Goal: Task Accomplishment & Management: Manage account settings

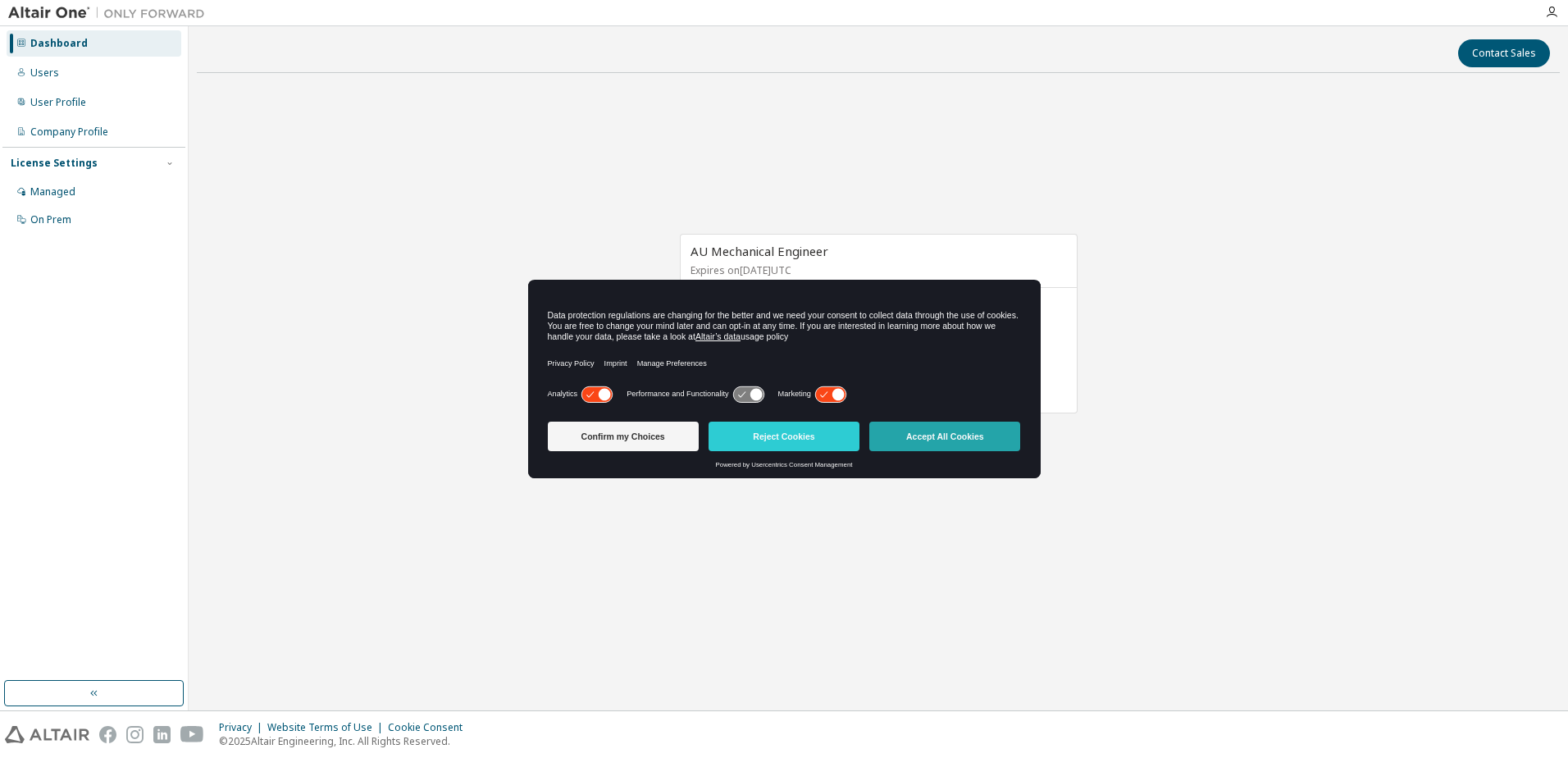
click at [974, 447] on button "Accept All Cookies" at bounding box center [944, 437] width 151 height 30
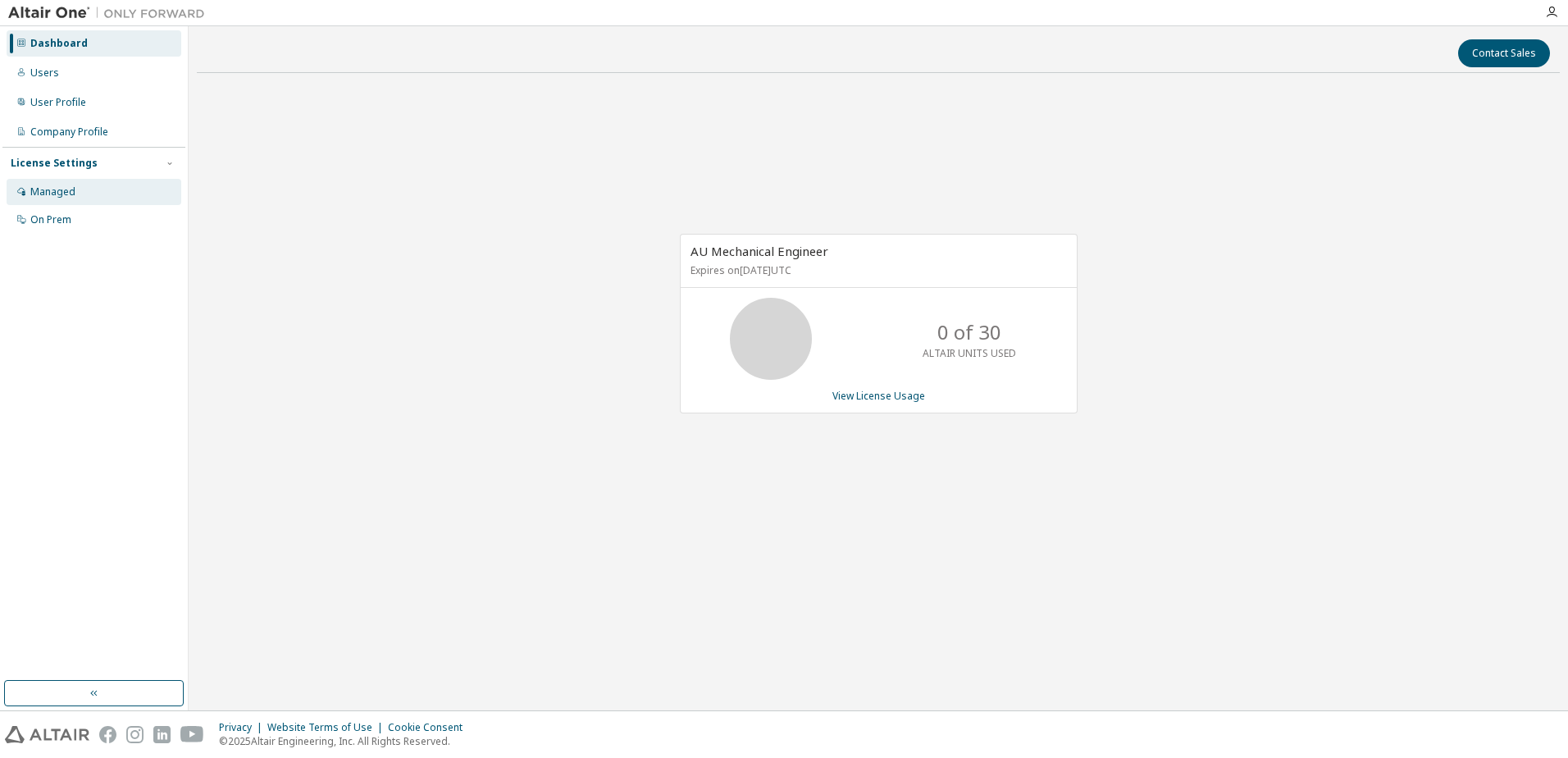
click at [69, 187] on div "Managed" at bounding box center [53, 192] width 45 height 13
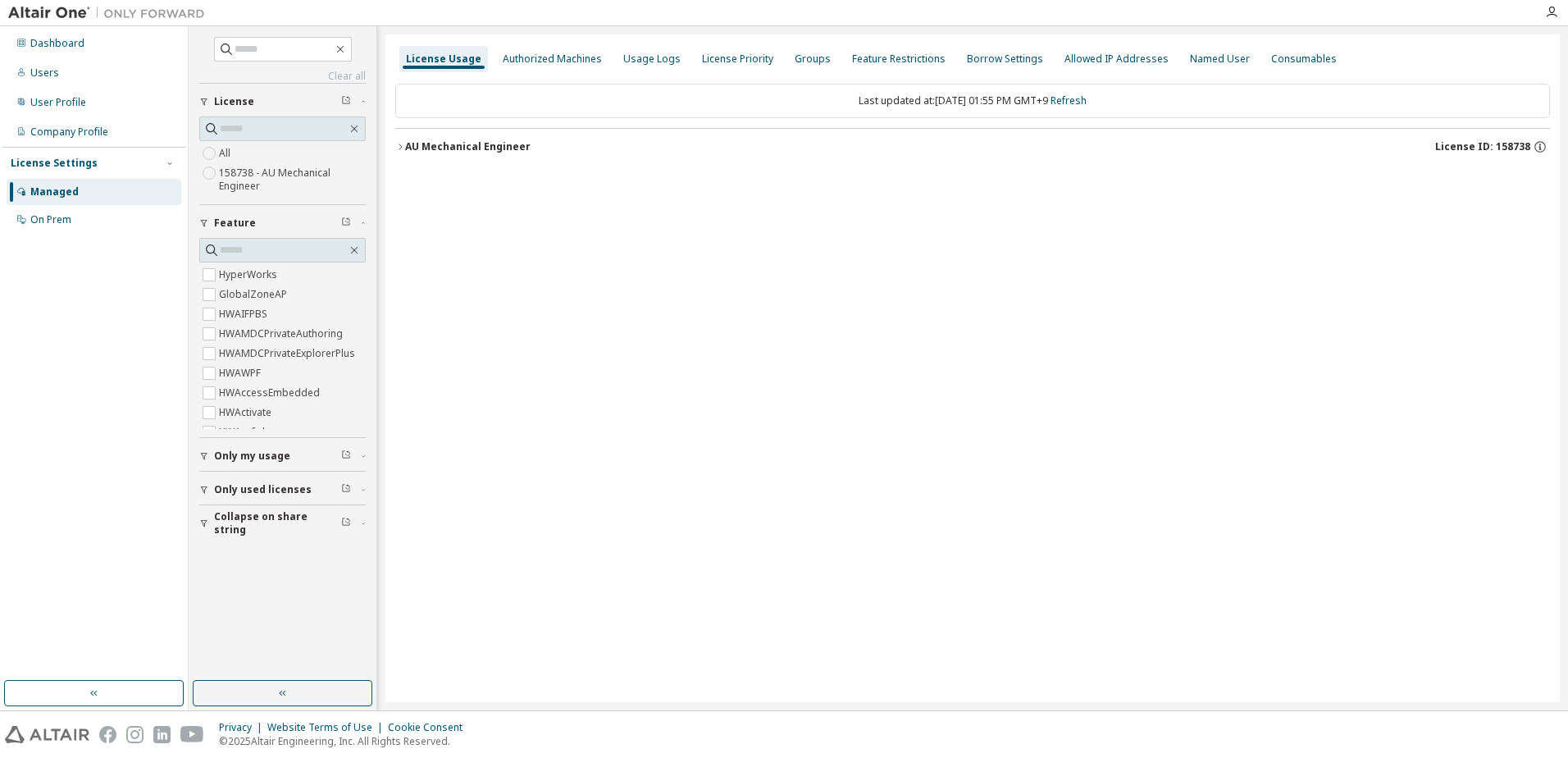
click at [637, 149] on div "AU Mechanical Engineer License ID: 158738" at bounding box center [978, 147] width 1145 height 15
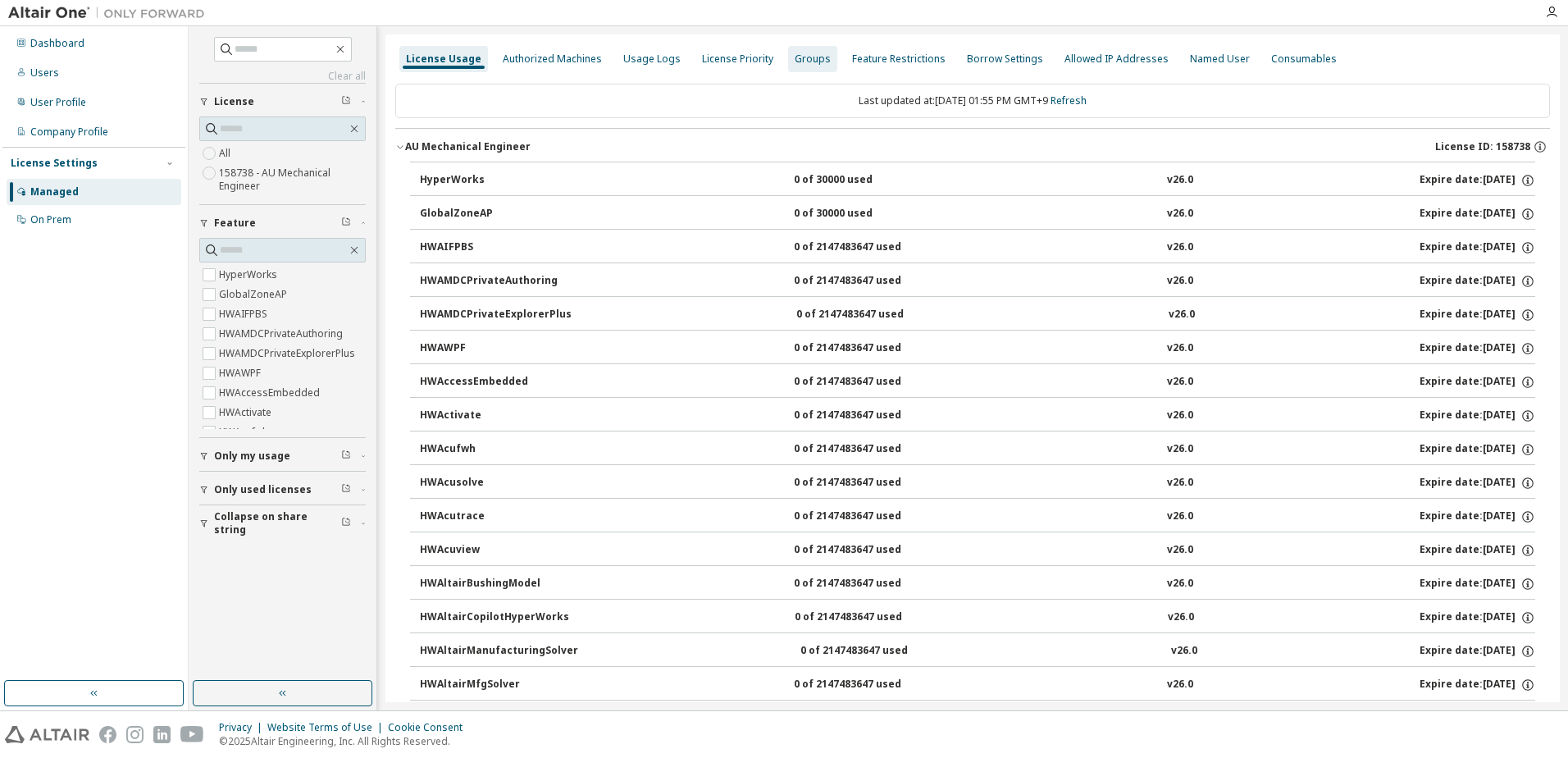
click at [795, 63] on div "Groups" at bounding box center [813, 59] width 36 height 13
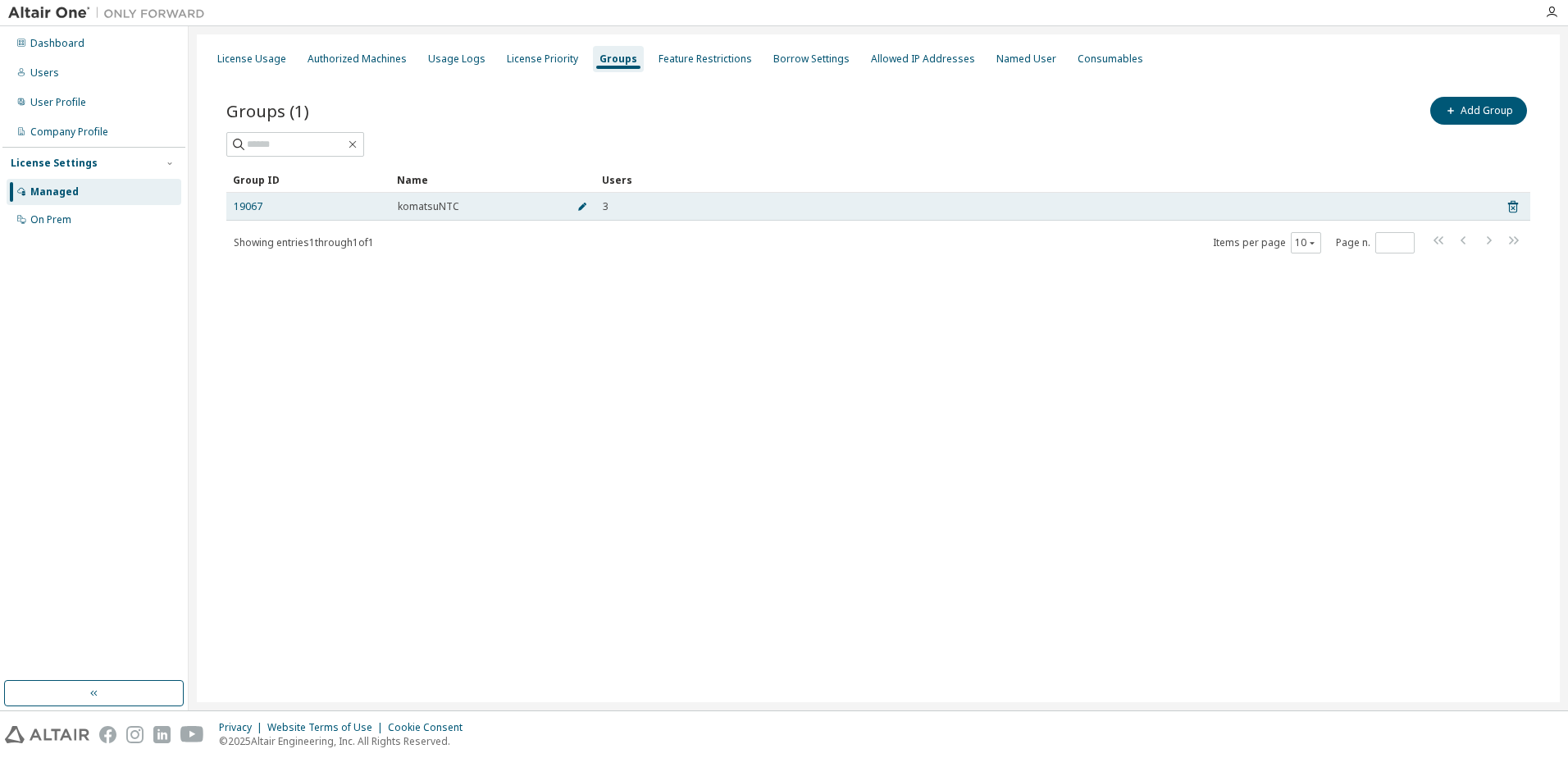
click at [576, 213] on button "button" at bounding box center [582, 207] width 26 height 26
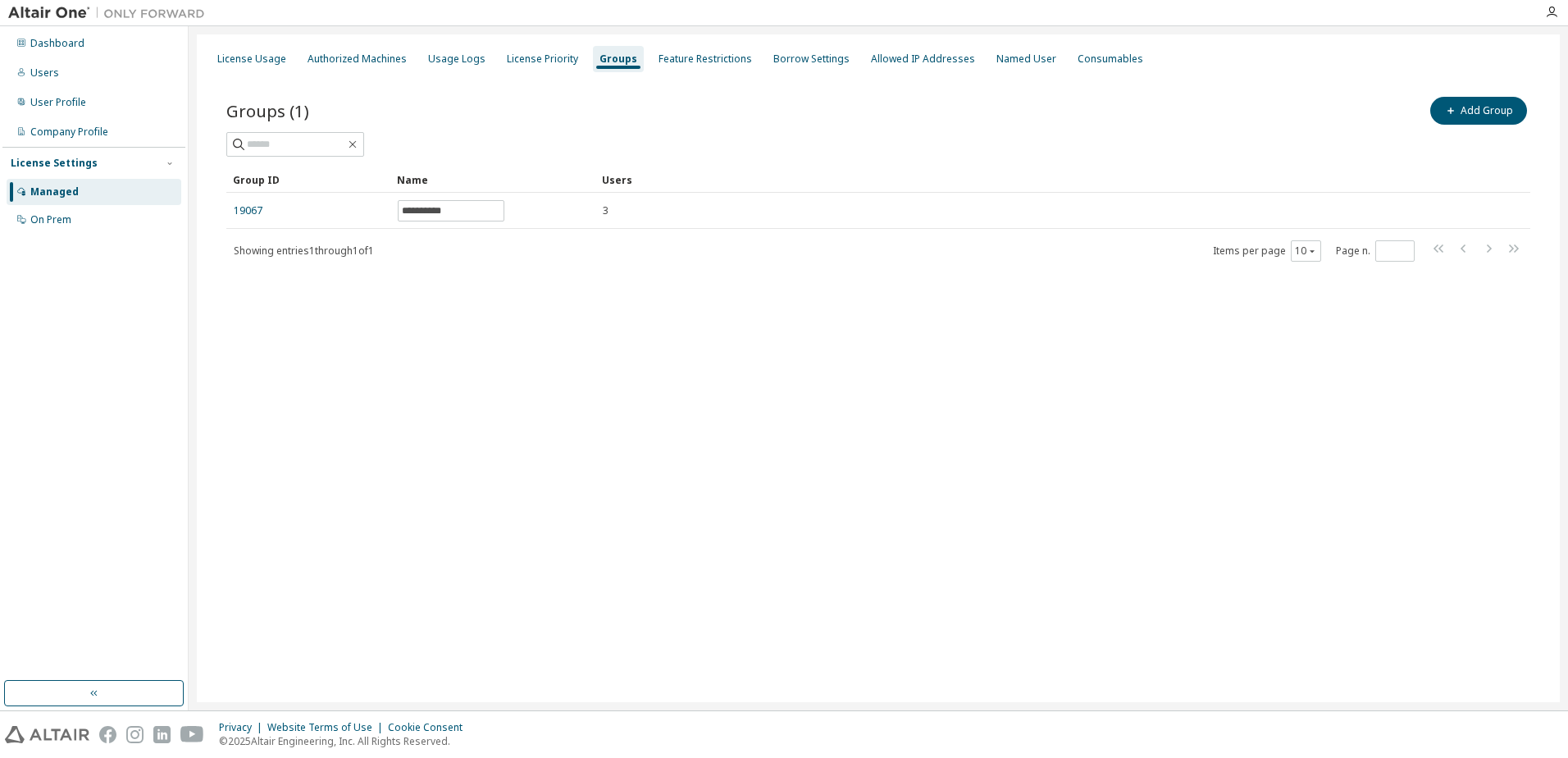
click at [565, 252] on div "Showing entries 1 through 1 of 1 Items per page 10 Page n. *" at bounding box center [878, 250] width 1304 height 24
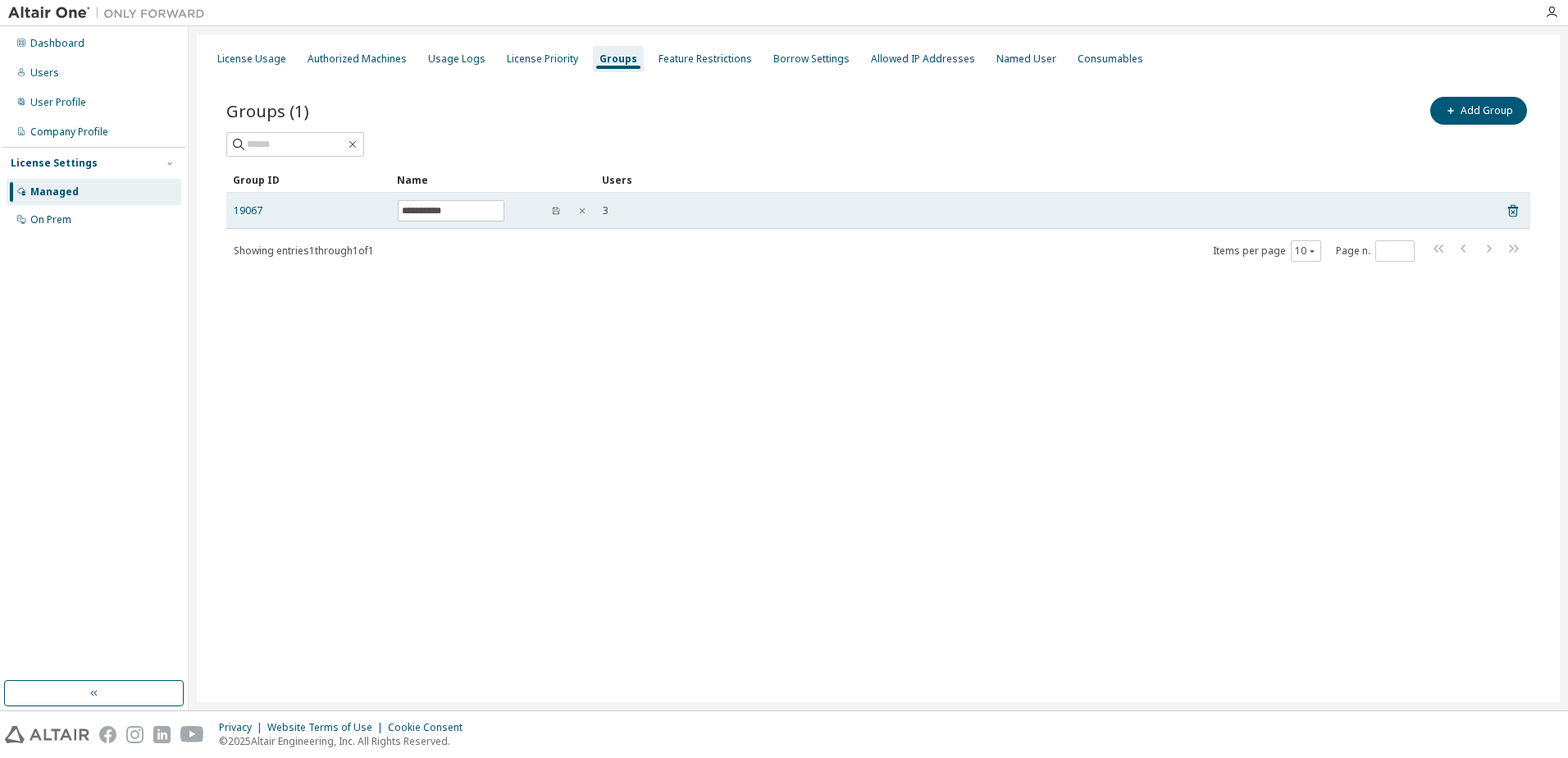
click at [250, 204] on td "19067" at bounding box center [308, 211] width 164 height 36
click at [250, 204] on link "19067" at bounding box center [248, 211] width 29 height 13
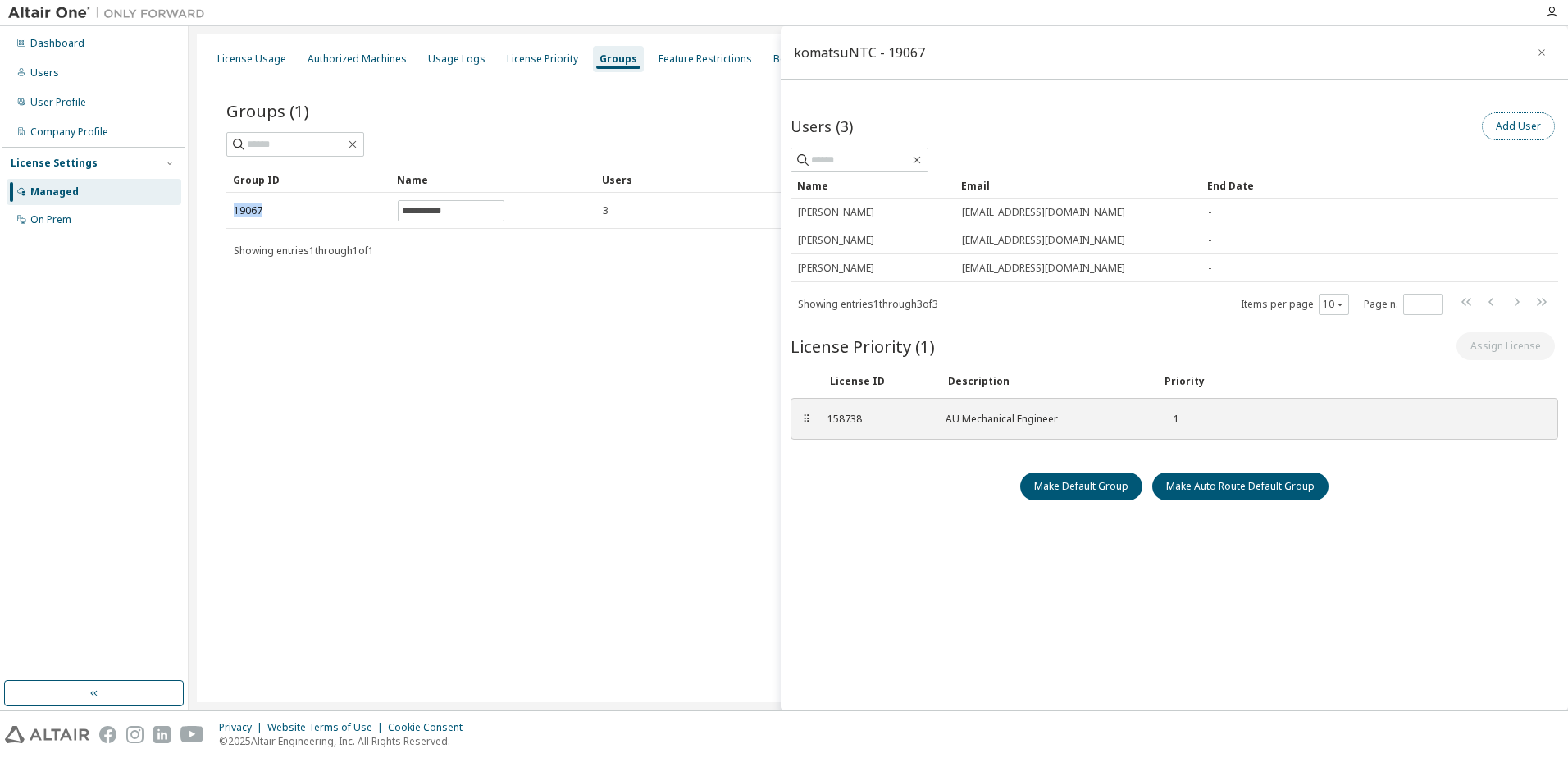
click at [1510, 124] on button "Add User" at bounding box center [1518, 126] width 73 height 28
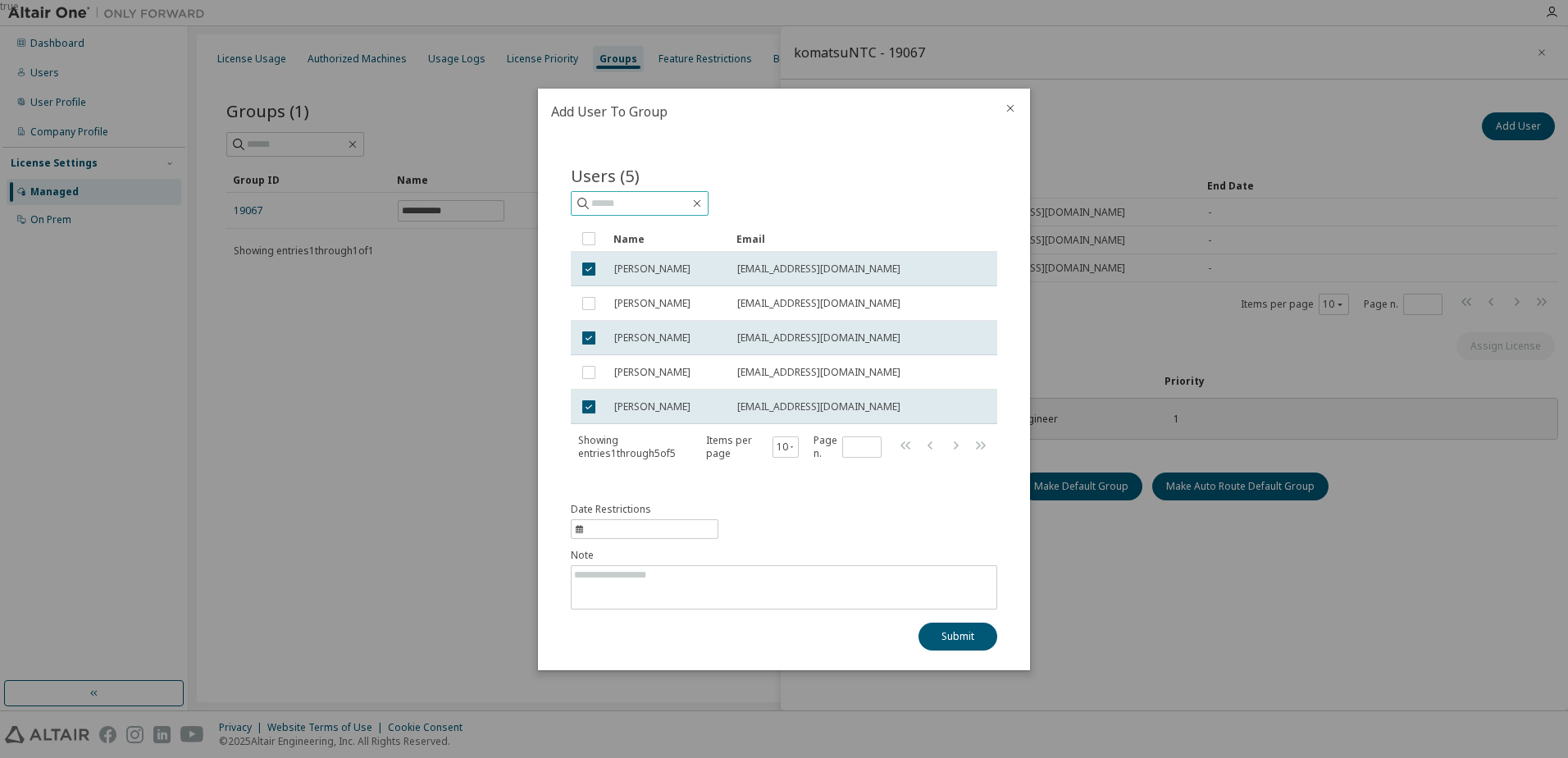
click at [642, 204] on input "text" at bounding box center [640, 204] width 98 height 16
type input "*"
click at [789, 450] on button "10" at bounding box center [786, 447] width 19 height 13
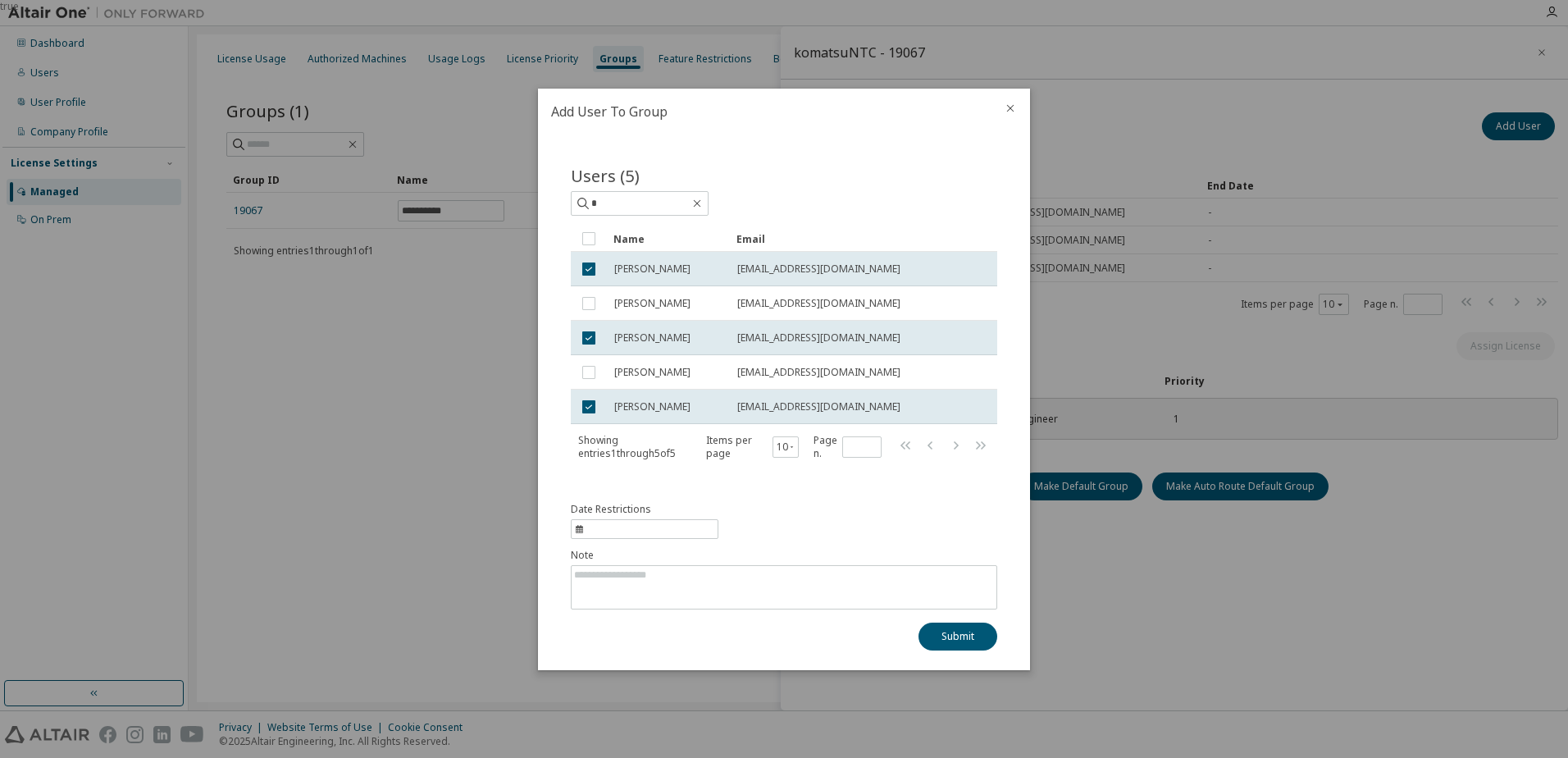
click at [723, 476] on div "Users (5) * Clear Load Save Save As Field Operator Value Select filter Select o…" at bounding box center [784, 323] width 466 height 358
click at [1010, 105] on icon "close" at bounding box center [1010, 108] width 13 height 13
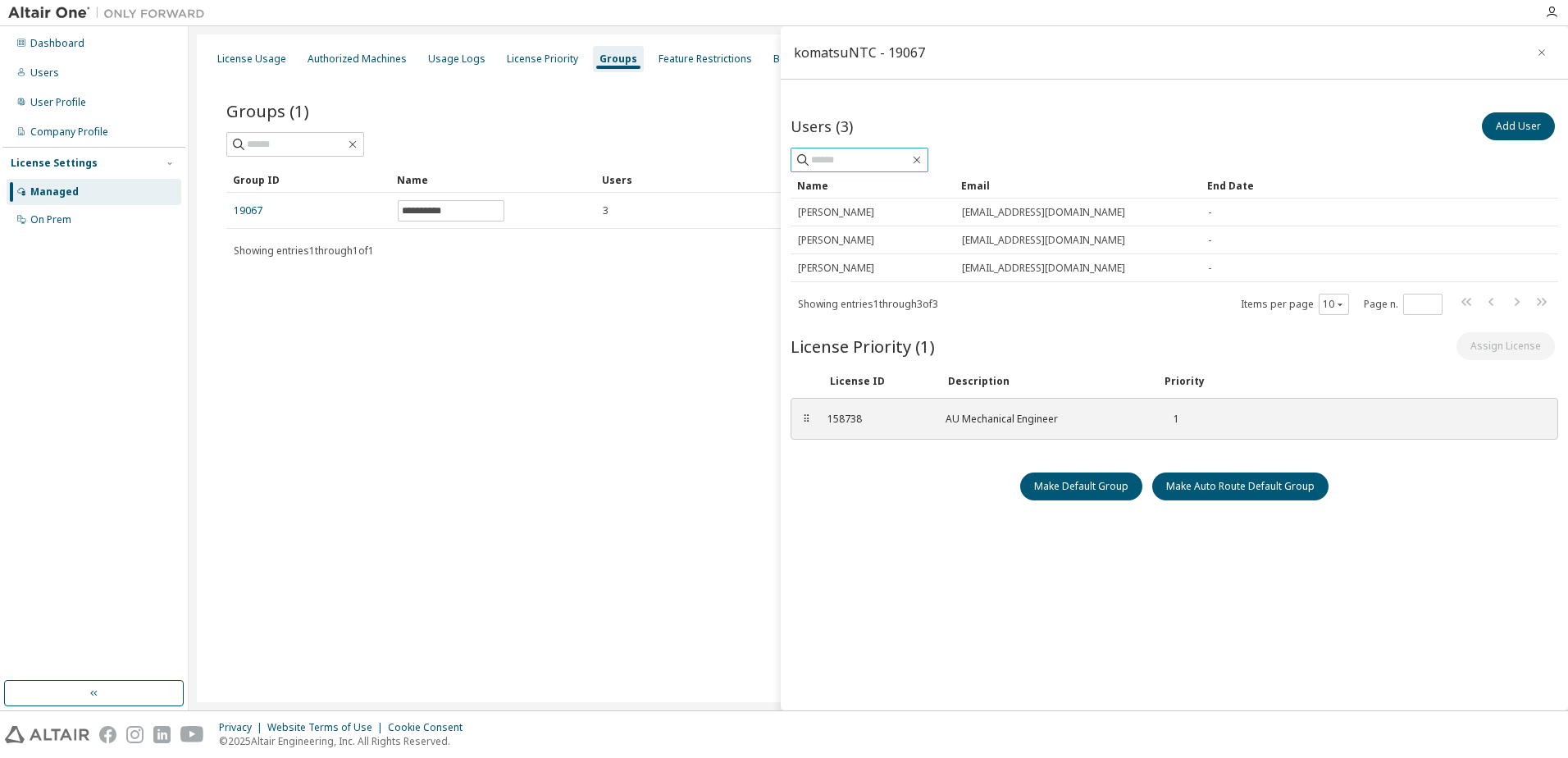
click at [891, 166] on input "text" at bounding box center [860, 160] width 98 height 16
click at [1499, 124] on button "Add User" at bounding box center [1518, 126] width 73 height 28
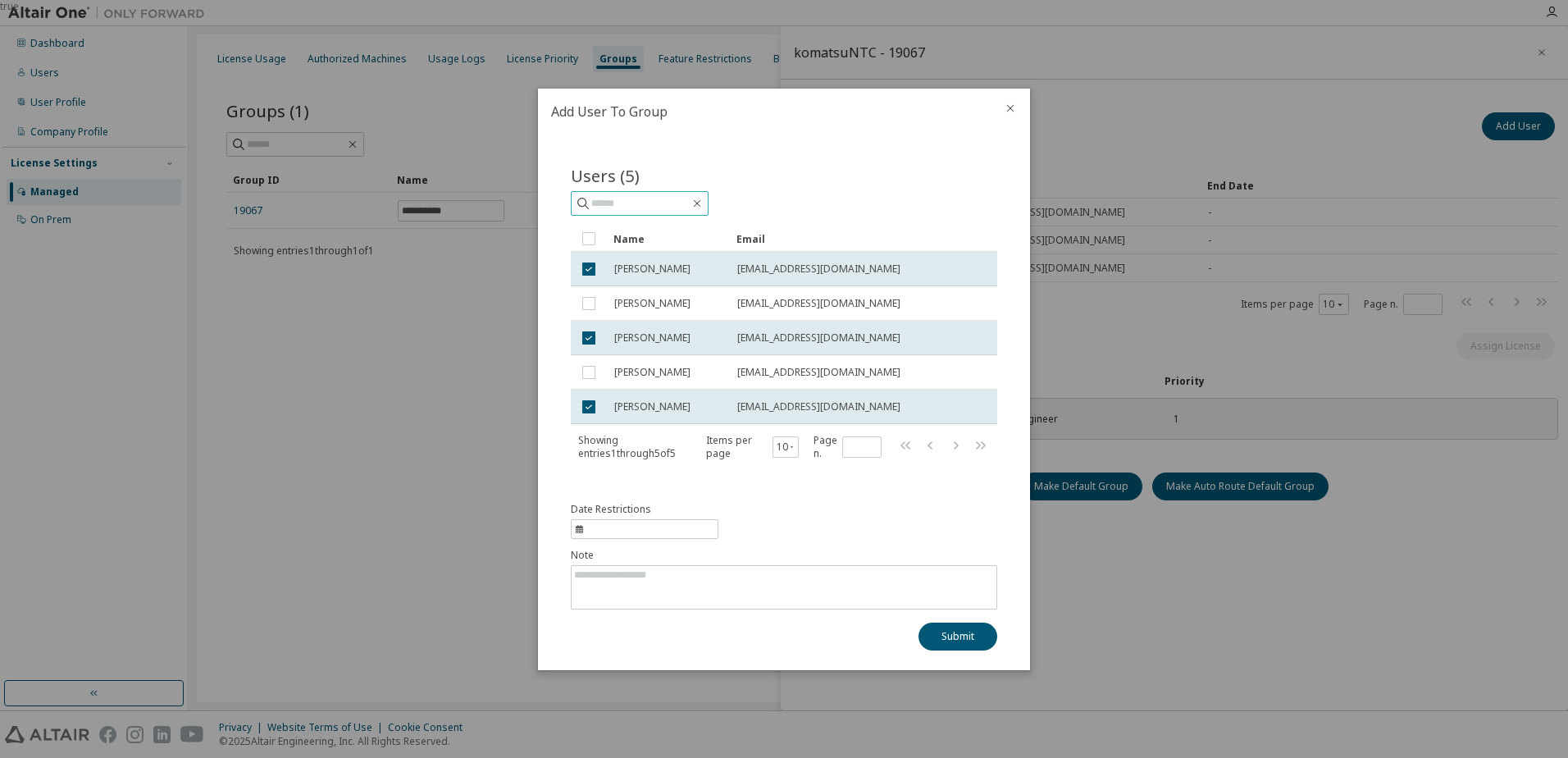
click at [637, 207] on input "text" at bounding box center [640, 204] width 98 height 16
type input "*"
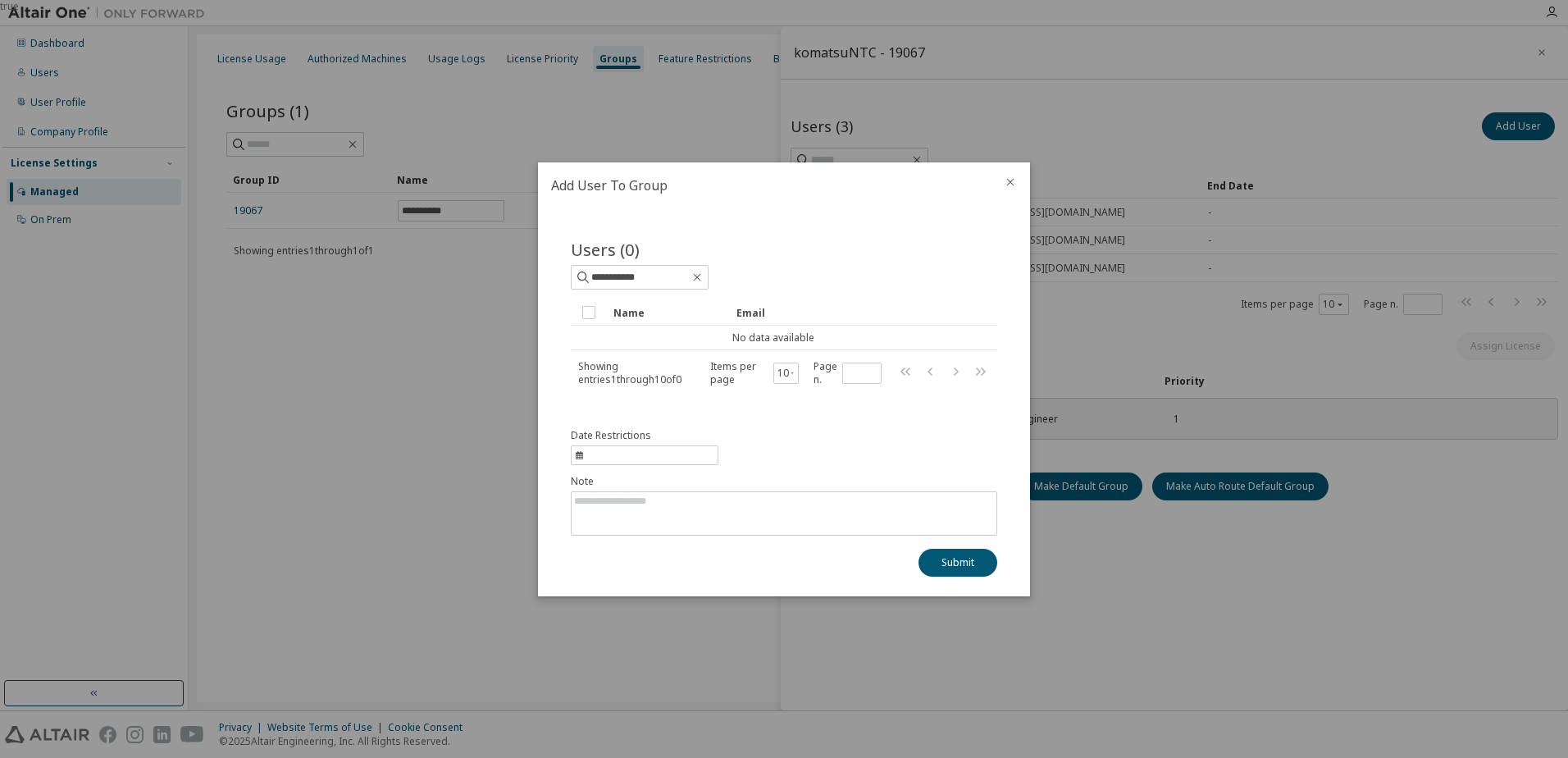
click at [684, 289] on div "**********" at bounding box center [784, 312] width 427 height 148
click at [671, 283] on input "**********" at bounding box center [640, 278] width 98 height 16
click at [606, 274] on input "**********" at bounding box center [640, 278] width 98 height 16
type input "******"
click at [1009, 185] on icon "close" at bounding box center [1010, 182] width 13 height 13
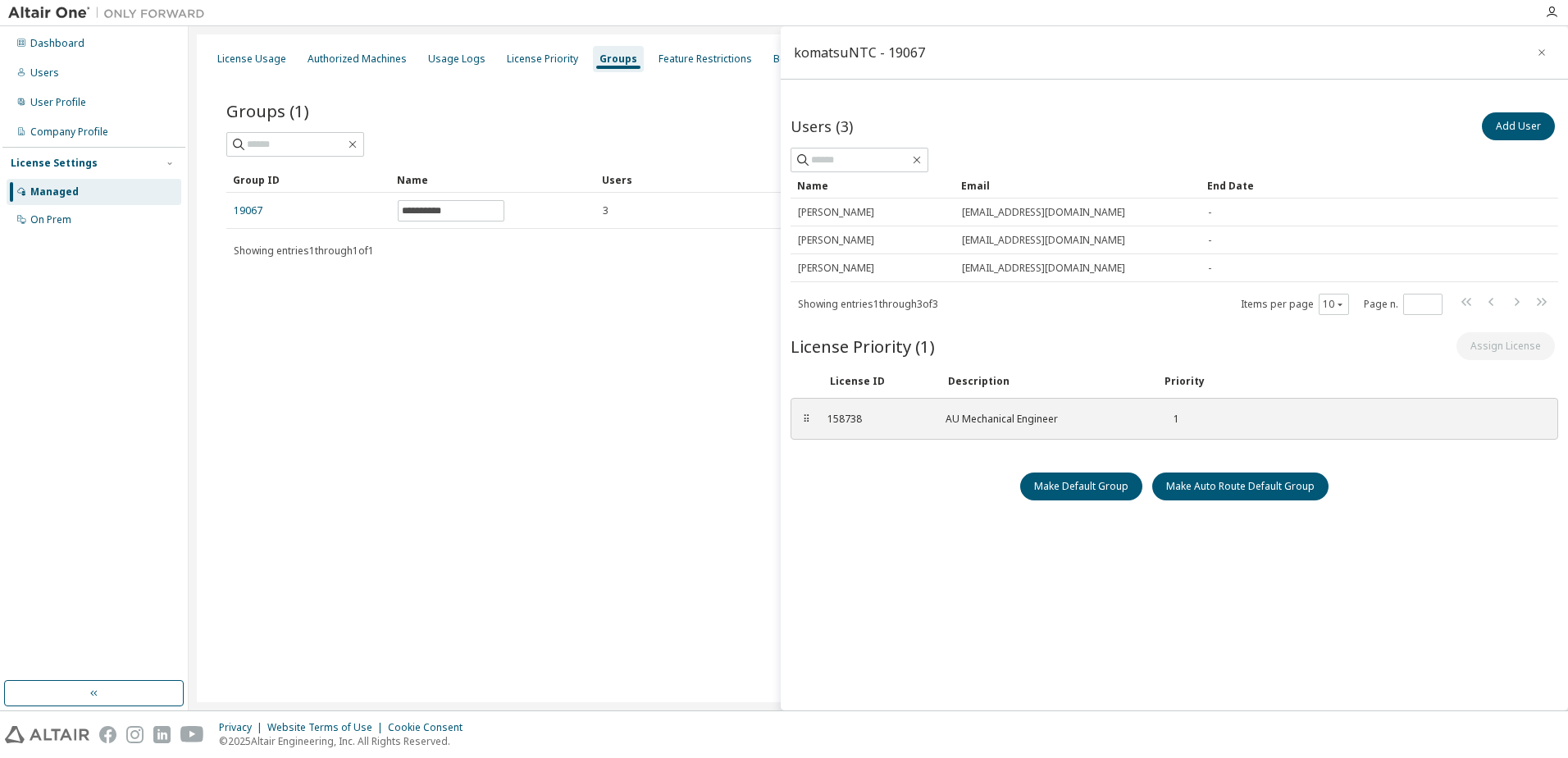
click at [71, 162] on div "License Settings" at bounding box center [54, 163] width 87 height 13
click at [79, 166] on div "License Settings" at bounding box center [54, 163] width 87 height 13
click at [870, 166] on input "text" at bounding box center [860, 160] width 98 height 16
click at [1537, 49] on icon "button" at bounding box center [1542, 53] width 12 height 13
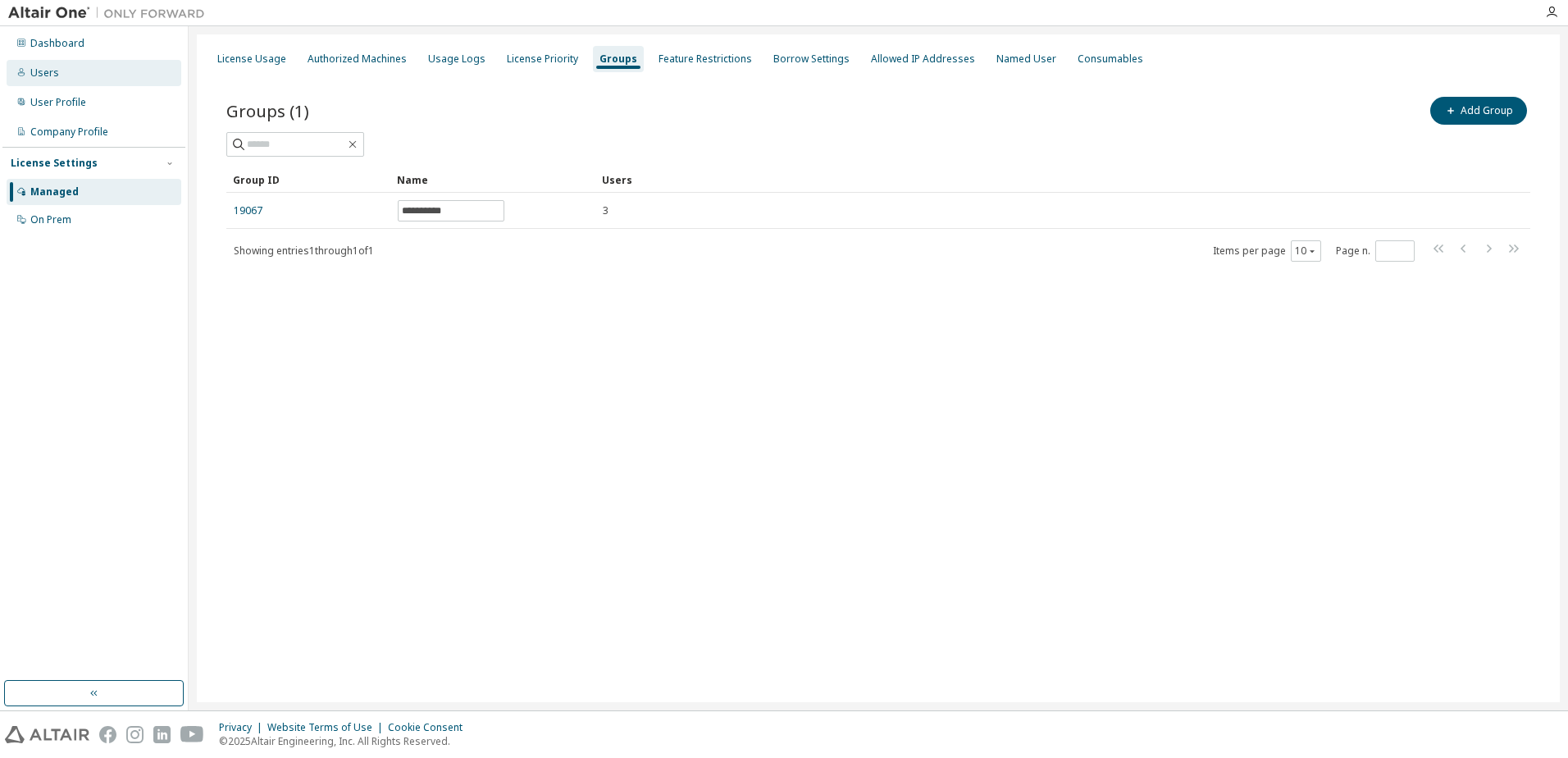
click at [57, 80] on div "Users" at bounding box center [94, 73] width 175 height 26
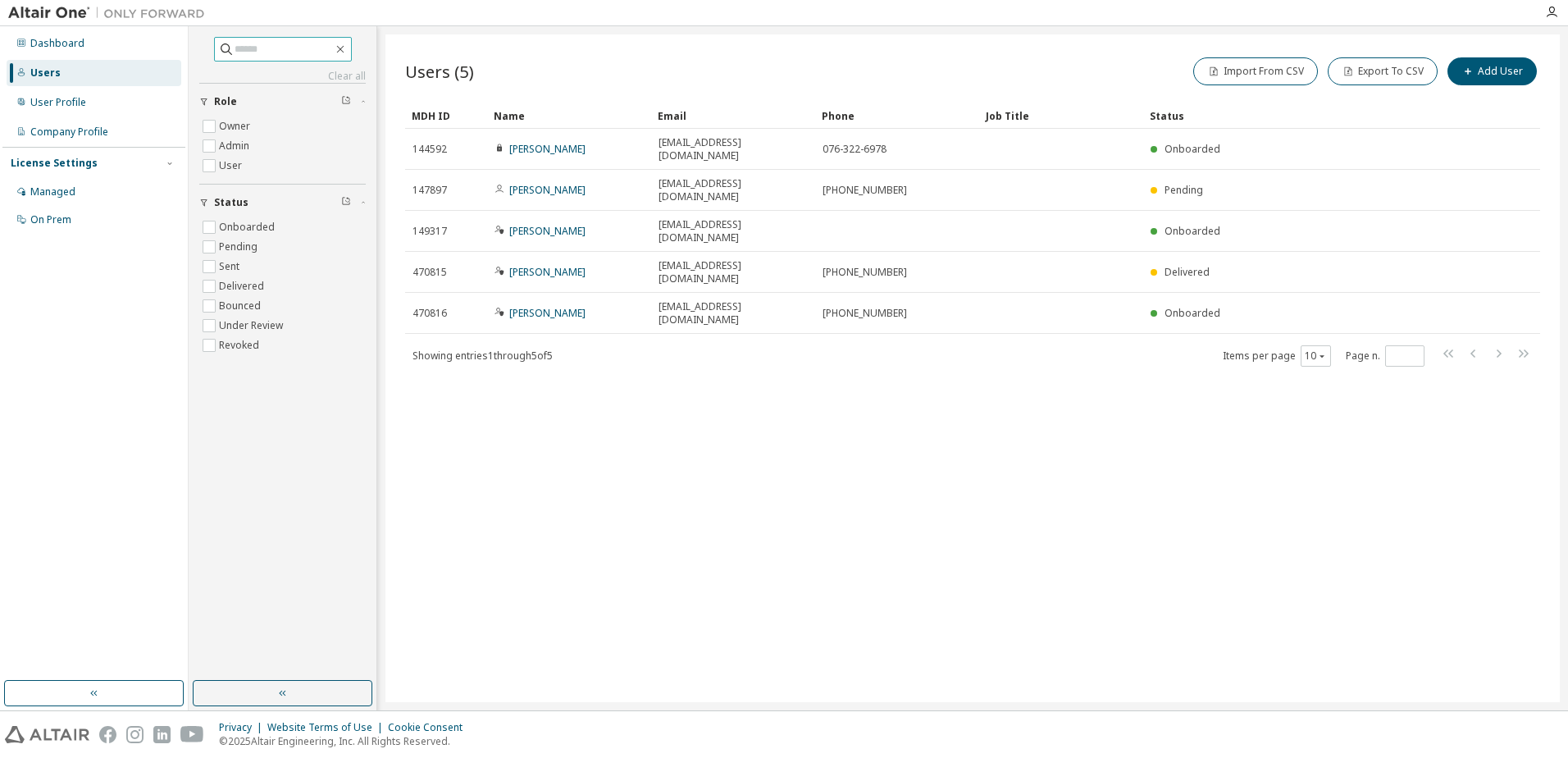
click at [264, 53] on input "text" at bounding box center [283, 49] width 98 height 16
type input "**********"
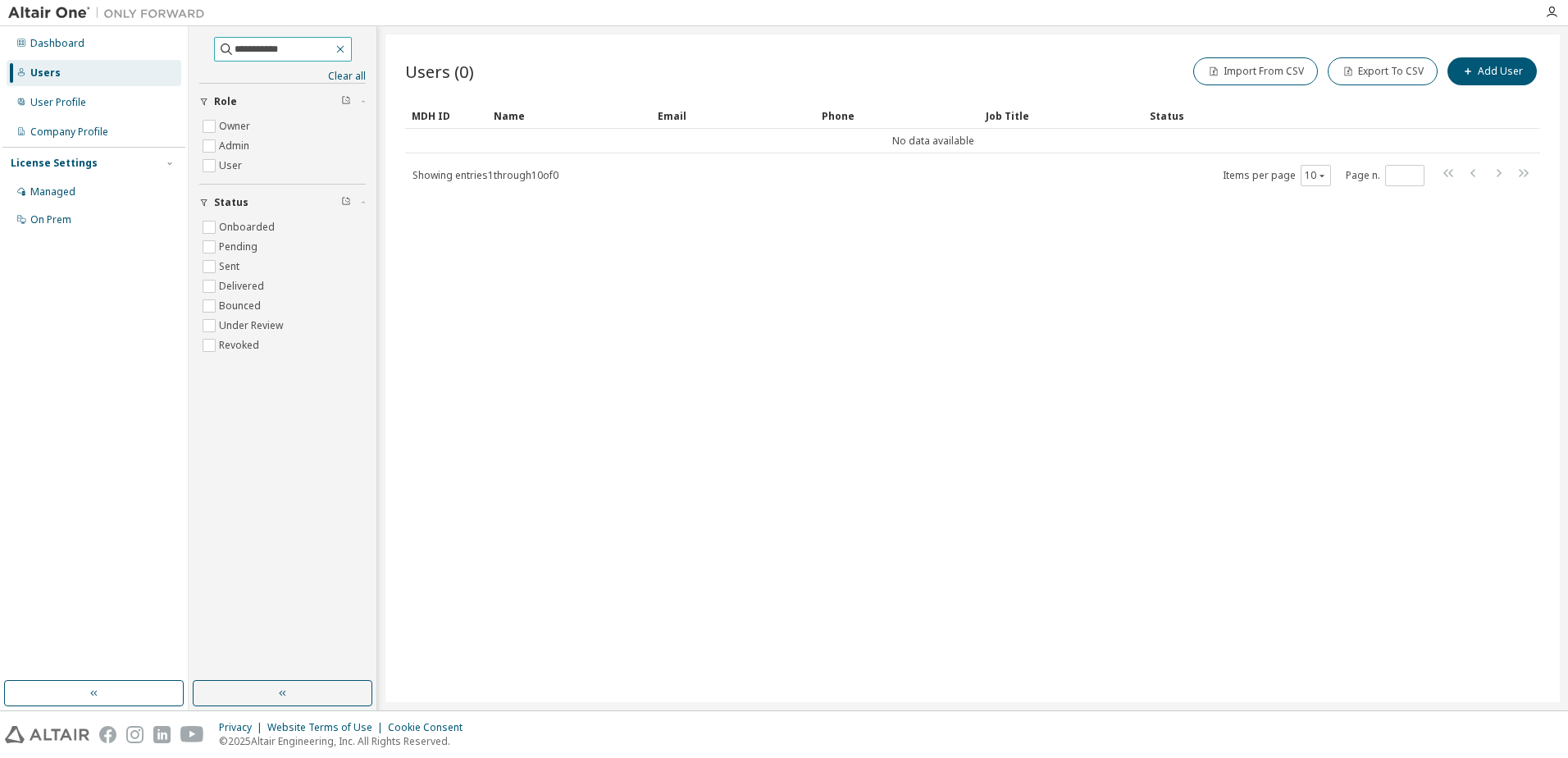
click at [343, 47] on icon "button" at bounding box center [339, 49] width 7 height 7
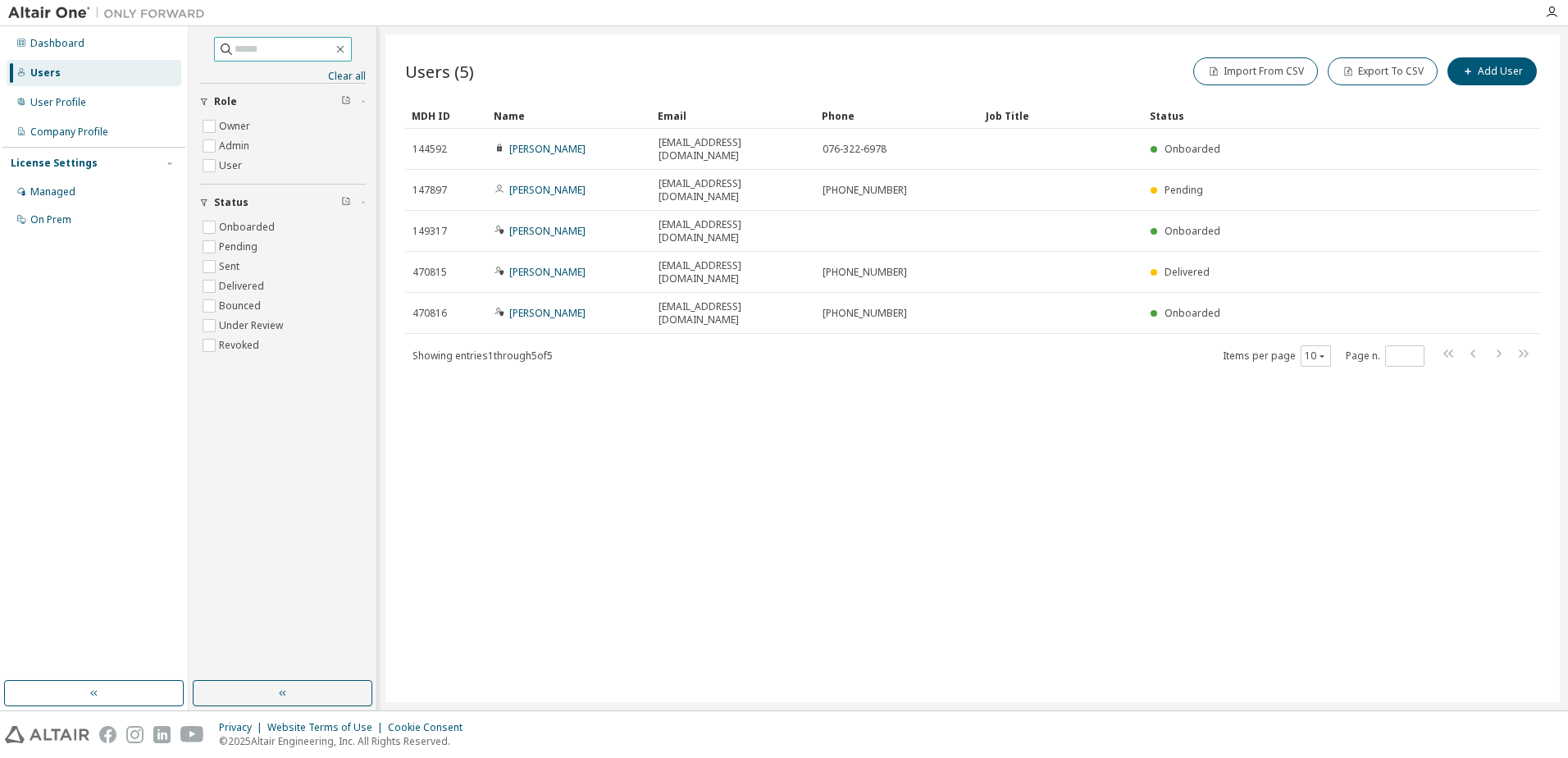
click at [701, 454] on div "Users (5) Import From CSV Export To CSV Add User Clear Load Save Save As Field …" at bounding box center [973, 368] width 1174 height 668
click at [1510, 67] on button "Add User" at bounding box center [1491, 72] width 90 height 28
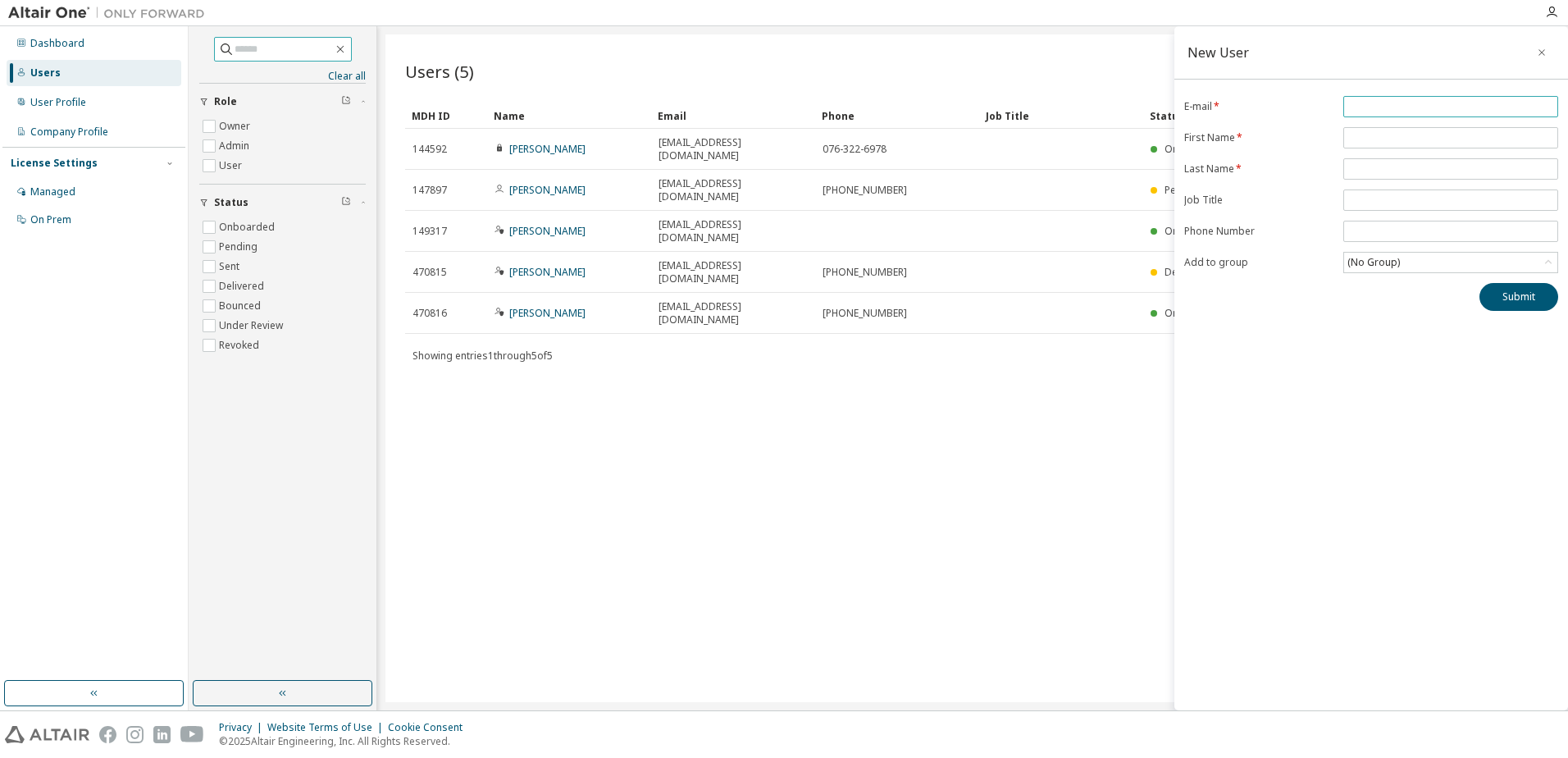
click at [1449, 110] on input "email" at bounding box center [1450, 106] width 207 height 13
type input "*"
type input "**********"
click at [1477, 136] on input "text" at bounding box center [1450, 138] width 207 height 13
type input "*****"
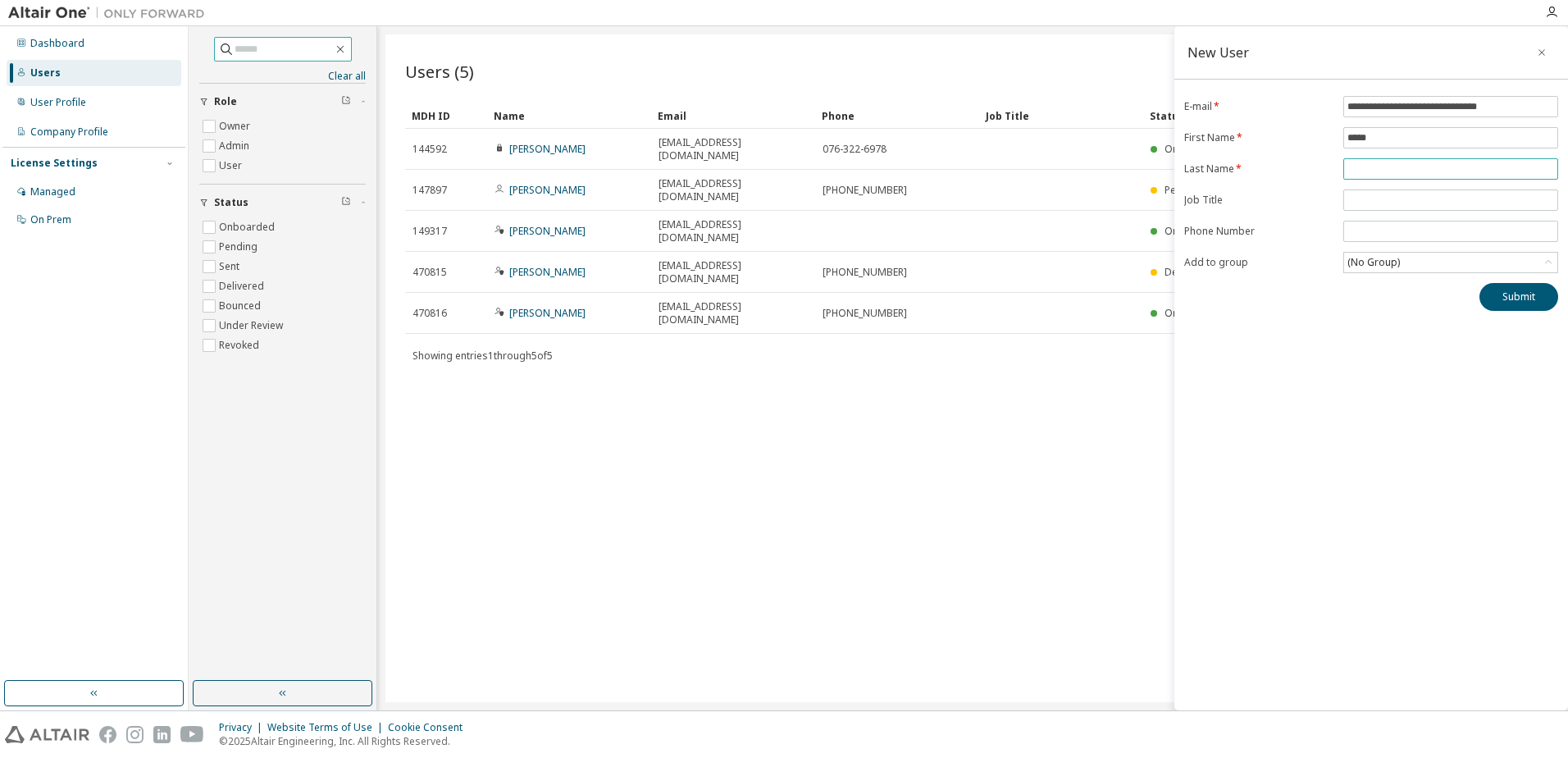
click at [1425, 170] on input "text" at bounding box center [1450, 169] width 207 height 13
type input "**********"
click at [1468, 260] on div "(No Group)" at bounding box center [1450, 263] width 213 height 20
click at [1447, 321] on li "19067 - komatsuNTC" at bounding box center [1449, 330] width 210 height 21
click at [1493, 304] on button "Submit" at bounding box center [1519, 297] width 79 height 28
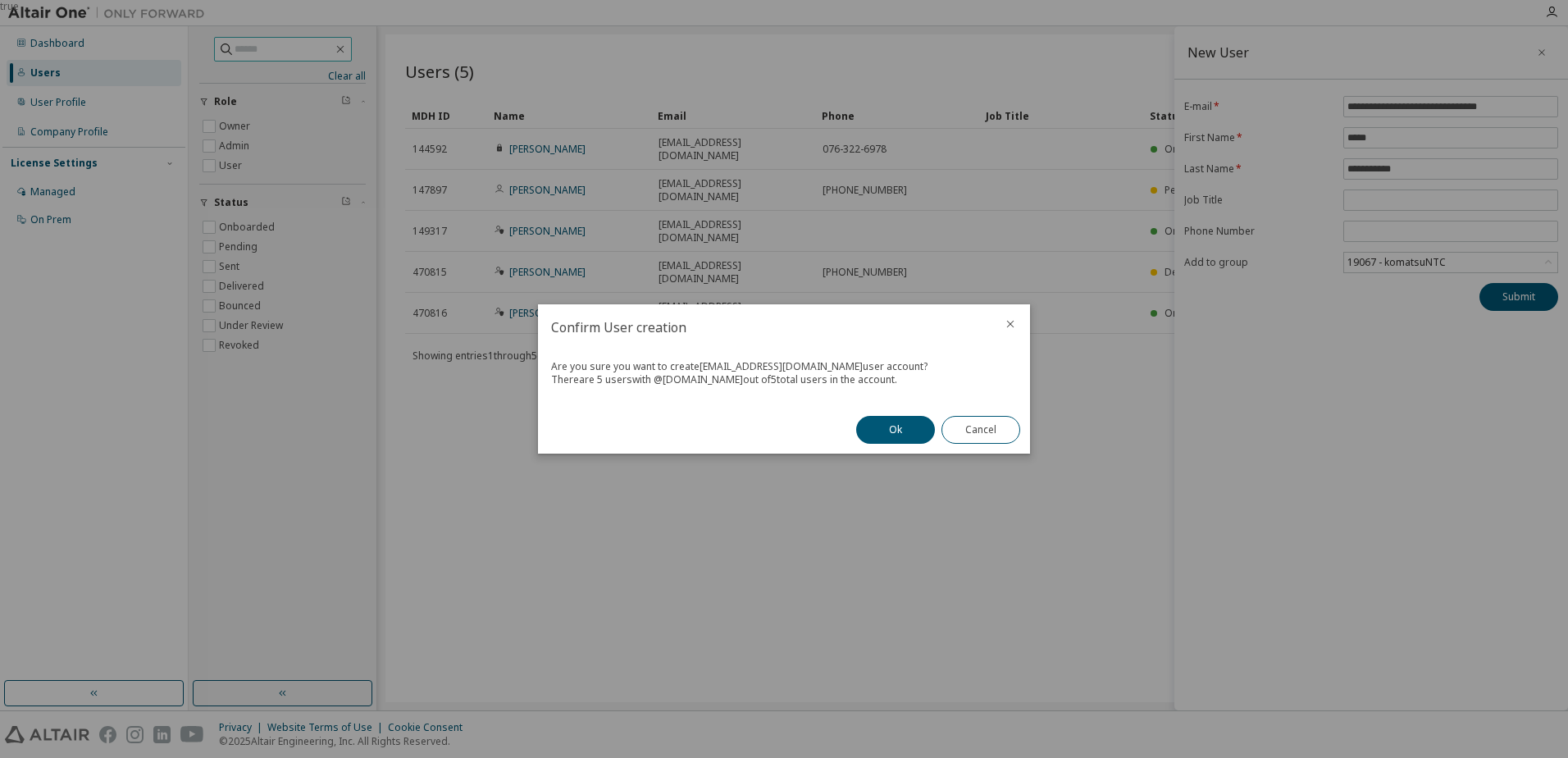
drag, startPoint x: 926, startPoint y: 378, endPoint x: 557, endPoint y: 365, distance: 369.2
click at [557, 365] on div "Are you sure you want to create ryuji_shinbayashi@global.komatsu user account? …" at bounding box center [783, 378] width 492 height 56
click at [905, 383] on div "There are 5 users with @ global.komatsu out of 5 total users in the account." at bounding box center [784, 380] width 466 height 13
click at [544, 362] on div "Are you sure you want to create ryuji_shinbayashi@global.komatsu user account? …" at bounding box center [783, 378] width 492 height 56
drag, startPoint x: 552, startPoint y: 364, endPoint x: 900, endPoint y: 390, distance: 349.0
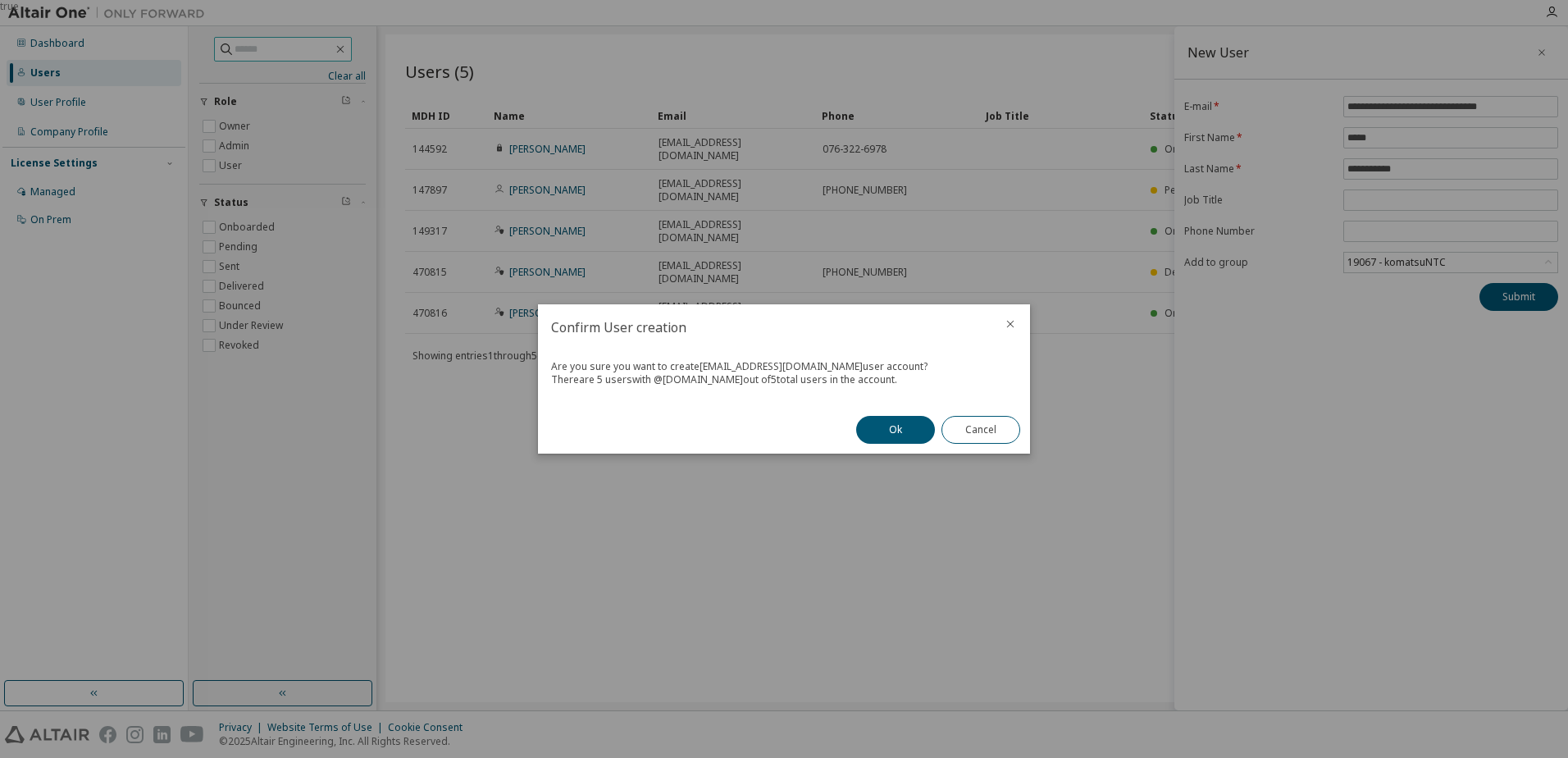
click at [900, 390] on div "Are you sure you want to create ryuji_shinbayashi@global.komatsu user account? …" at bounding box center [783, 378] width 492 height 56
copy div "Are you sure you want to create ryuji_shinbayashi@global.komatsu user account? …"
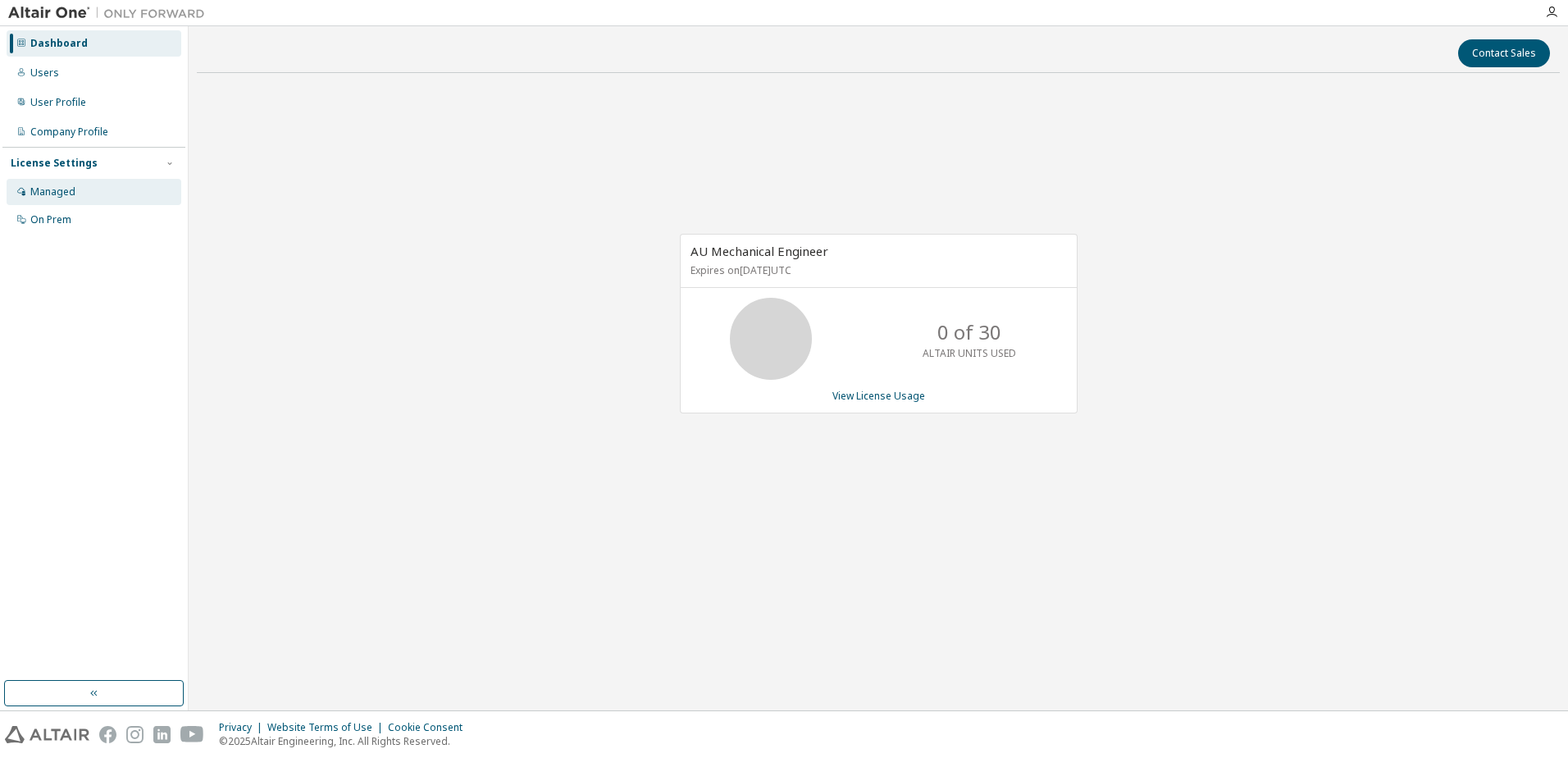
click at [86, 190] on div "Managed" at bounding box center [94, 192] width 175 height 26
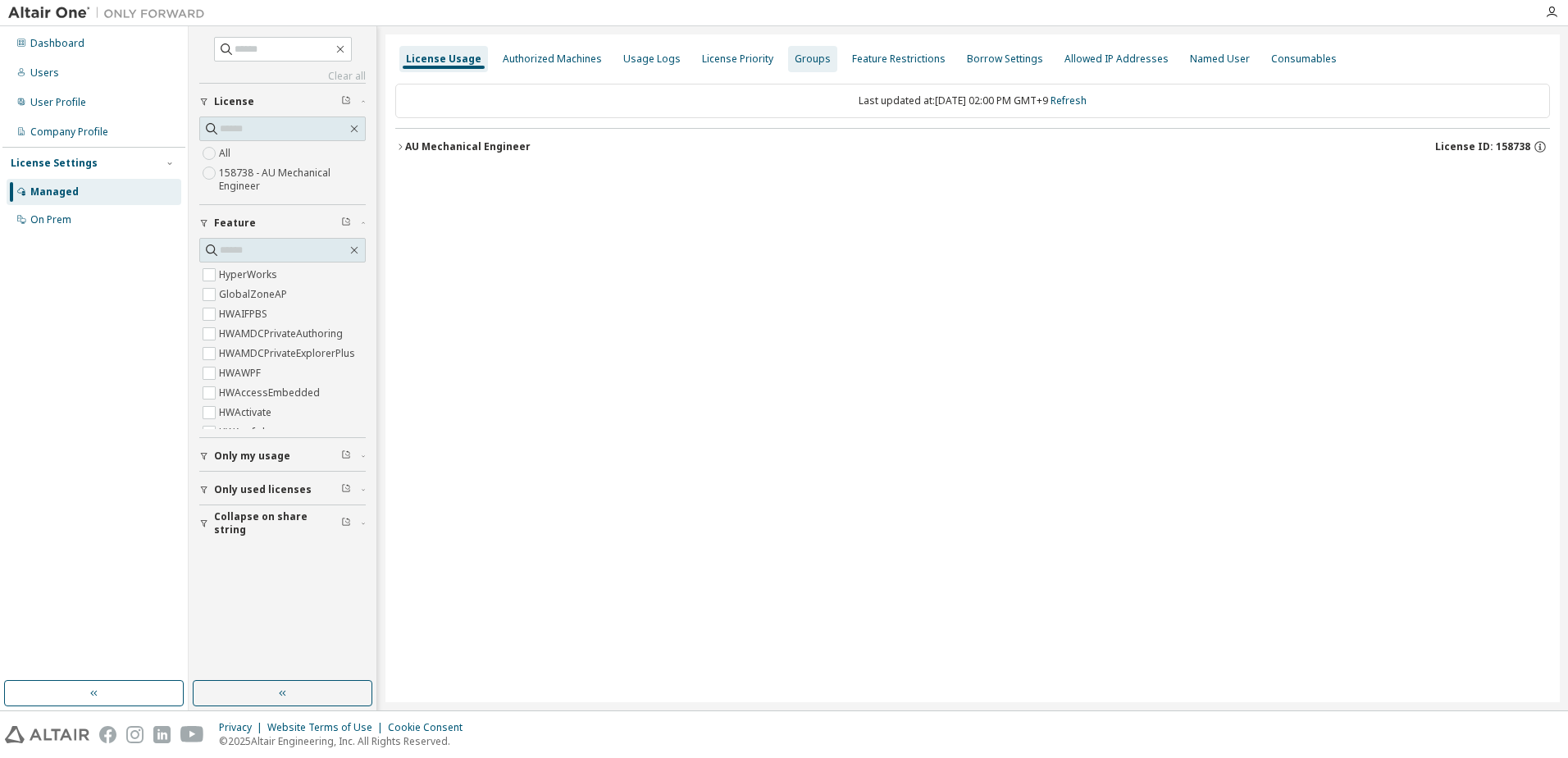
click at [795, 62] on div "Groups" at bounding box center [813, 59] width 36 height 13
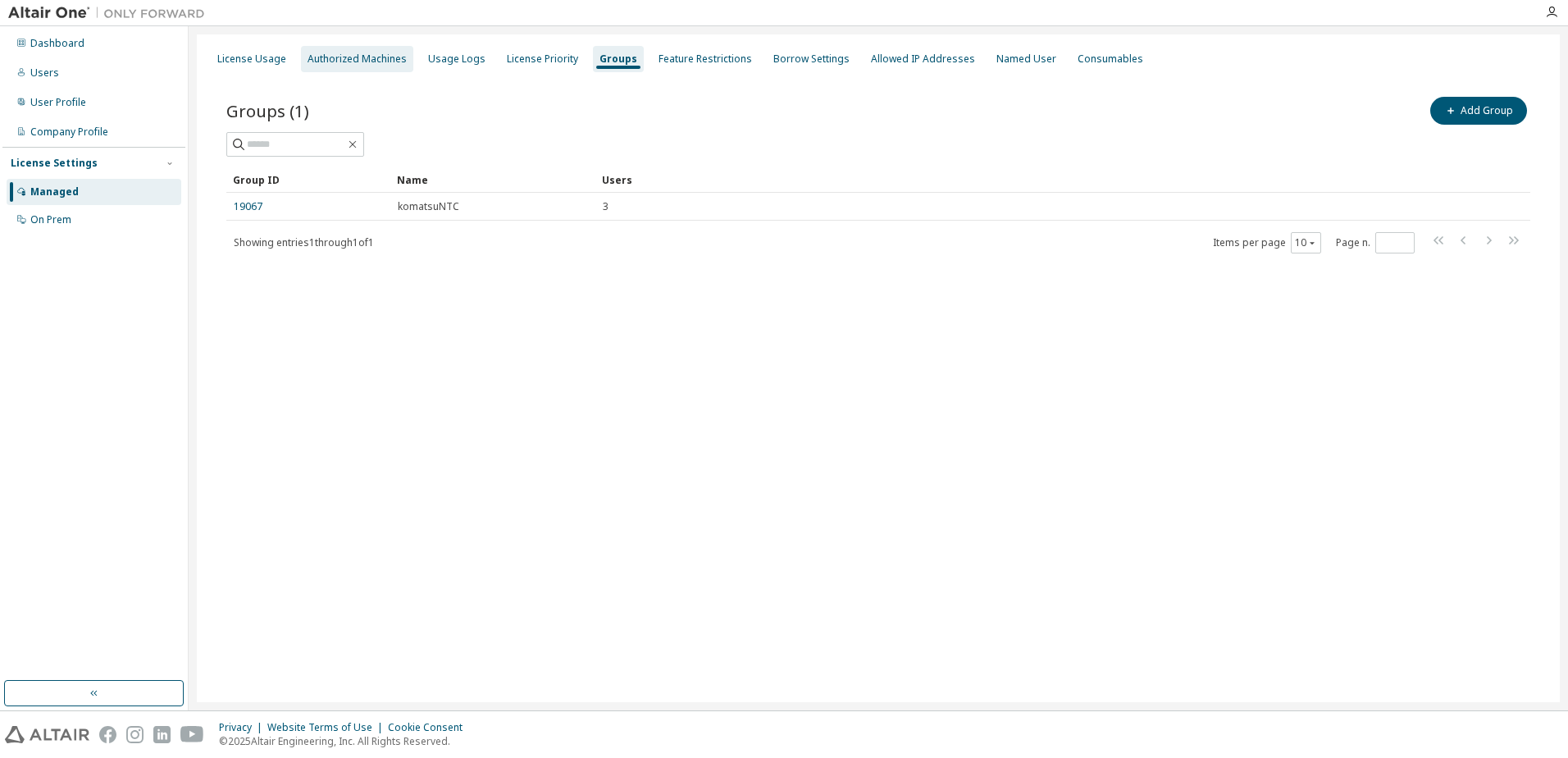
click at [338, 58] on div "Authorized Machines" at bounding box center [357, 59] width 99 height 13
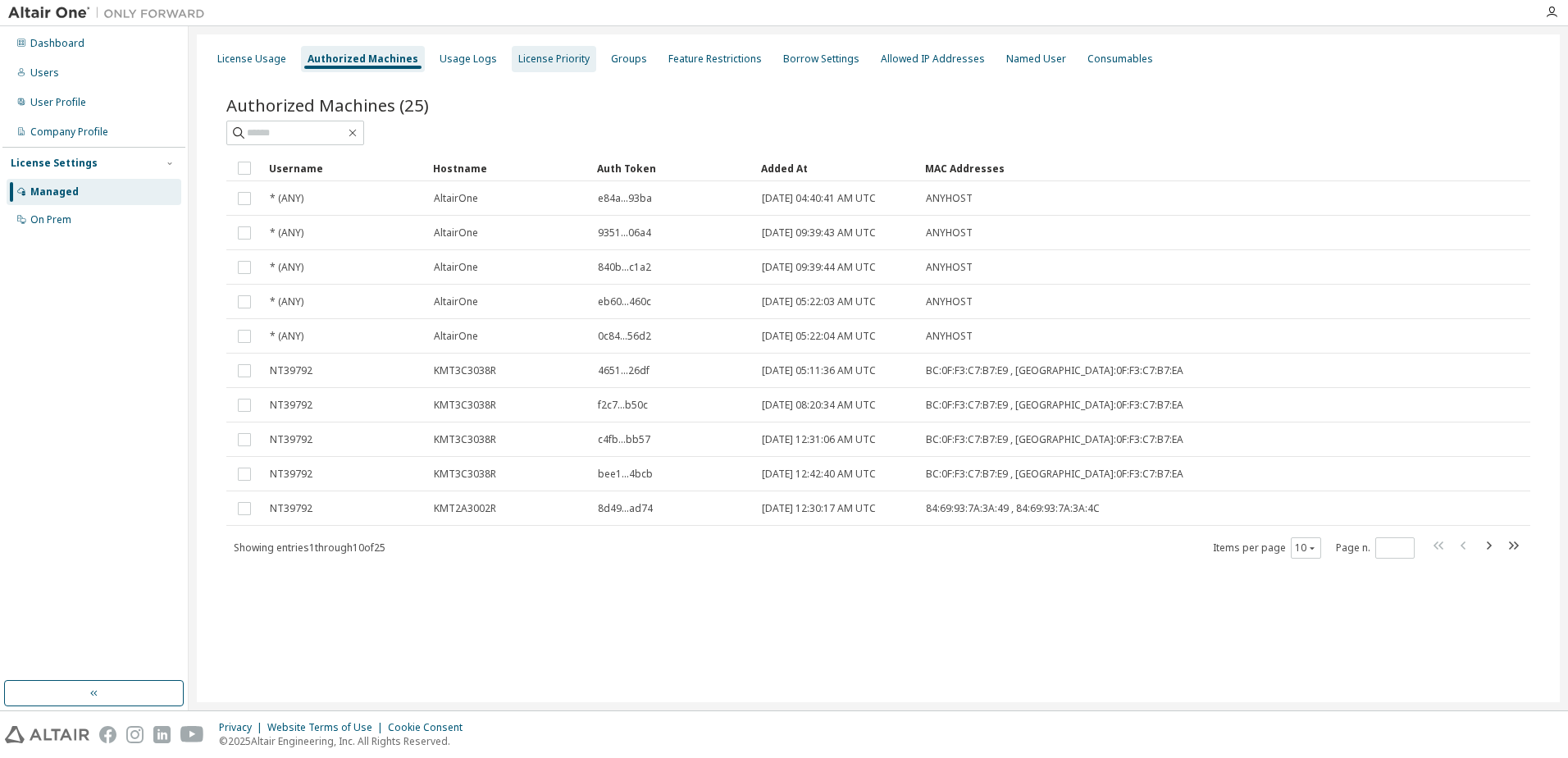
click at [525, 60] on div "License Priority" at bounding box center [553, 59] width 72 height 13
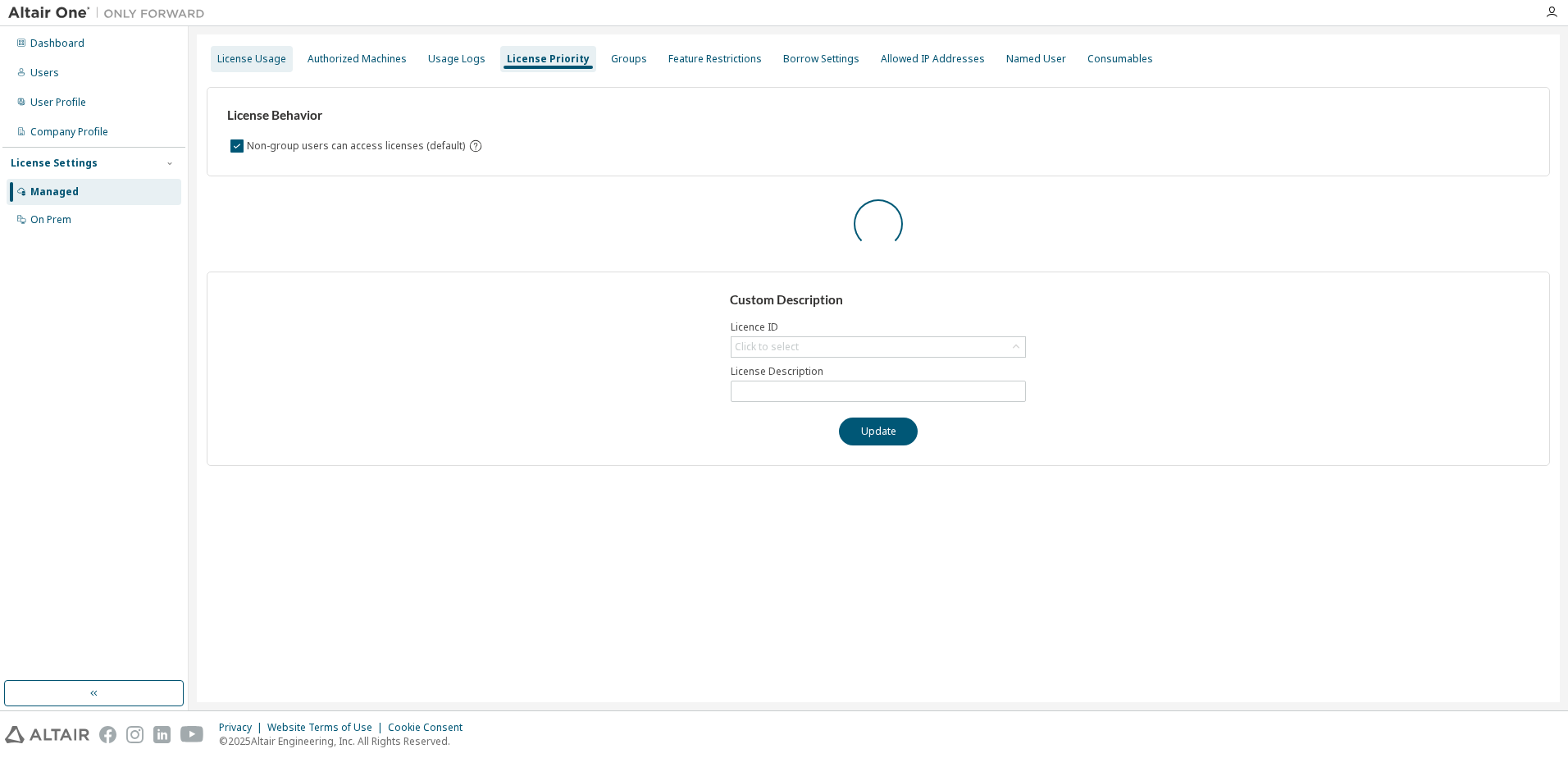
click at [285, 52] on div "License Usage" at bounding box center [252, 59] width 82 height 26
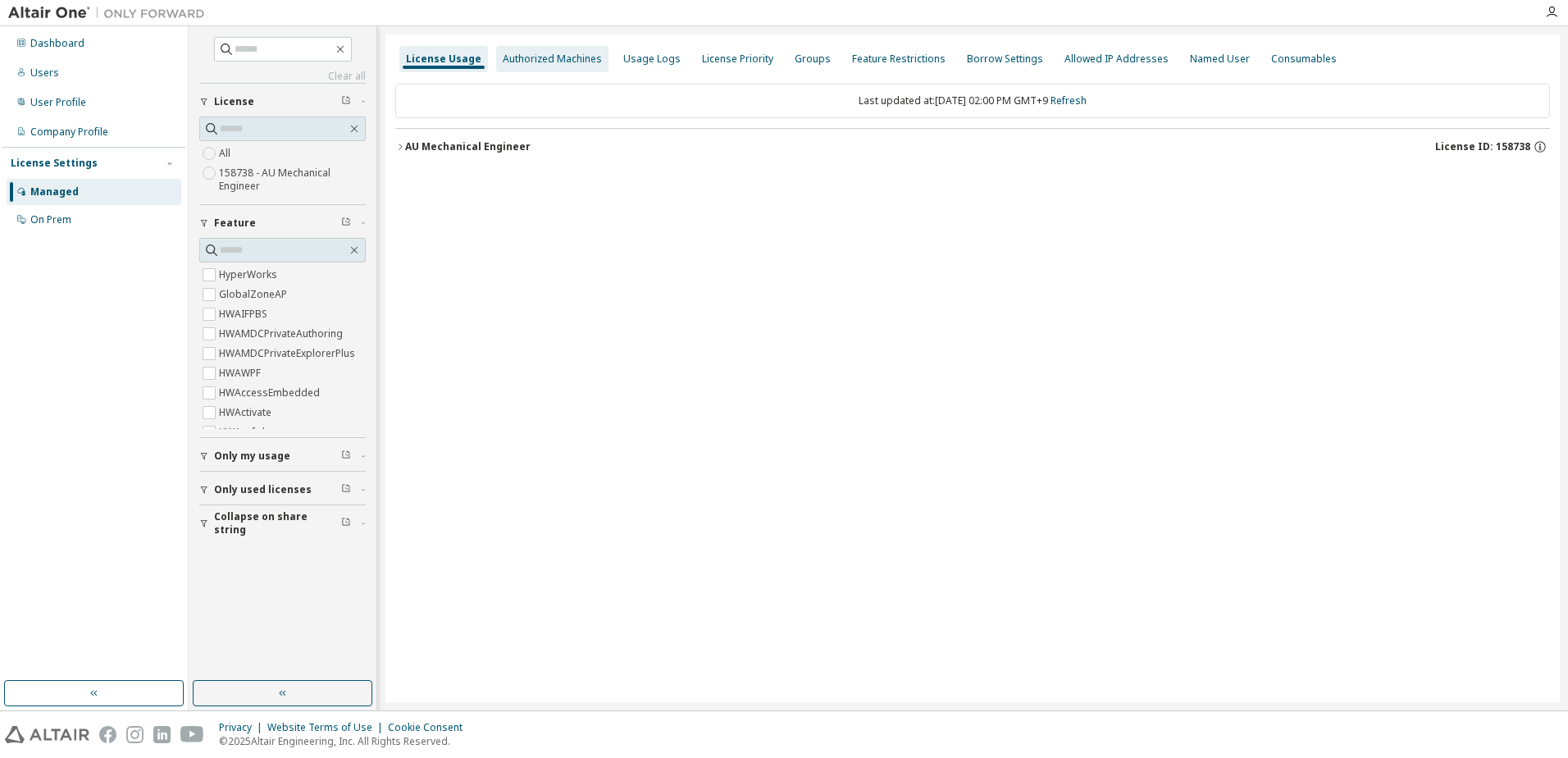
click at [524, 72] on div "Authorized Machines" at bounding box center [552, 59] width 112 height 26
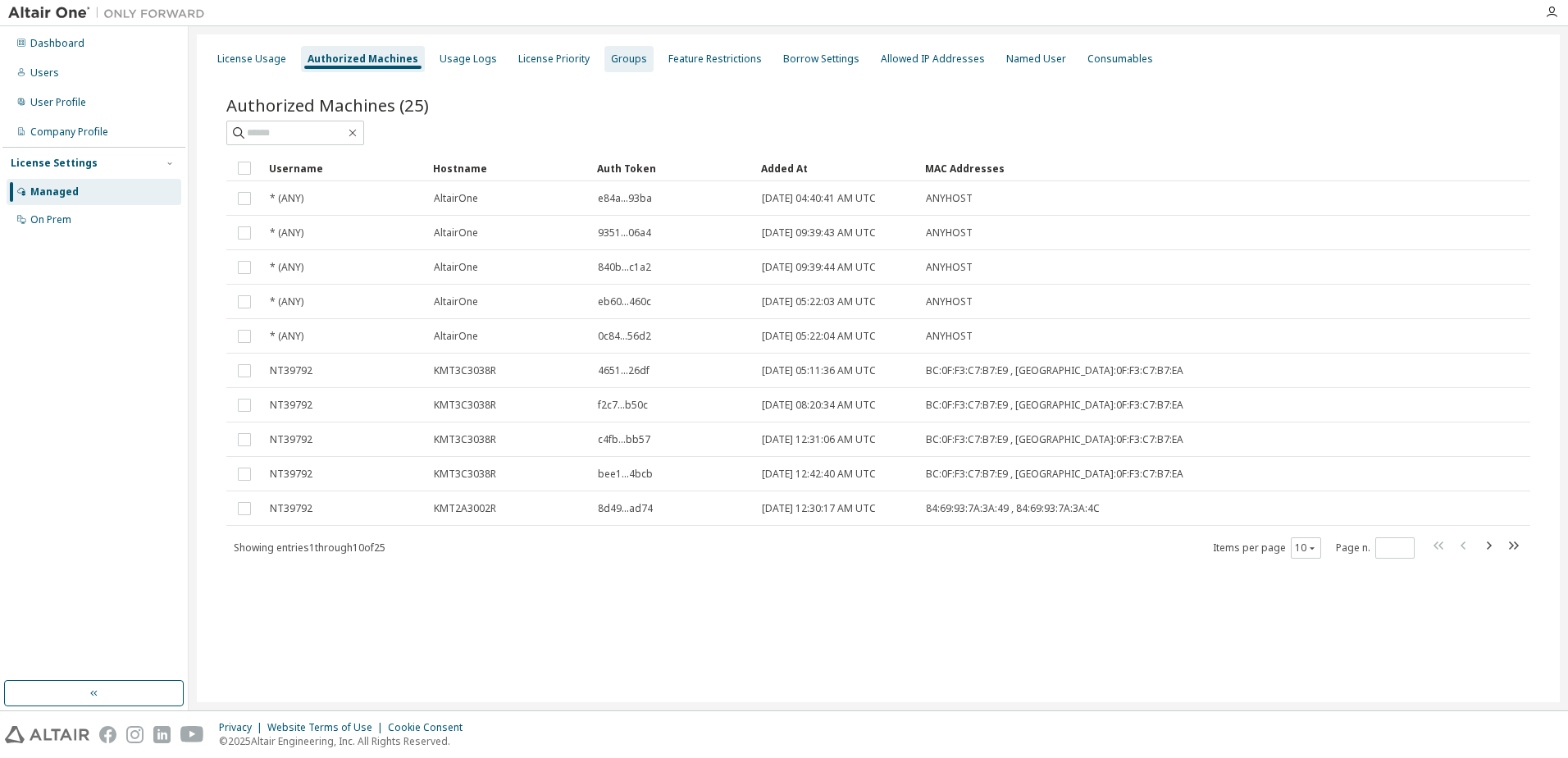
click at [634, 61] on div "Groups" at bounding box center [629, 59] width 49 height 26
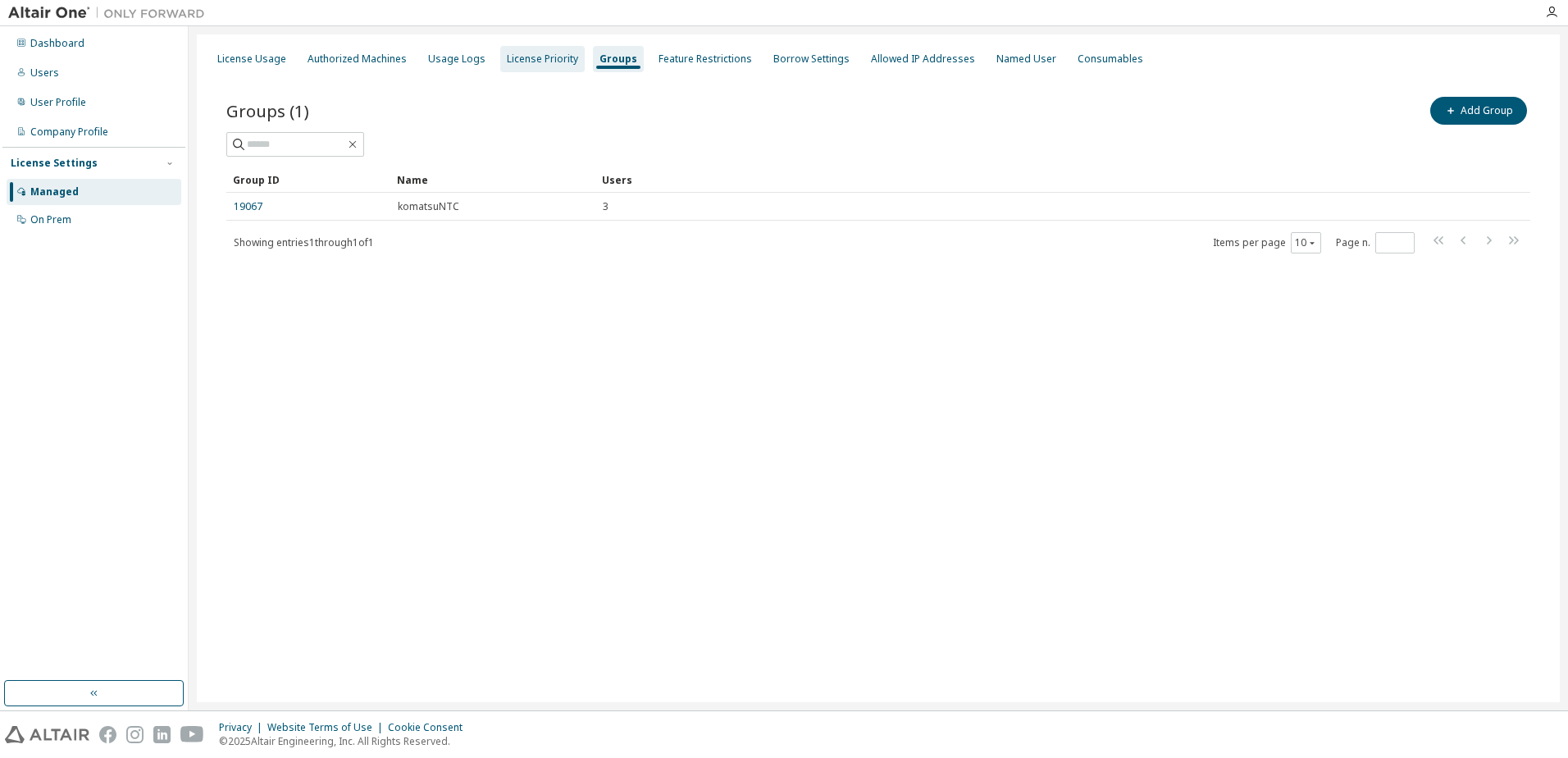
click at [559, 53] on div "License Priority" at bounding box center [542, 59] width 72 height 13
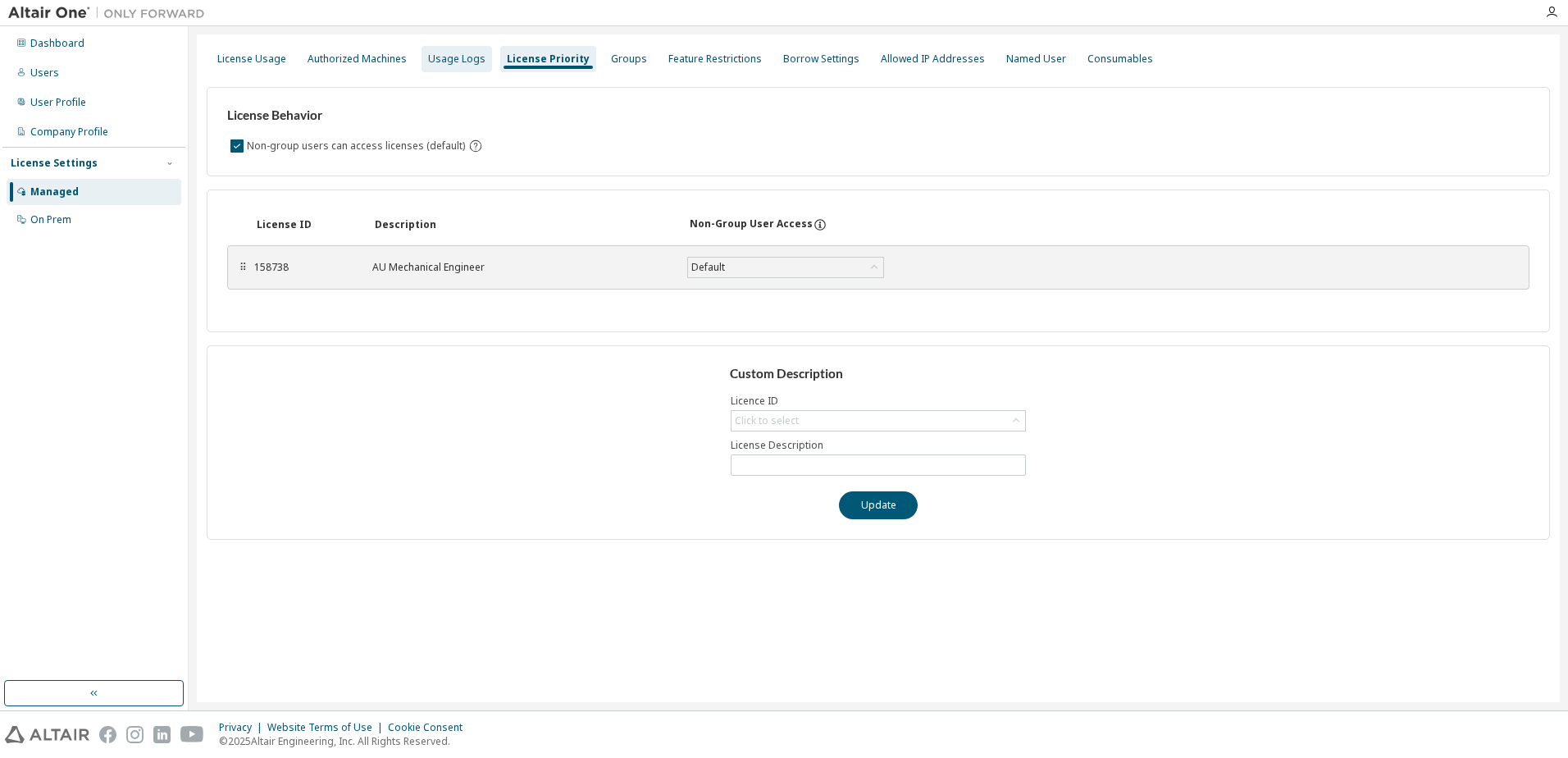
click at [453, 54] on div "Usage Logs" at bounding box center [457, 59] width 58 height 13
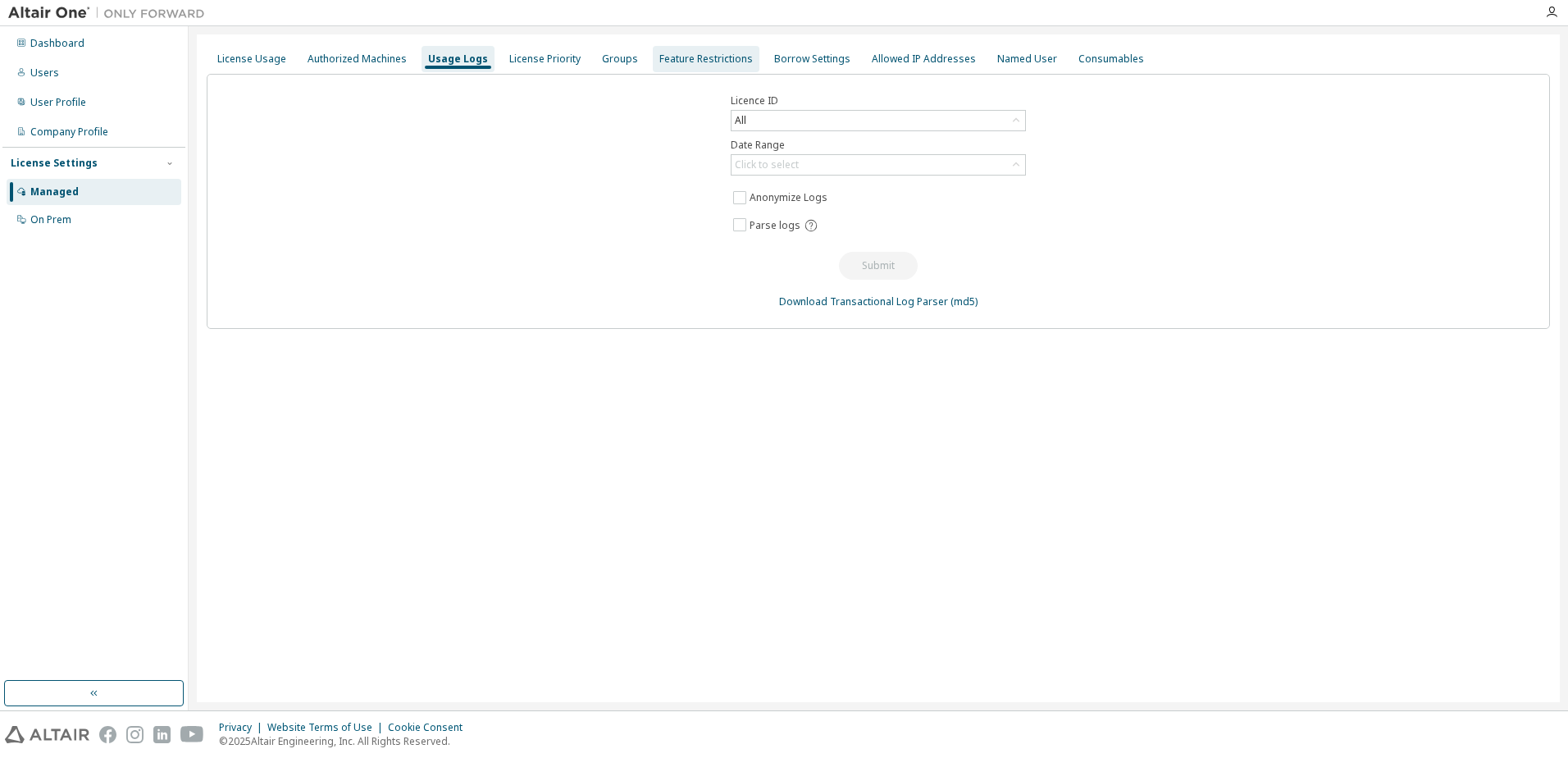
click at [676, 64] on div "Feature Restrictions" at bounding box center [707, 59] width 94 height 13
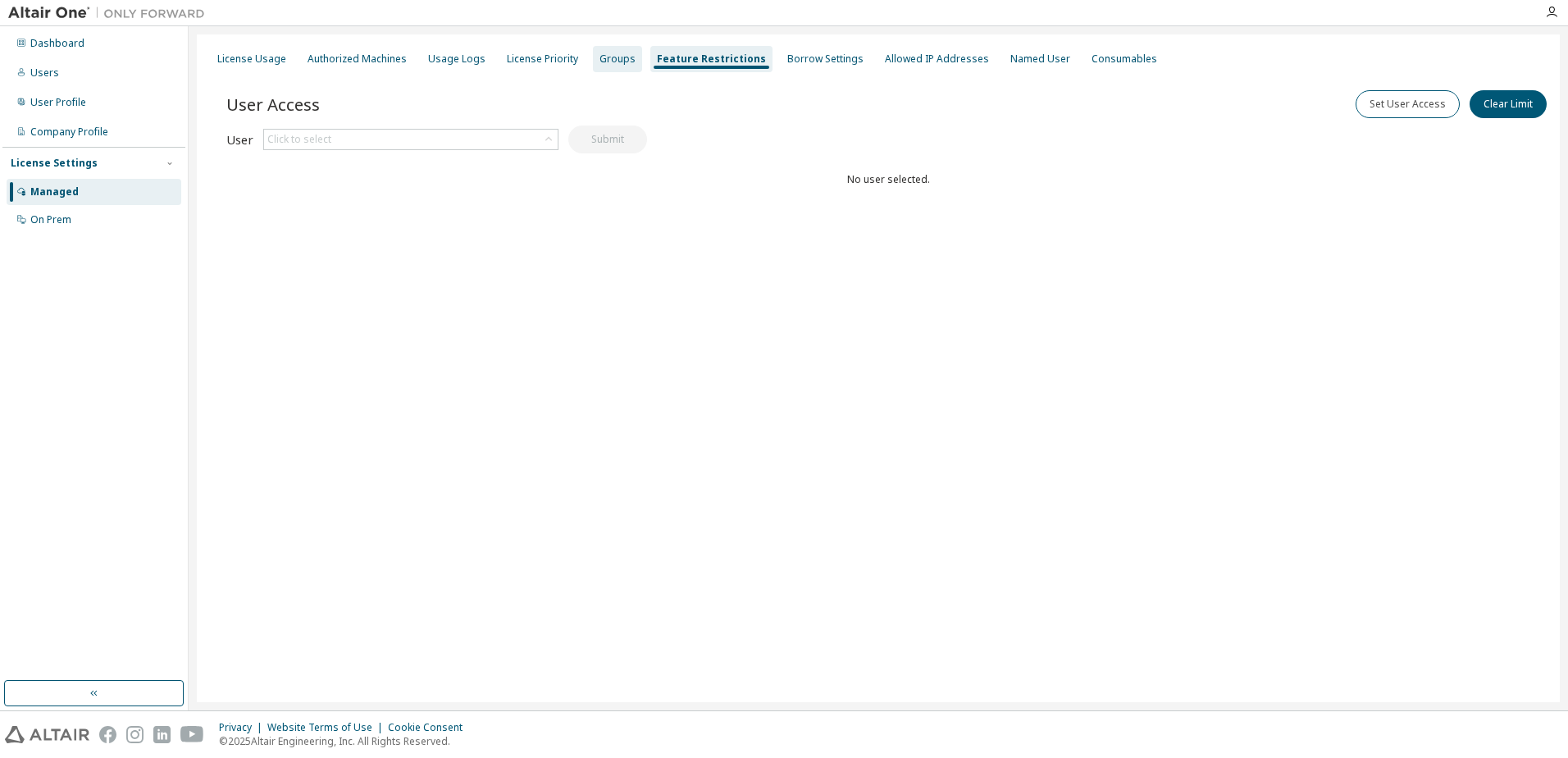
click at [618, 57] on div "Groups" at bounding box center [618, 59] width 36 height 13
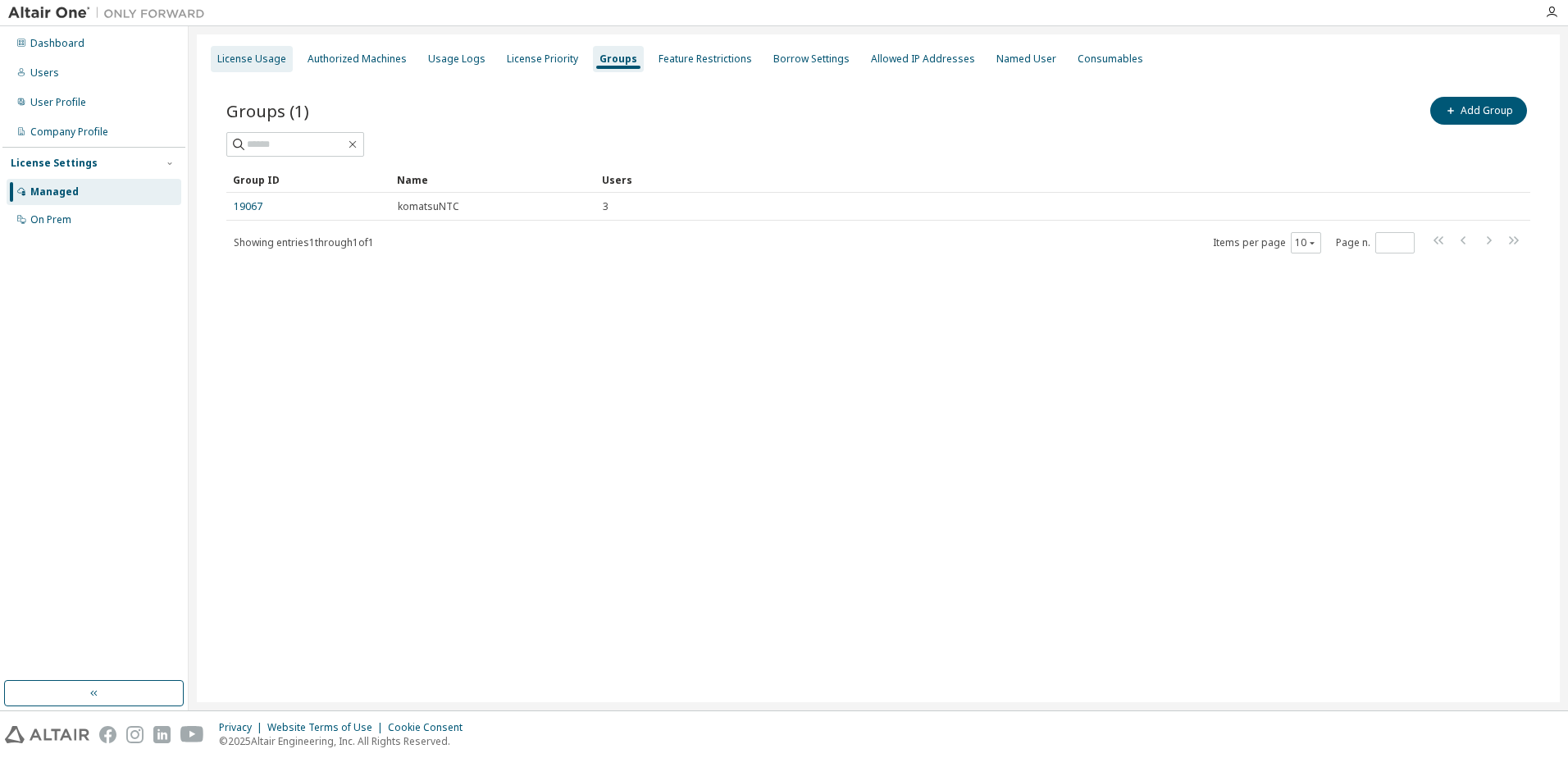
click at [257, 56] on div "License Usage" at bounding box center [252, 59] width 69 height 13
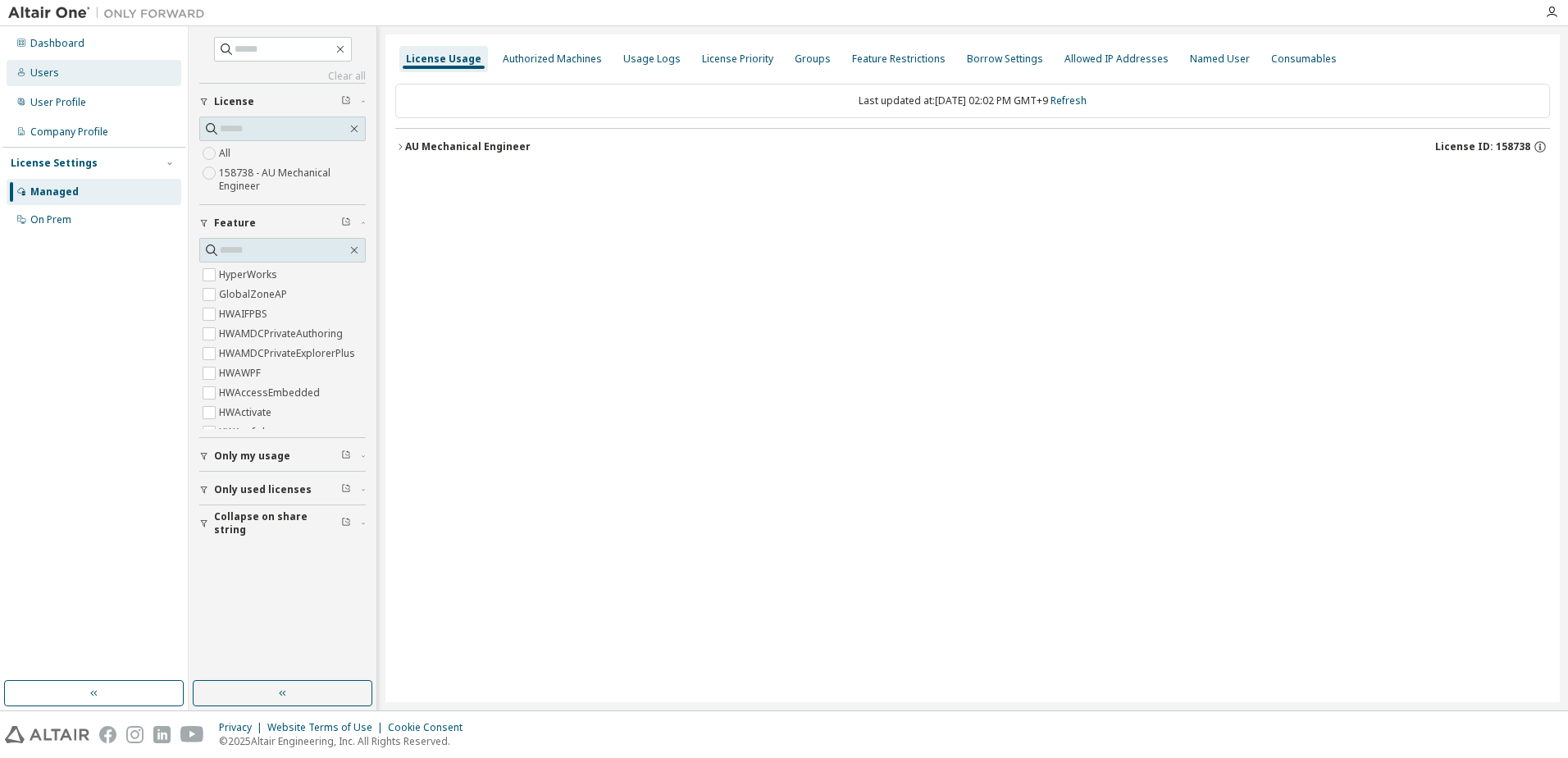
click at [67, 71] on div "Users" at bounding box center [94, 73] width 175 height 26
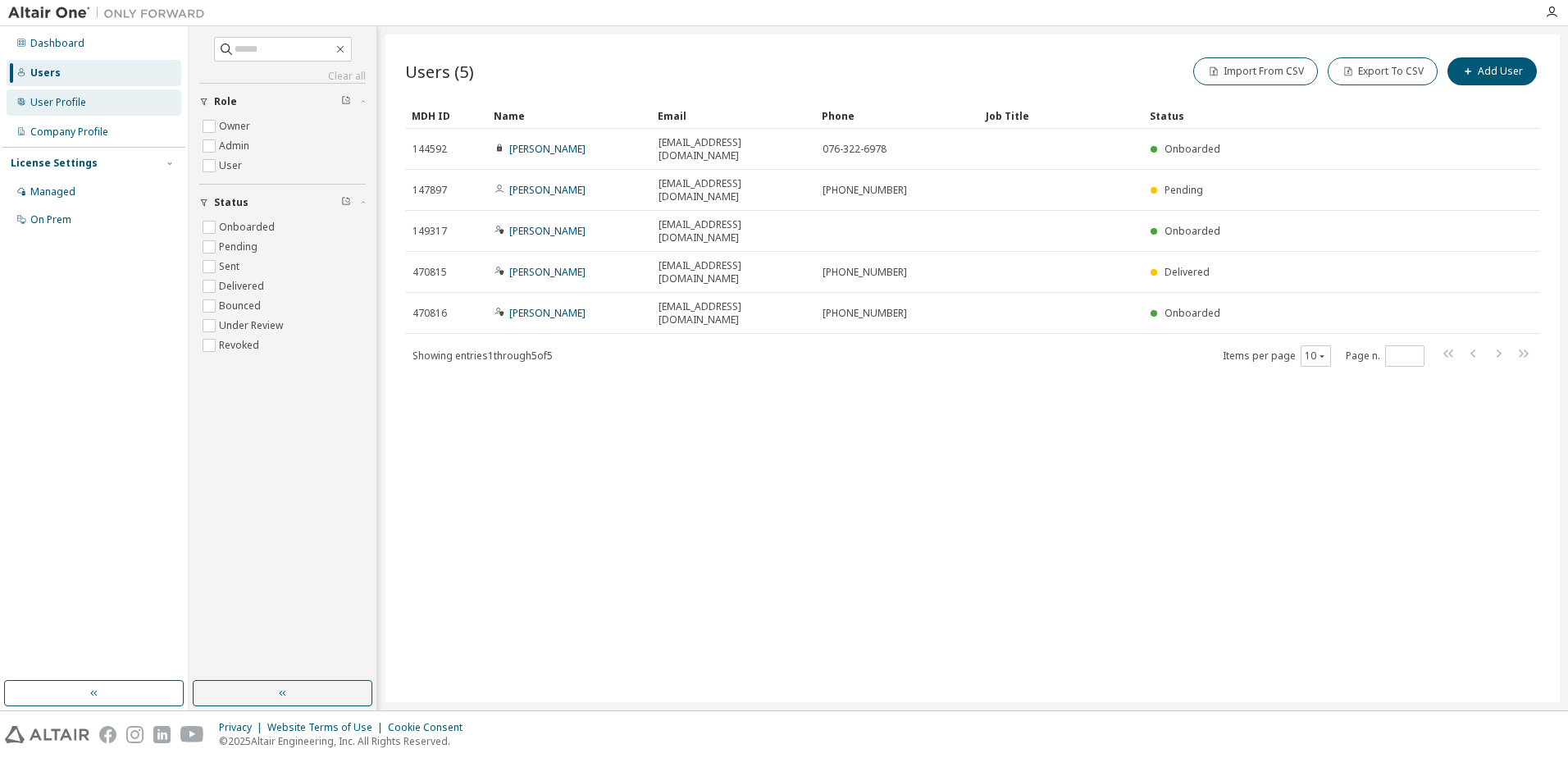
click at [60, 101] on div "User Profile" at bounding box center [58, 102] width 56 height 13
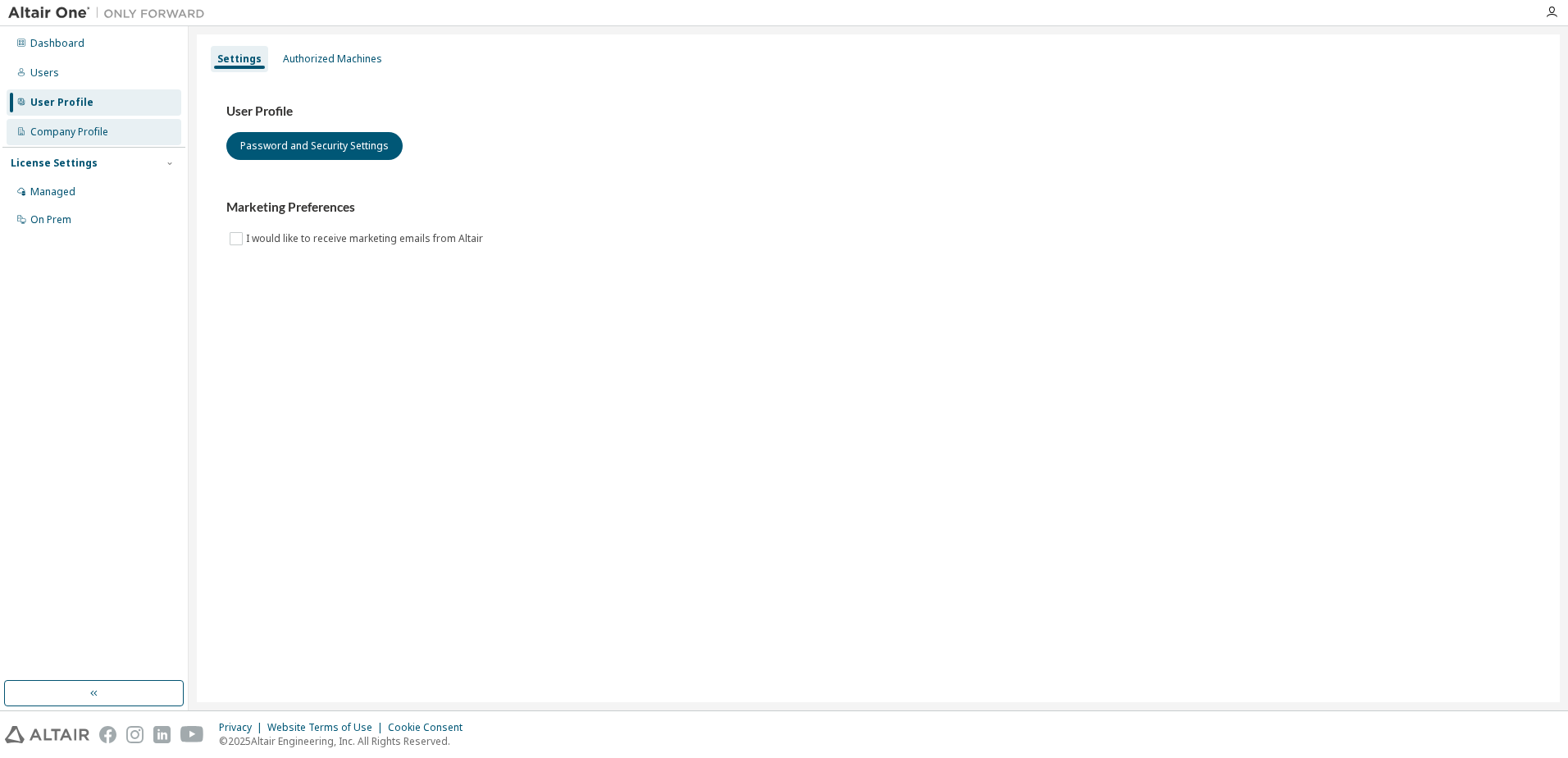
click at [64, 142] on div "Company Profile" at bounding box center [94, 132] width 175 height 26
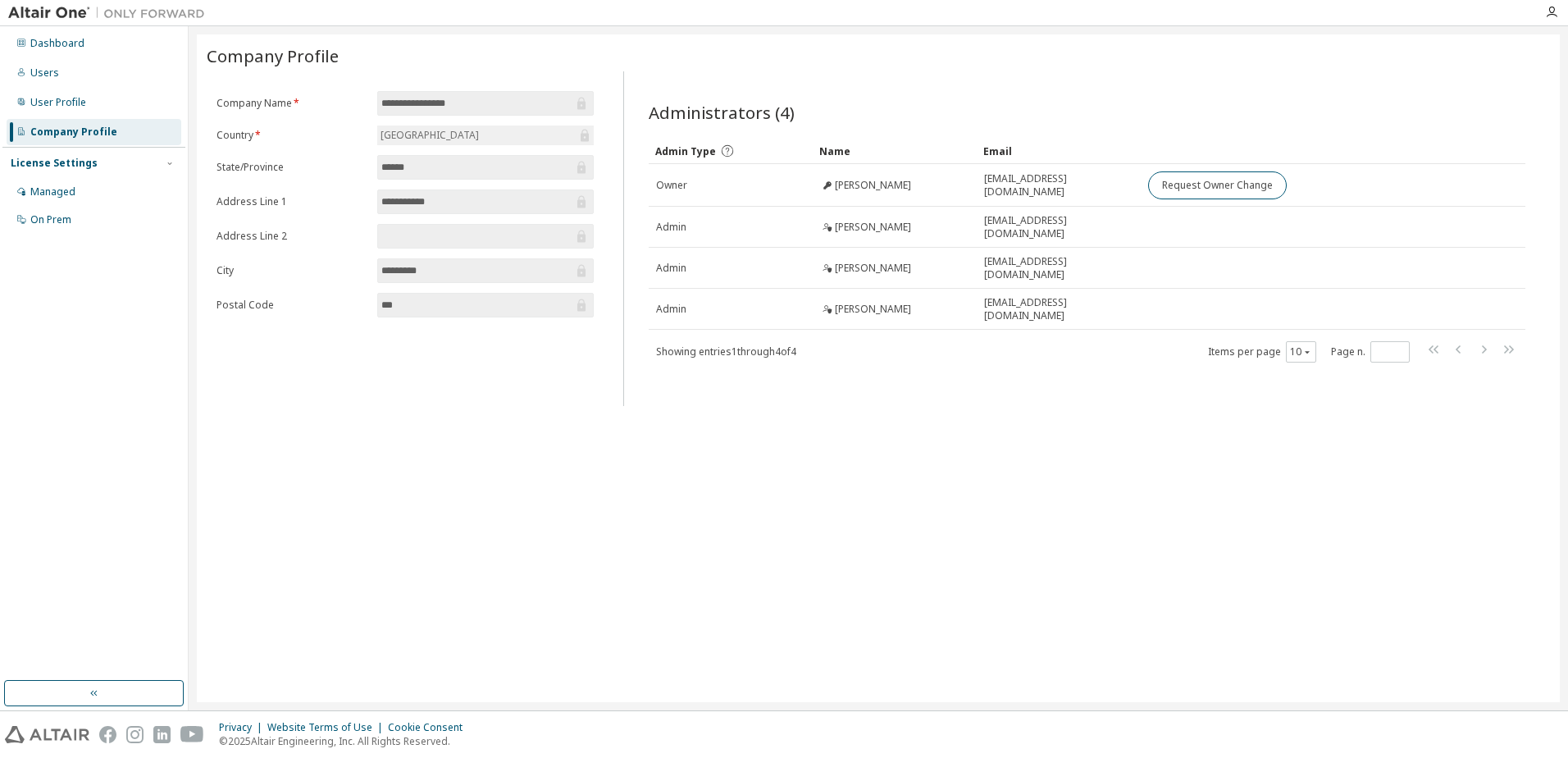
drag, startPoint x: 422, startPoint y: 106, endPoint x: 521, endPoint y: 122, distance: 100.3
click at [521, 122] on form "**********" at bounding box center [405, 204] width 377 height 227
drag, startPoint x: 521, startPoint y: 122, endPoint x: 474, endPoint y: 104, distance: 50.3
click at [474, 104] on input "**********" at bounding box center [477, 104] width 192 height 16
drag, startPoint x: 478, startPoint y: 103, endPoint x: 348, endPoint y: 78, distance: 132.4
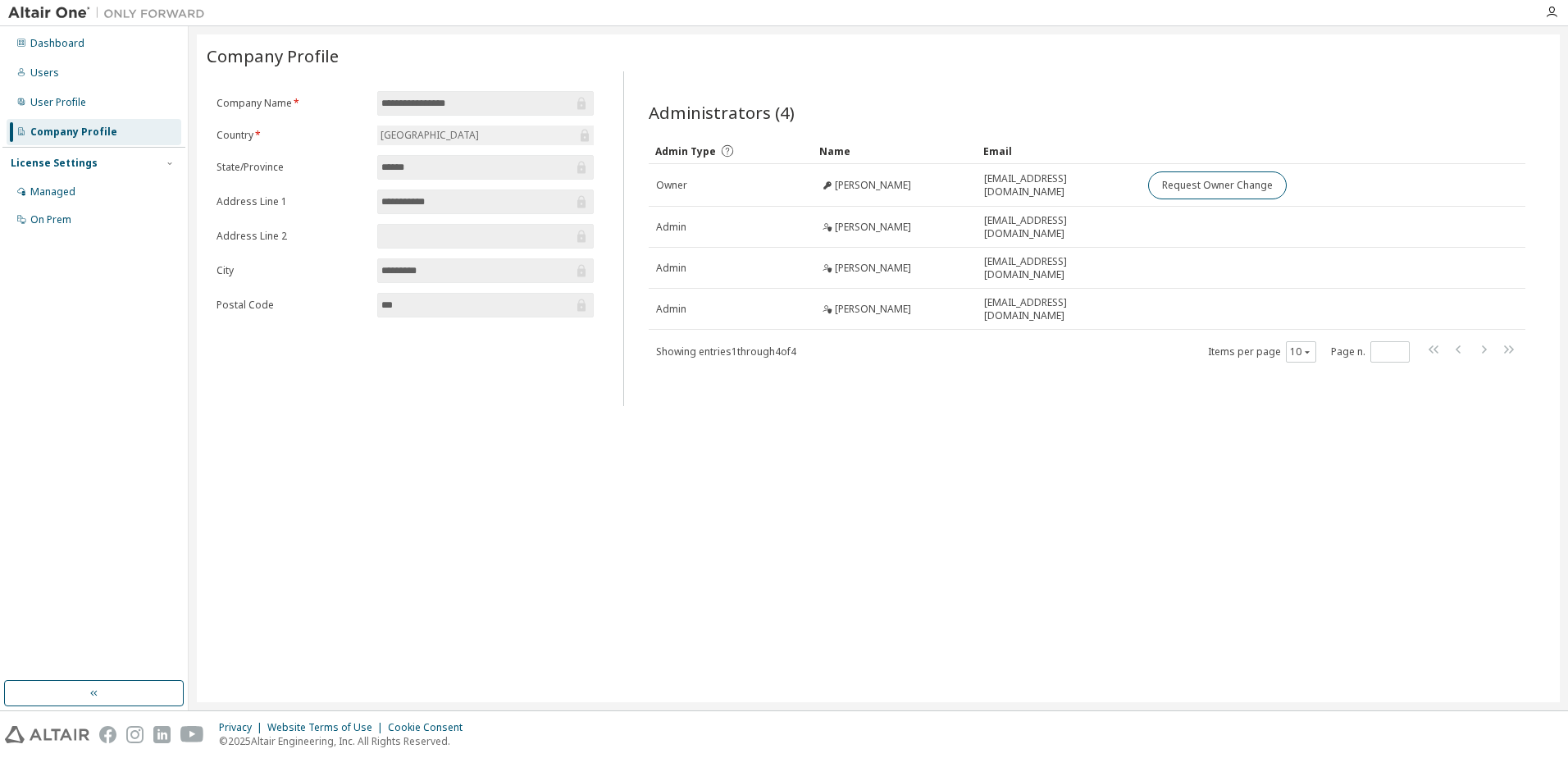
click at [348, 78] on div "**********" at bounding box center [405, 239] width 397 height 335
drag, startPoint x: 348, startPoint y: 78, endPoint x: 301, endPoint y: 148, distance: 84.3
click at [301, 148] on form "**********" at bounding box center [405, 204] width 377 height 227
drag, startPoint x: 1078, startPoint y: 409, endPoint x: 1051, endPoint y: 391, distance: 32.4
click at [1078, 409] on div "**********" at bounding box center [878, 368] width 1363 height 668
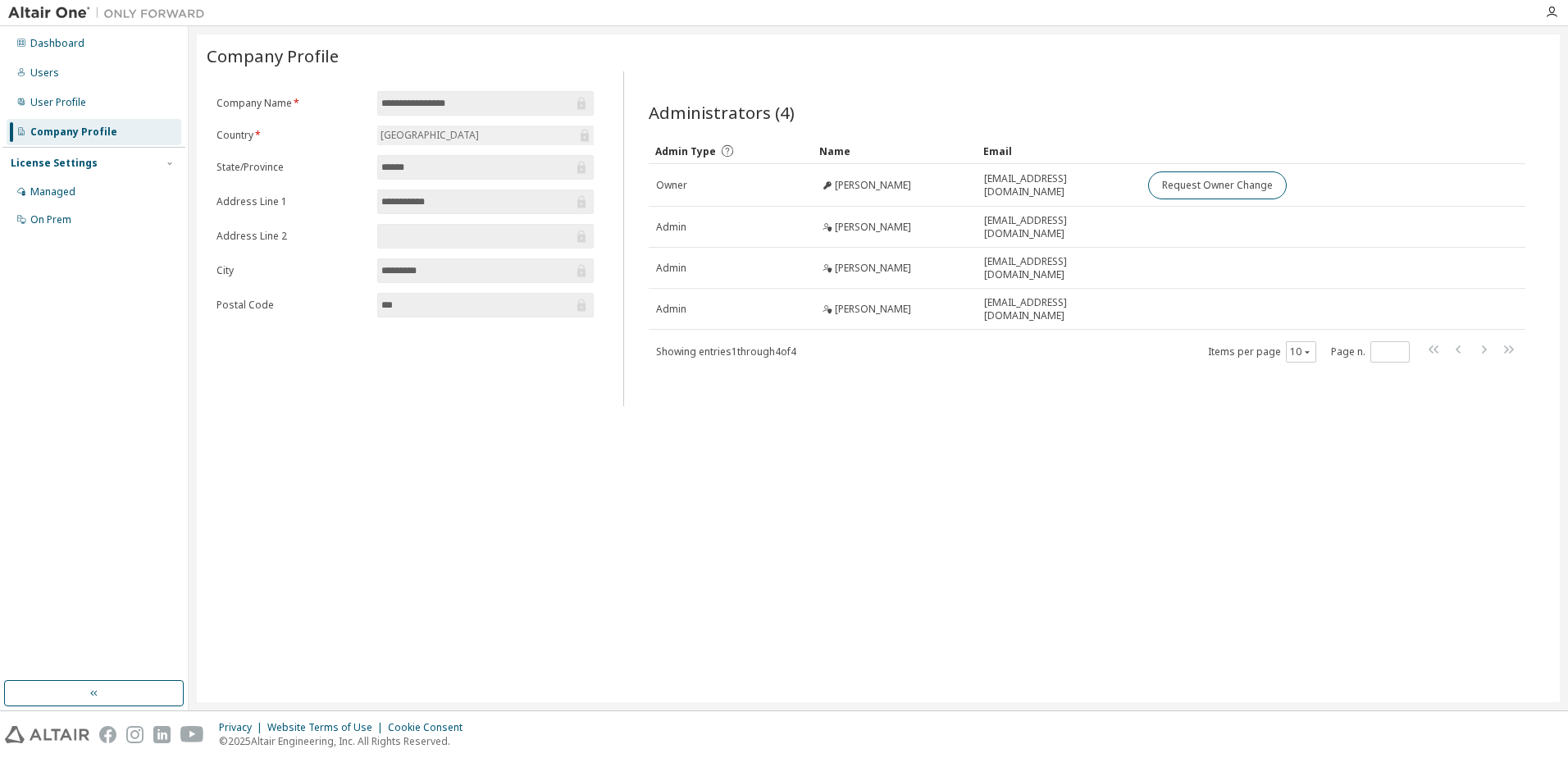
click at [940, 376] on div "Administrators (4) Clear Load Save Save As Field Operator Value Select filter S…" at bounding box center [1087, 244] width 916 height 325
click at [825, 498] on div "**********" at bounding box center [878, 368] width 1363 height 668
click at [899, 504] on div "**********" at bounding box center [878, 368] width 1363 height 668
click at [96, 101] on div "User Profile" at bounding box center [94, 103] width 175 height 26
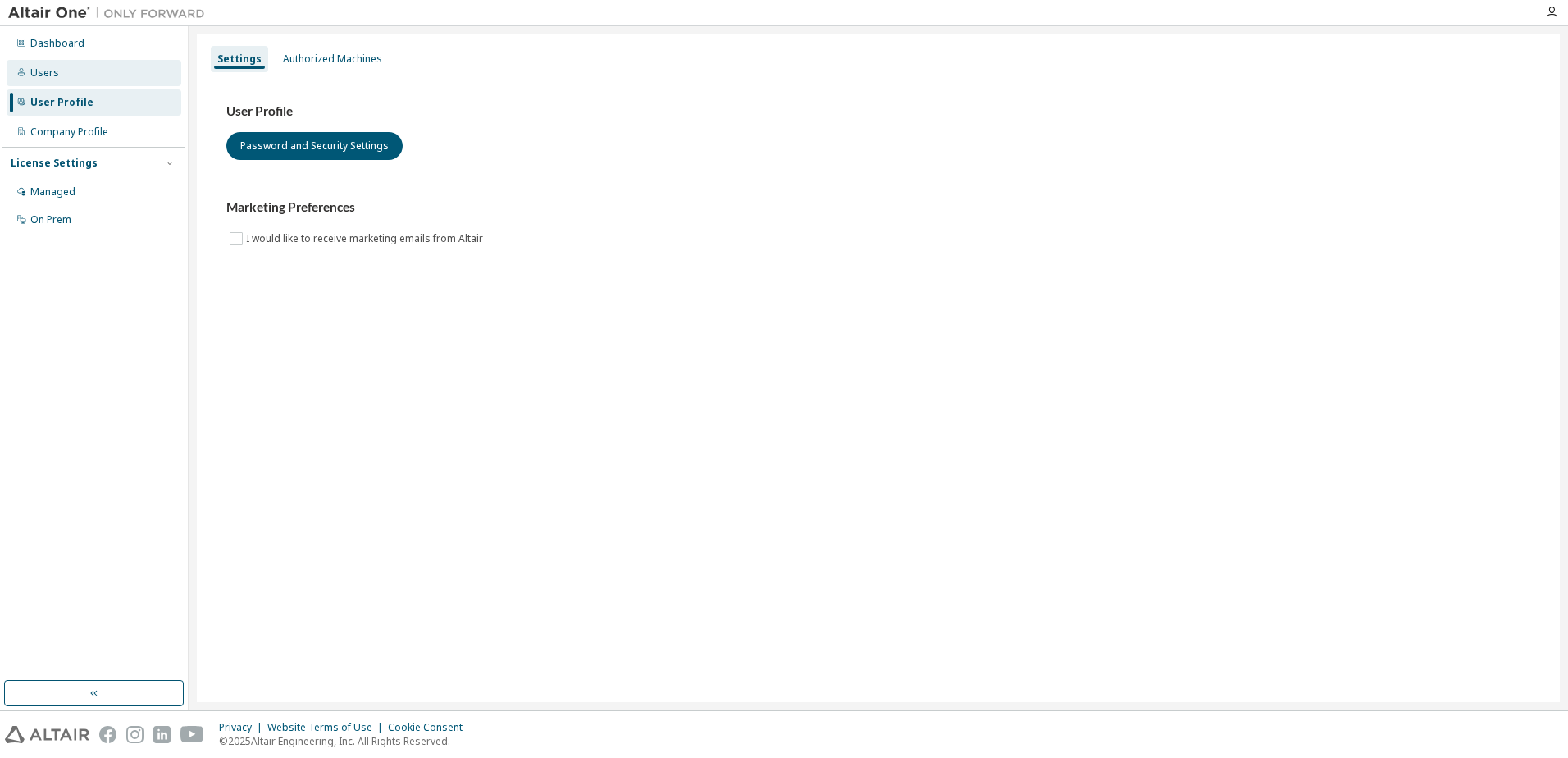
click at [121, 77] on div "Users" at bounding box center [94, 73] width 175 height 26
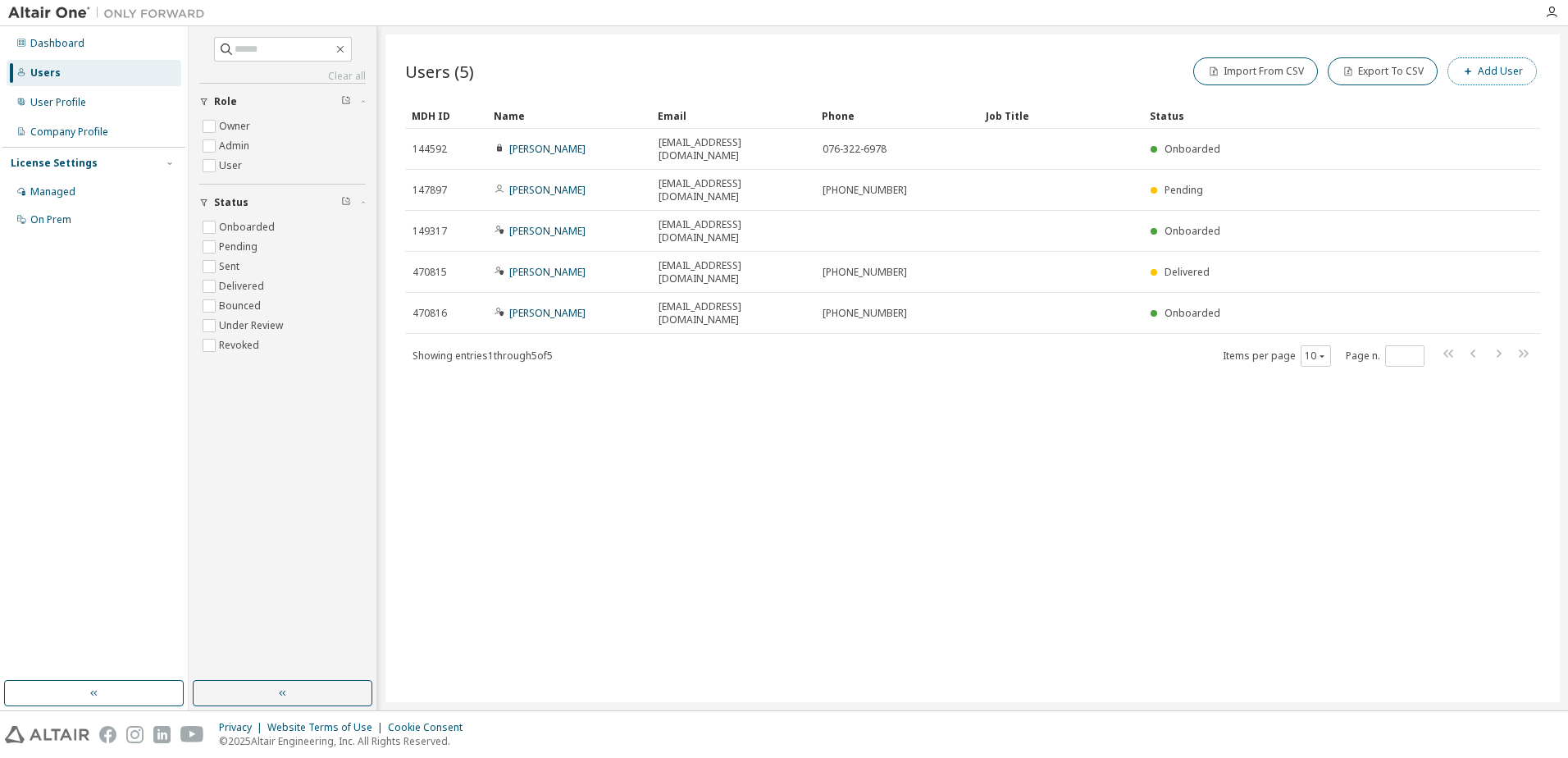
click at [1520, 71] on button "Add User" at bounding box center [1491, 72] width 90 height 28
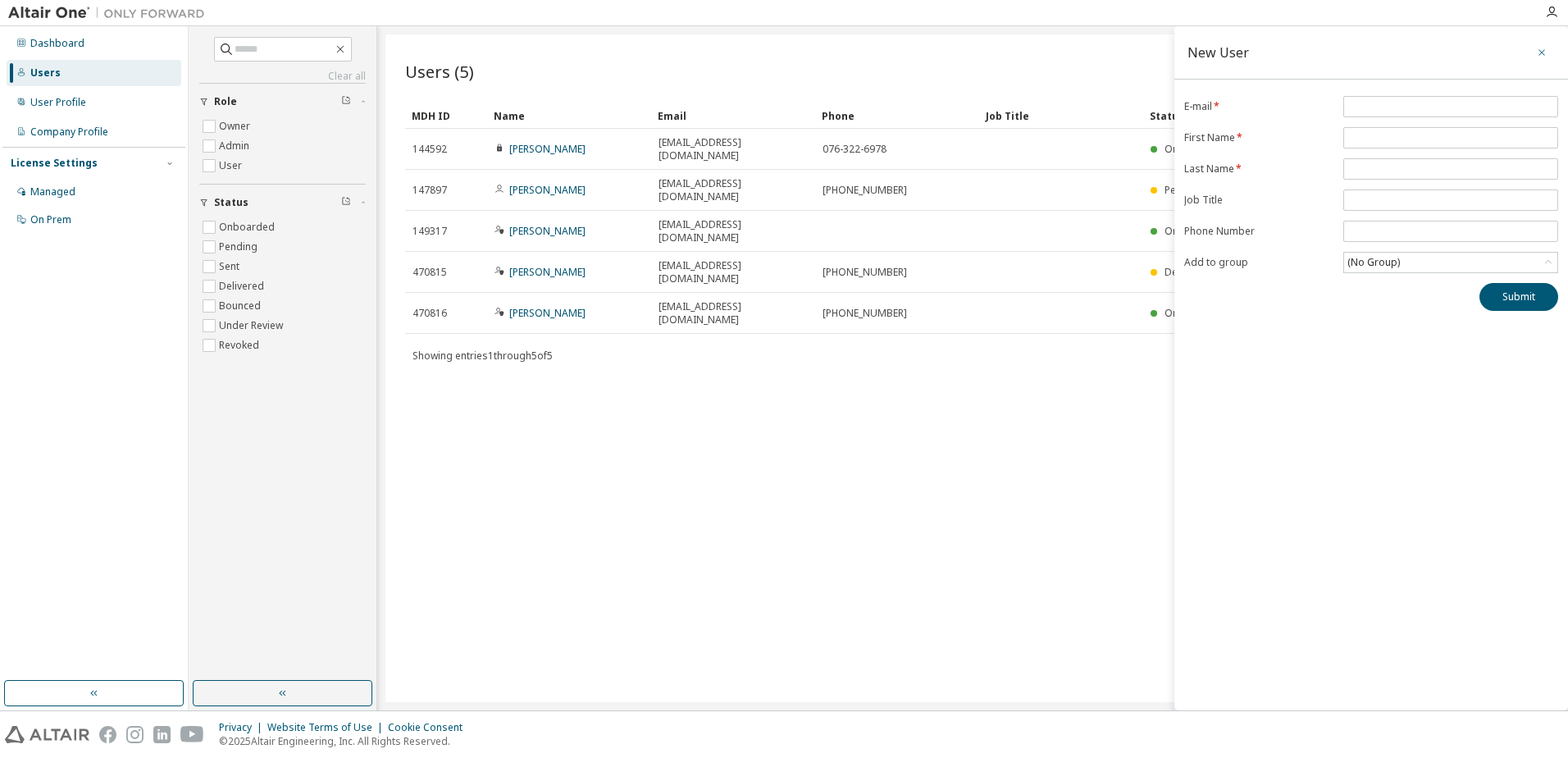
click at [1535, 52] on button "button" at bounding box center [1542, 53] width 26 height 26
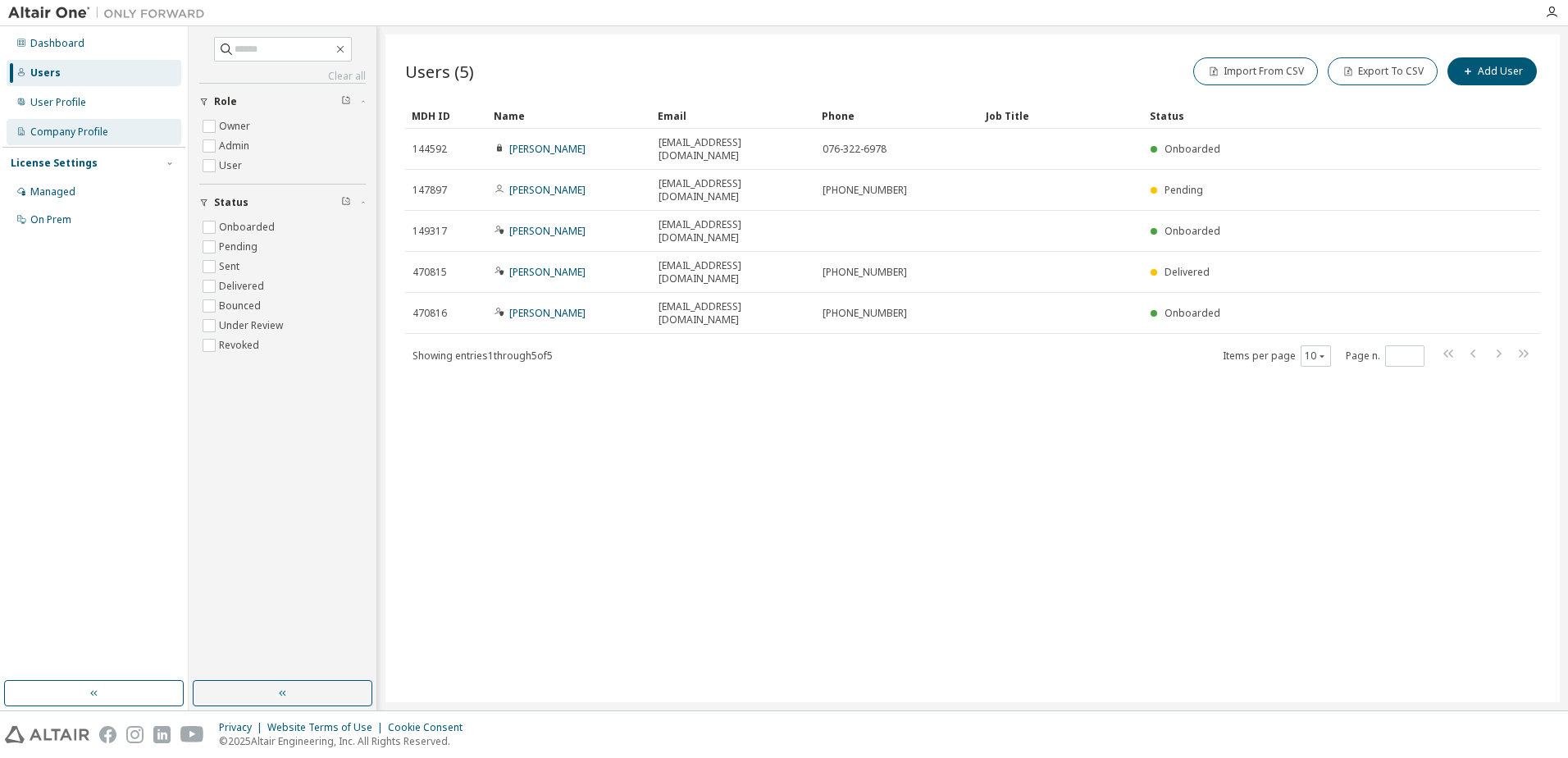
click at [67, 133] on div "Company Profile" at bounding box center [69, 132] width 78 height 13
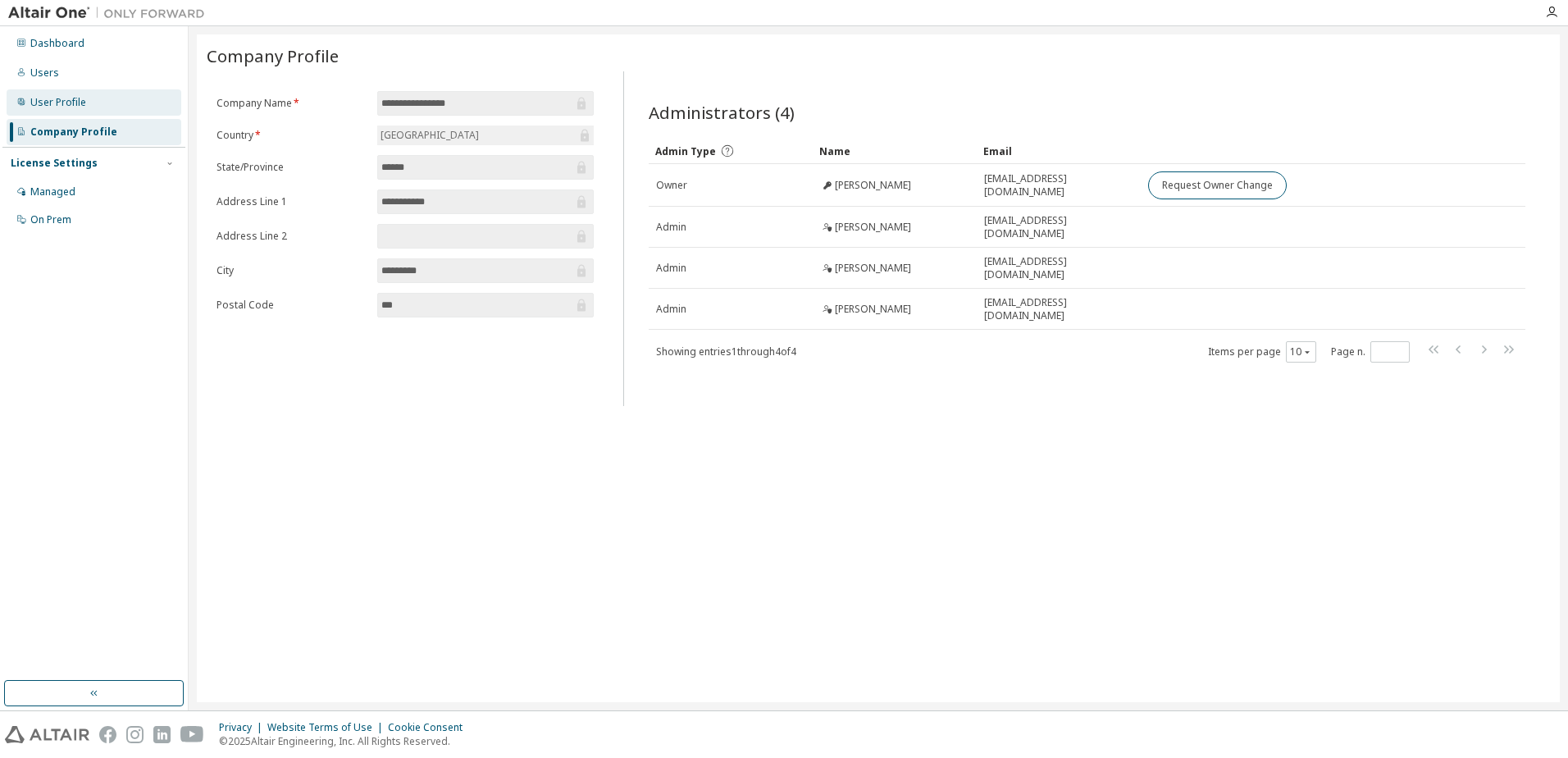
click at [76, 111] on div "User Profile" at bounding box center [94, 103] width 175 height 26
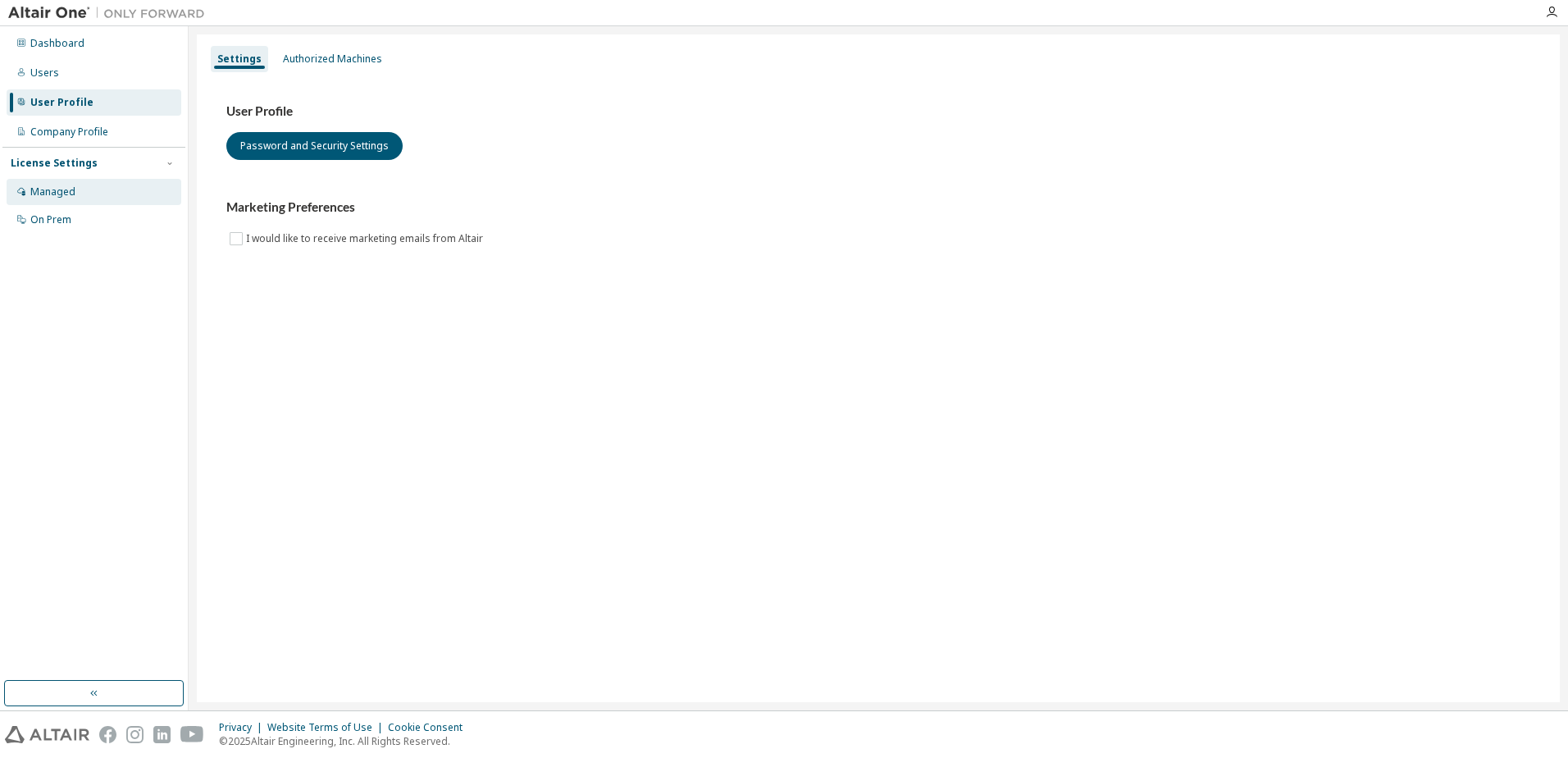
click at [80, 199] on div "Managed" at bounding box center [94, 192] width 175 height 26
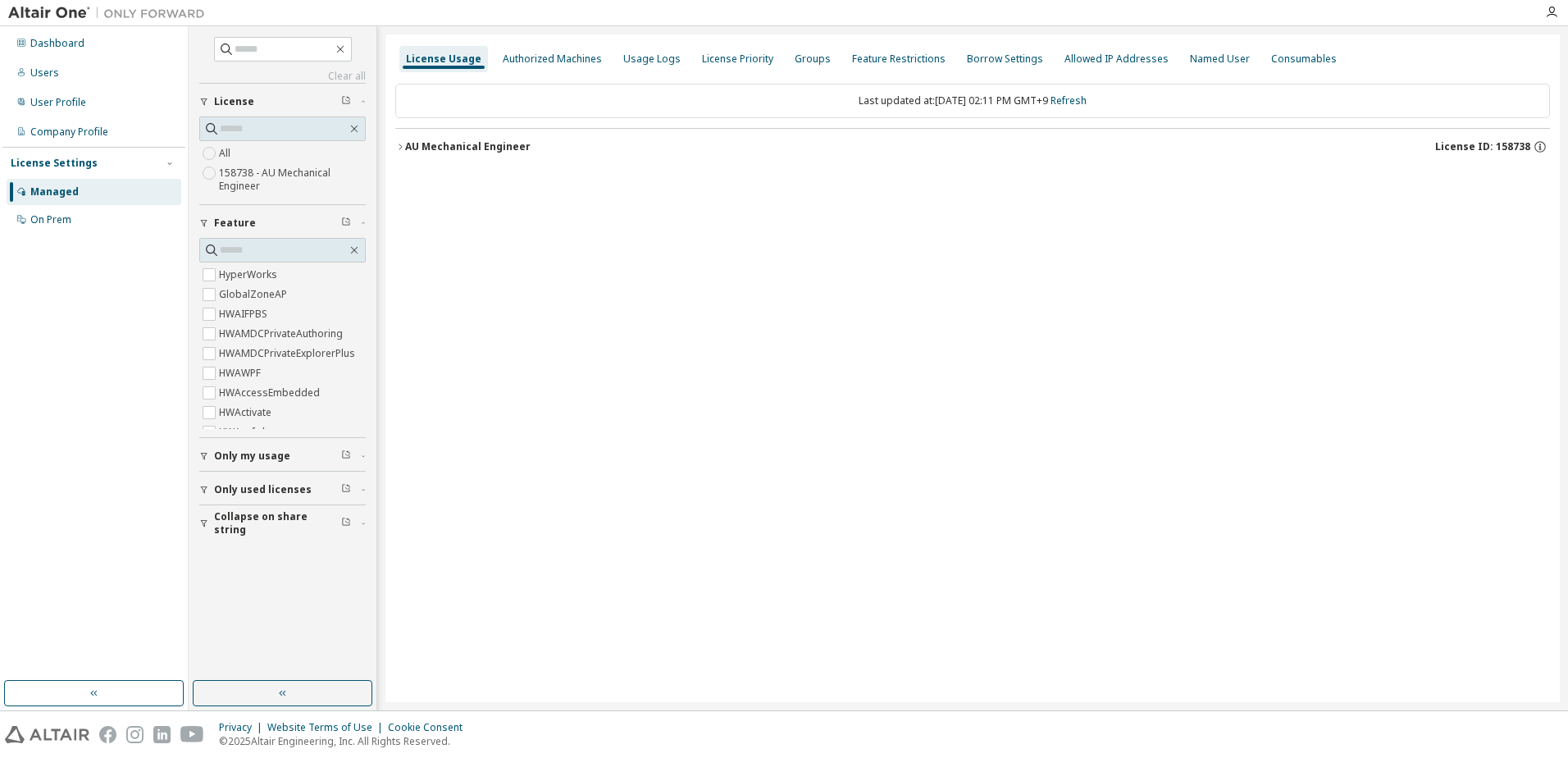
drag, startPoint x: 1410, startPoint y: 302, endPoint x: 1320, endPoint y: 485, distance: 203.9
click at [92, 73] on div "Users" at bounding box center [94, 73] width 175 height 26
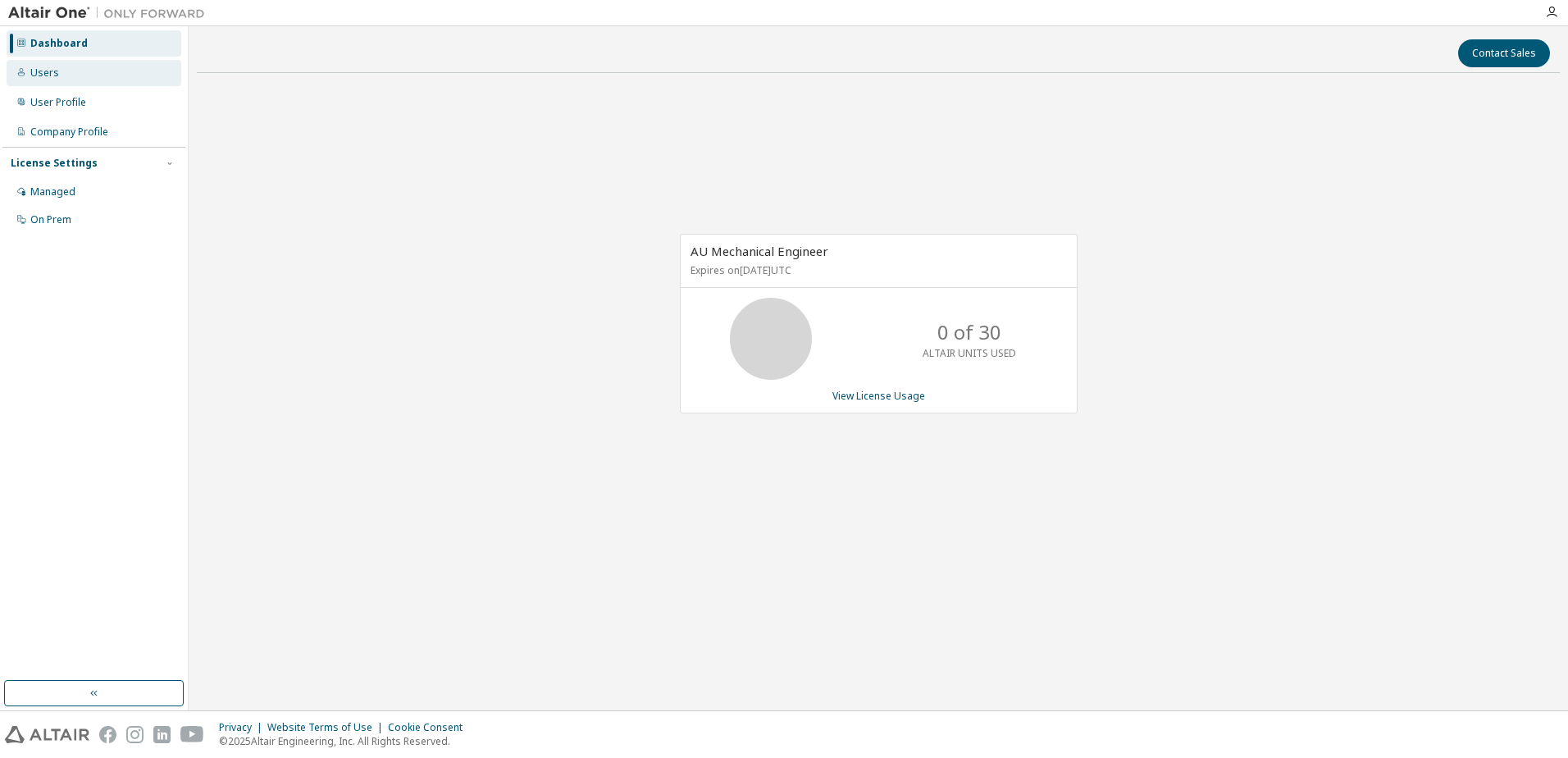
click at [73, 81] on div "Users" at bounding box center [94, 73] width 175 height 26
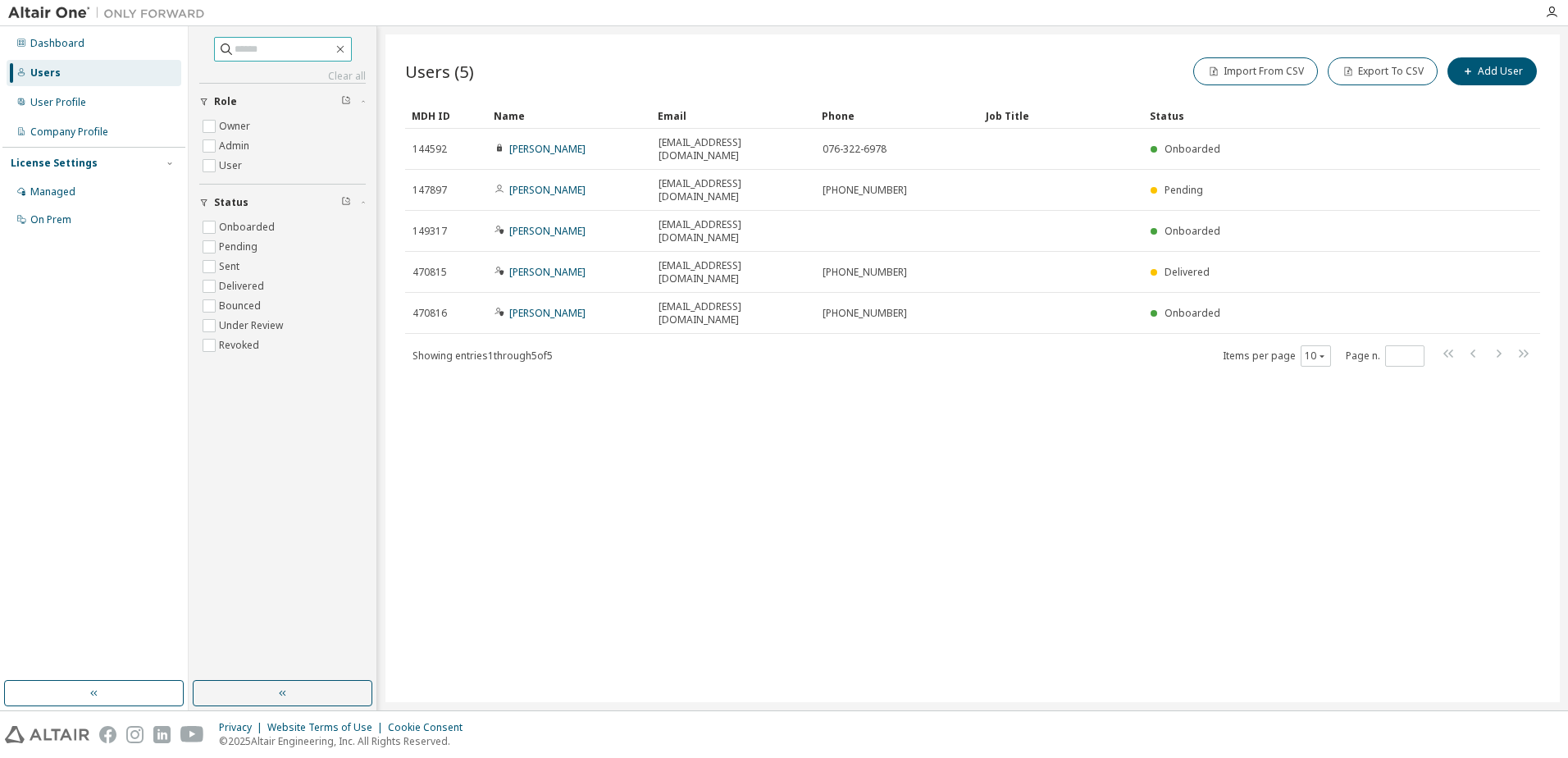
click at [240, 51] on input "text" at bounding box center [283, 49] width 98 height 16
type input "*"
type input "********"
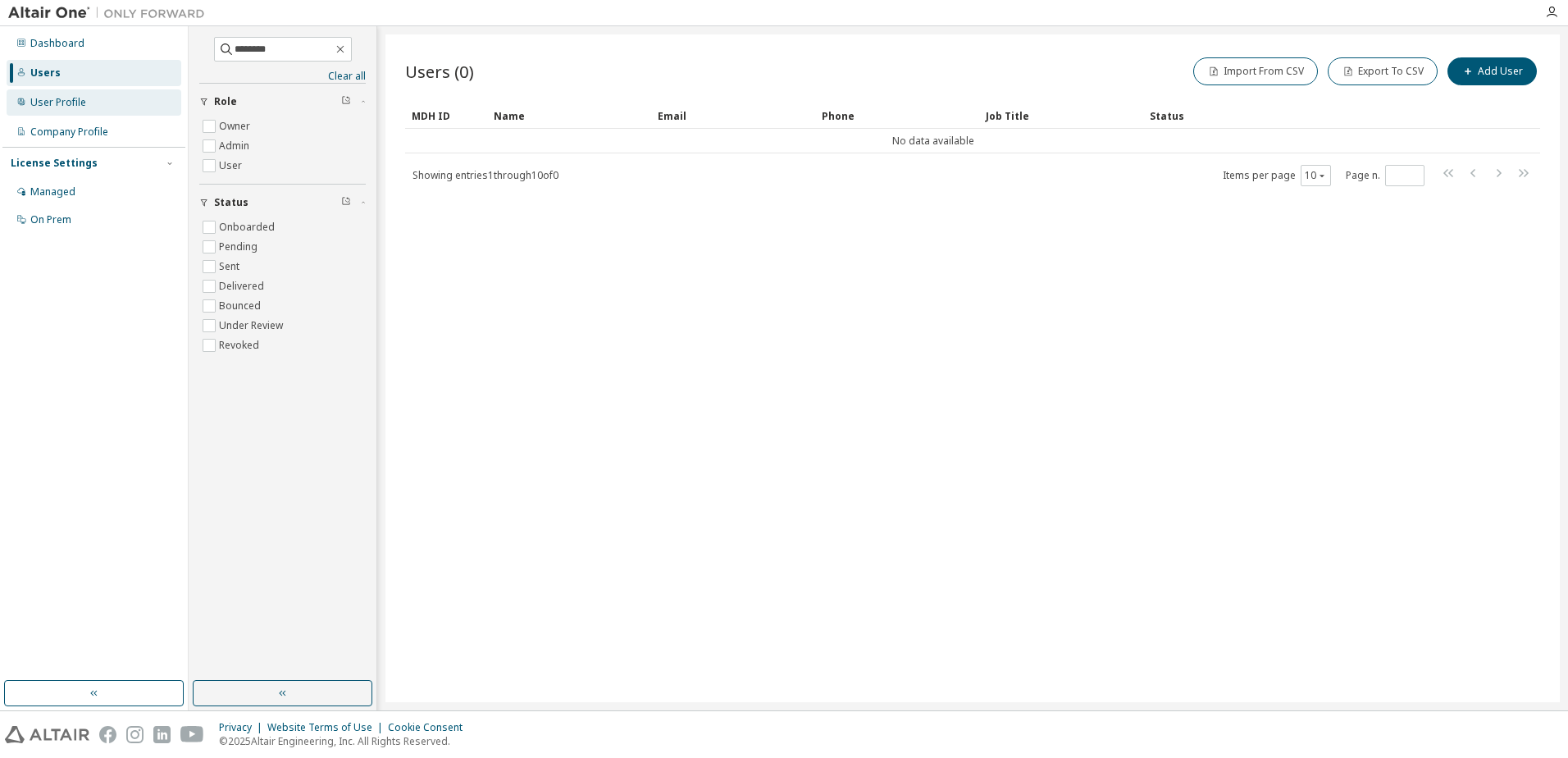
click at [58, 102] on div "User Profile" at bounding box center [58, 102] width 56 height 13
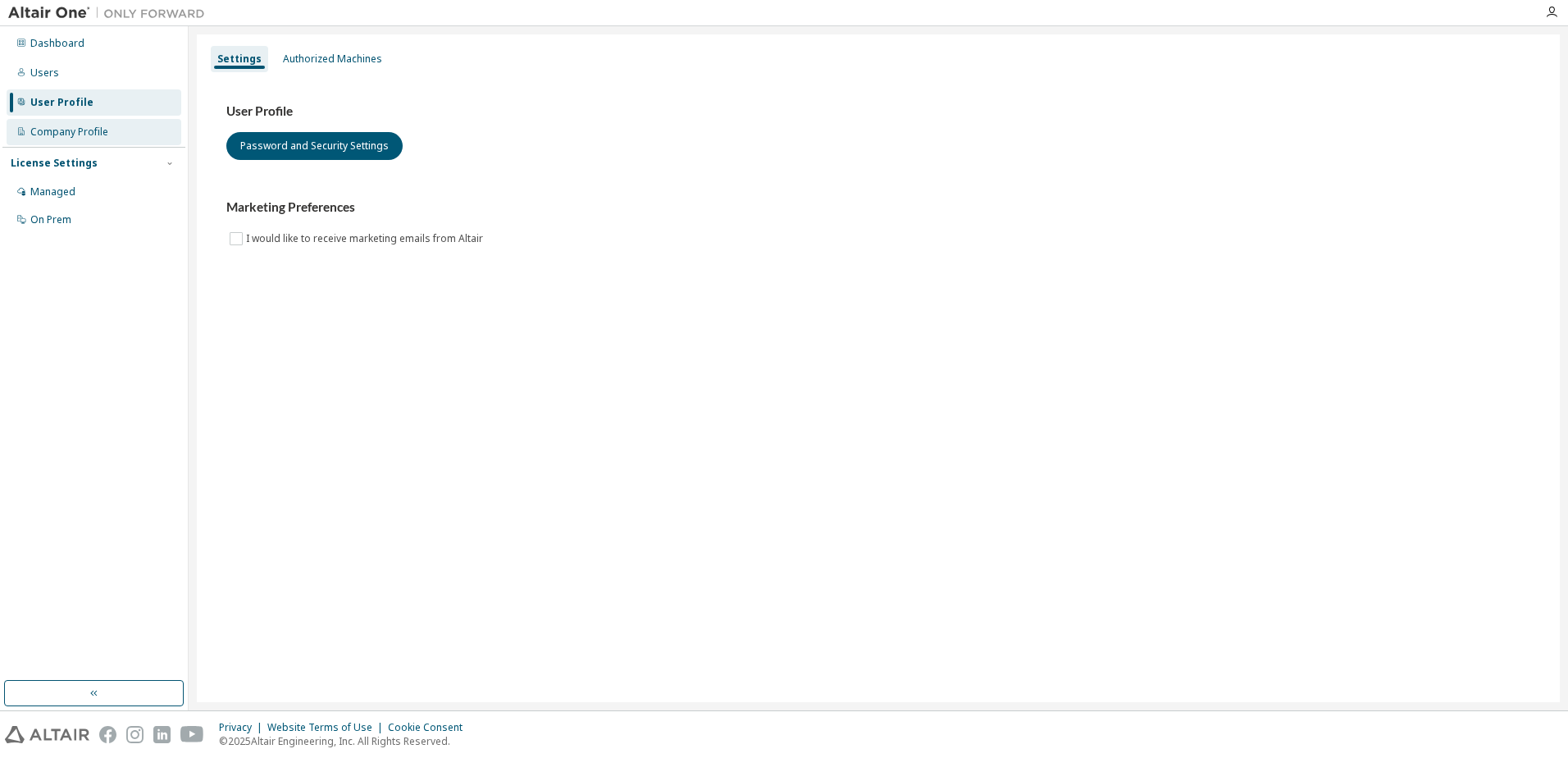
click at [43, 136] on div "Company Profile" at bounding box center [69, 132] width 78 height 13
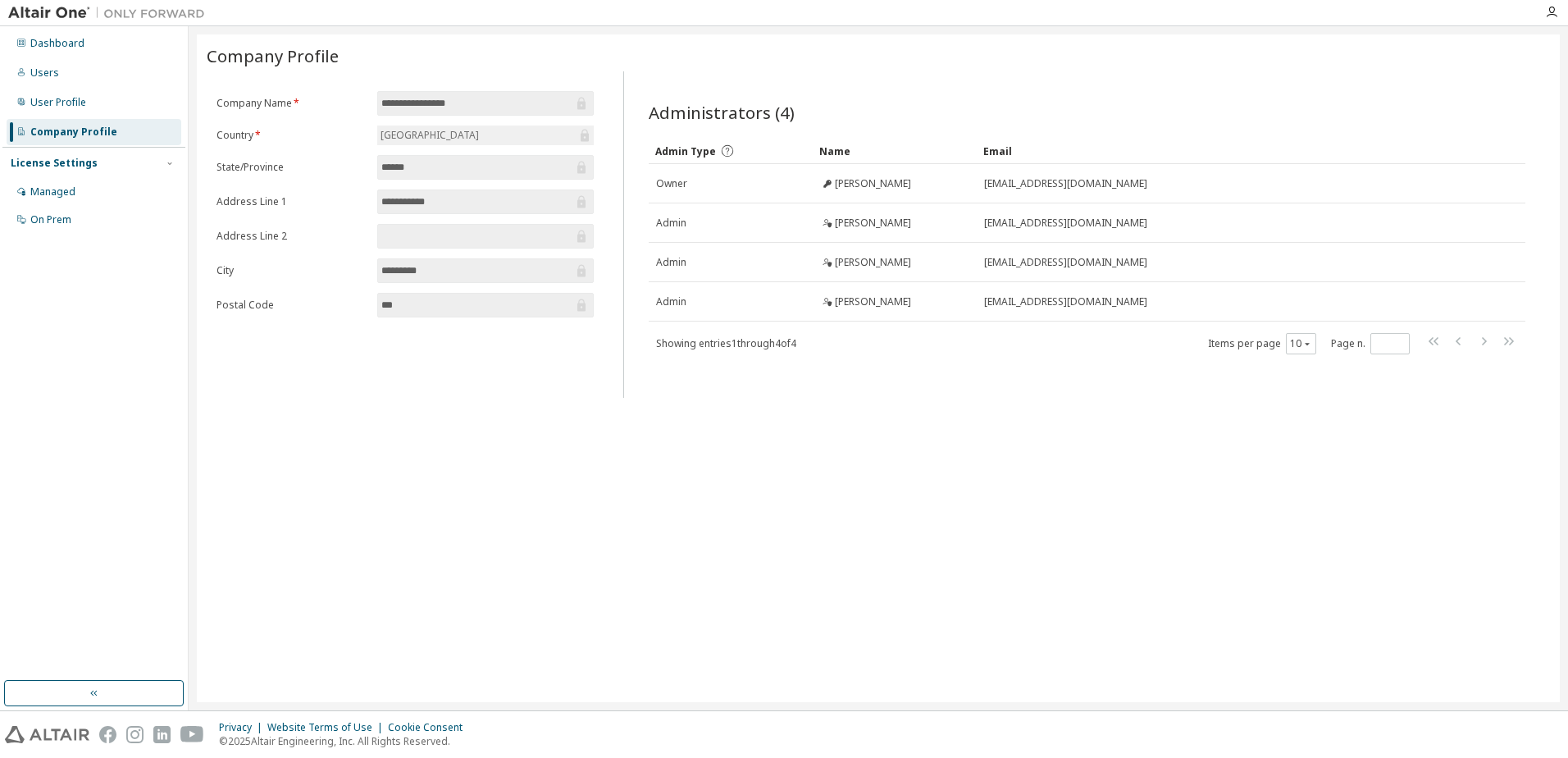
click at [501, 106] on input "**********" at bounding box center [477, 104] width 192 height 16
click at [583, 106] on icon at bounding box center [581, 103] width 8 height 12
drag, startPoint x: 583, startPoint y: 106, endPoint x: 693, endPoint y: 418, distance: 330.8
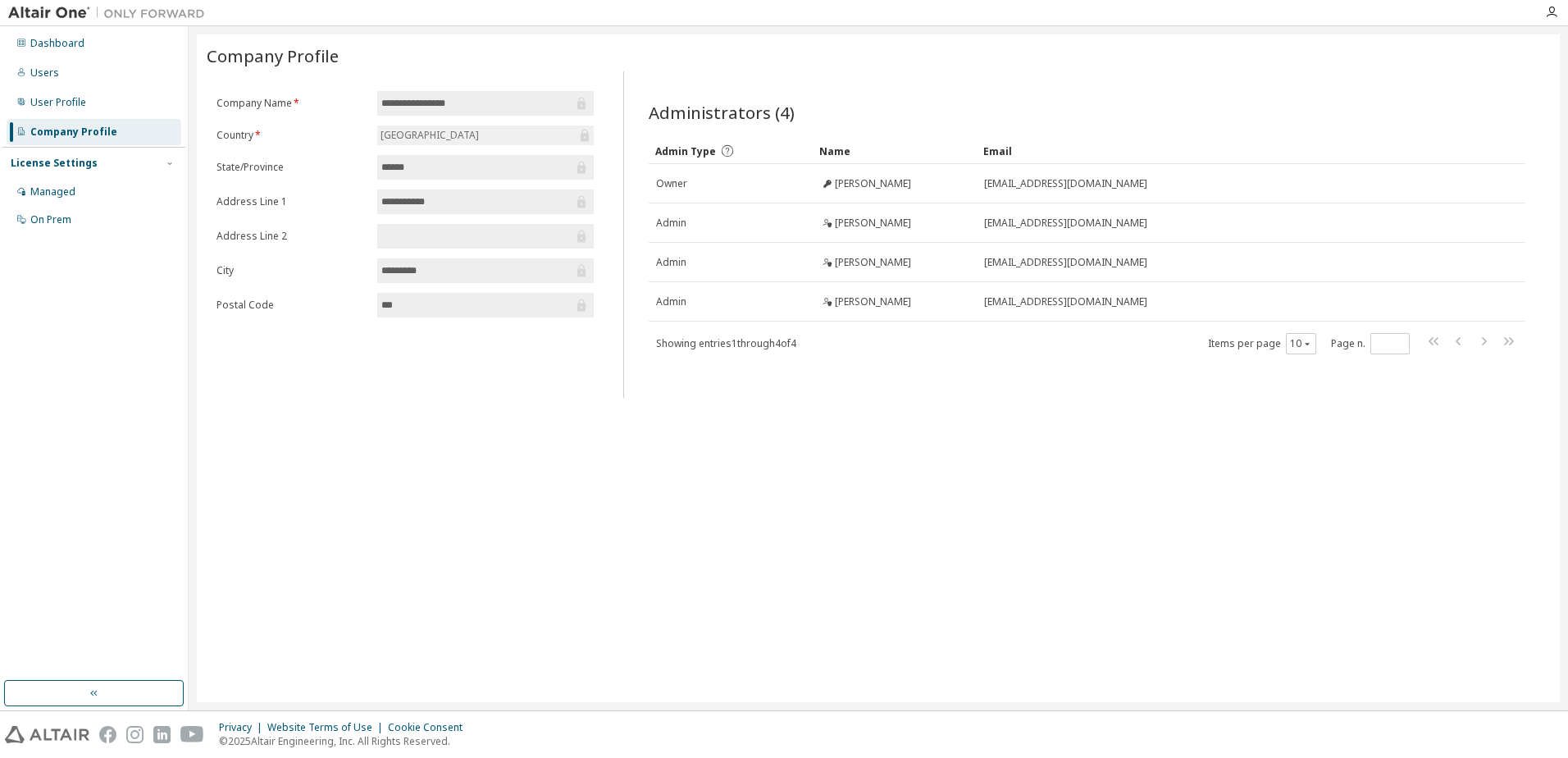
click at [693, 419] on div "**********" at bounding box center [878, 368] width 1363 height 668
click at [56, 159] on div "License Settings" at bounding box center [54, 163] width 87 height 13
click at [45, 198] on div "Managed" at bounding box center [53, 192] width 45 height 13
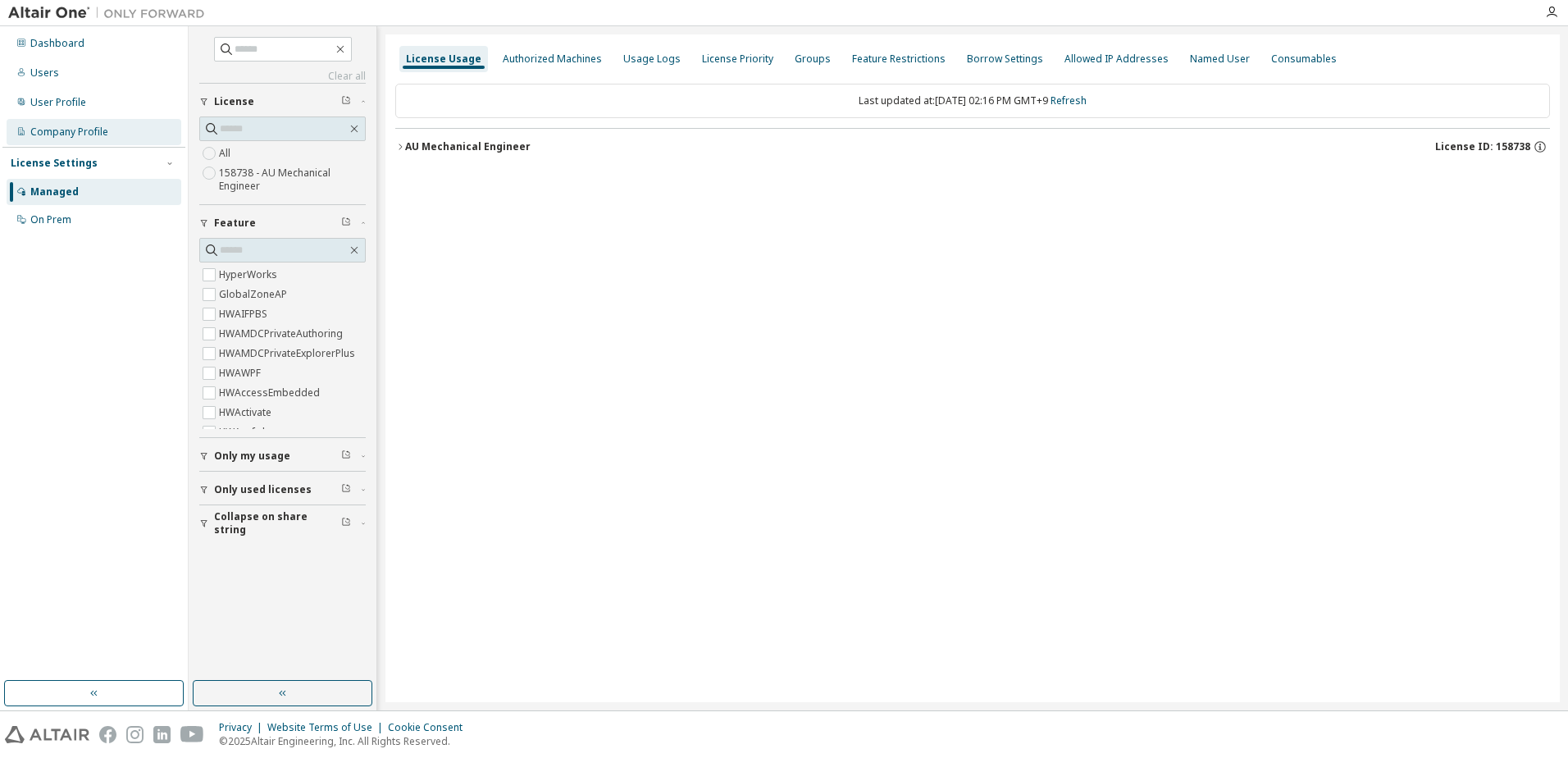
click at [58, 132] on div "Company Profile" at bounding box center [69, 132] width 78 height 13
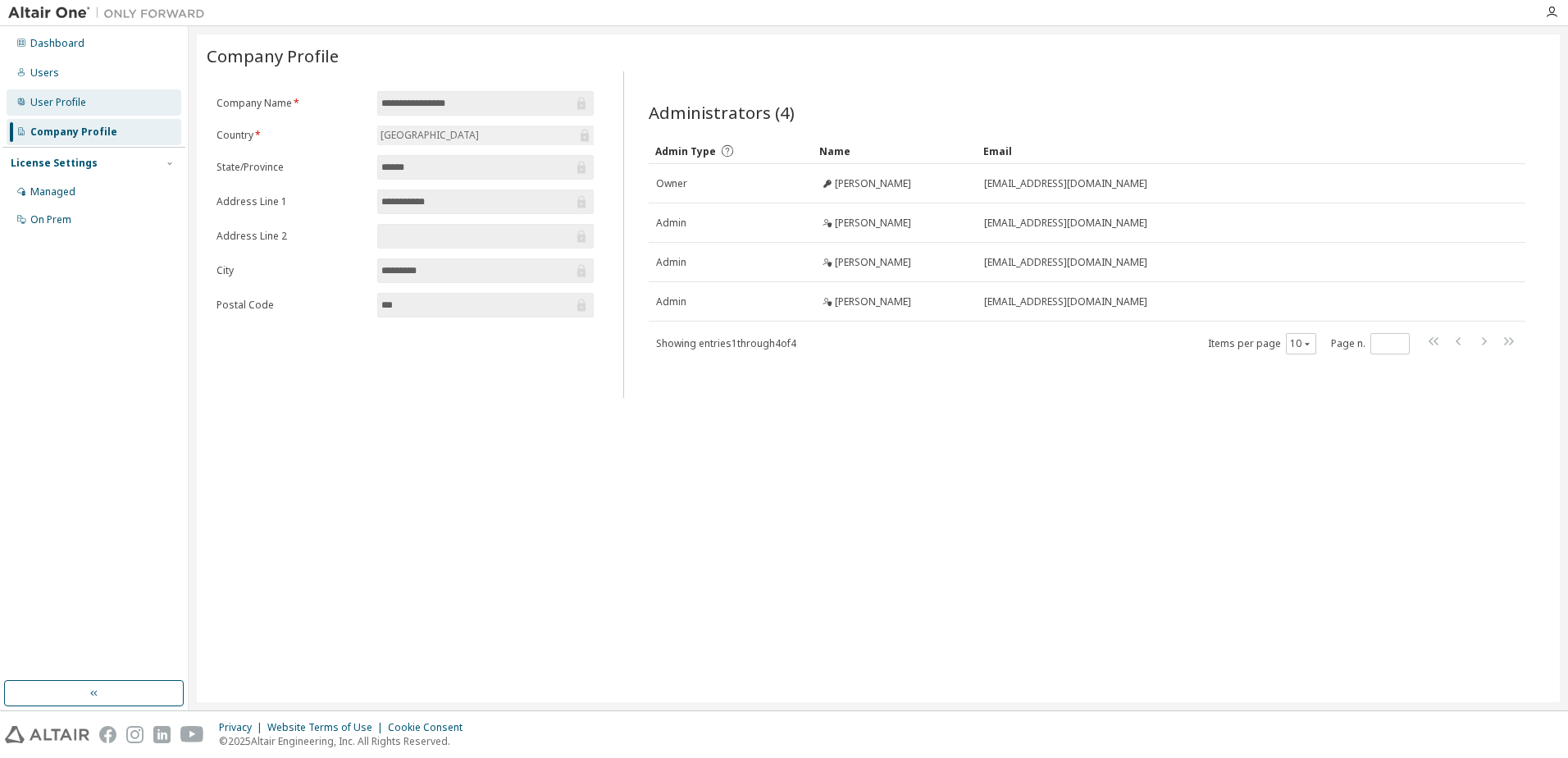
click at [72, 103] on div "User Profile" at bounding box center [58, 102] width 56 height 13
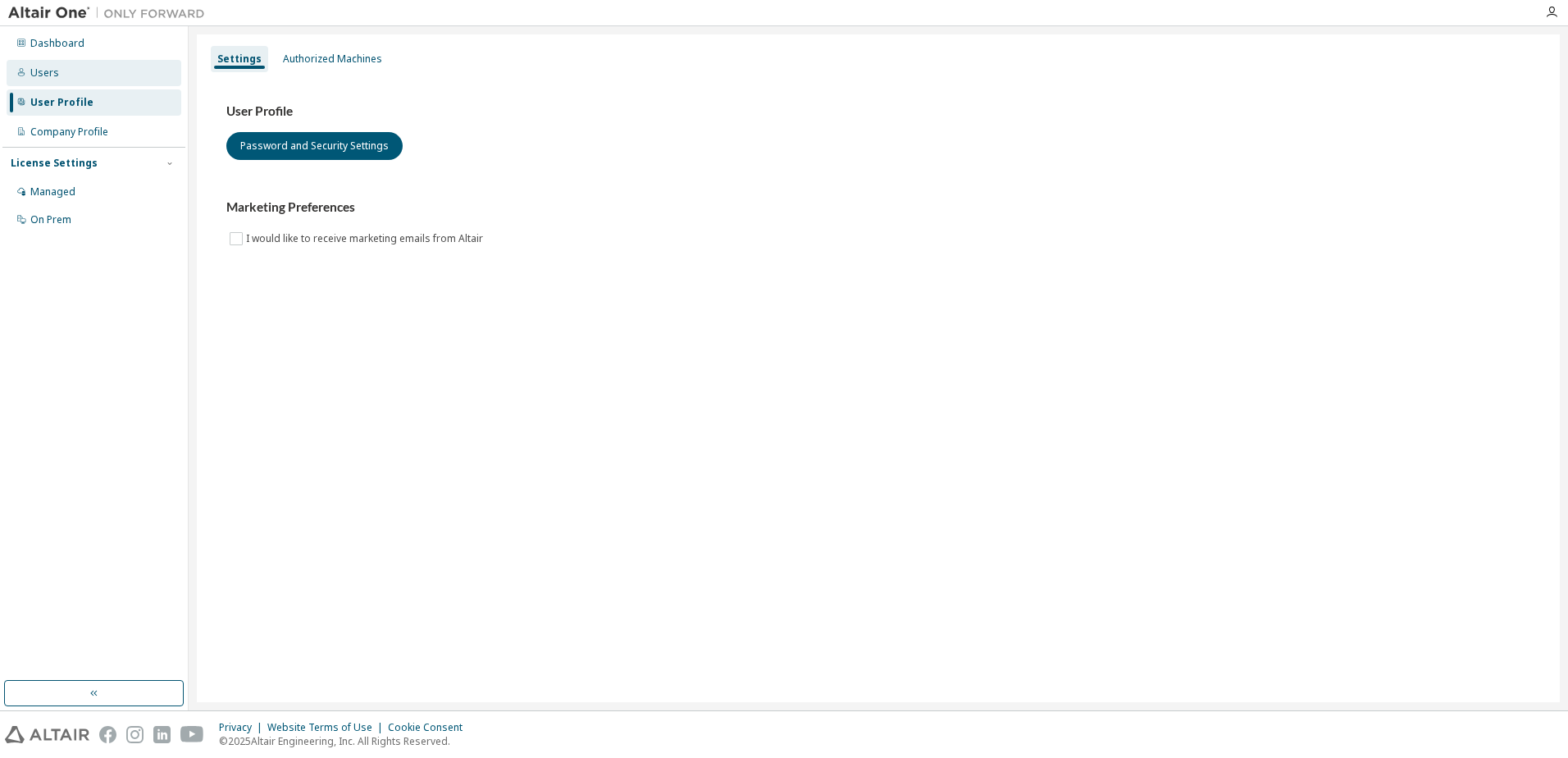
click at [80, 77] on div "Users" at bounding box center [94, 73] width 175 height 26
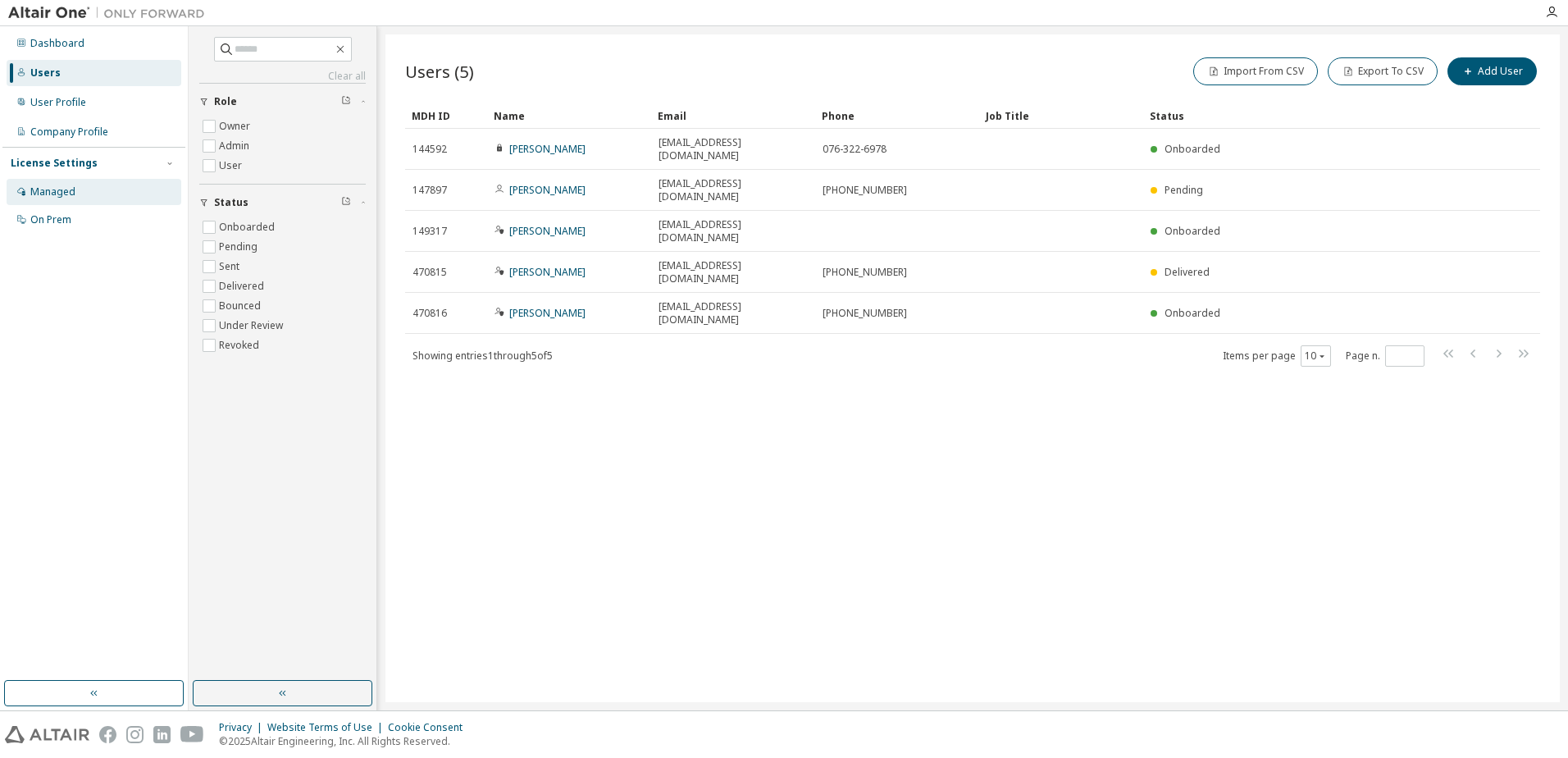
click at [68, 198] on div "Managed" at bounding box center [53, 192] width 45 height 13
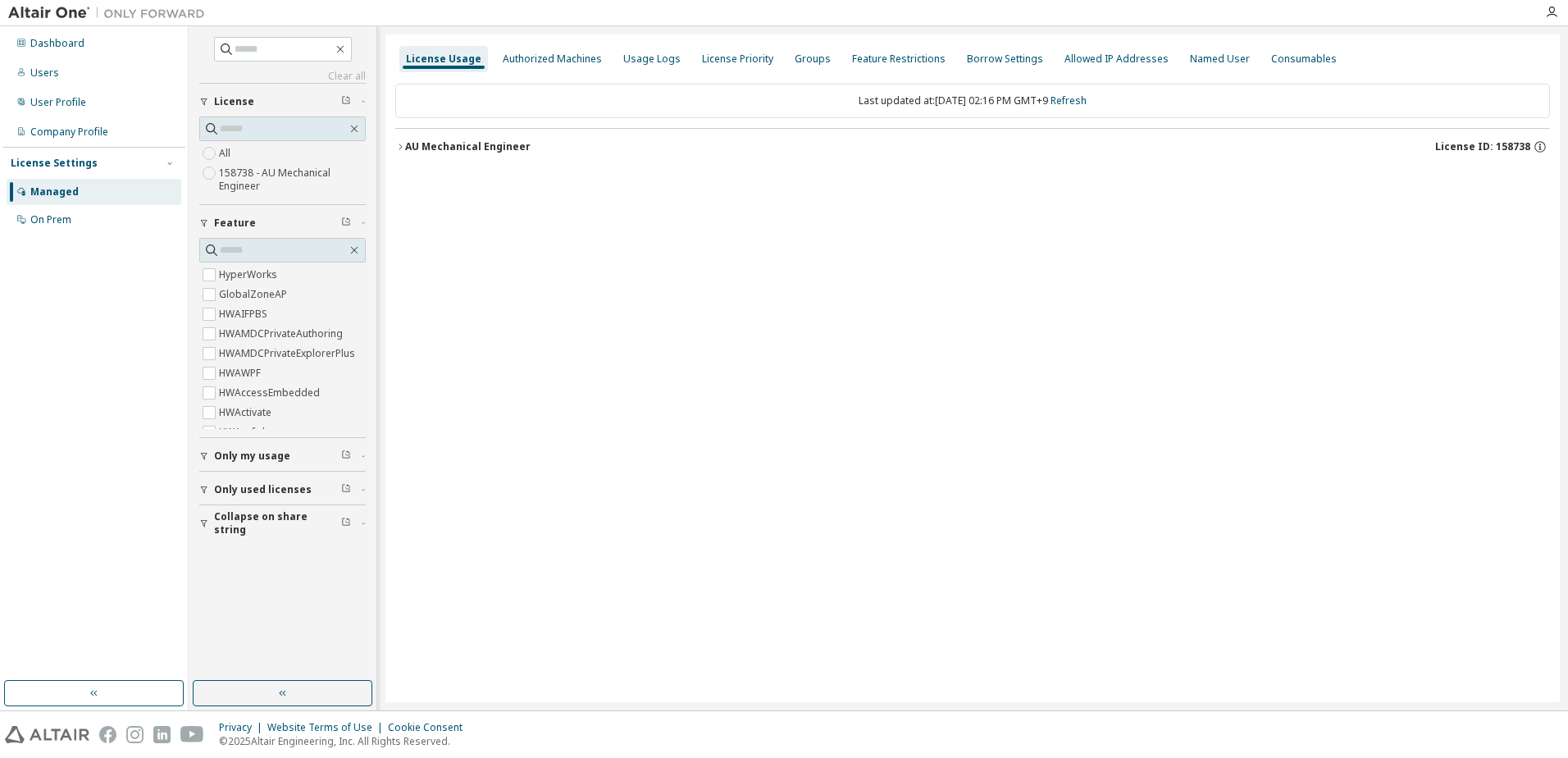
click at [462, 142] on div "AU Mechanical Engineer" at bounding box center [468, 147] width 125 height 13
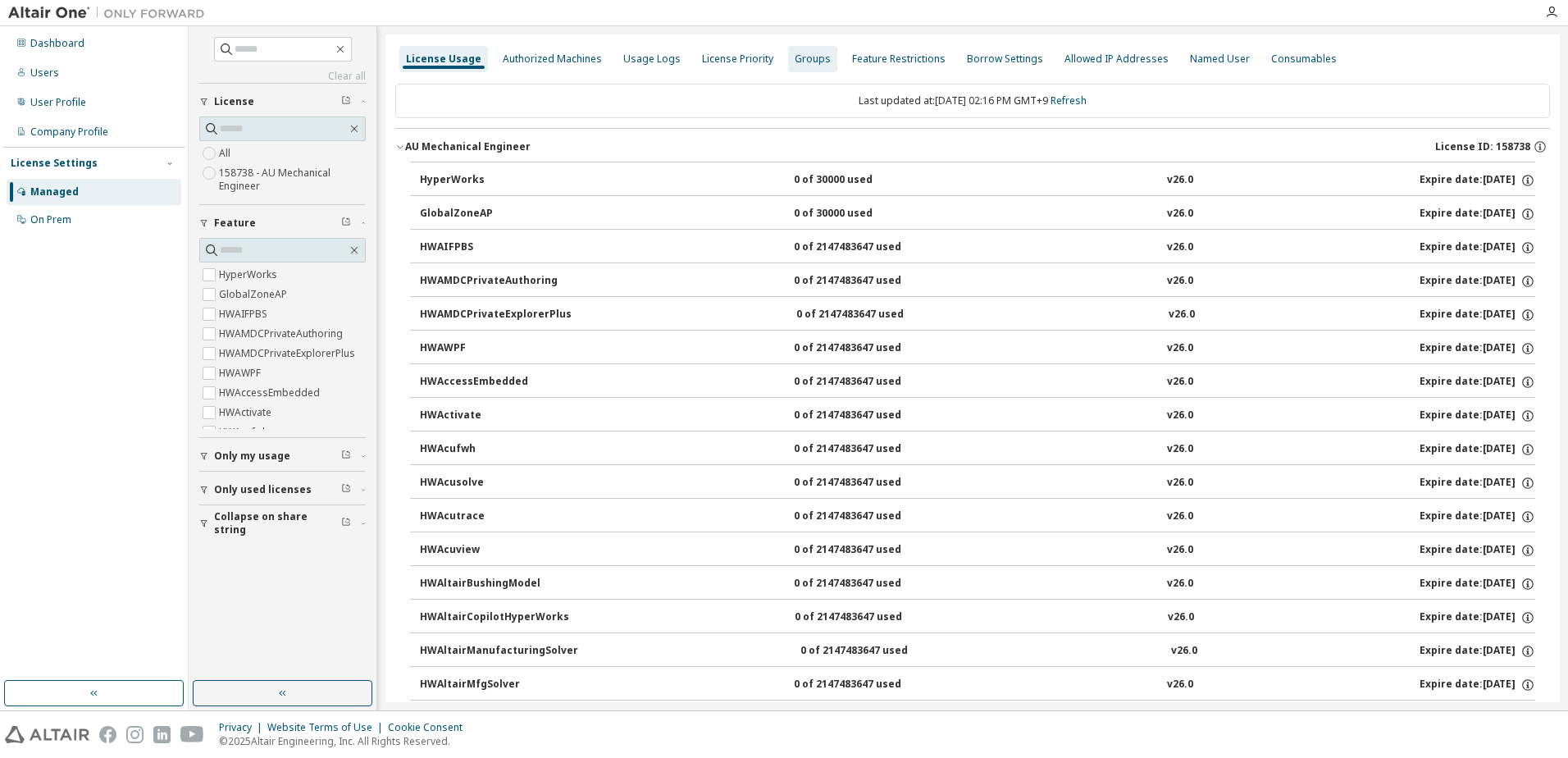
click at [795, 54] on div "Groups" at bounding box center [813, 59] width 36 height 13
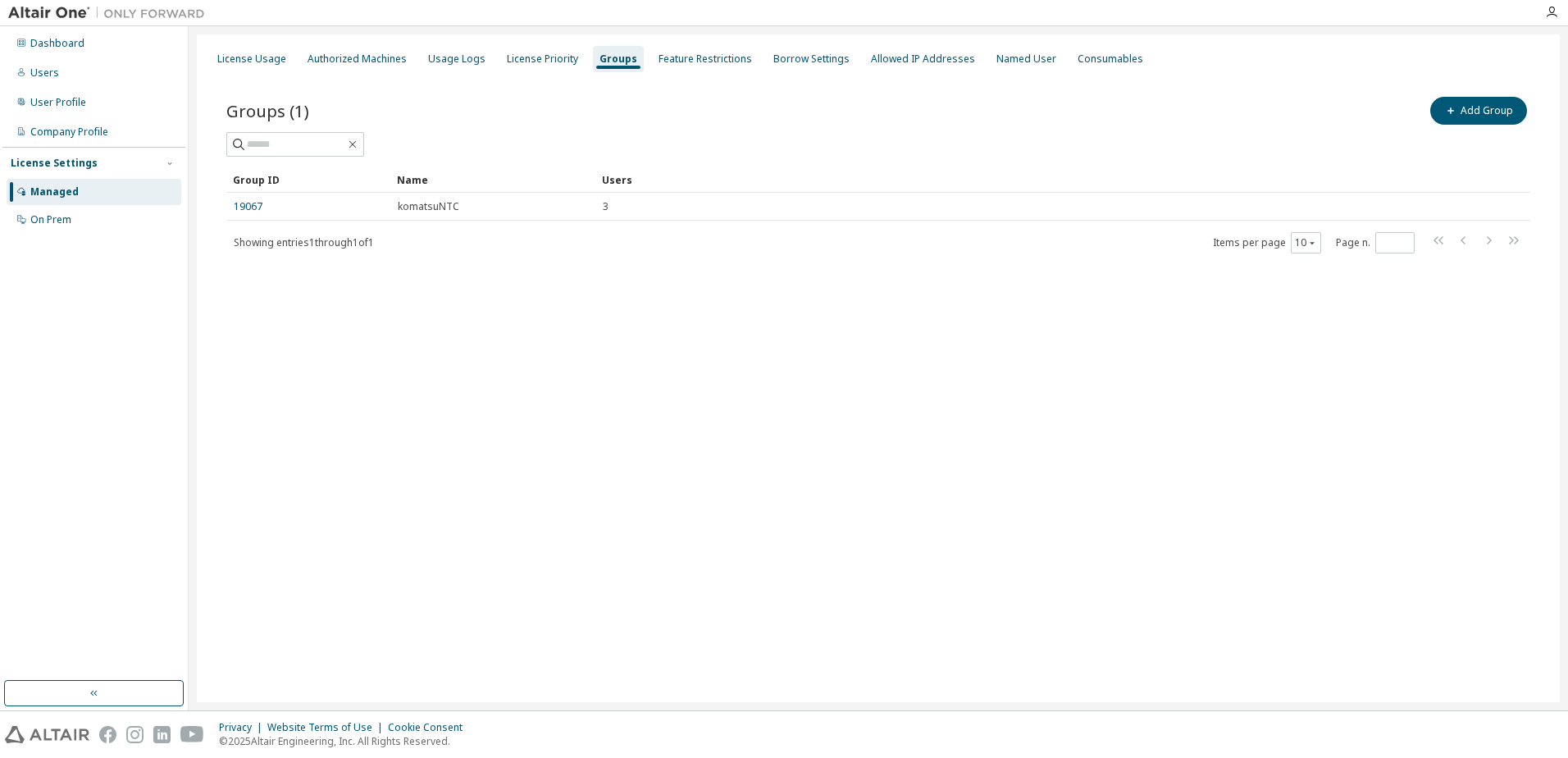
click at [683, 415] on div "License Usage Authorized Machines Usage Logs License Priority Groups Feature Re…" at bounding box center [878, 368] width 1363 height 668
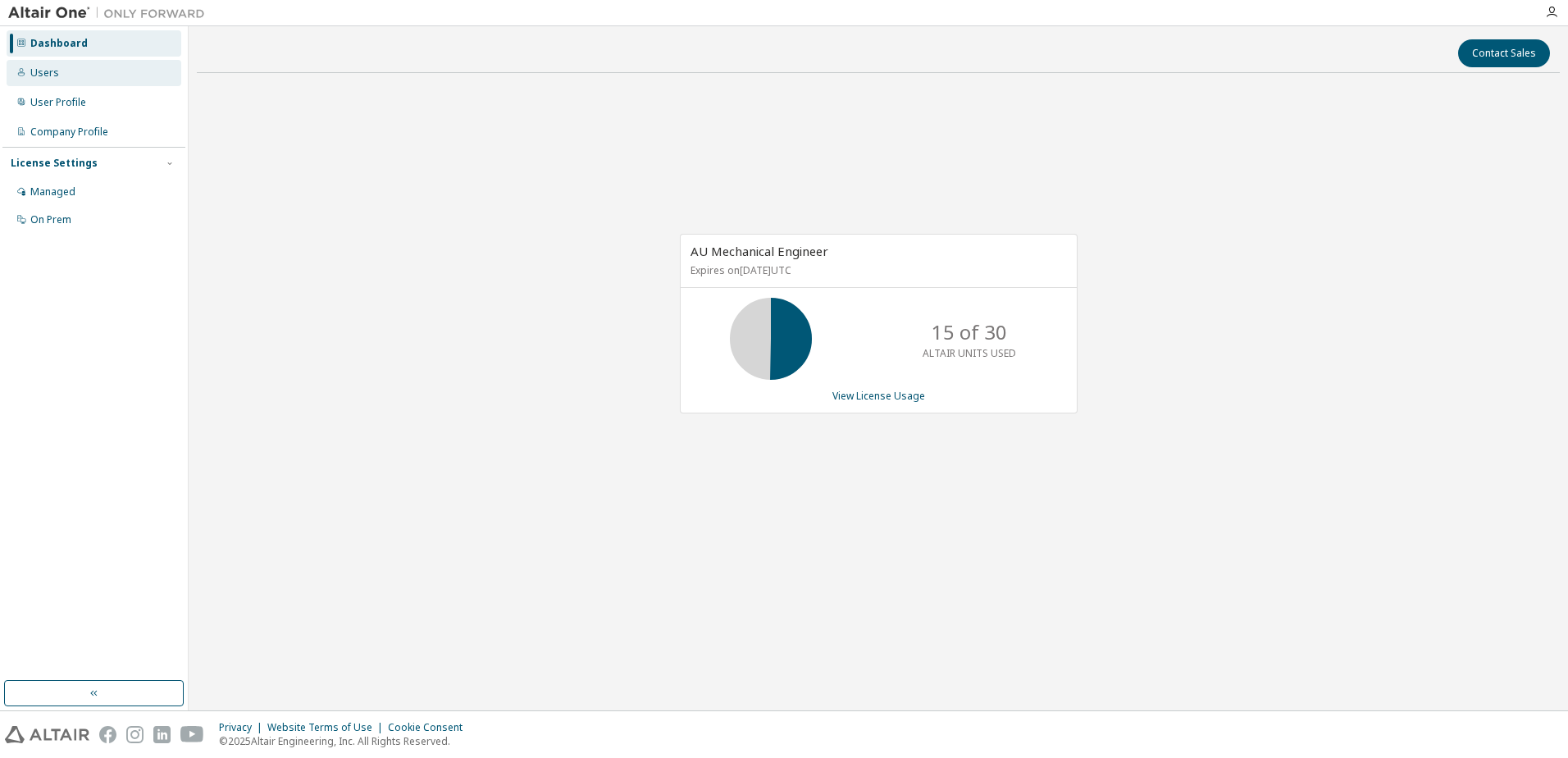
click at [62, 79] on div "Users" at bounding box center [94, 73] width 175 height 26
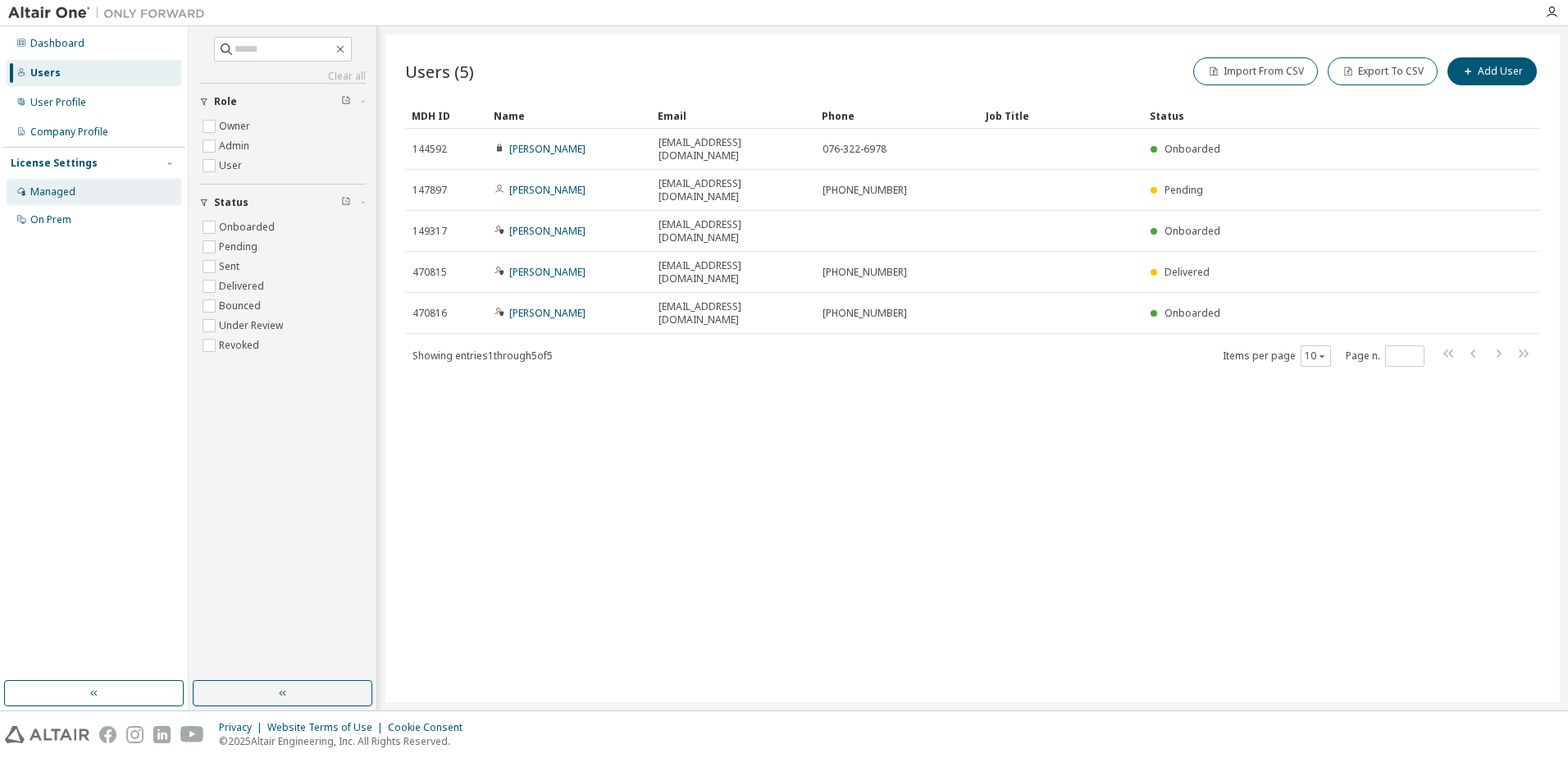
click at [66, 187] on div "Managed" at bounding box center [53, 192] width 45 height 13
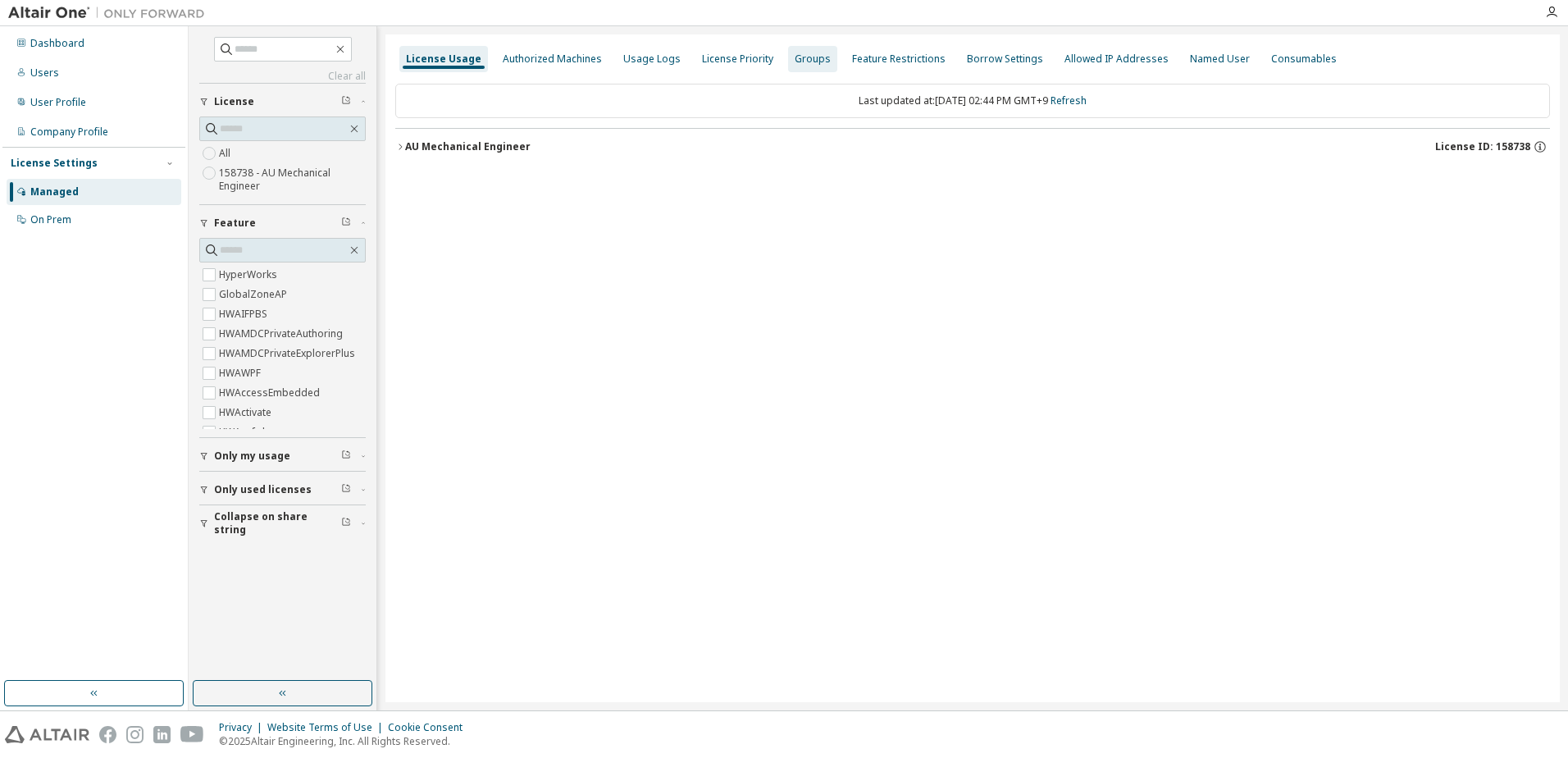
click at [802, 61] on div "Groups" at bounding box center [813, 59] width 36 height 13
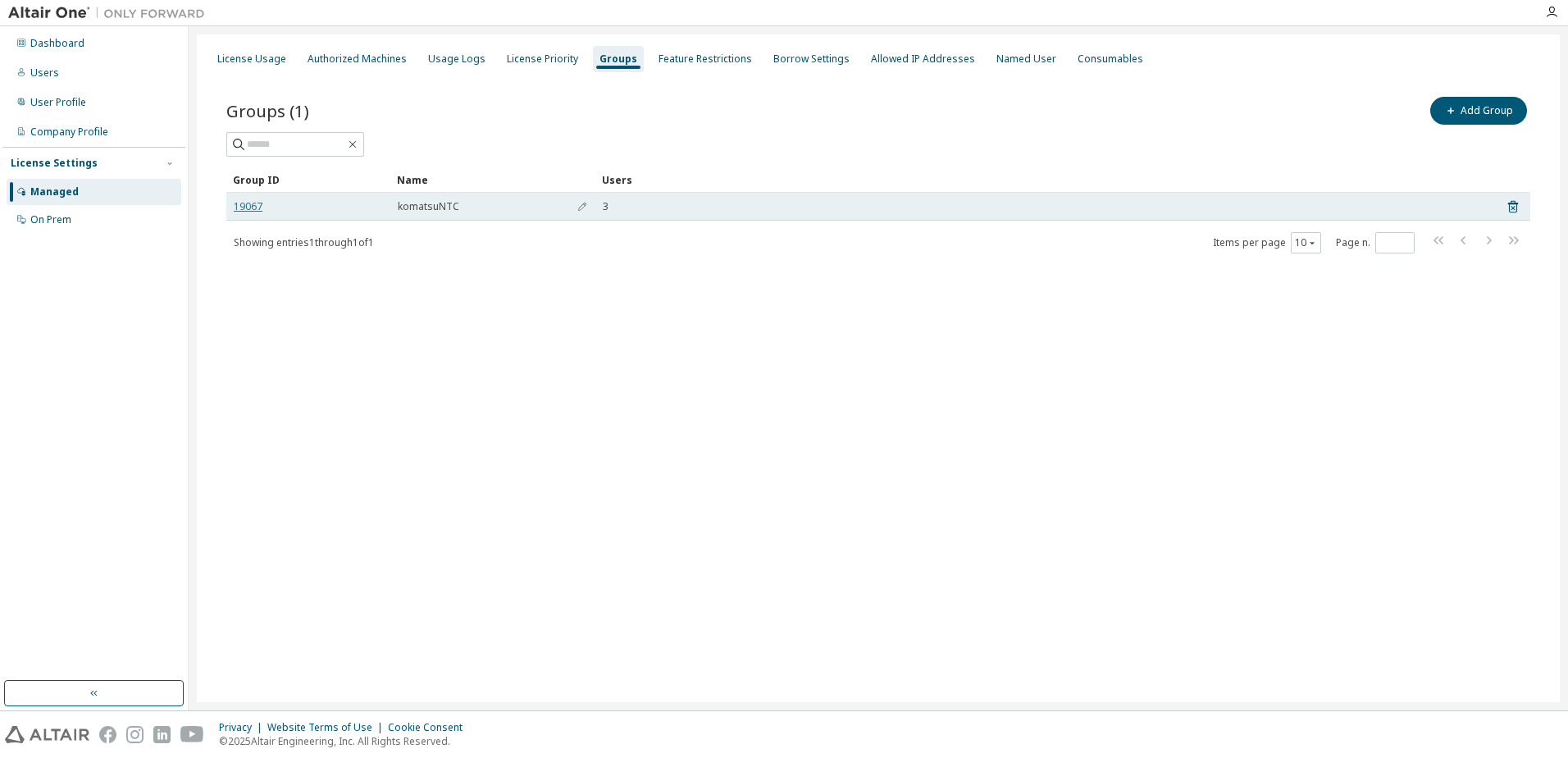
click at [253, 208] on link "19067" at bounding box center [248, 207] width 29 height 13
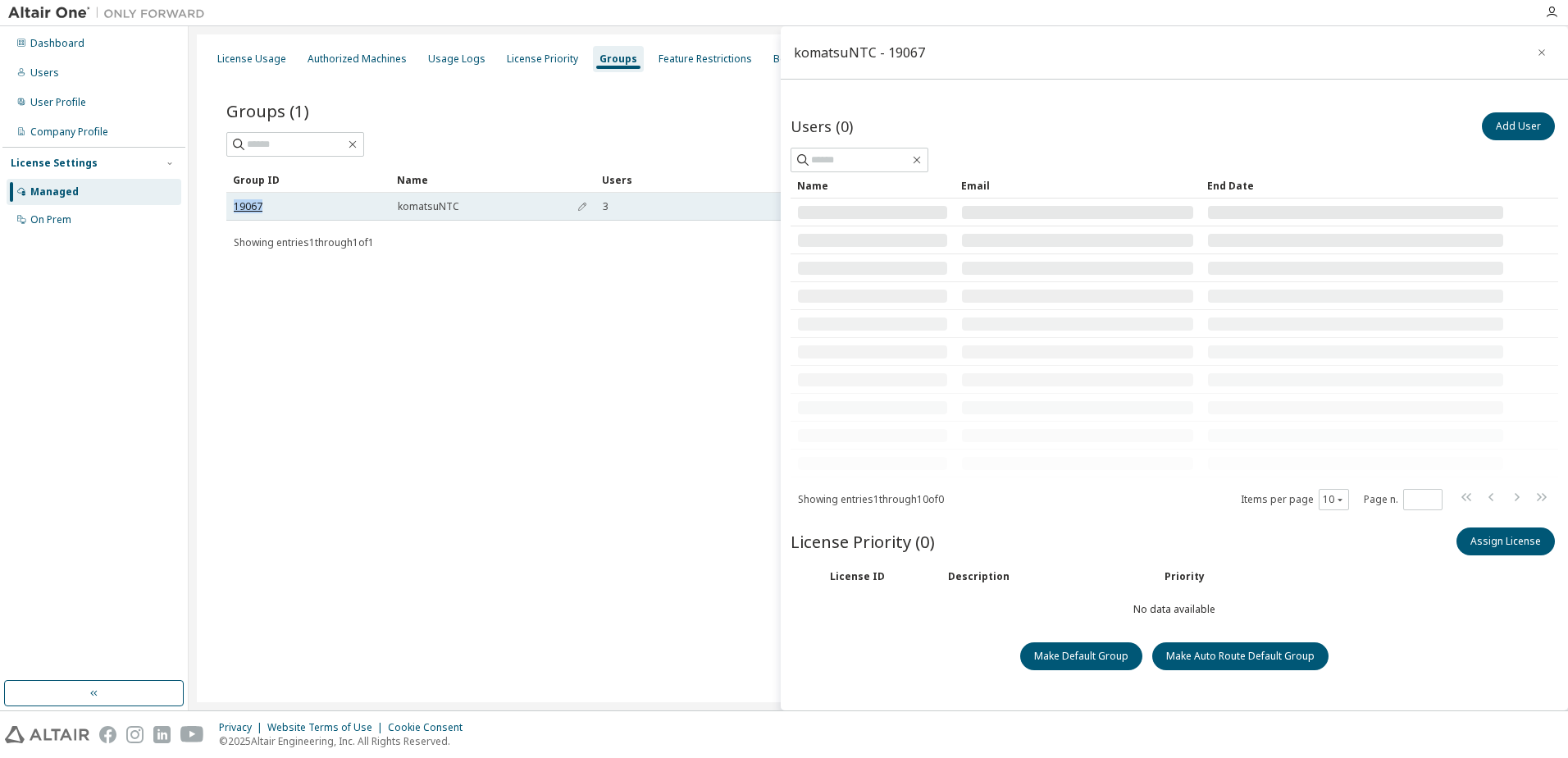
click at [253, 208] on link "19067" at bounding box center [248, 207] width 29 height 13
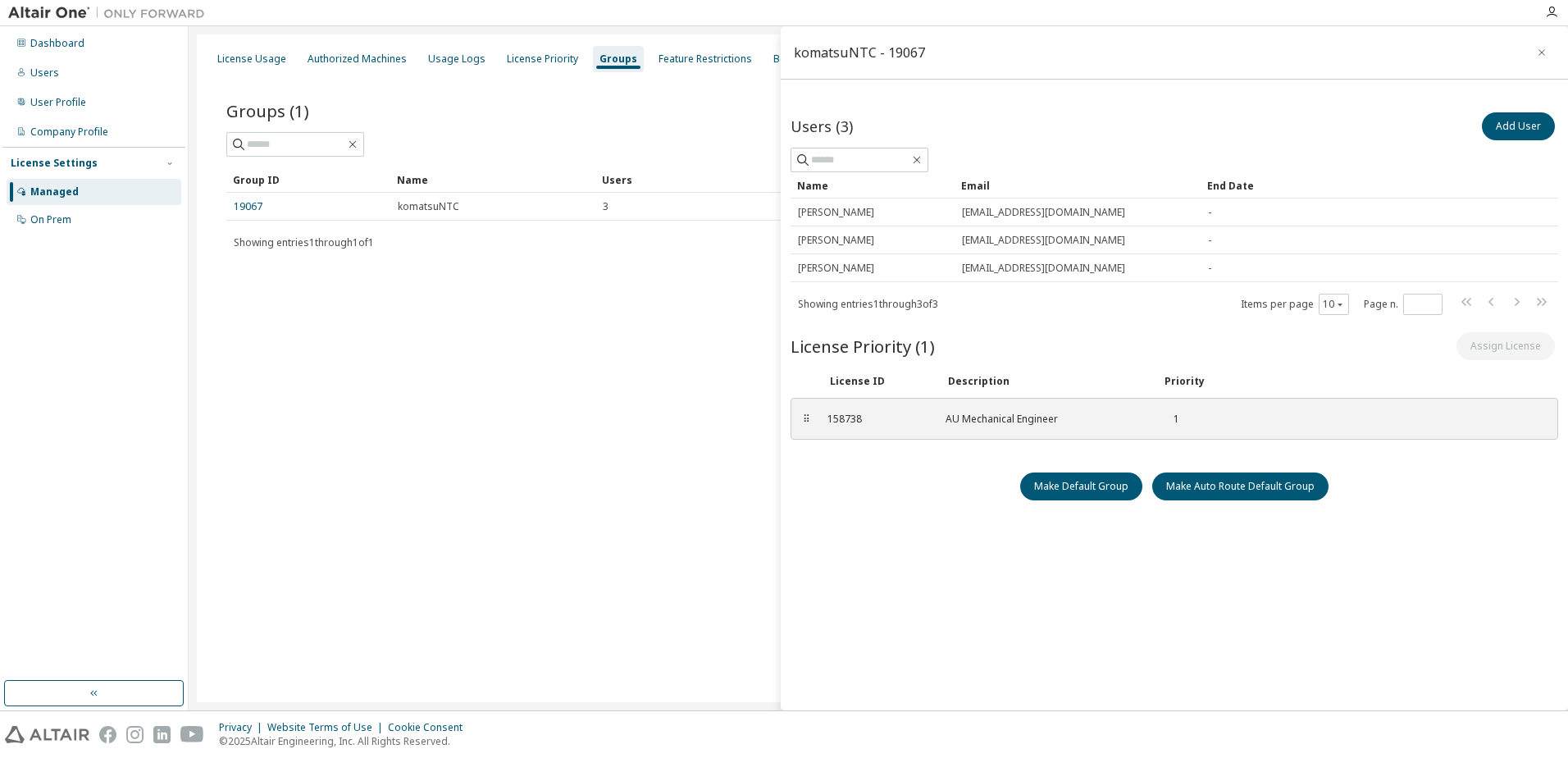
click at [423, 302] on div "License Usage Authorized Machines Usage Logs License Priority Groups Feature Re…" at bounding box center [878, 368] width 1363 height 668
click at [729, 338] on div "License Usage Authorized Machines Usage Logs License Priority Groups Feature Re…" at bounding box center [878, 368] width 1363 height 668
click at [277, 260] on div "Groups (1) Add Group Clear Load Save Save As Field Operator Value Select filter…" at bounding box center [878, 185] width 1343 height 223
click at [1536, 50] on icon "button" at bounding box center [1542, 53] width 12 height 13
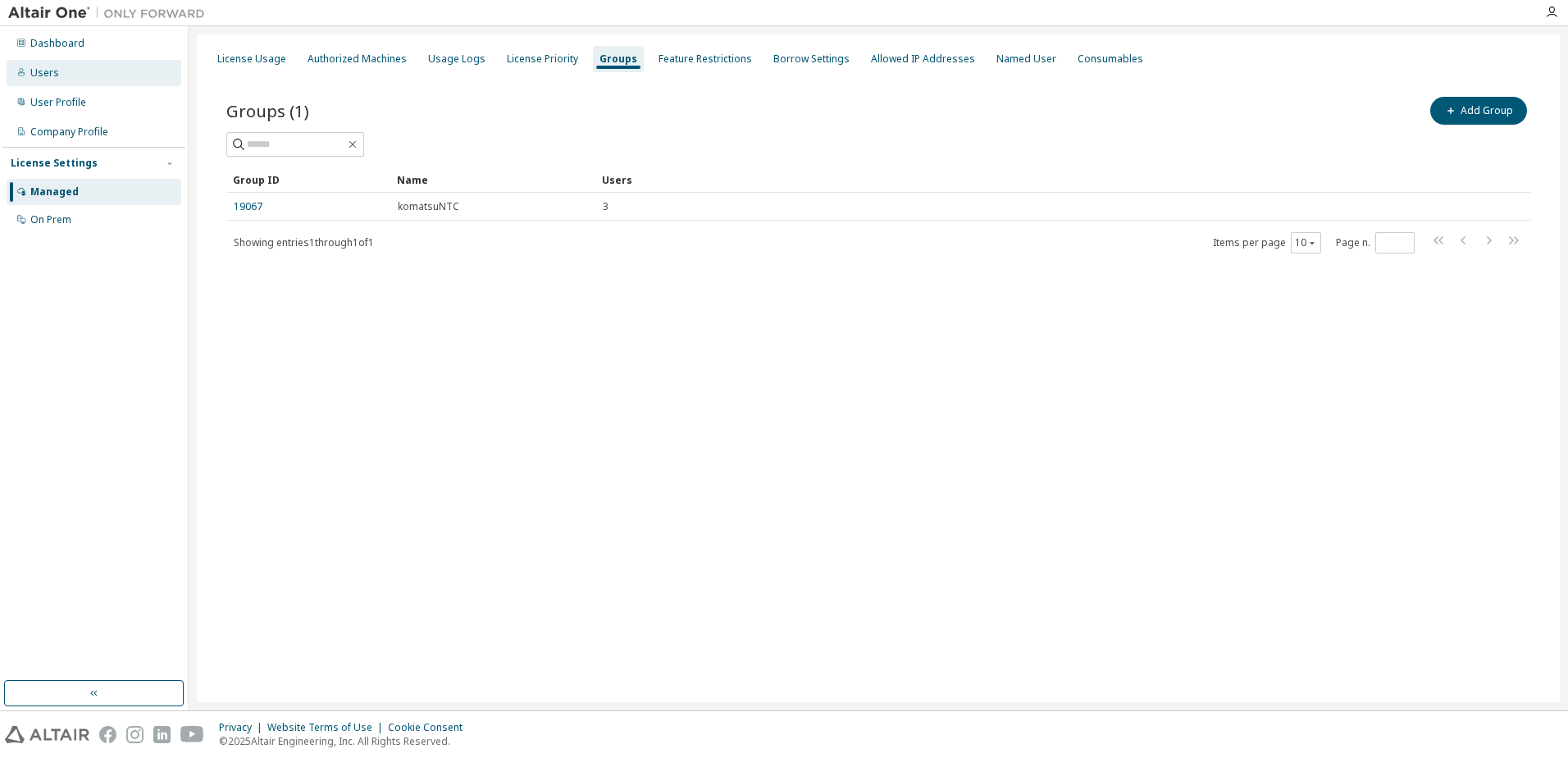
click at [74, 75] on div "Users" at bounding box center [94, 73] width 175 height 26
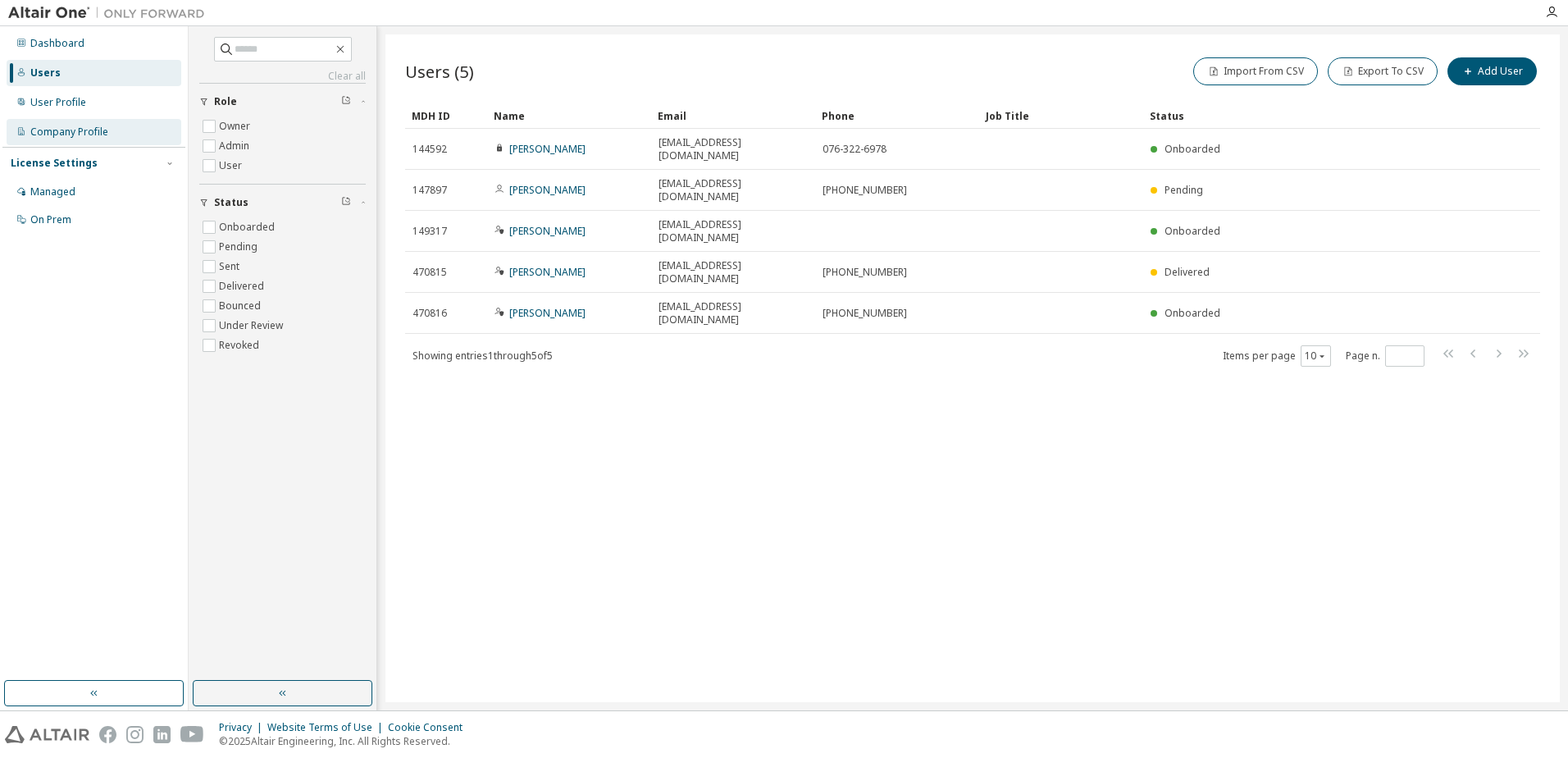
click at [72, 125] on div "Company Profile" at bounding box center [69, 132] width 78 height 13
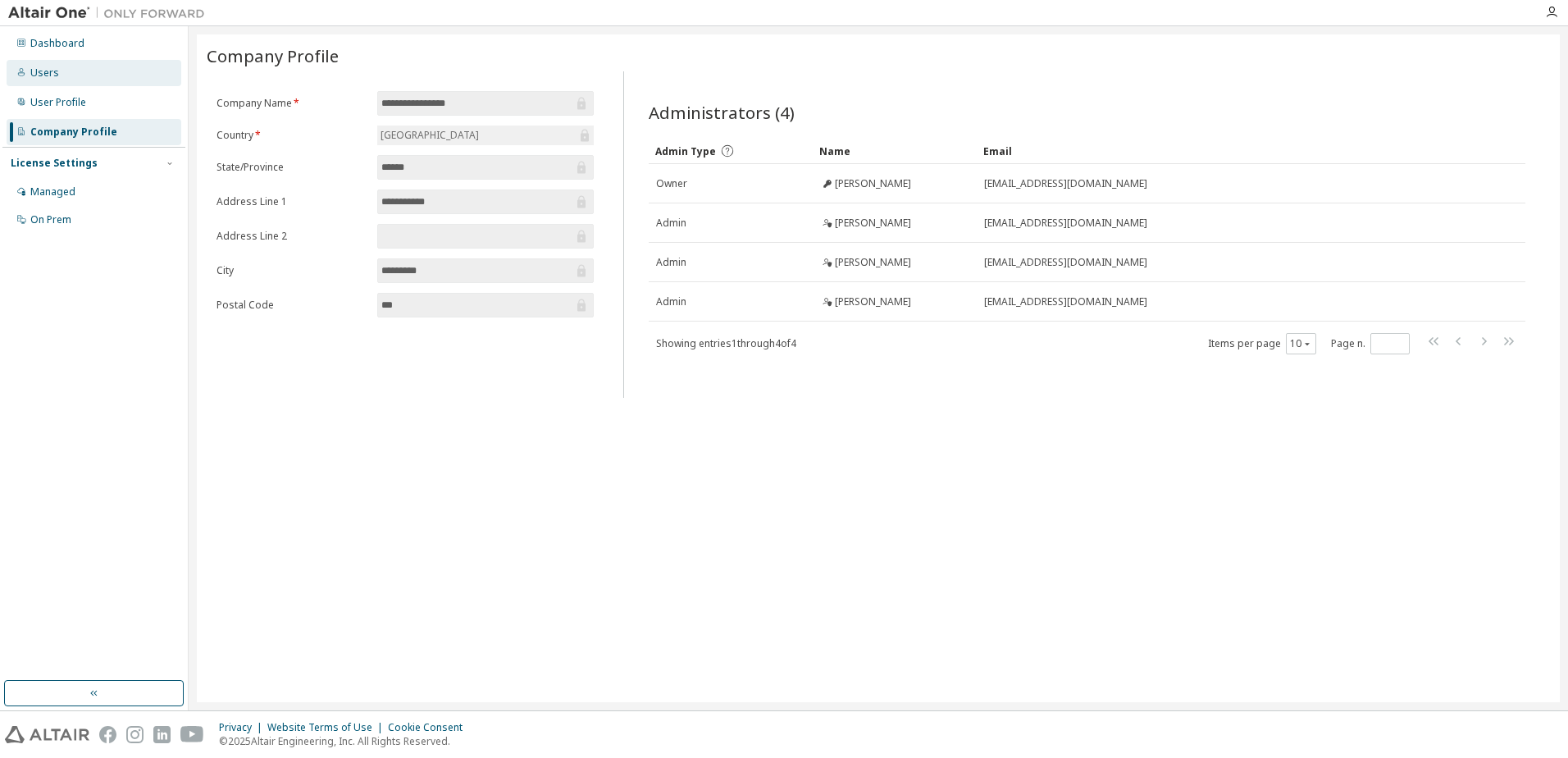
click at [58, 76] on div "Users" at bounding box center [94, 73] width 175 height 26
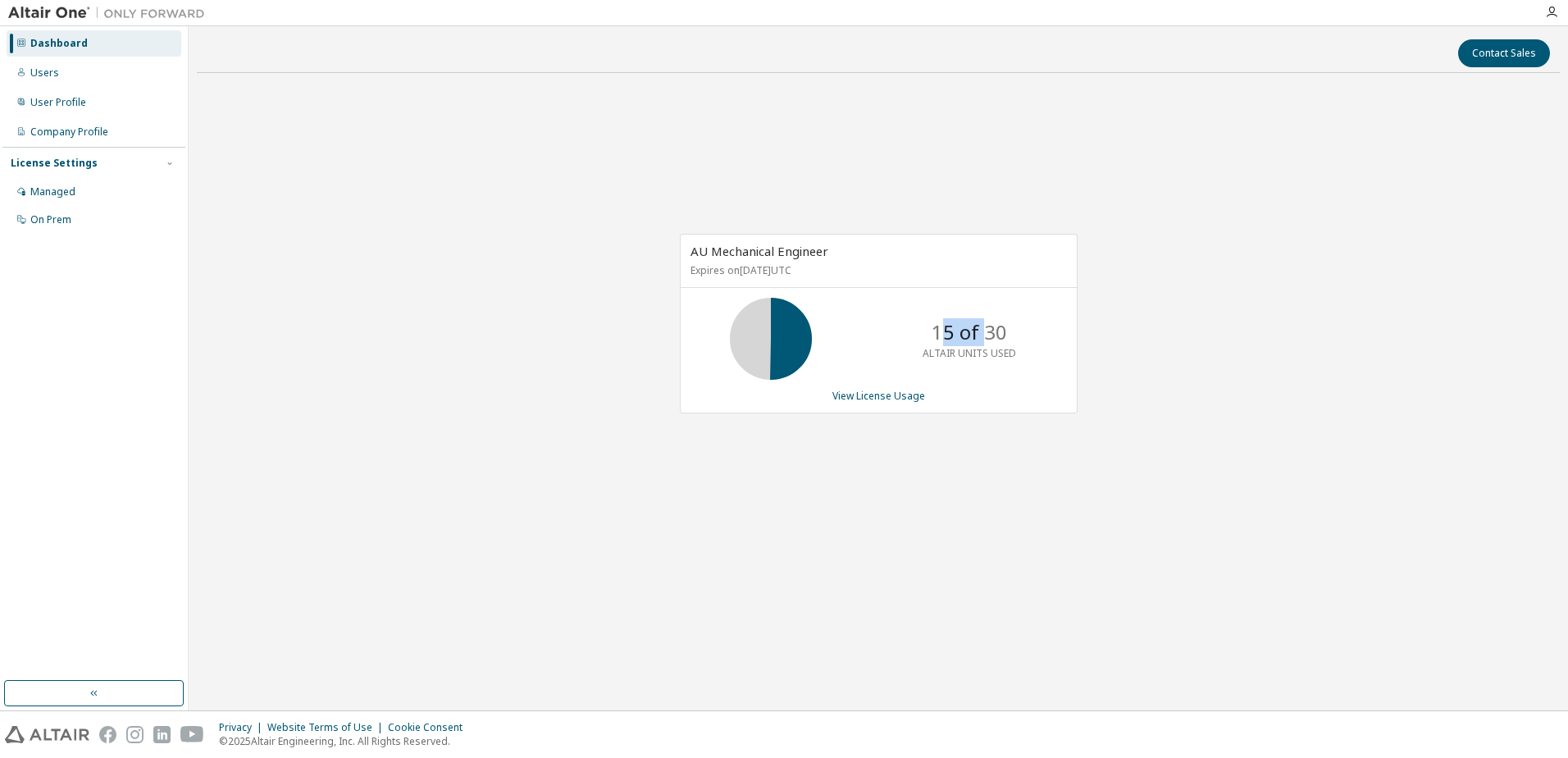
drag, startPoint x: 940, startPoint y: 333, endPoint x: 982, endPoint y: 339, distance: 42.4
click at [982, 339] on p "15 of 30" at bounding box center [969, 332] width 76 height 28
click at [976, 340] on p "15 of 30" at bounding box center [969, 332] width 76 height 28
click at [56, 78] on div "Users" at bounding box center [44, 73] width 29 height 13
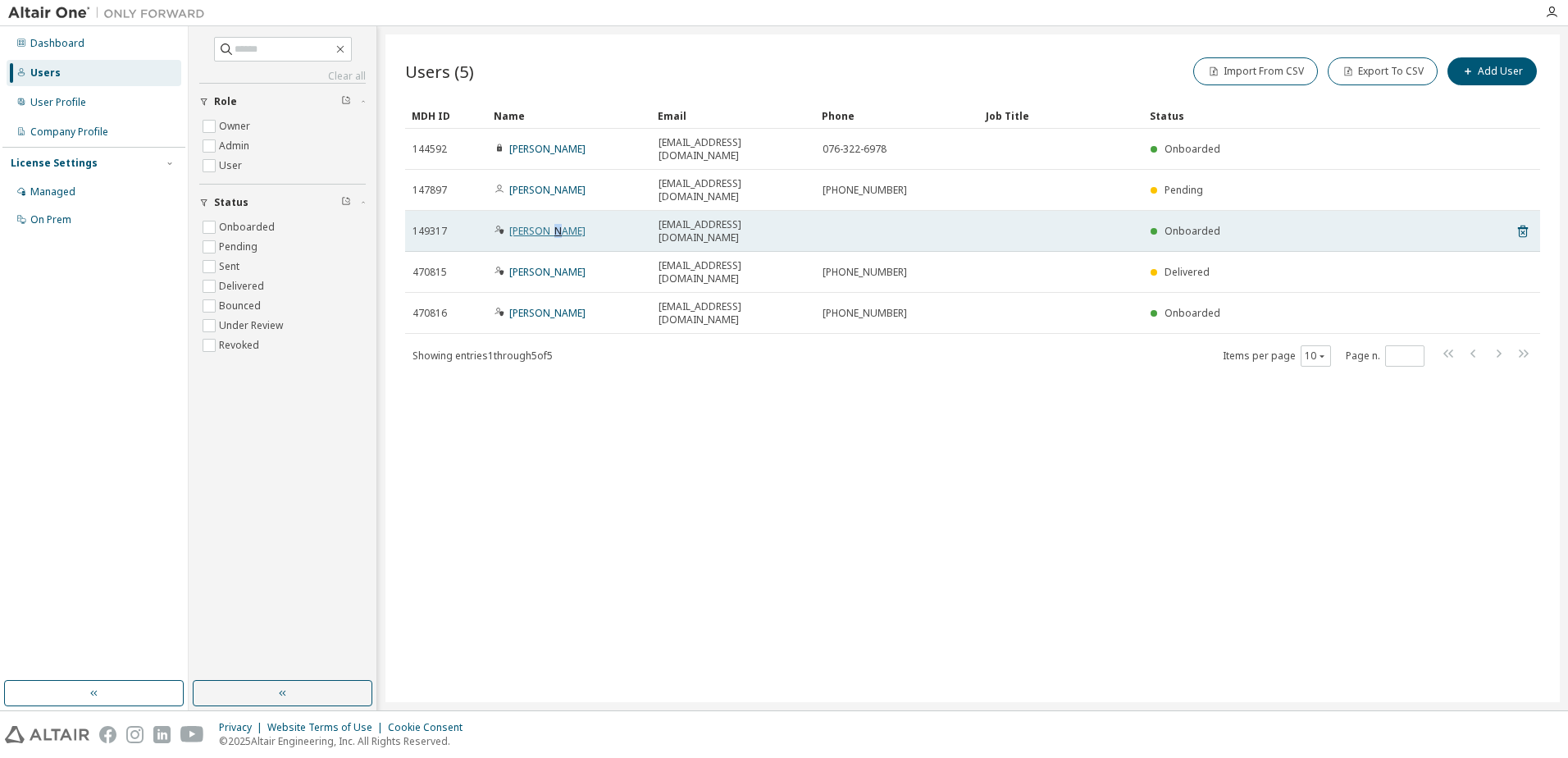
click at [549, 224] on link "Hiroyuki Kawahara" at bounding box center [547, 231] width 77 height 14
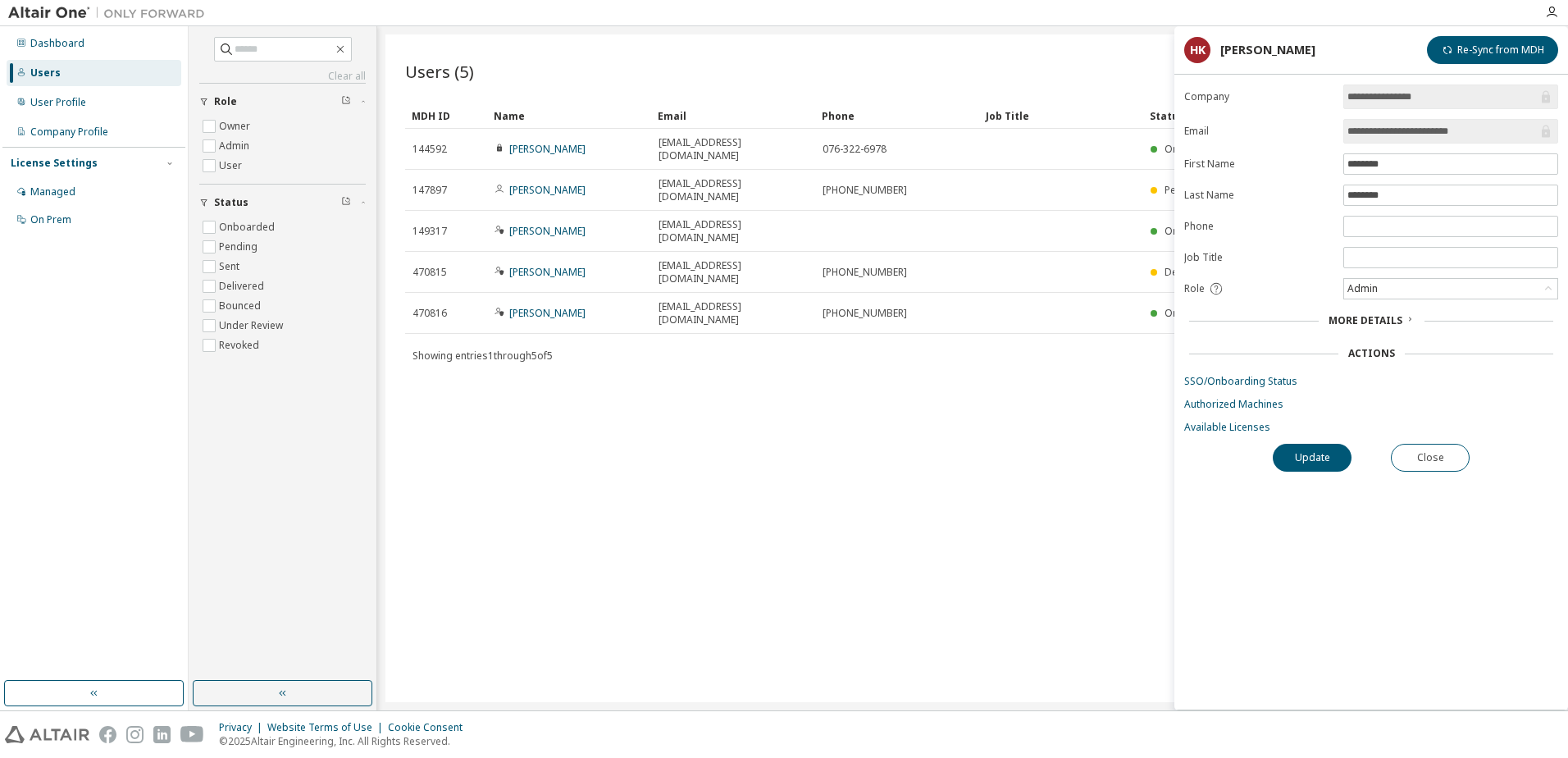
click at [54, 77] on div "Users" at bounding box center [45, 73] width 30 height 13
click at [720, 344] on div "Showing entries 1 through 5 of 5 Items per page 10 Page n. *" at bounding box center [973, 355] width 1135 height 24
click at [44, 191] on div "Managed" at bounding box center [53, 192] width 45 height 13
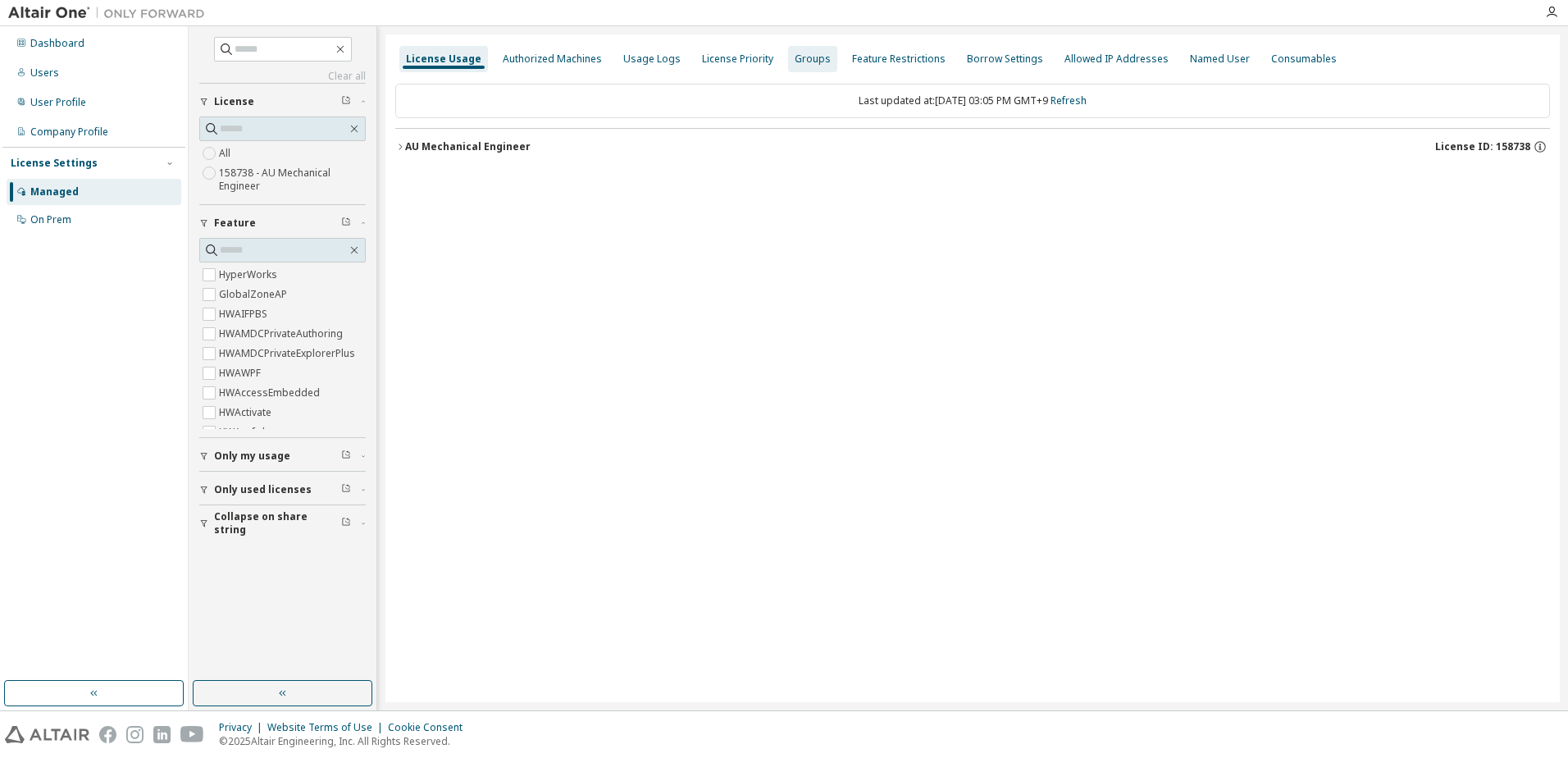
click at [808, 69] on div "Groups" at bounding box center [813, 59] width 49 height 26
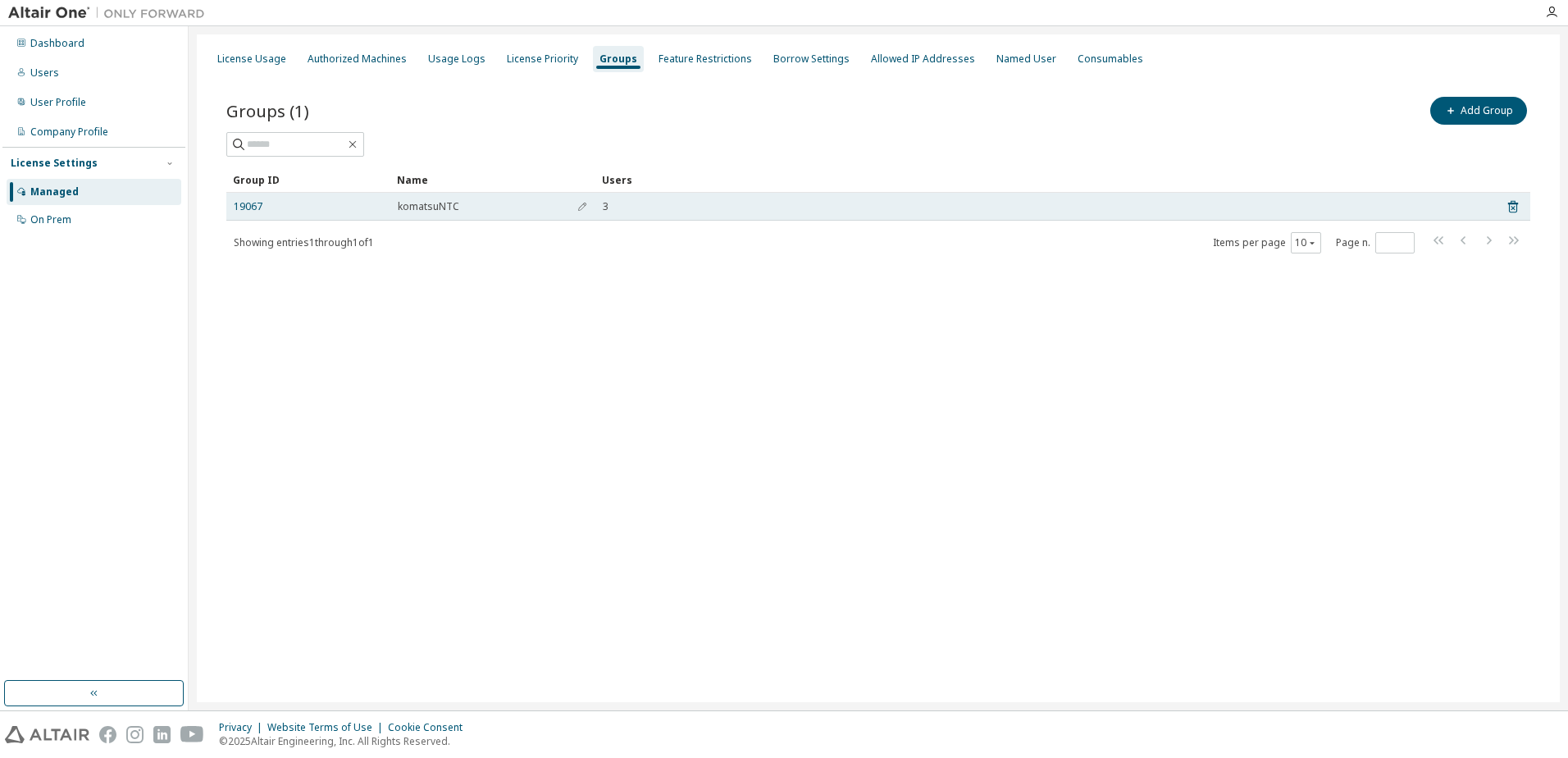
click at [425, 204] on span "komatsuNTC" at bounding box center [428, 207] width 62 height 13
click at [248, 206] on link "19067" at bounding box center [248, 207] width 29 height 13
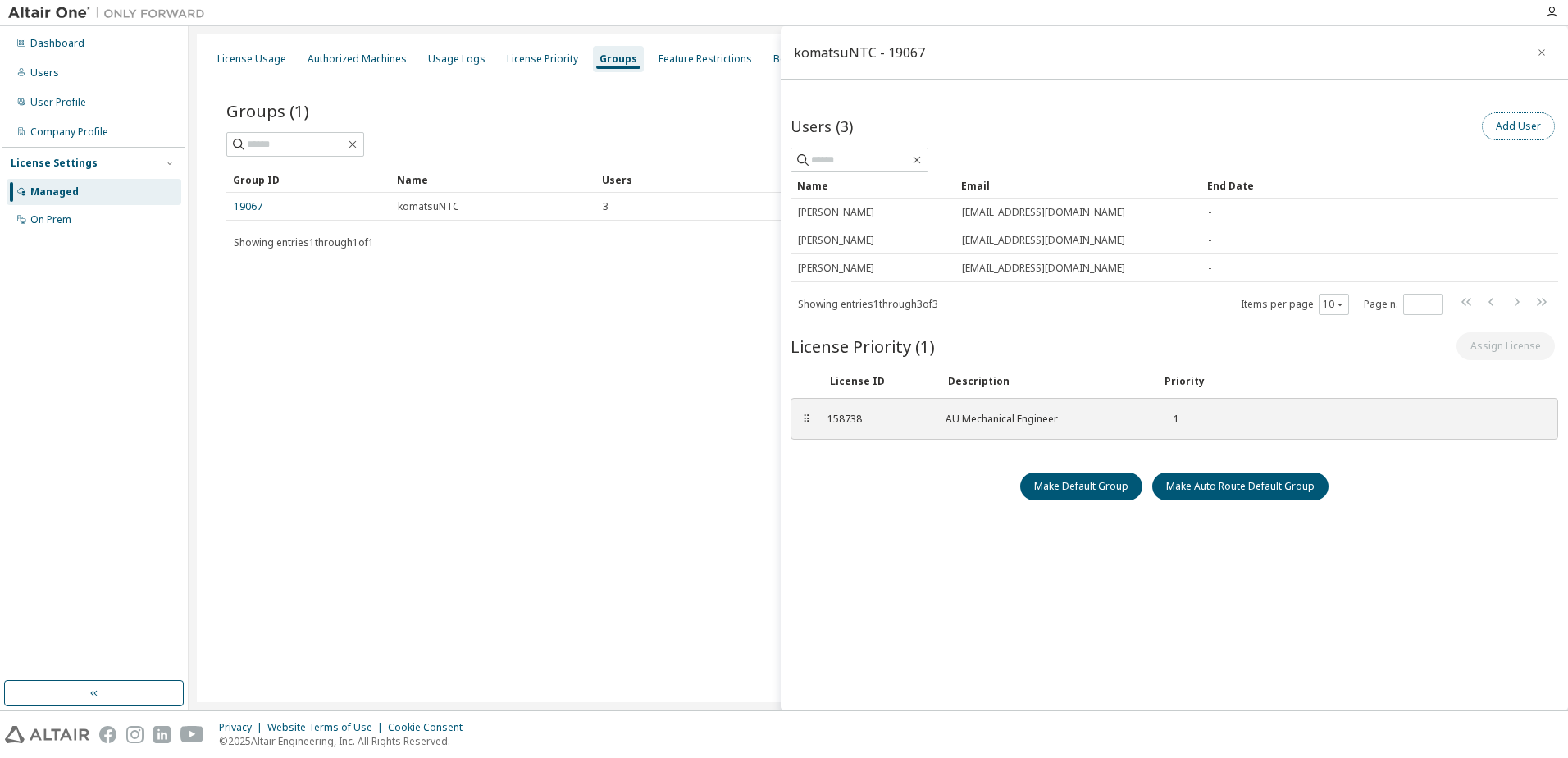
click at [1497, 132] on button "Add User" at bounding box center [1518, 126] width 73 height 28
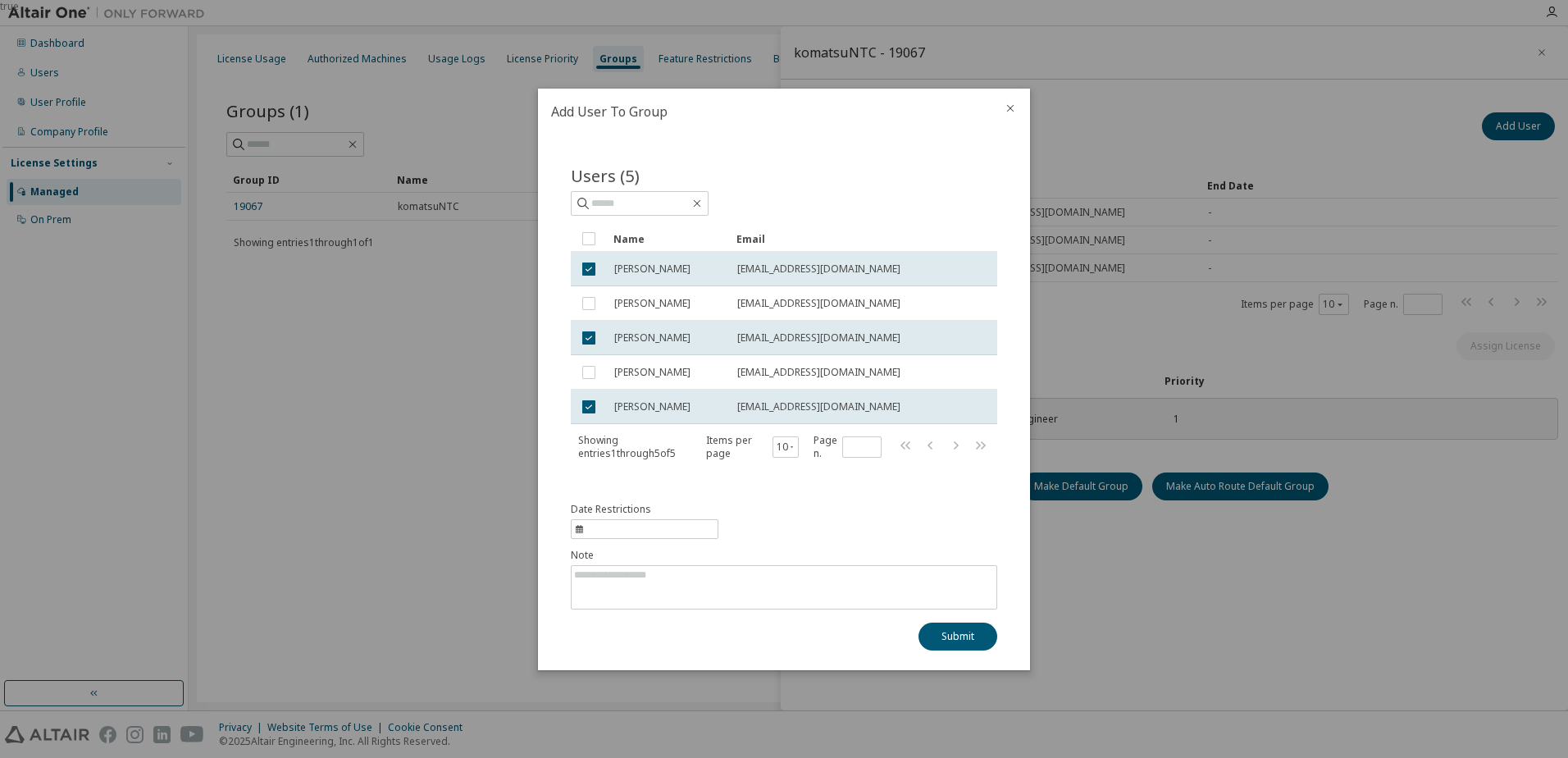
drag, startPoint x: 558, startPoint y: 476, endPoint x: 541, endPoint y: 485, distance: 19.2
click at [553, 477] on div "Users (5) Clear Load Save Save As Field Operator Value Select filter Select ope…" at bounding box center [784, 323] width 466 height 358
drag, startPoint x: 1019, startPoint y: 103, endPoint x: 1006, endPoint y: 103, distance: 13.0
click at [1018, 103] on div at bounding box center [1010, 110] width 40 height 43
click at [1009, 108] on icon "close" at bounding box center [1010, 108] width 13 height 13
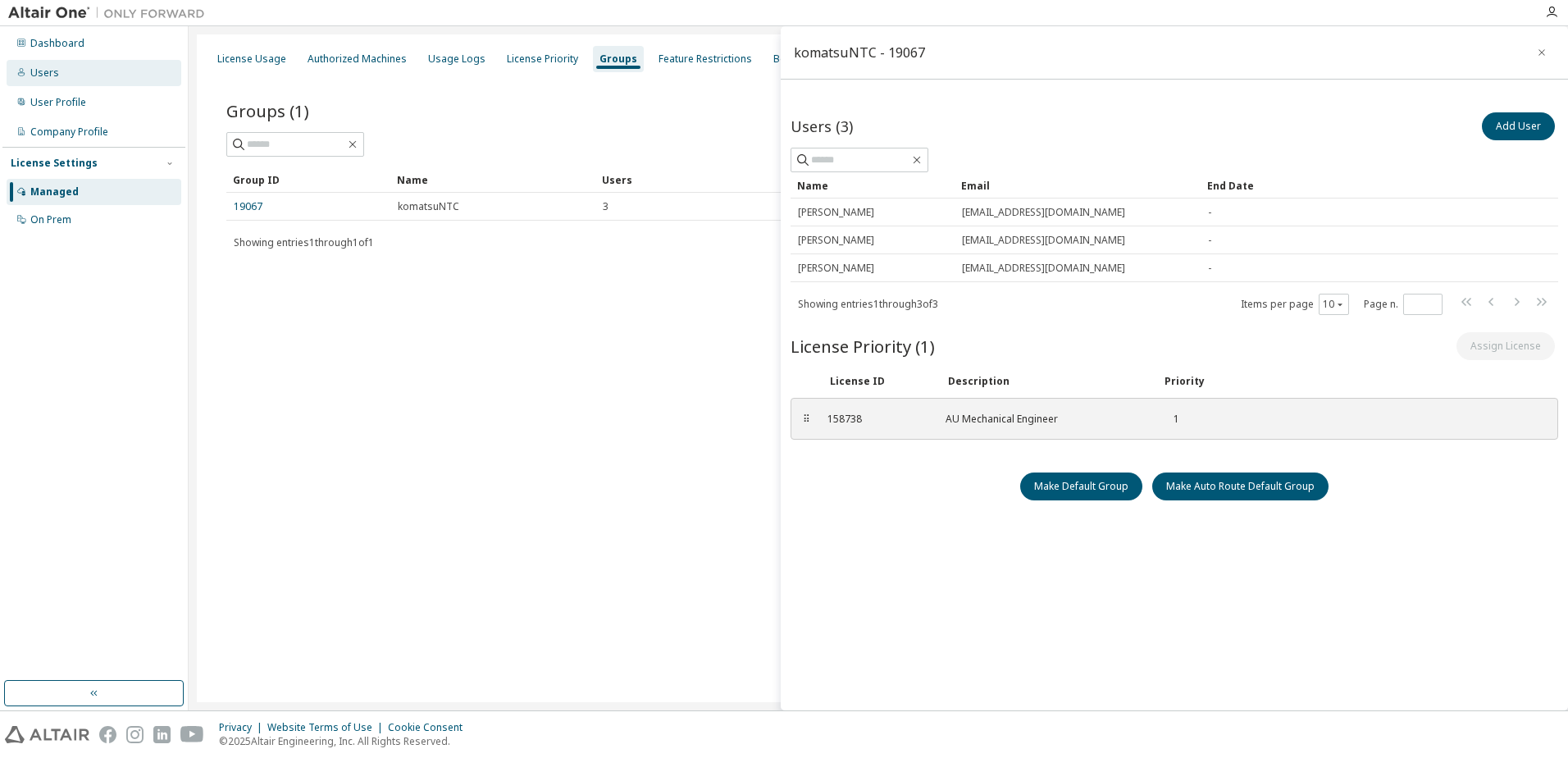
click at [53, 73] on div "Users" at bounding box center [44, 73] width 29 height 13
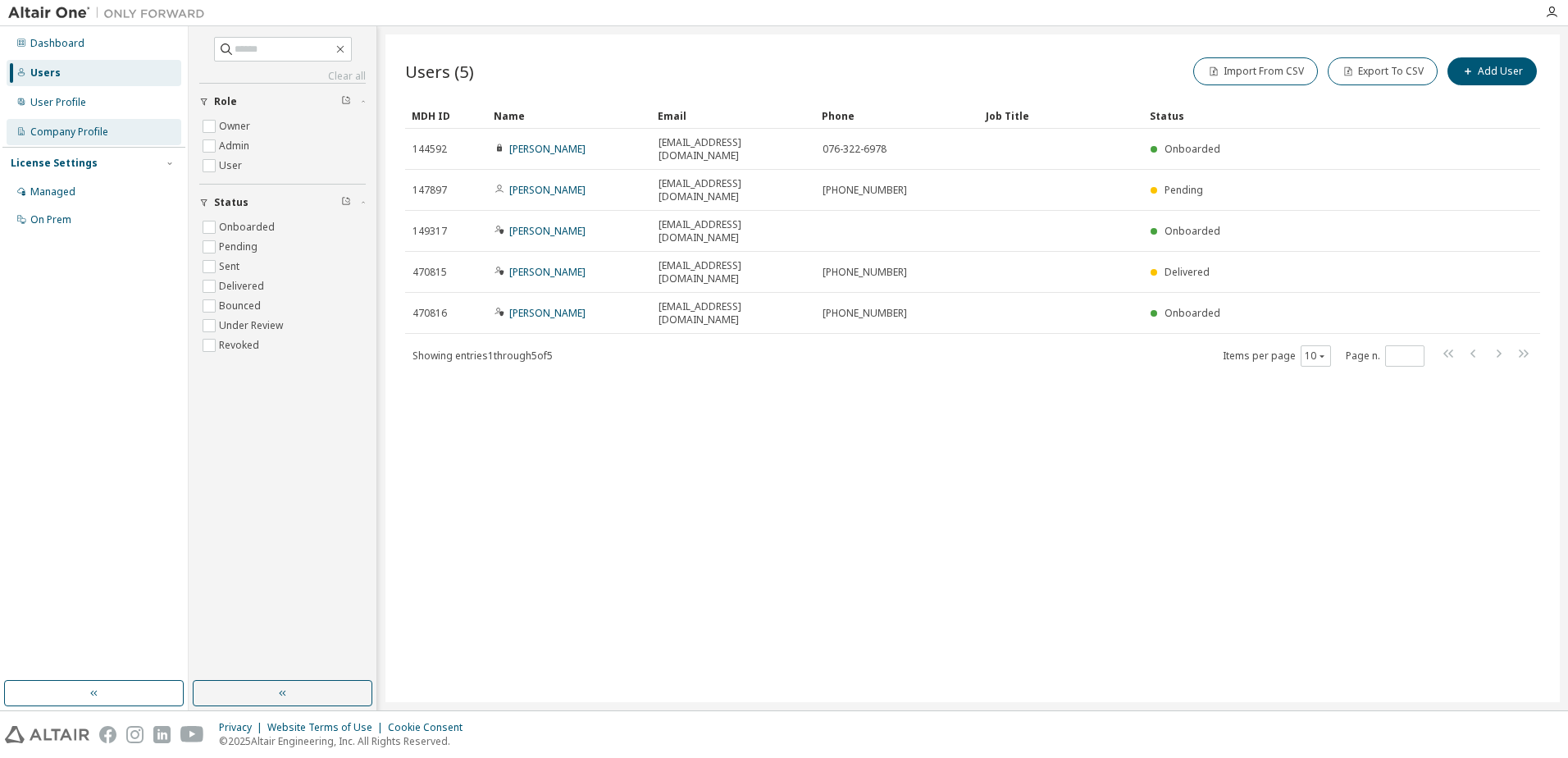
click at [102, 138] on div "Company Profile" at bounding box center [94, 132] width 175 height 26
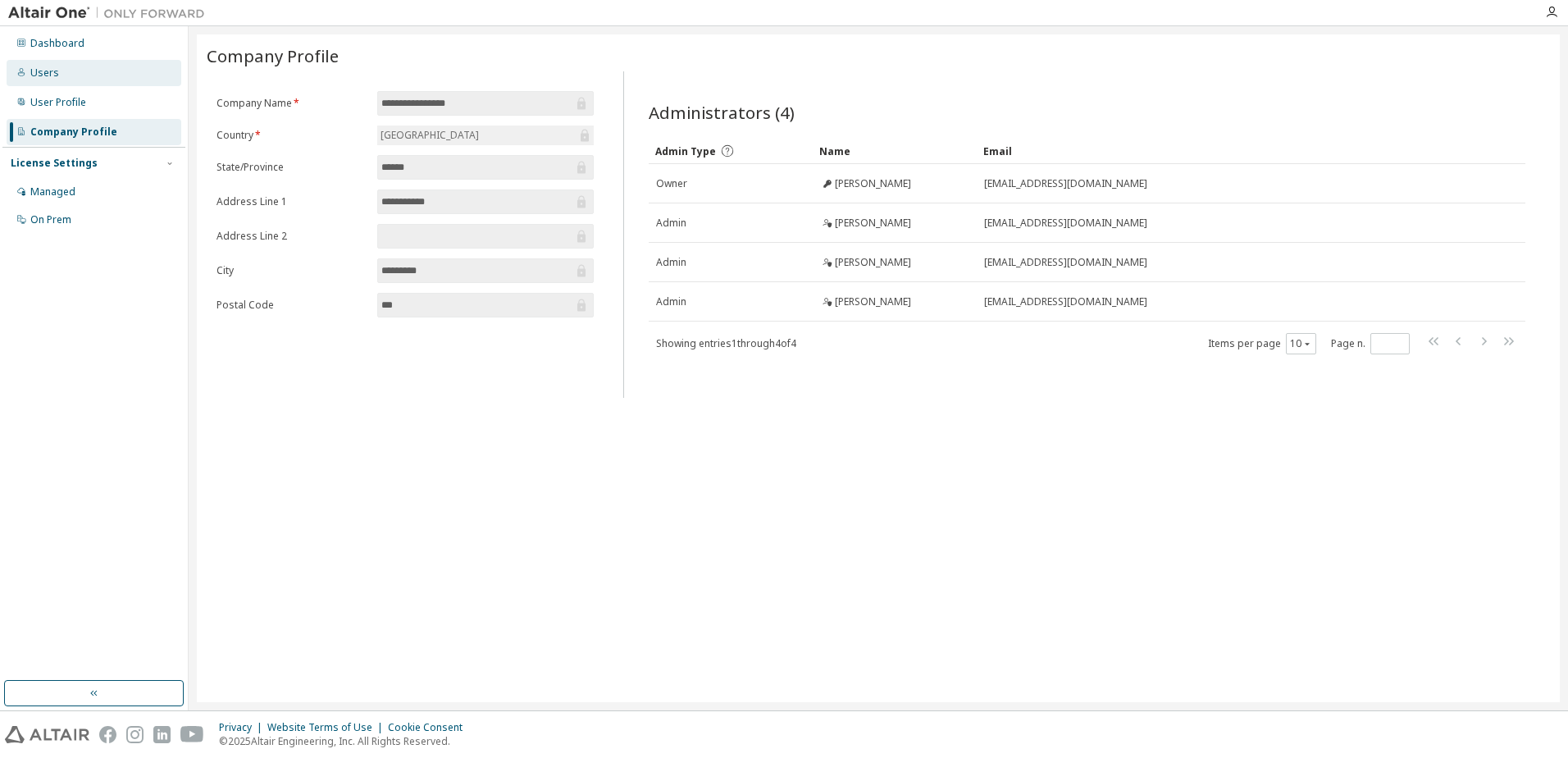
click at [84, 70] on div "Users" at bounding box center [94, 73] width 175 height 26
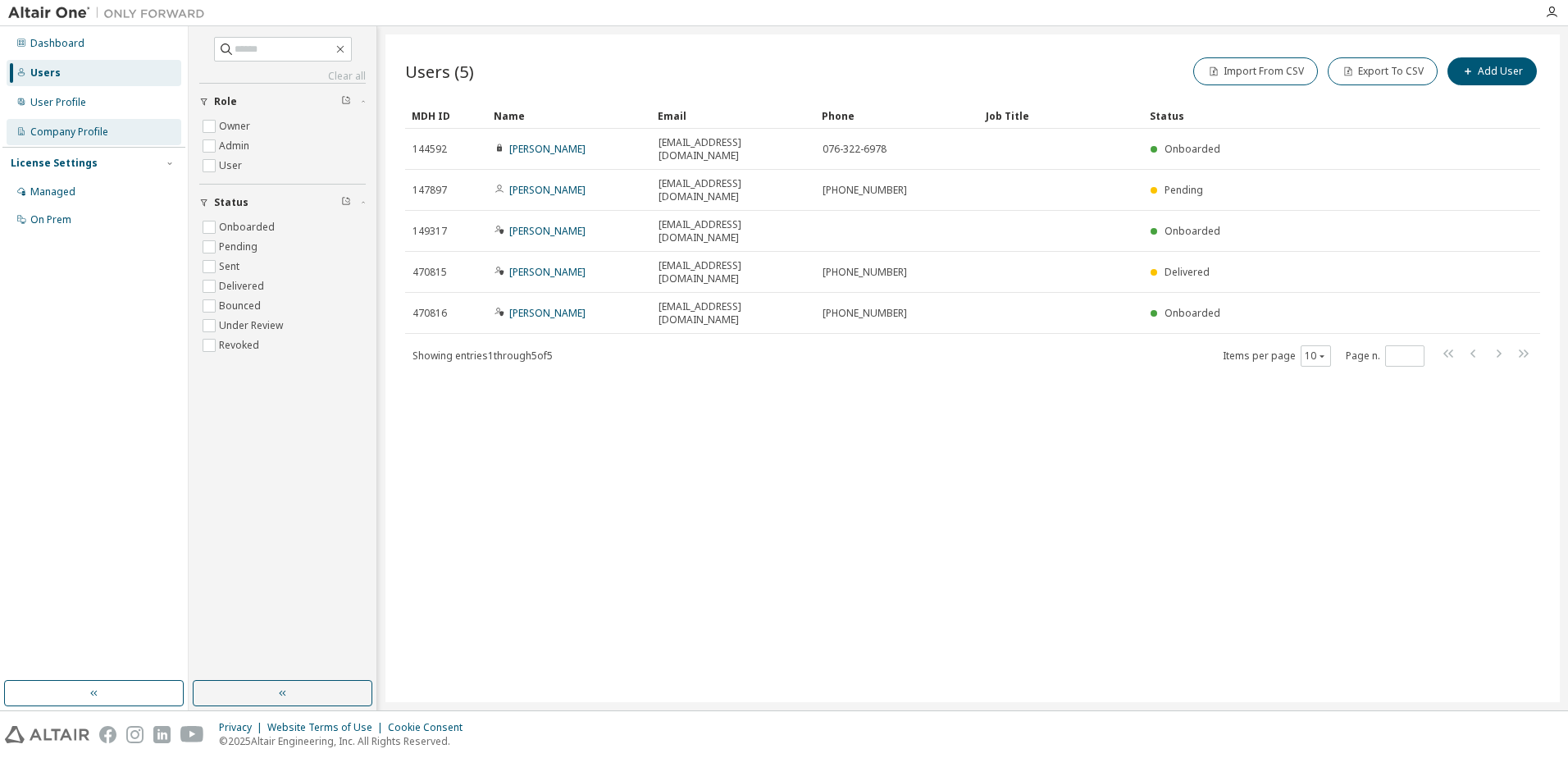
click at [74, 124] on div "Company Profile" at bounding box center [94, 132] width 175 height 26
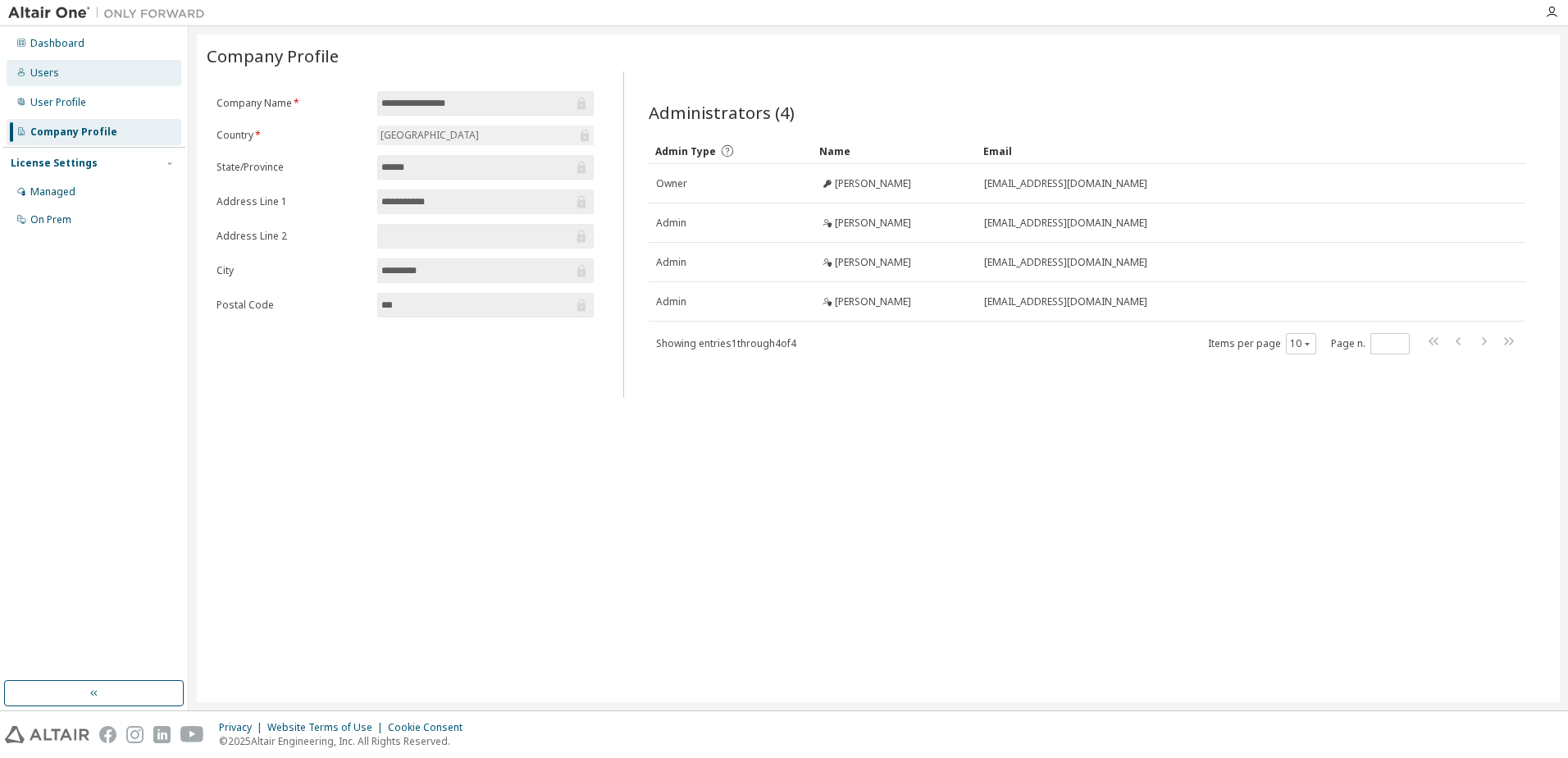
click at [67, 77] on div "Users" at bounding box center [94, 73] width 175 height 26
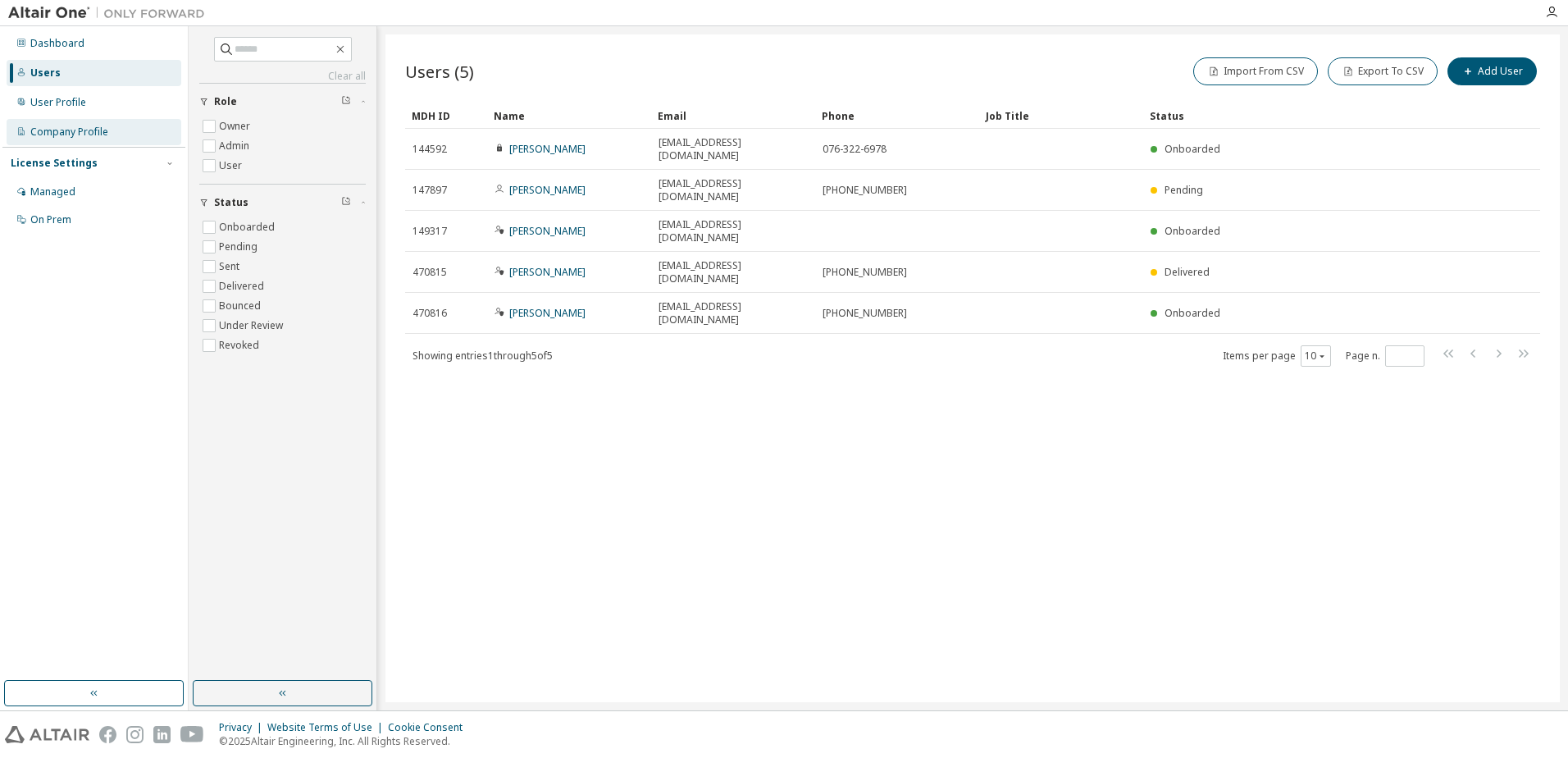
click at [87, 137] on div "Company Profile" at bounding box center [69, 132] width 78 height 13
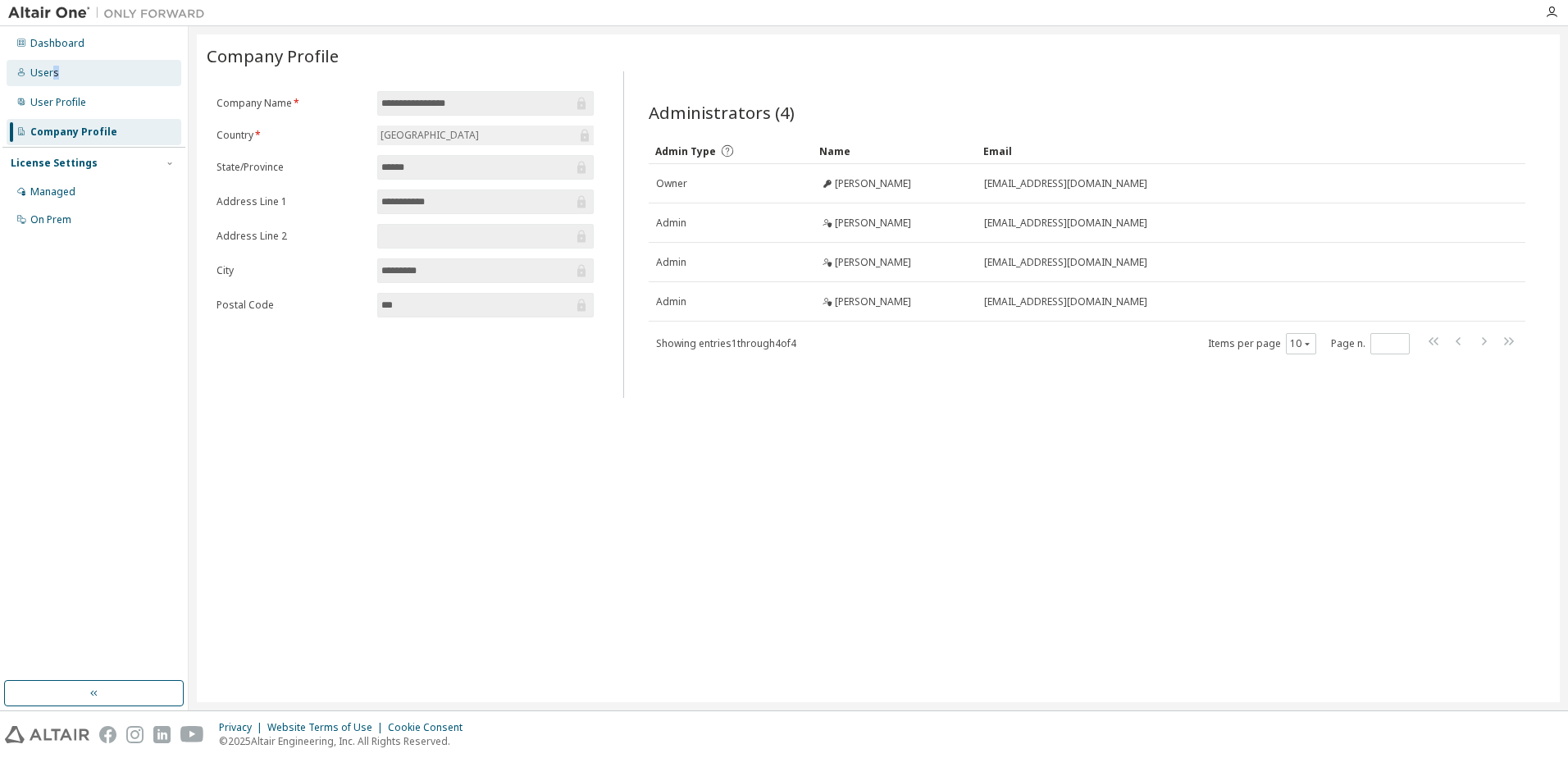
click at [61, 83] on div "Users" at bounding box center [94, 73] width 175 height 26
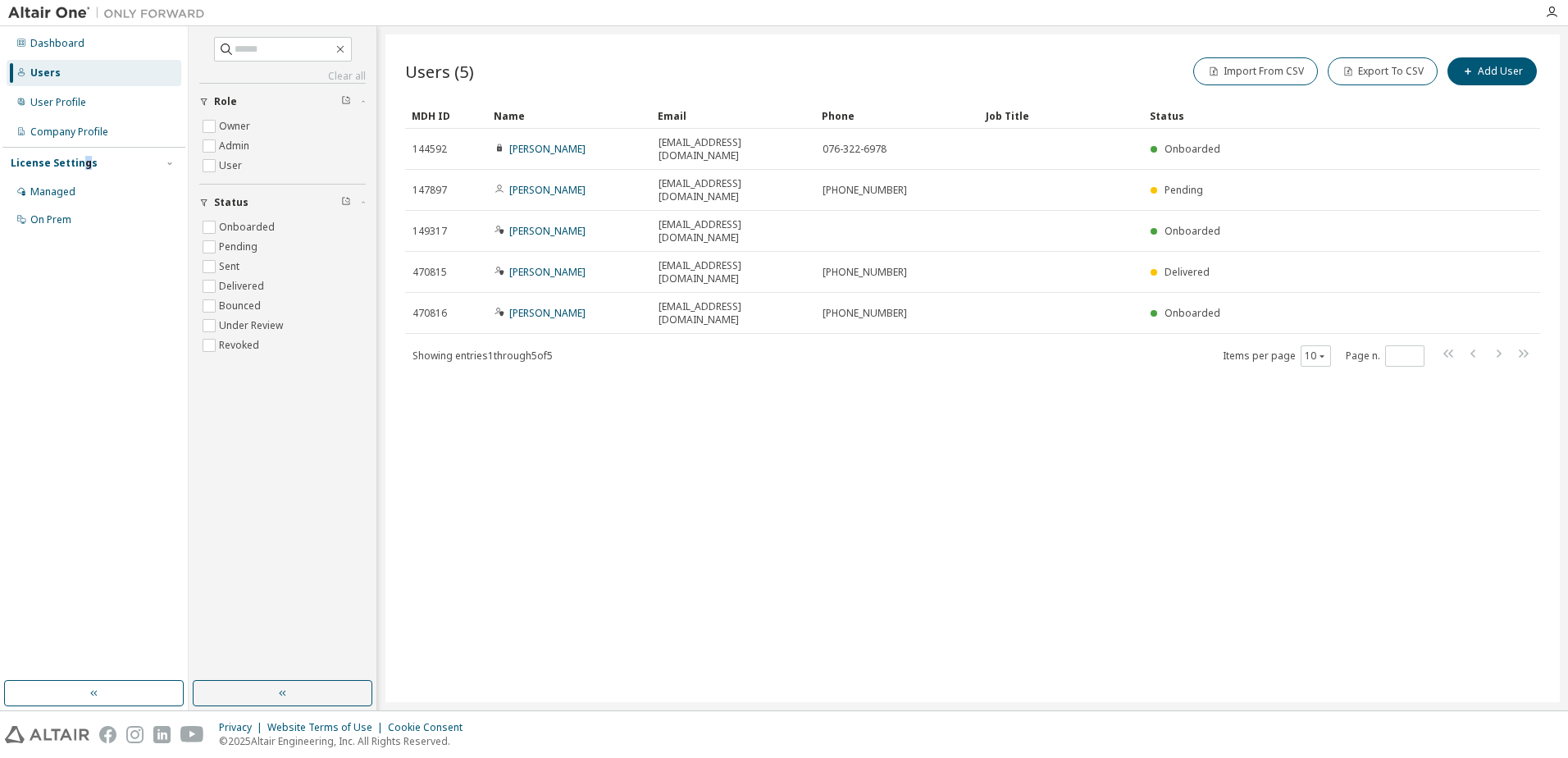
click at [79, 145] on div "Dashboard Users User Profile Company Profile License Settings Managed On Prem" at bounding box center [94, 132] width 183 height 206
drag, startPoint x: 79, startPoint y: 145, endPoint x: 86, endPoint y: 136, distance: 11.4
click at [86, 136] on div "Company Profile" at bounding box center [69, 132] width 78 height 13
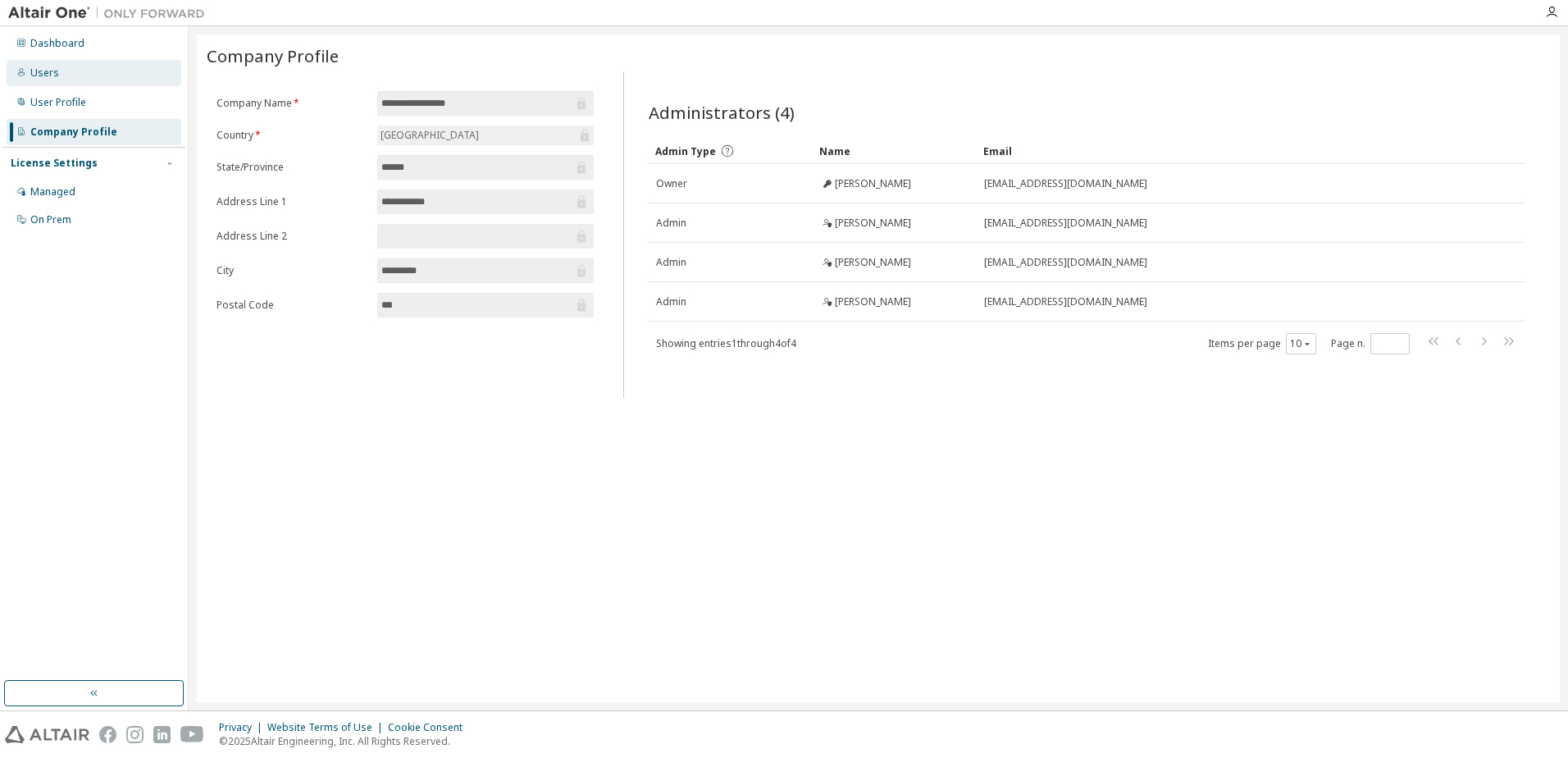
click at [57, 82] on div "Users" at bounding box center [94, 73] width 175 height 26
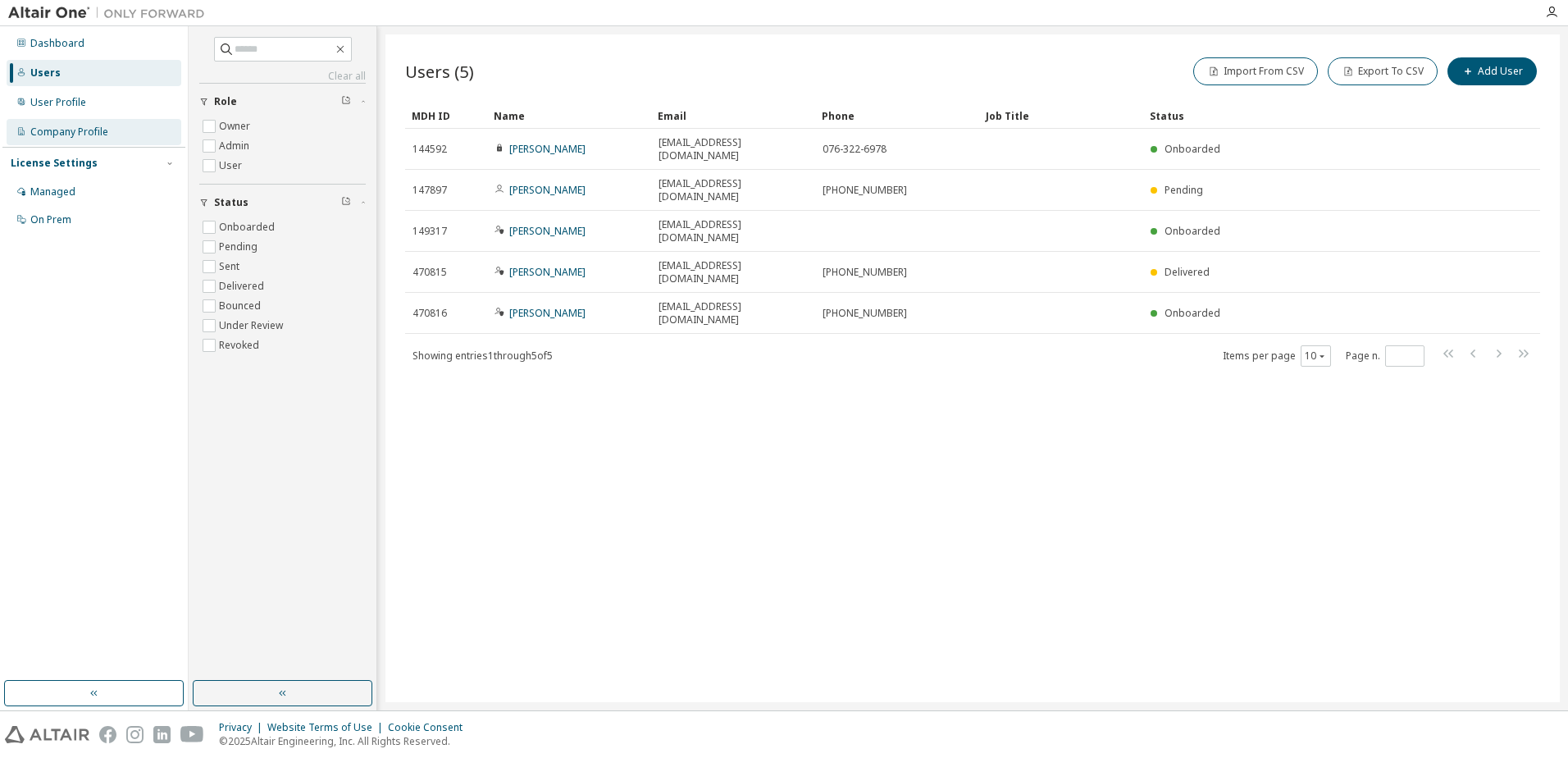
click at [77, 131] on div "Company Profile" at bounding box center [69, 132] width 78 height 13
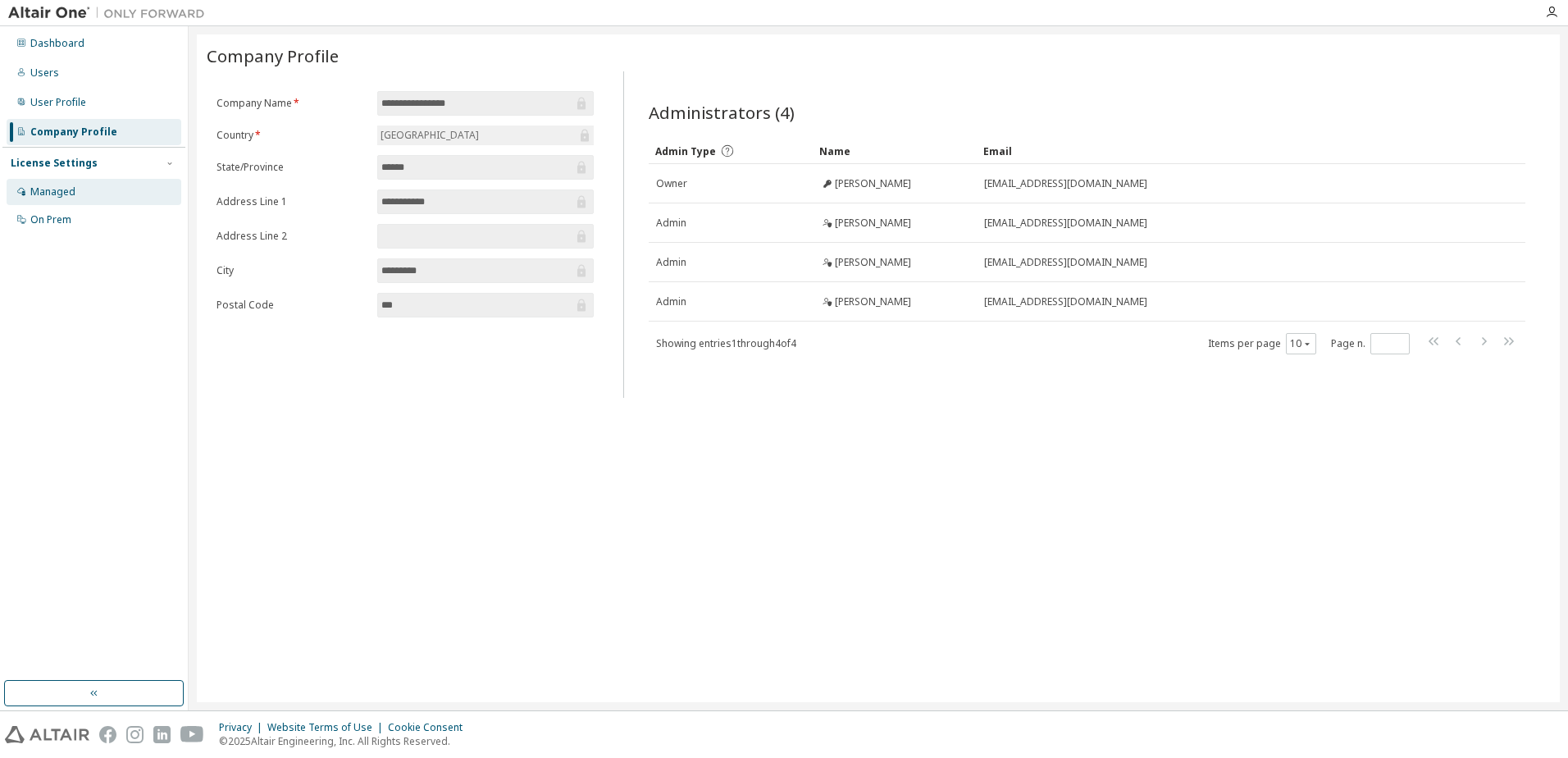
click at [64, 185] on div "Managed" at bounding box center [53, 192] width 45 height 13
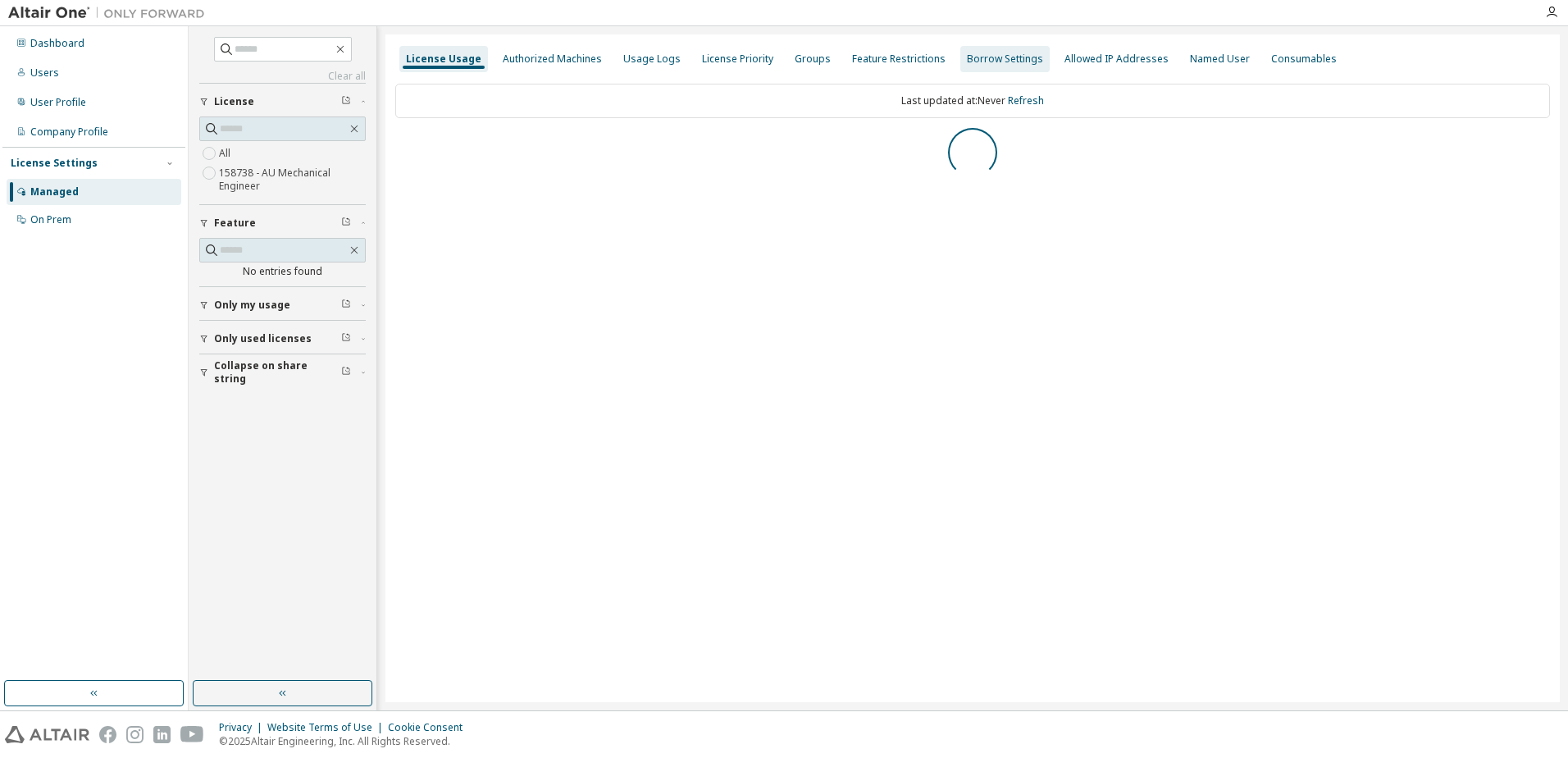
drag, startPoint x: 819, startPoint y: 62, endPoint x: 799, endPoint y: 62, distance: 20.0
click at [813, 62] on div "Groups" at bounding box center [813, 59] width 49 height 26
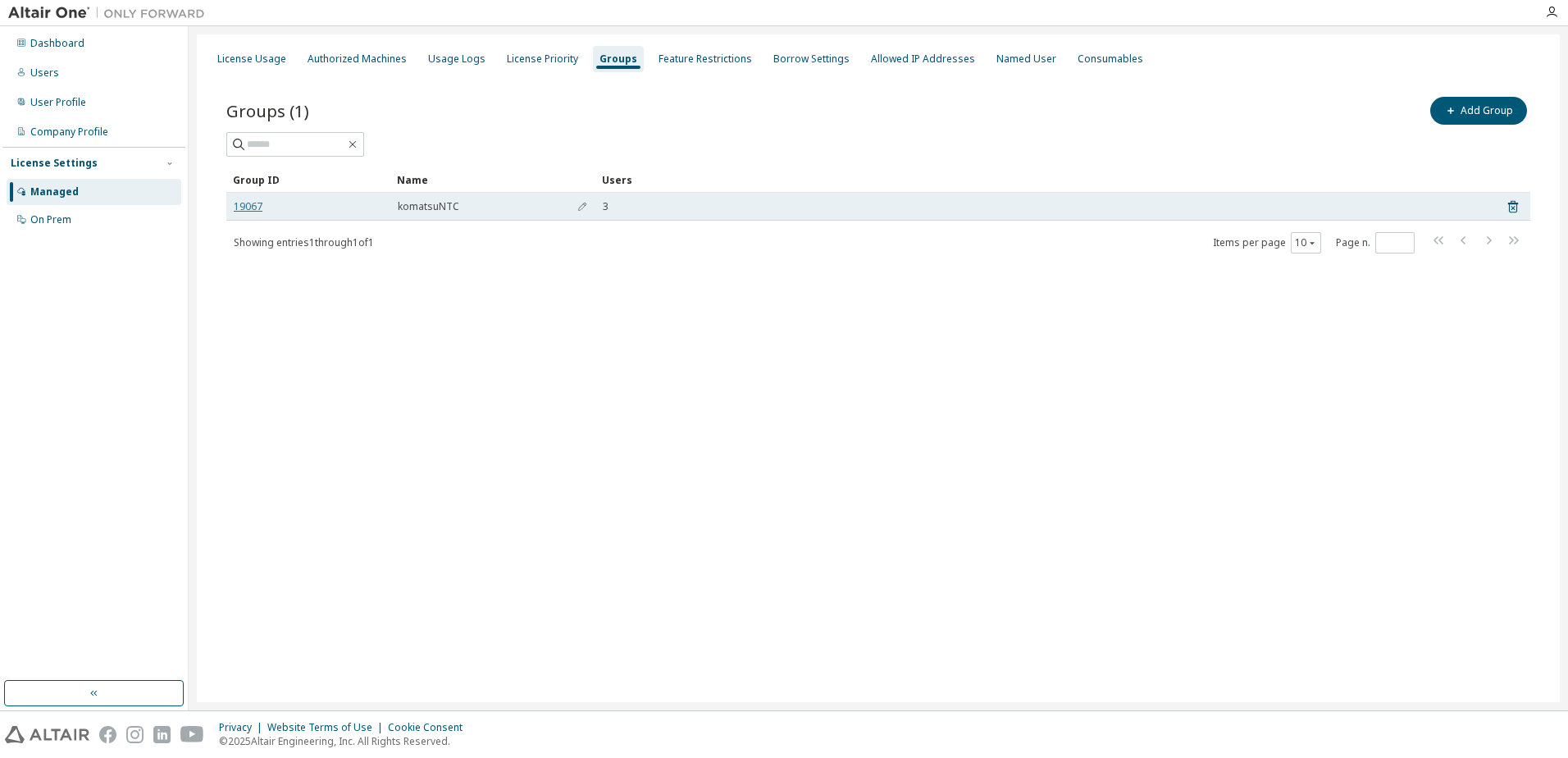
click at [245, 204] on link "19067" at bounding box center [248, 207] width 29 height 13
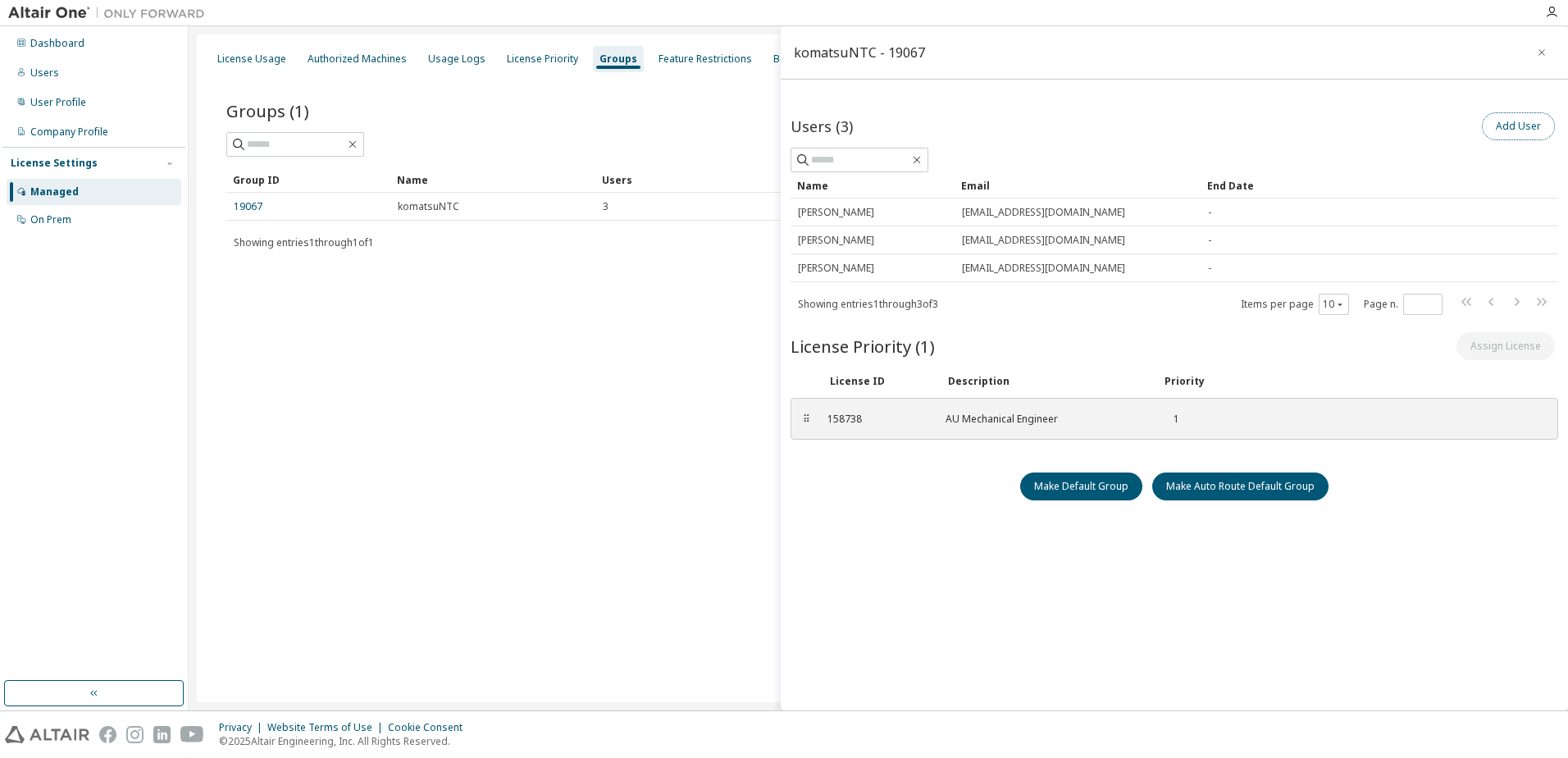
click at [1528, 131] on button "Add User" at bounding box center [1518, 126] width 73 height 28
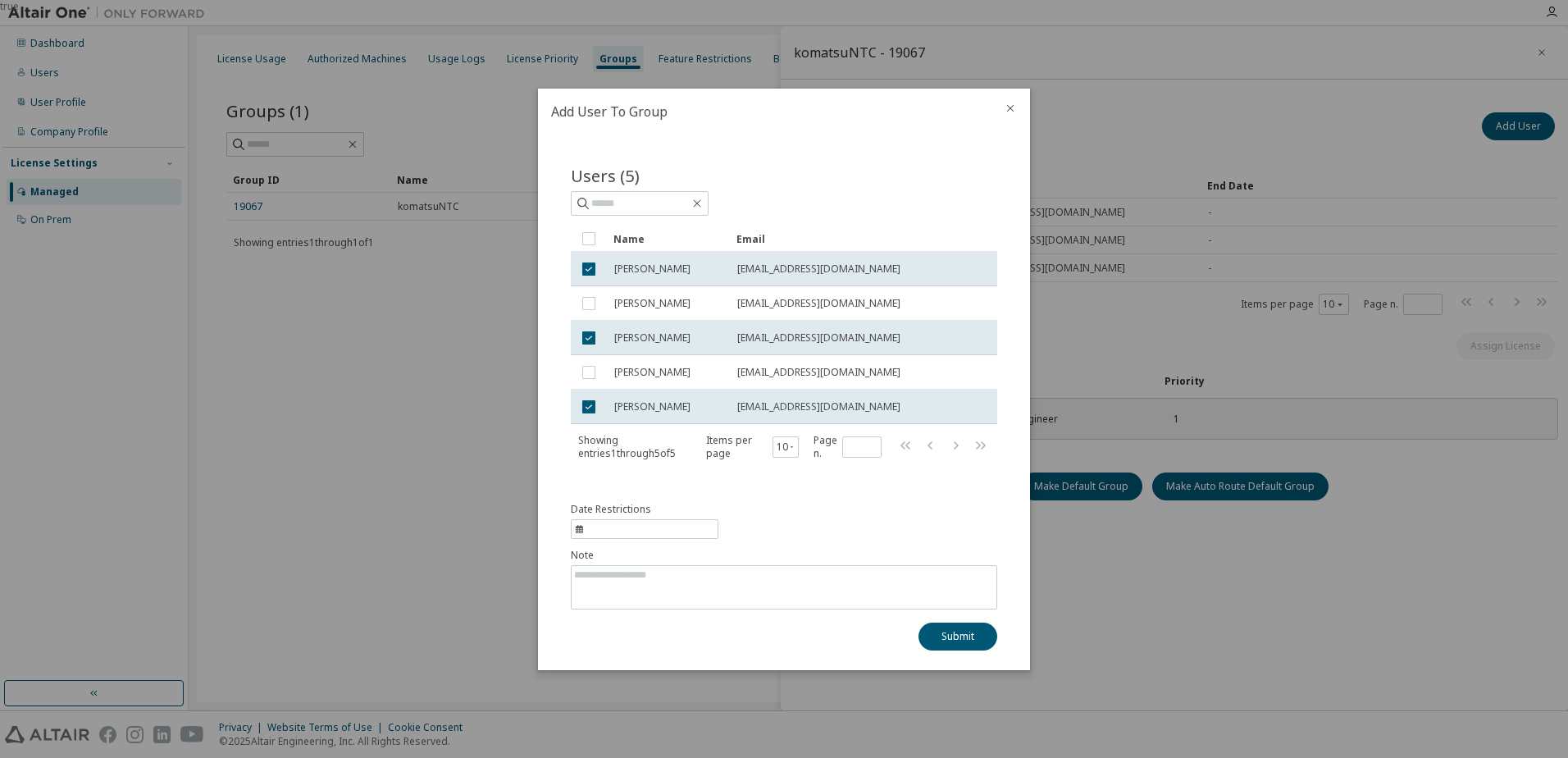
click at [1010, 106] on div at bounding box center [1010, 110] width 40 height 43
click at [1010, 105] on icon "close" at bounding box center [1010, 108] width 13 height 13
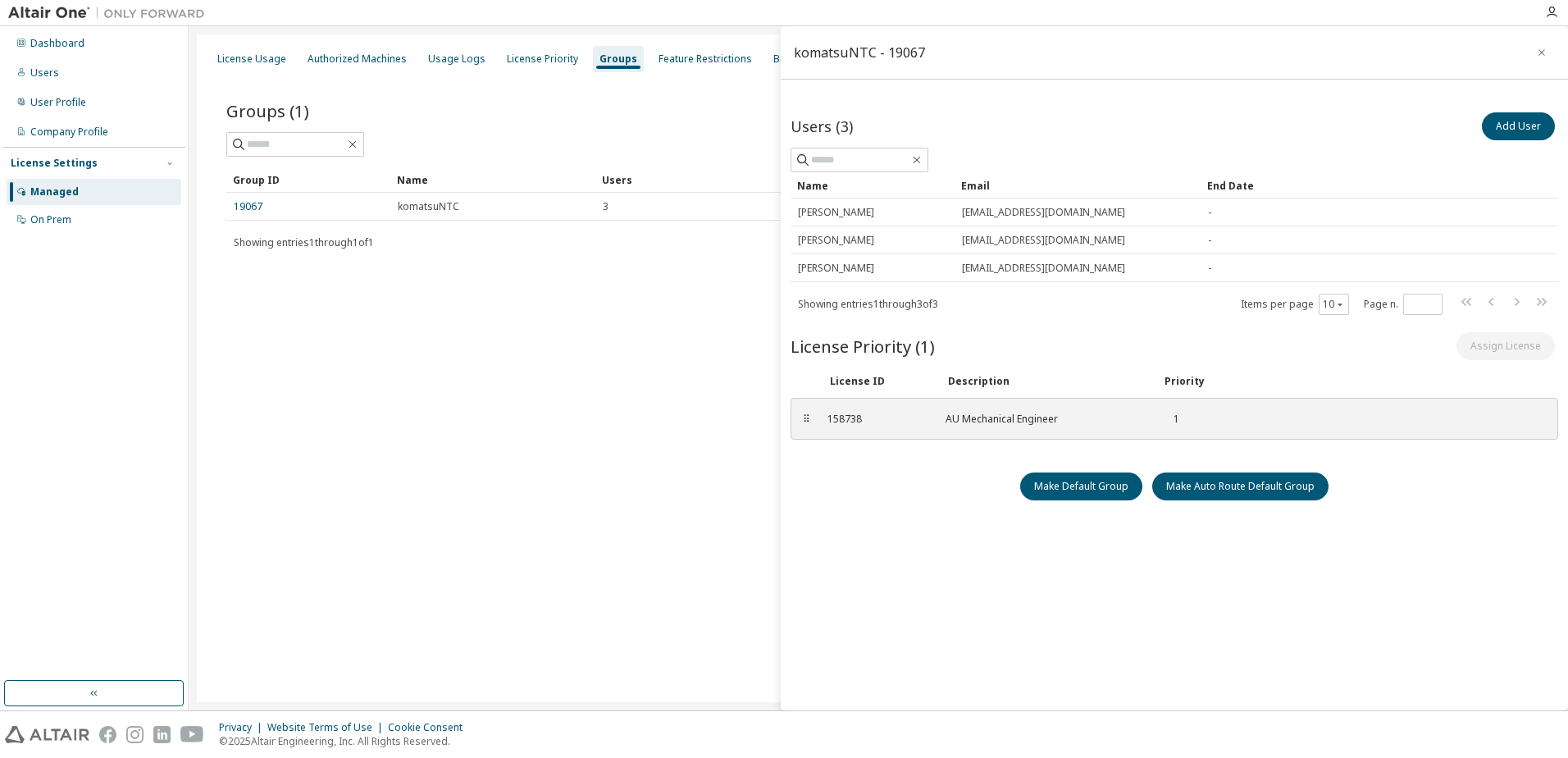
click at [46, 58] on div "Dashboard Users User Profile Company Profile License Settings Managed On Prem" at bounding box center [94, 132] width 183 height 206
click at [56, 83] on div "Users" at bounding box center [94, 73] width 175 height 26
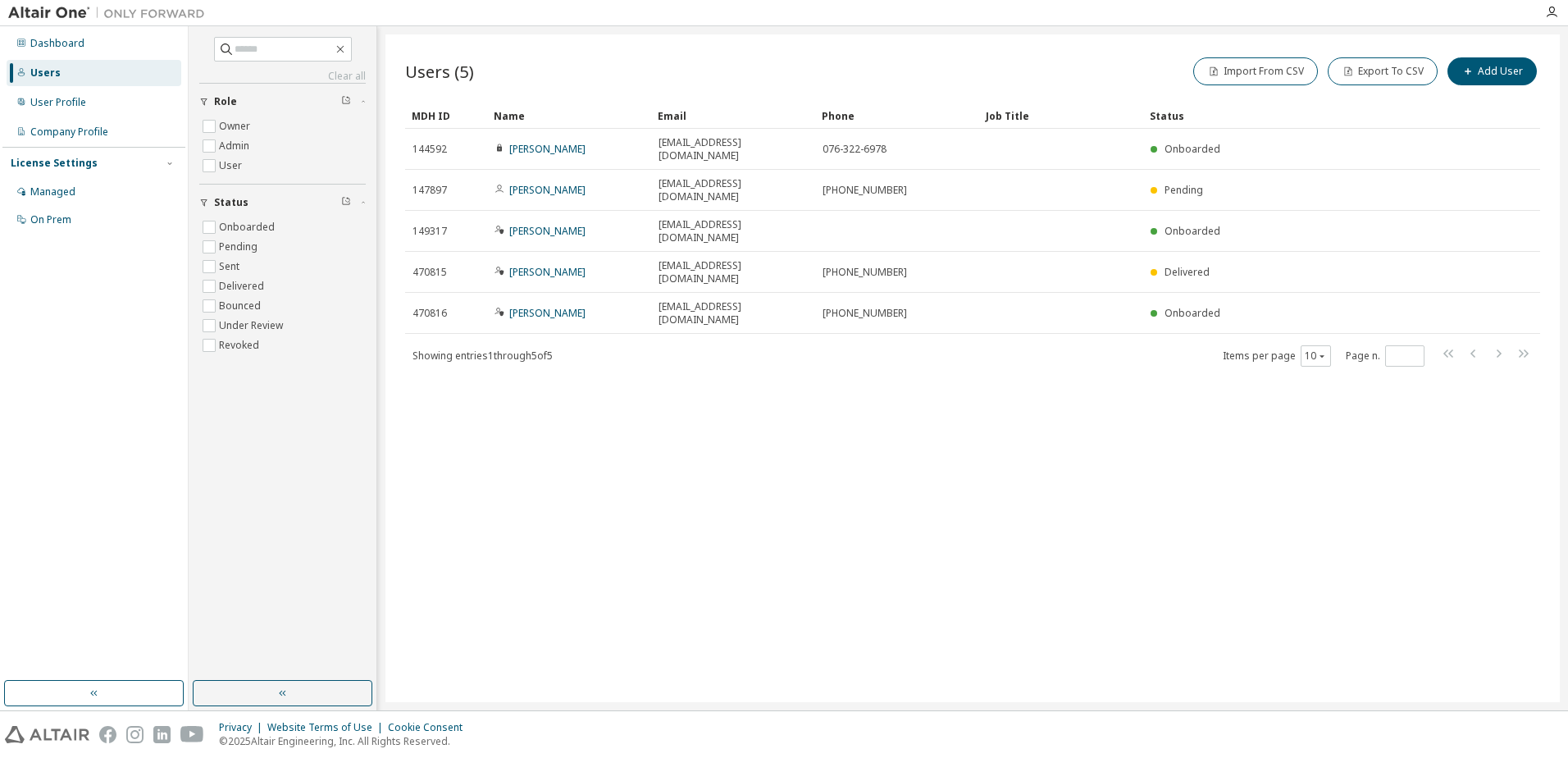
drag, startPoint x: 734, startPoint y: 384, endPoint x: 750, endPoint y: 382, distance: 16.1
click at [739, 381] on div "Users (5) Import From CSV Export To CSV Add User Clear Load Save Save As Field …" at bounding box center [973, 368] width 1174 height 668
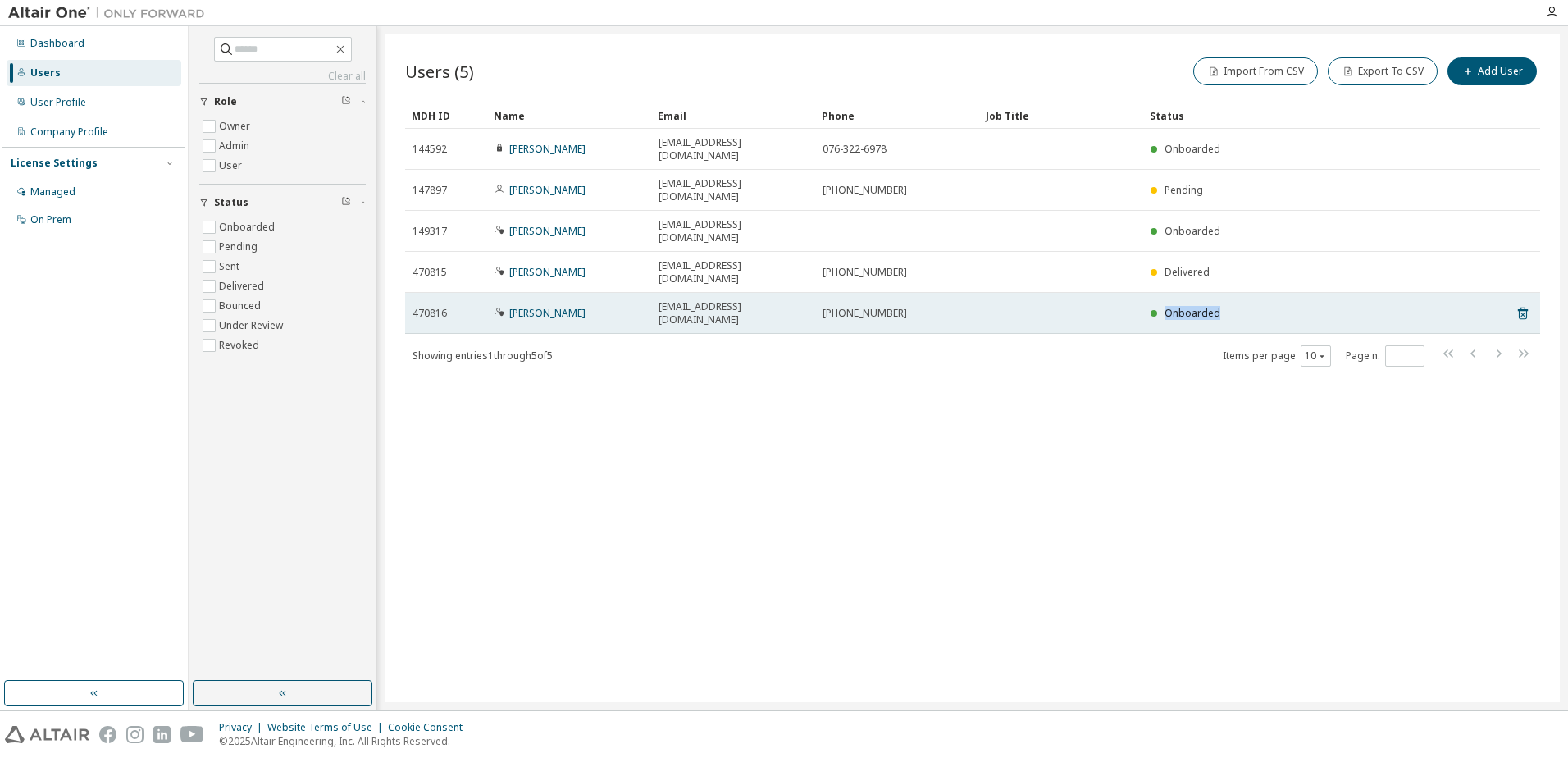
drag, startPoint x: 1168, startPoint y: 256, endPoint x: 1220, endPoint y: 259, distance: 52.1
click at [1220, 306] on div "Onboarded" at bounding box center [1302, 313] width 303 height 13
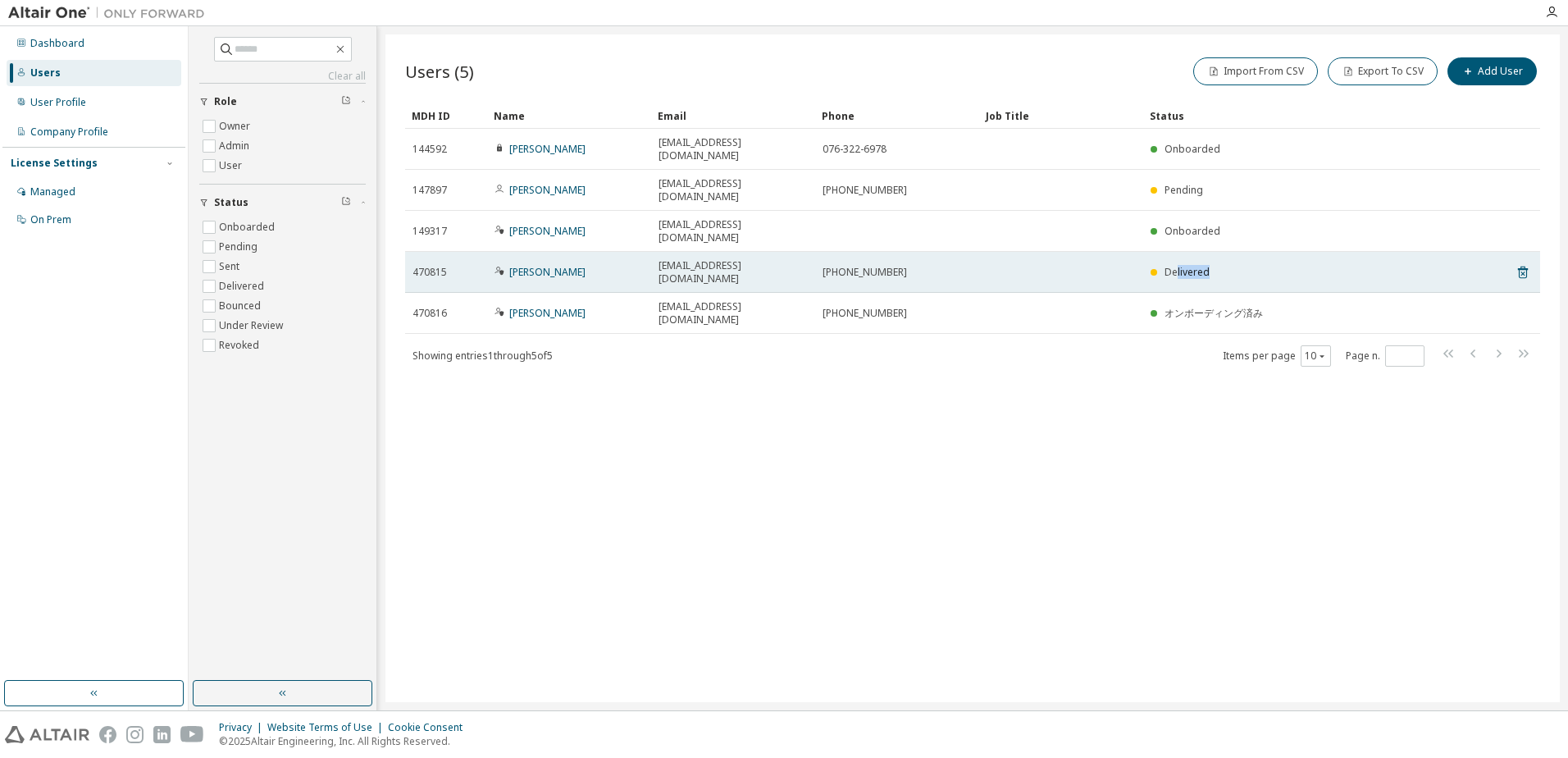
drag, startPoint x: 1208, startPoint y: 226, endPoint x: 1174, endPoint y: 228, distance: 34.1
click at [1174, 265] on span "Delivered" at bounding box center [1187, 272] width 45 height 14
drag, startPoint x: 1221, startPoint y: 233, endPoint x: 1165, endPoint y: 232, distance: 56.0
click at [1165, 252] on td "Delivered" at bounding box center [1302, 273] width 318 height 41
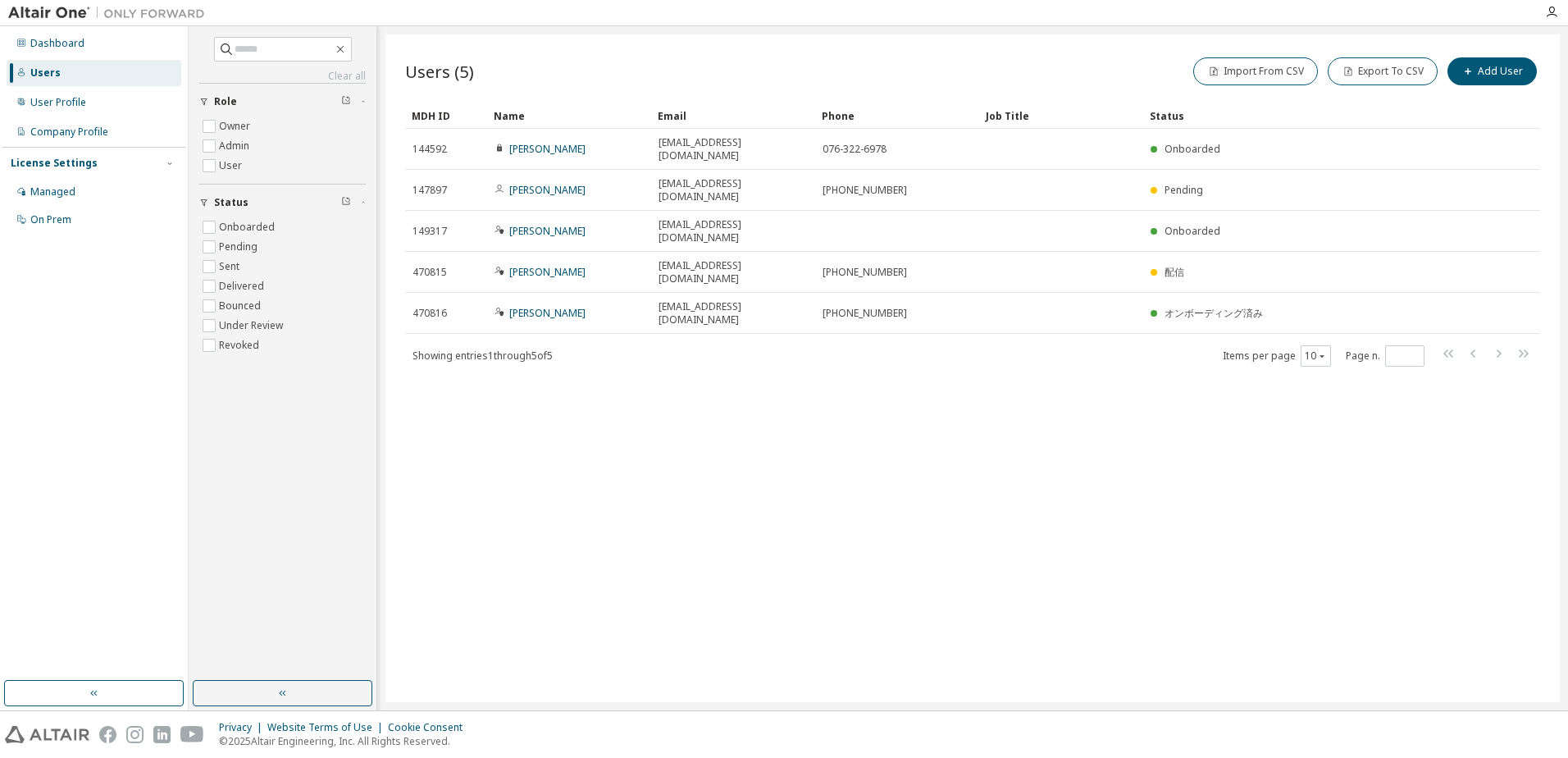
click at [1172, 414] on div "Users (5) Import From CSV Export To CSV Add User Clear Load Save Save As Field …" at bounding box center [973, 368] width 1174 height 668
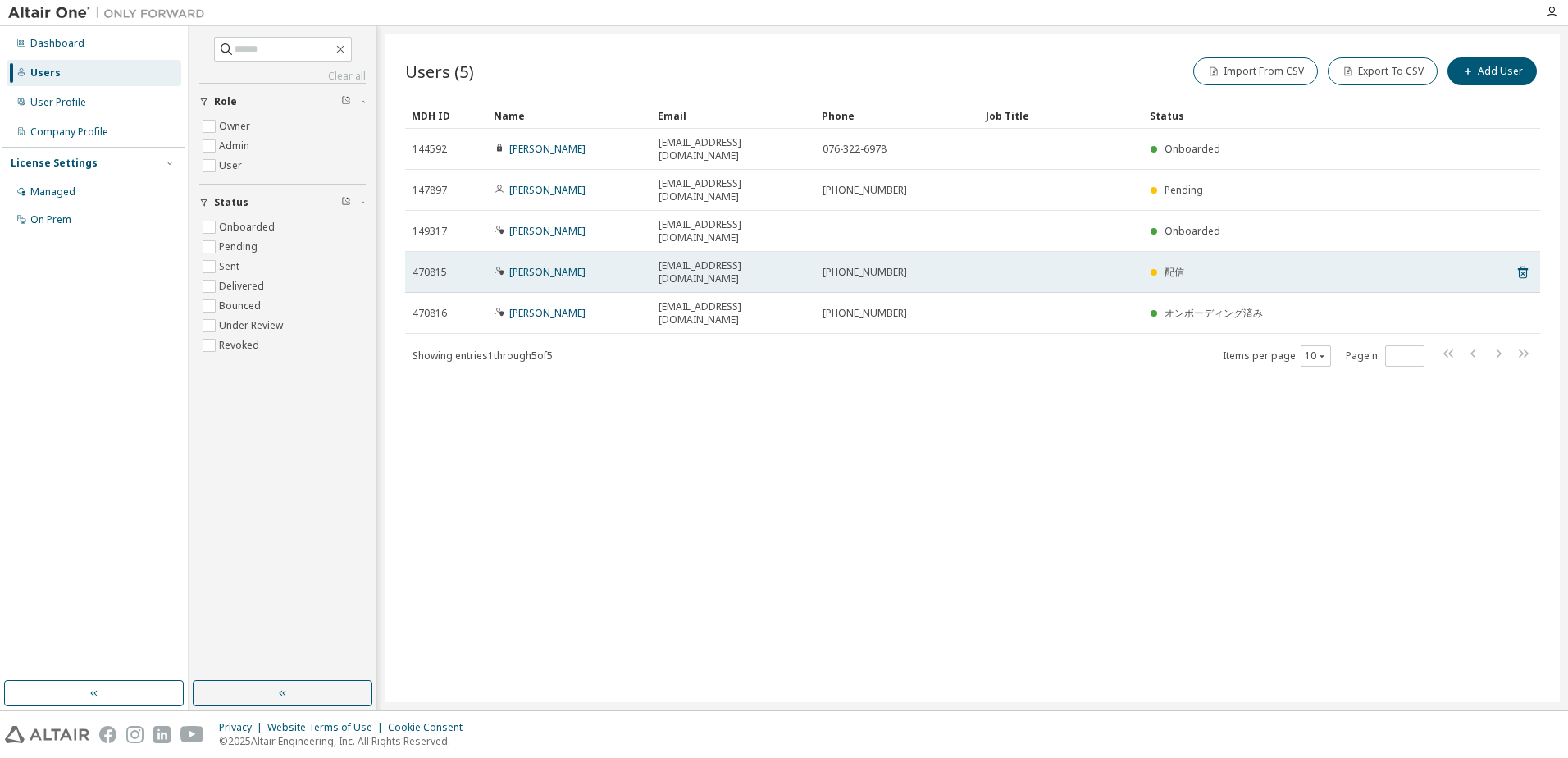
click at [1188, 266] on div "配信" at bounding box center [1302, 273] width 303 height 13
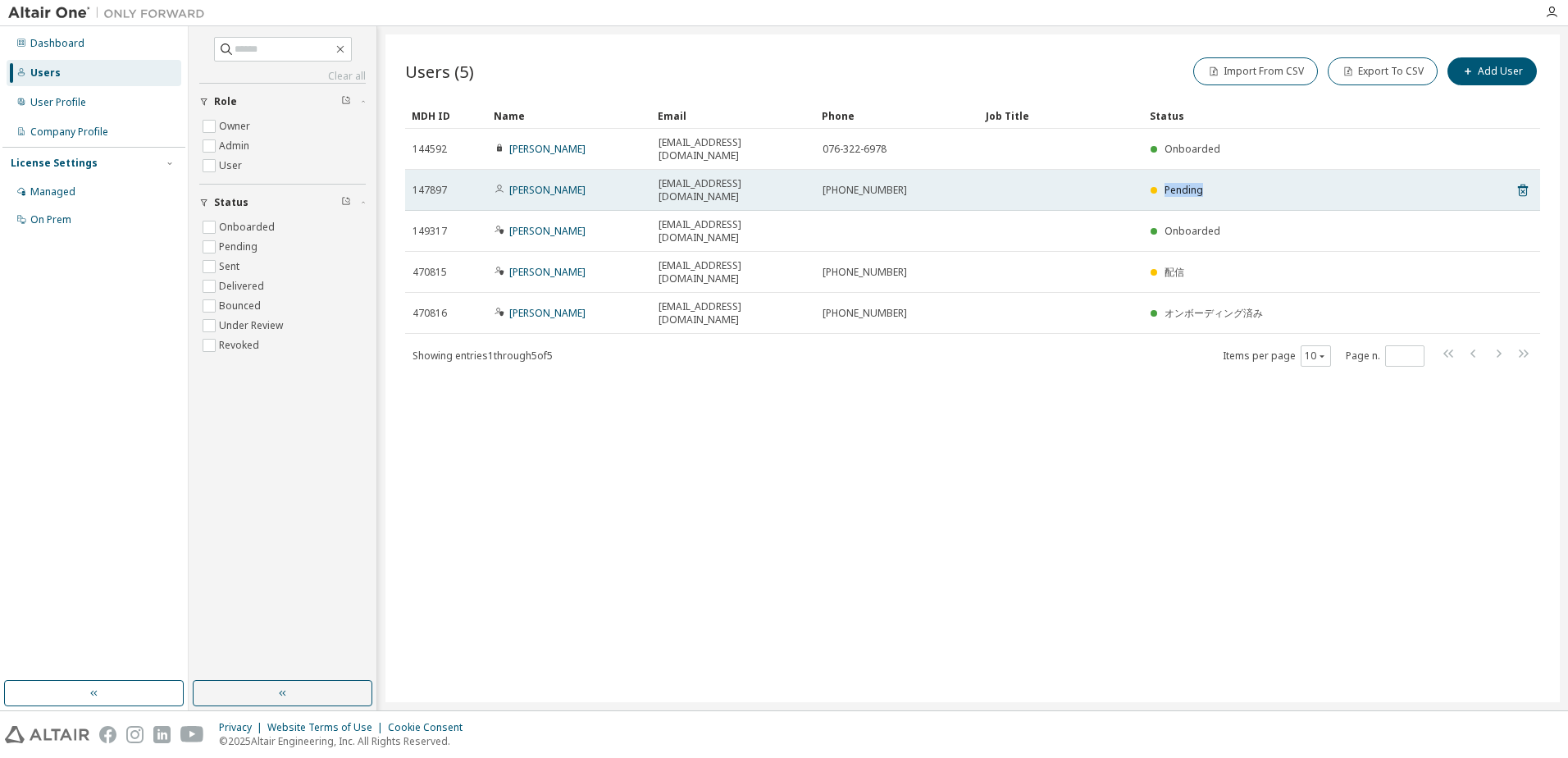
drag, startPoint x: 1166, startPoint y: 174, endPoint x: 1206, endPoint y: 175, distance: 40.0
click at [1206, 184] on div "Pending" at bounding box center [1302, 190] width 303 height 13
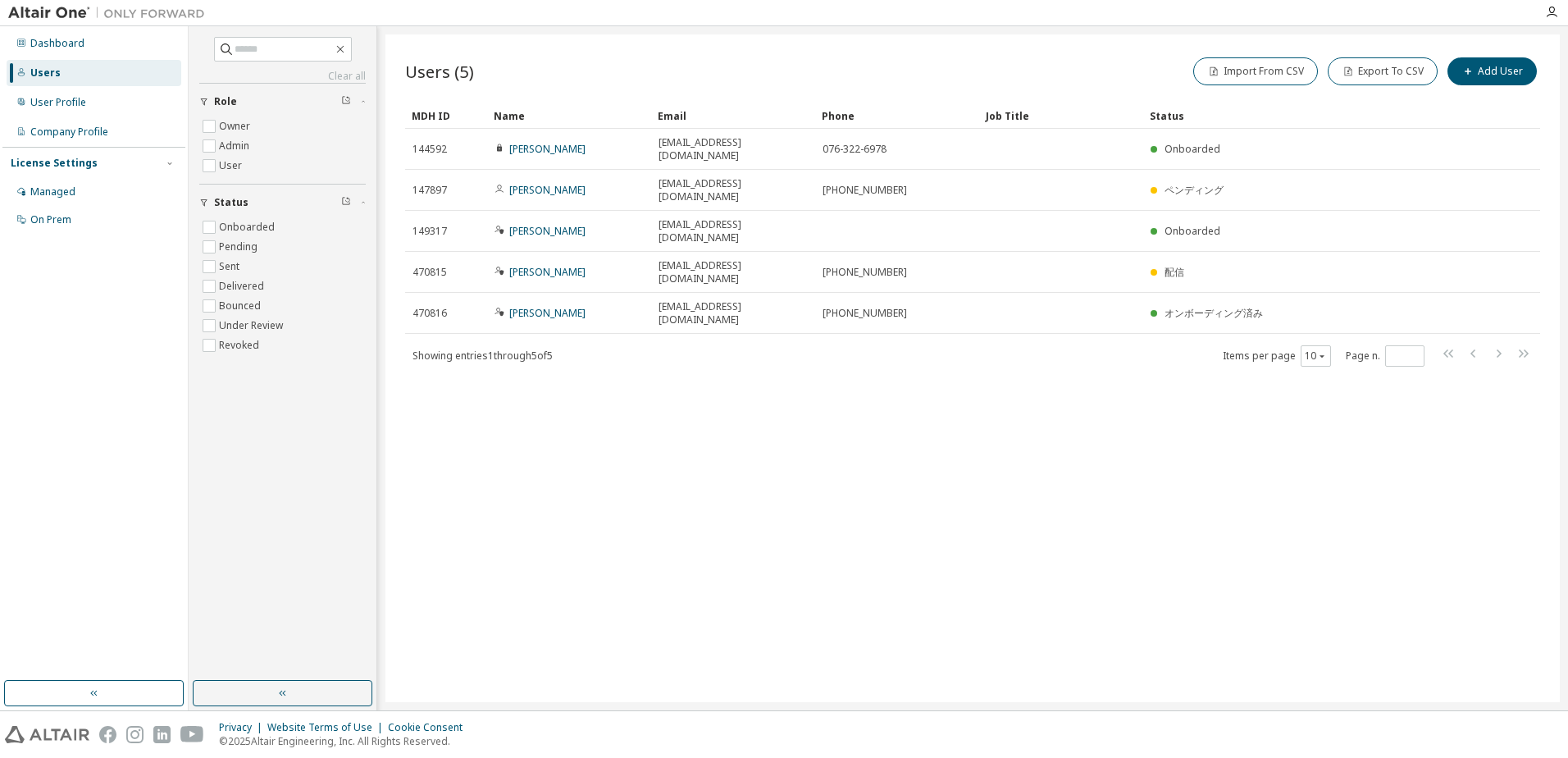
drag, startPoint x: 925, startPoint y: 328, endPoint x: 922, endPoint y: 353, distance: 25.2
click at [924, 334] on div "Users (5) Import From CSV Export To CSV Add User Clear Load Save Save As Field …" at bounding box center [973, 368] width 1174 height 668
click at [63, 105] on div "User Profile" at bounding box center [58, 102] width 56 height 13
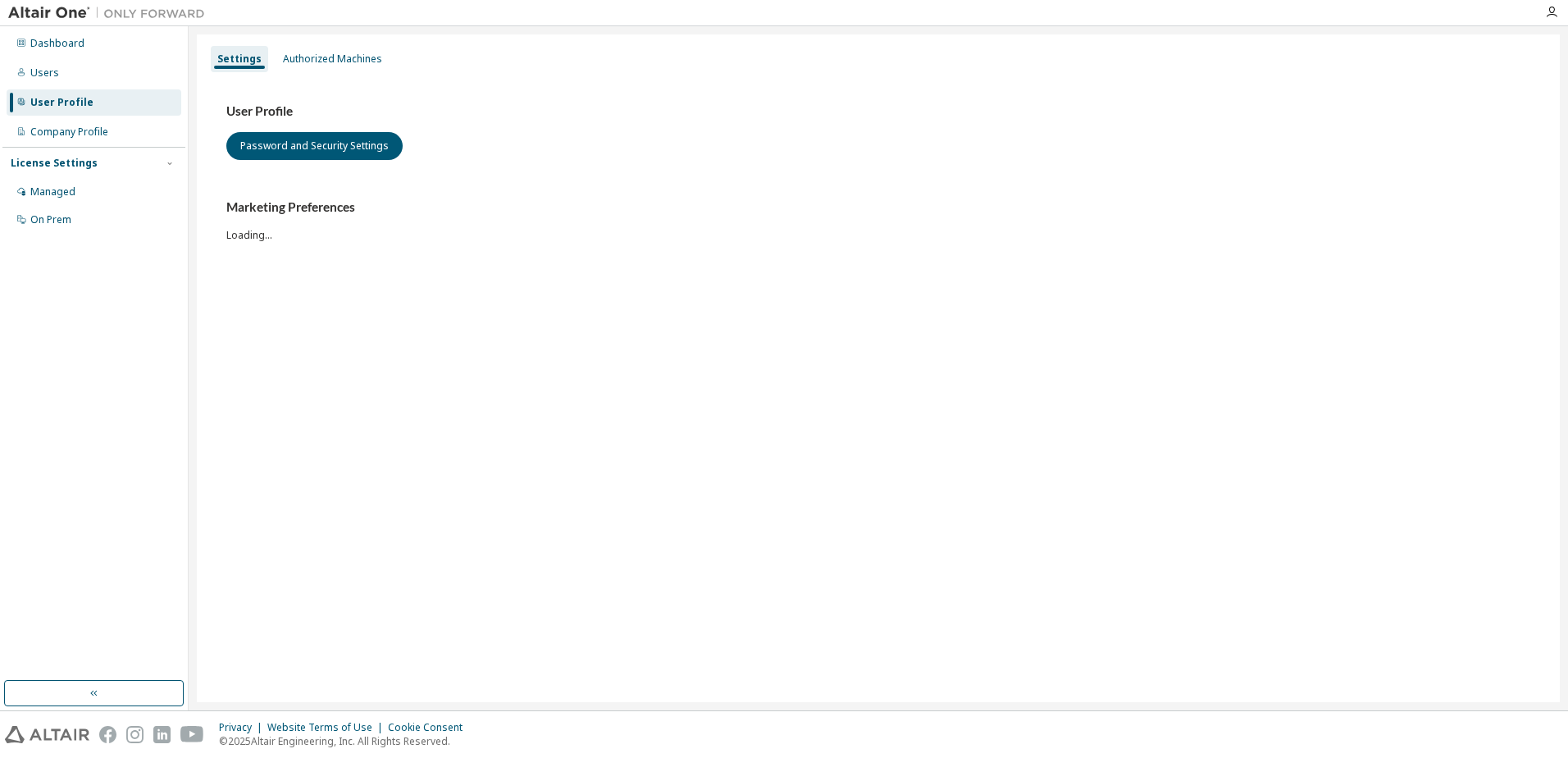
click at [54, 118] on div "Dashboard Users User Profile Company Profile License Settings Managed On Prem" at bounding box center [94, 132] width 183 height 206
click at [58, 132] on div "Company Profile" at bounding box center [69, 132] width 78 height 13
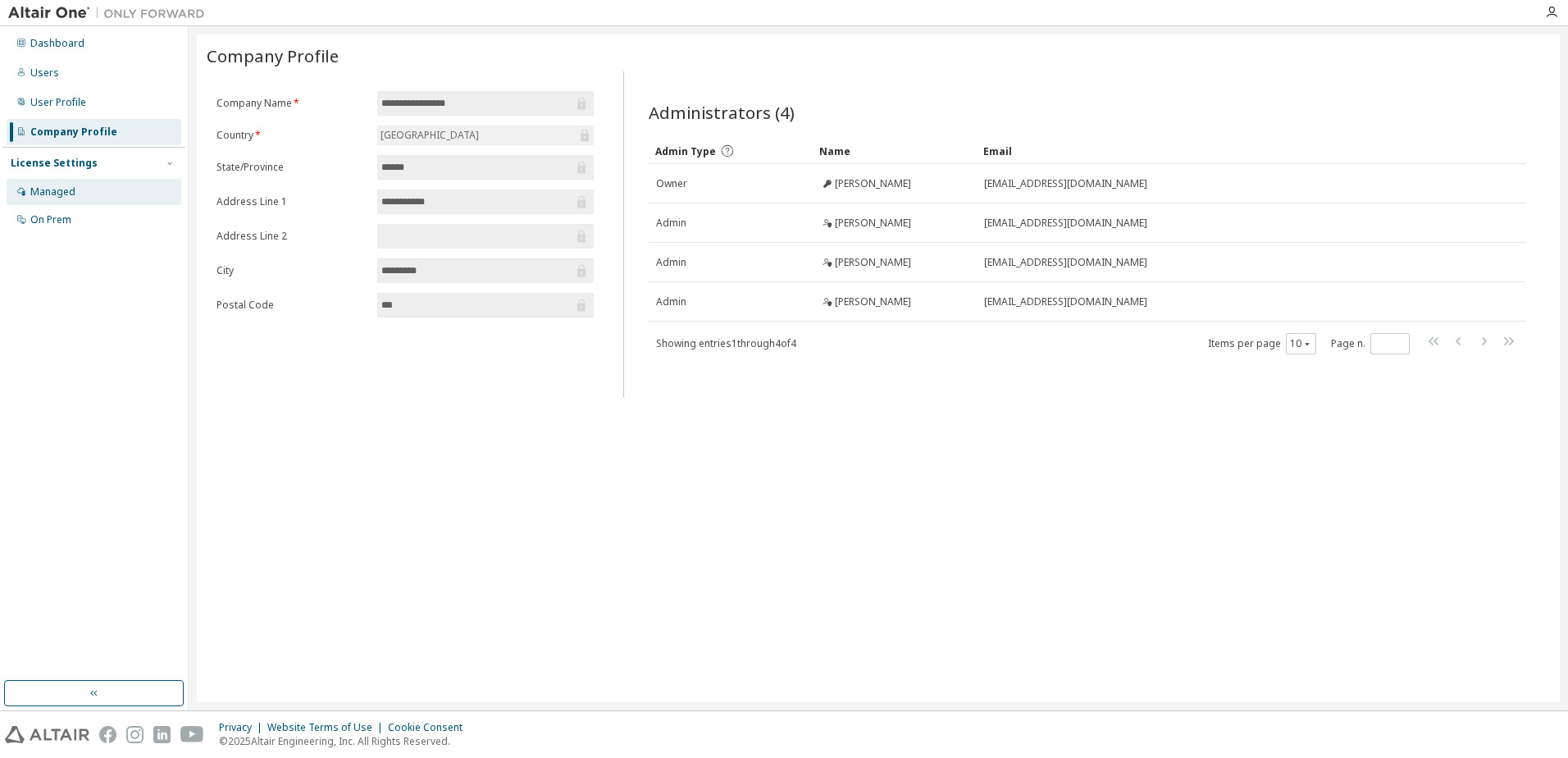
click at [57, 183] on div "Managed" at bounding box center [94, 192] width 175 height 26
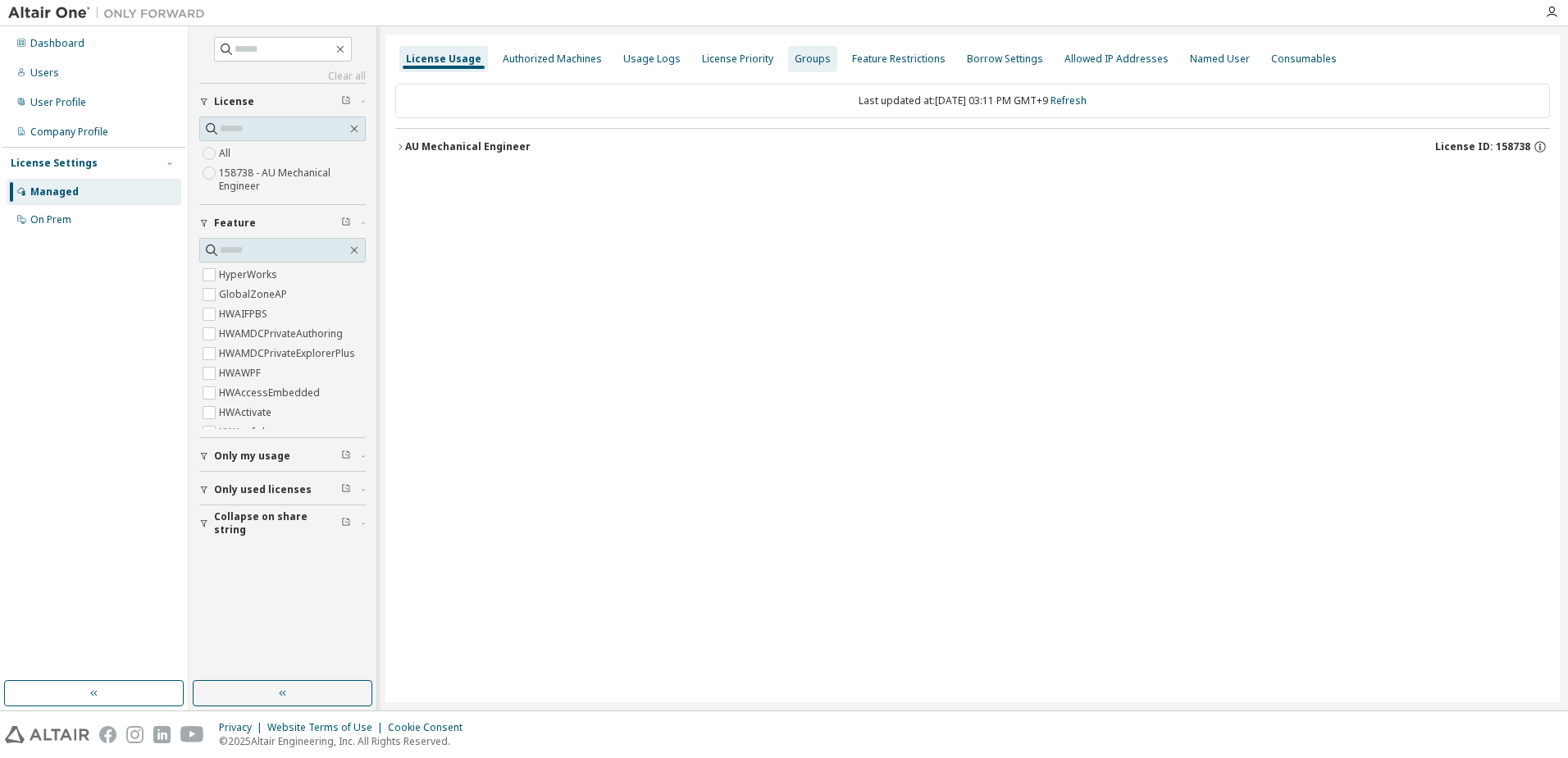
click at [795, 62] on div "Groups" at bounding box center [813, 59] width 36 height 13
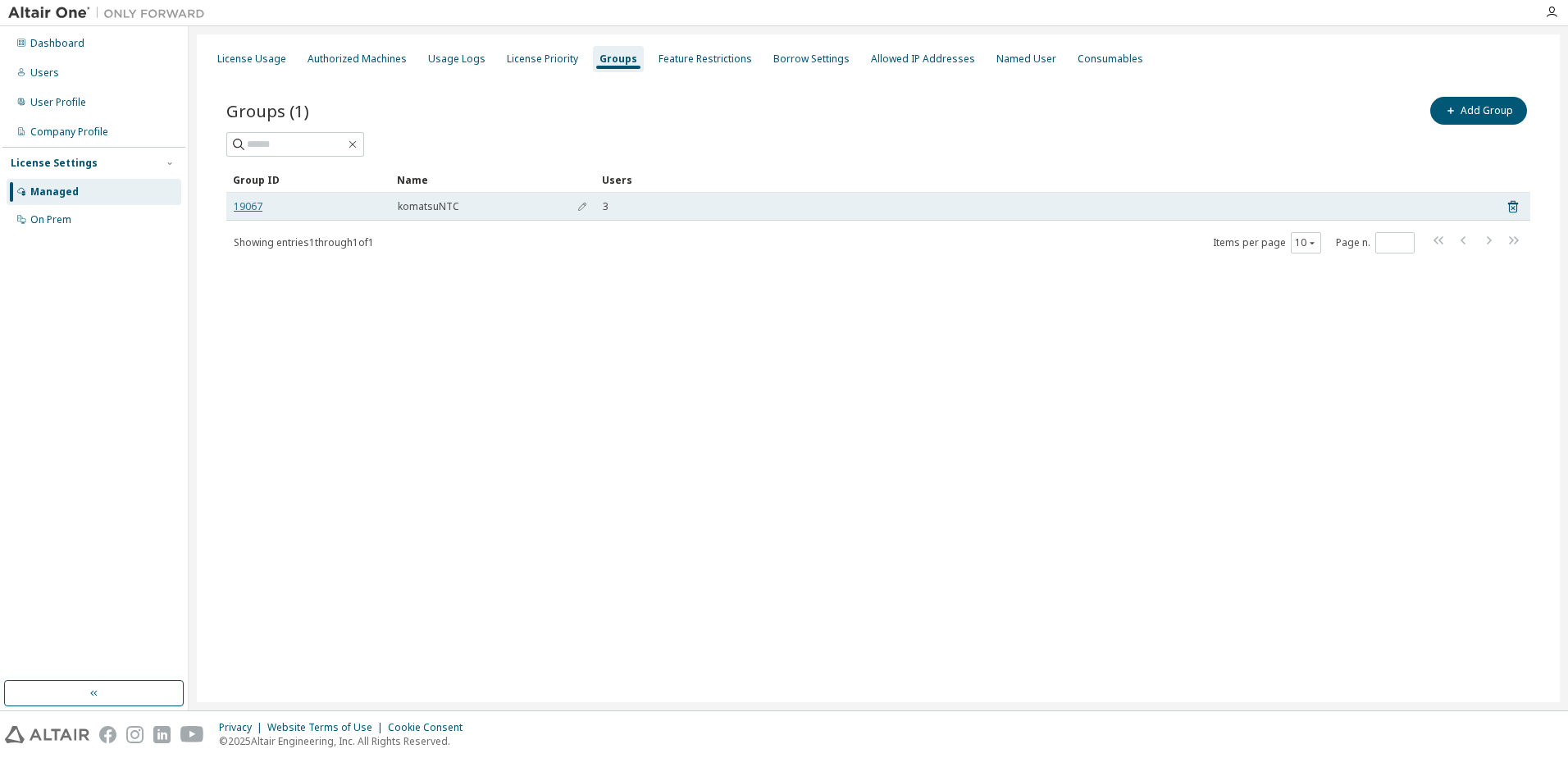
click at [245, 208] on link "19067" at bounding box center [248, 207] width 29 height 13
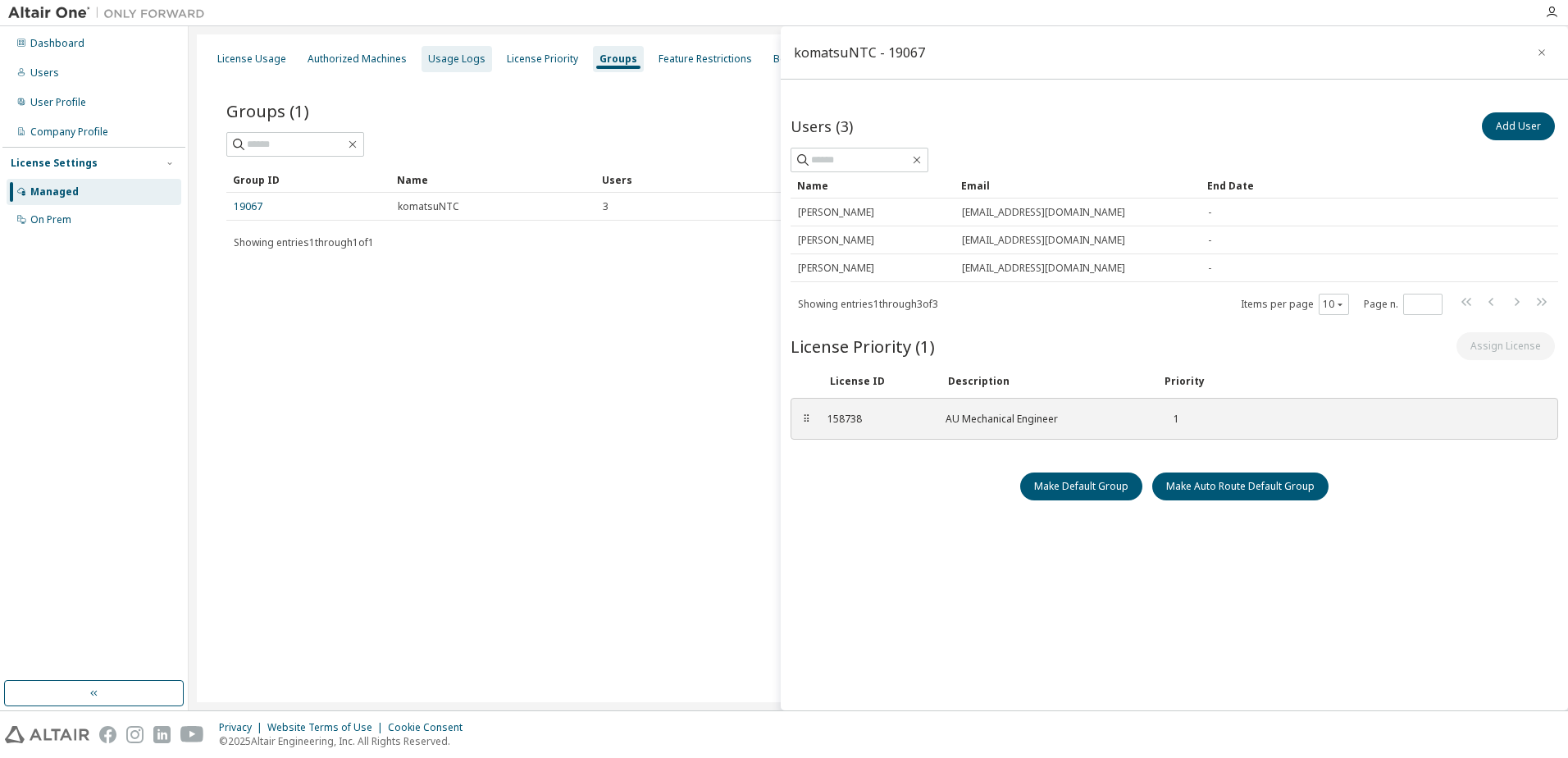
click at [478, 67] on div "Usage Logs" at bounding box center [457, 59] width 71 height 26
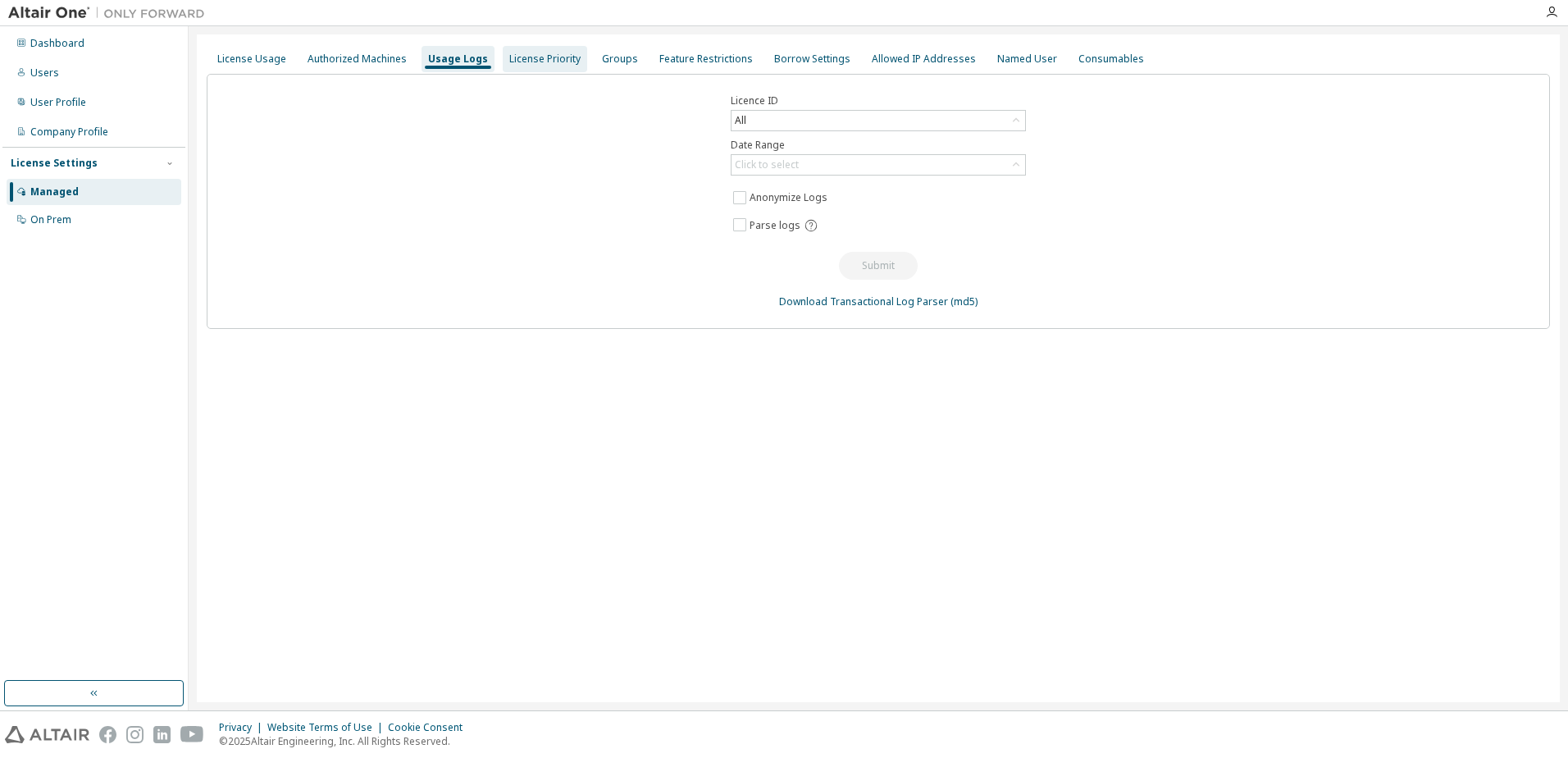
click at [528, 56] on div "License Priority" at bounding box center [544, 59] width 72 height 13
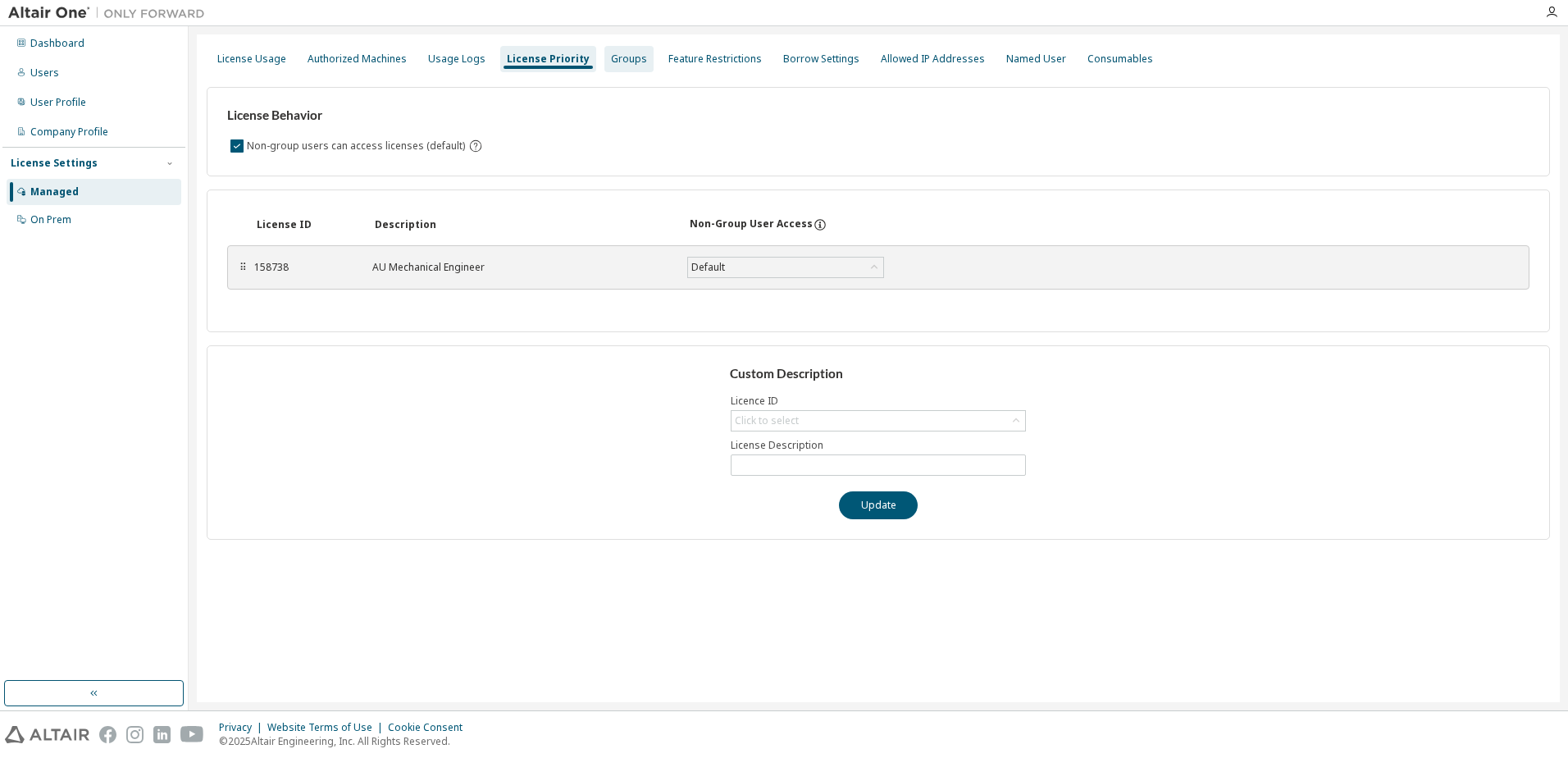
click at [614, 64] on div "Groups" at bounding box center [629, 59] width 36 height 13
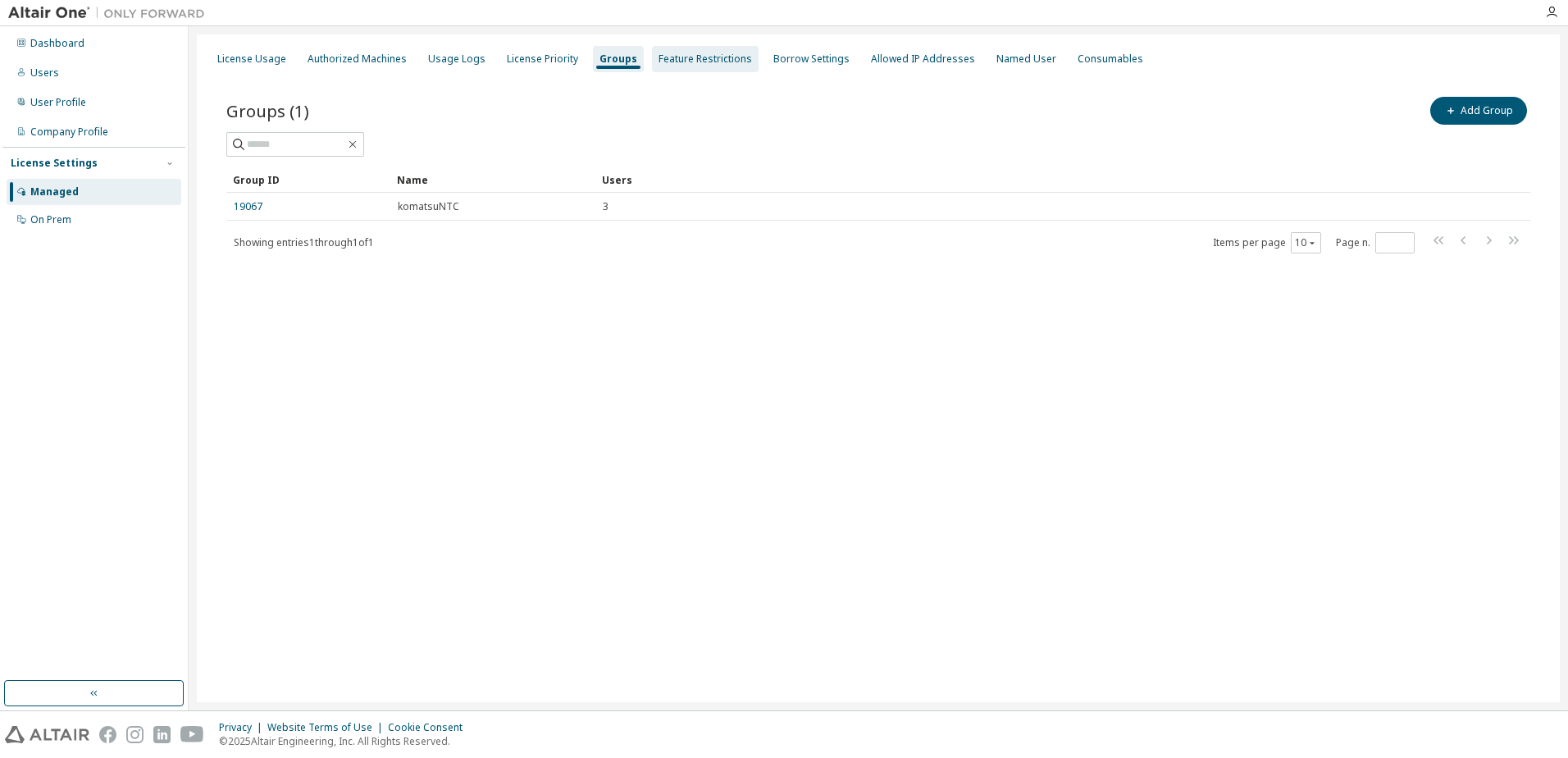
click at [685, 62] on div "Feature Restrictions" at bounding box center [706, 59] width 94 height 13
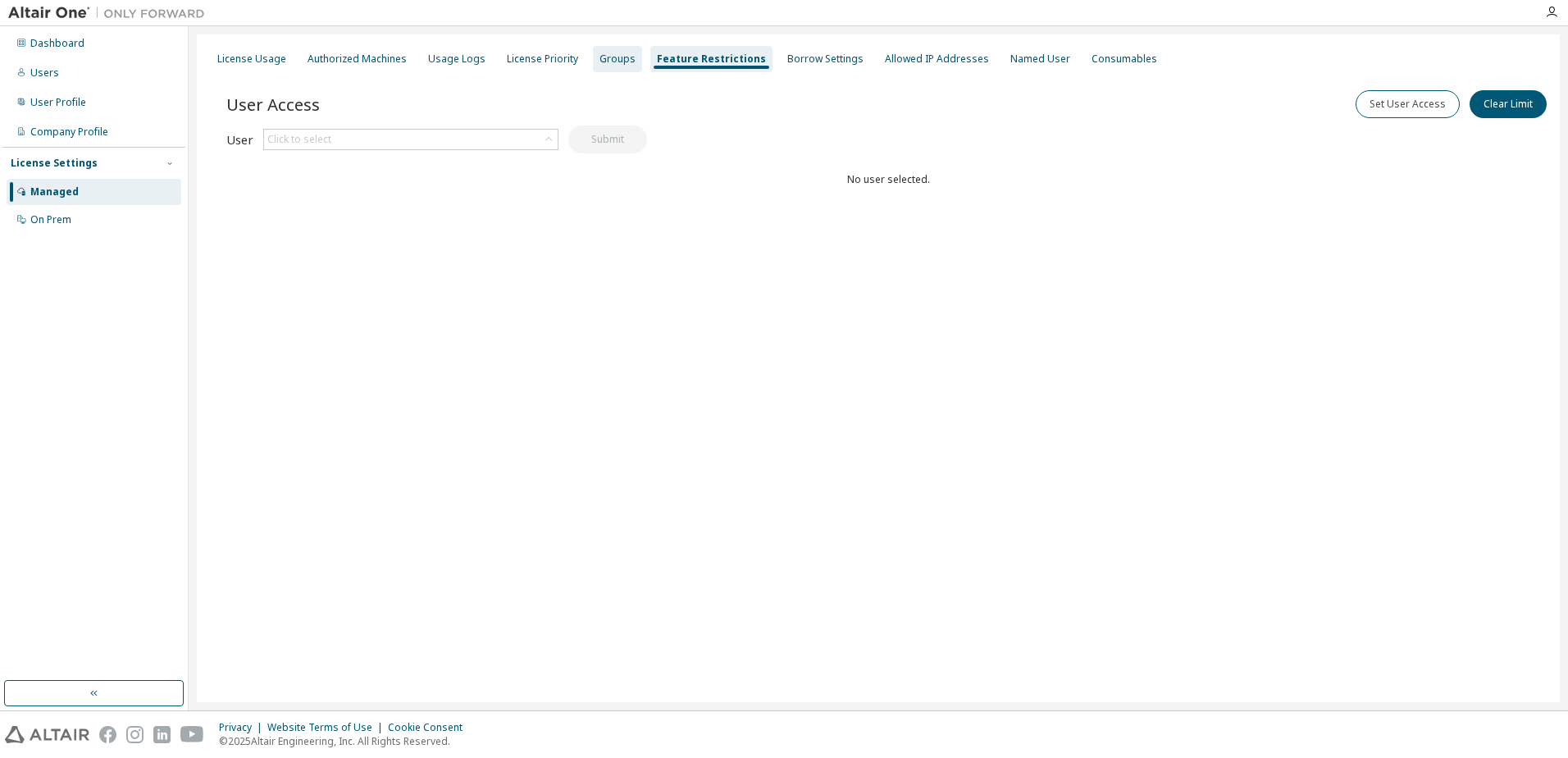
click at [628, 57] on div "Groups" at bounding box center [618, 59] width 49 height 26
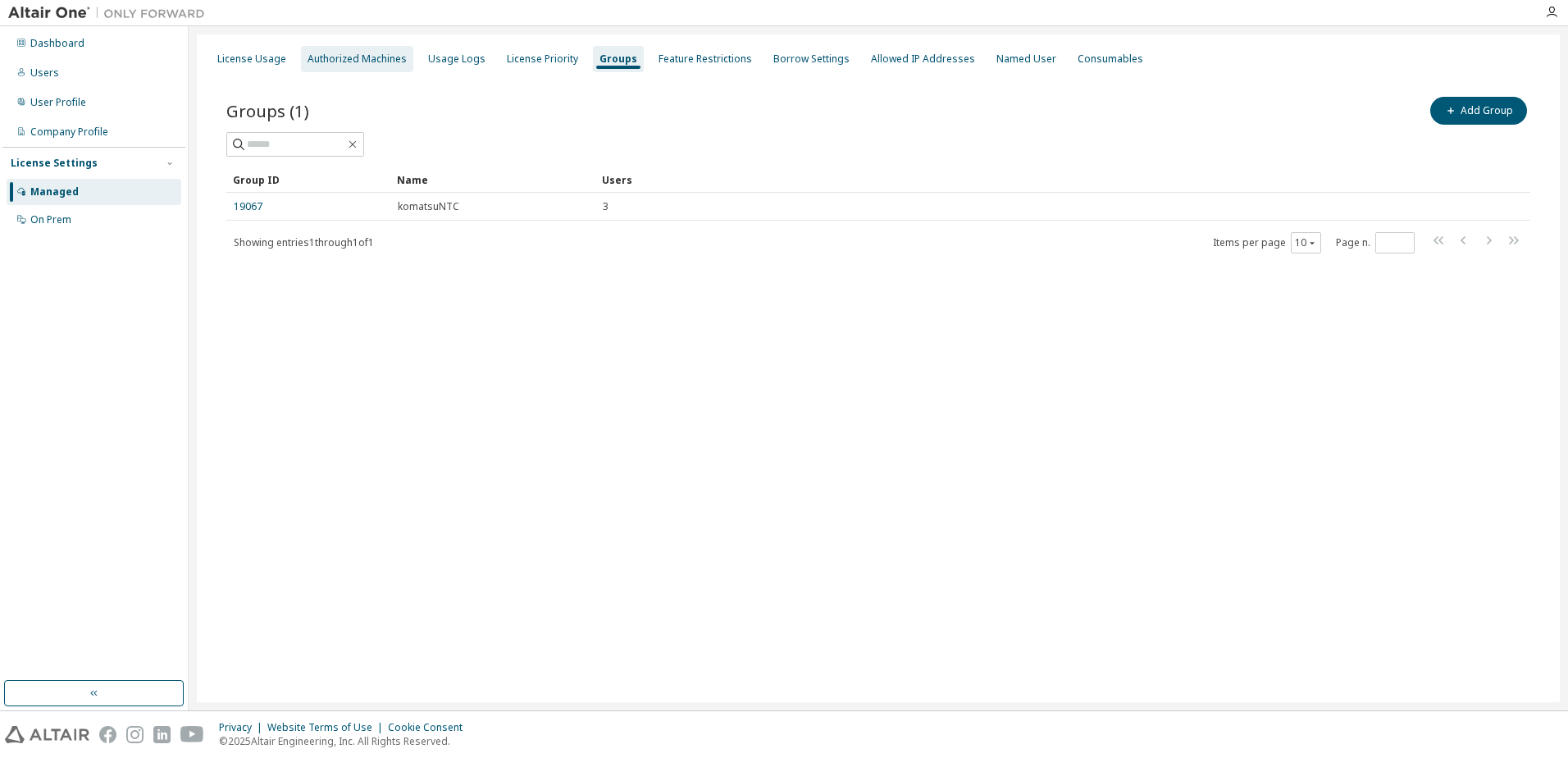
click at [312, 65] on div "Authorized Machines" at bounding box center [357, 59] width 99 height 13
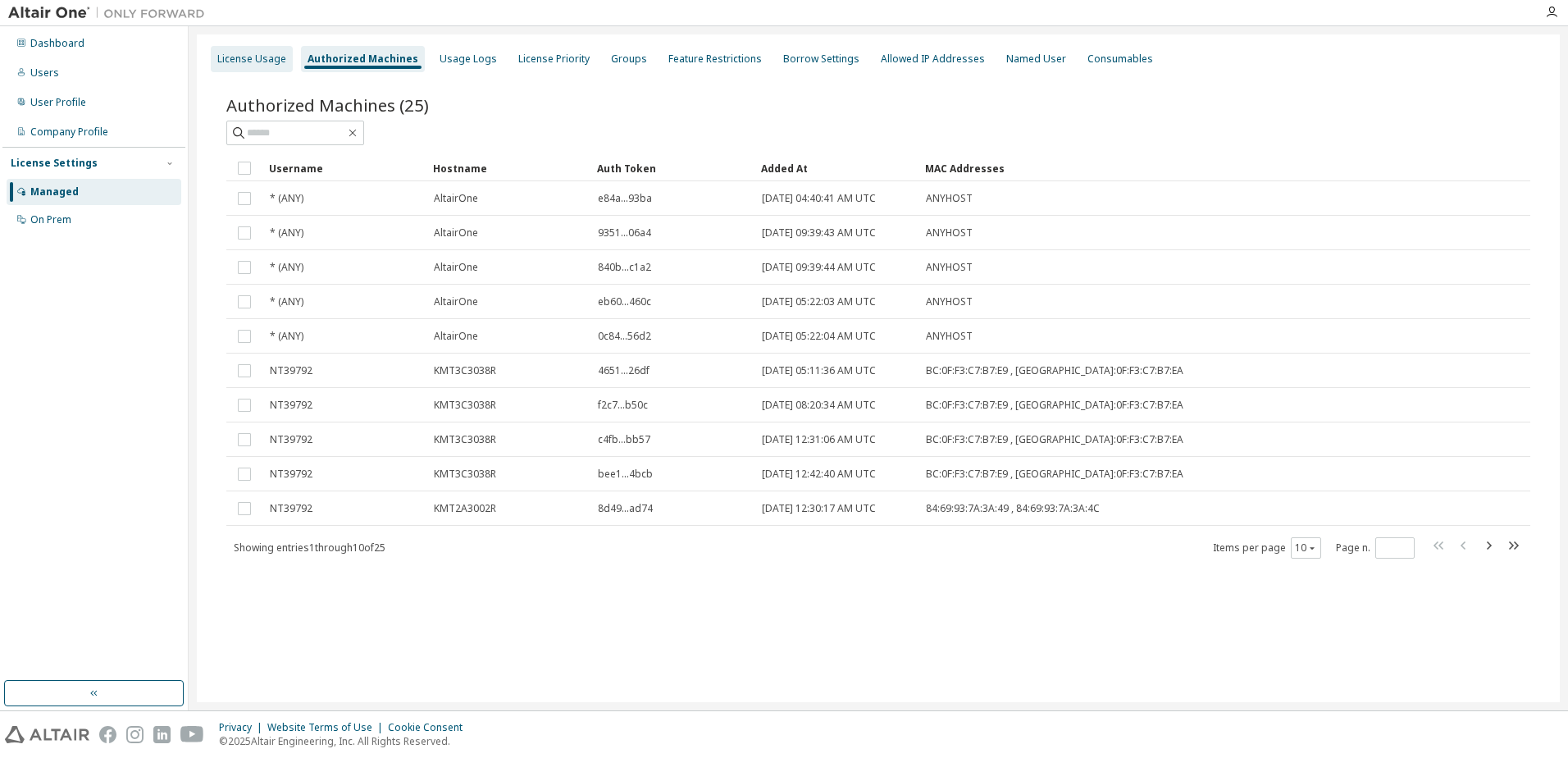
click at [268, 60] on div "License Usage" at bounding box center [252, 59] width 69 height 13
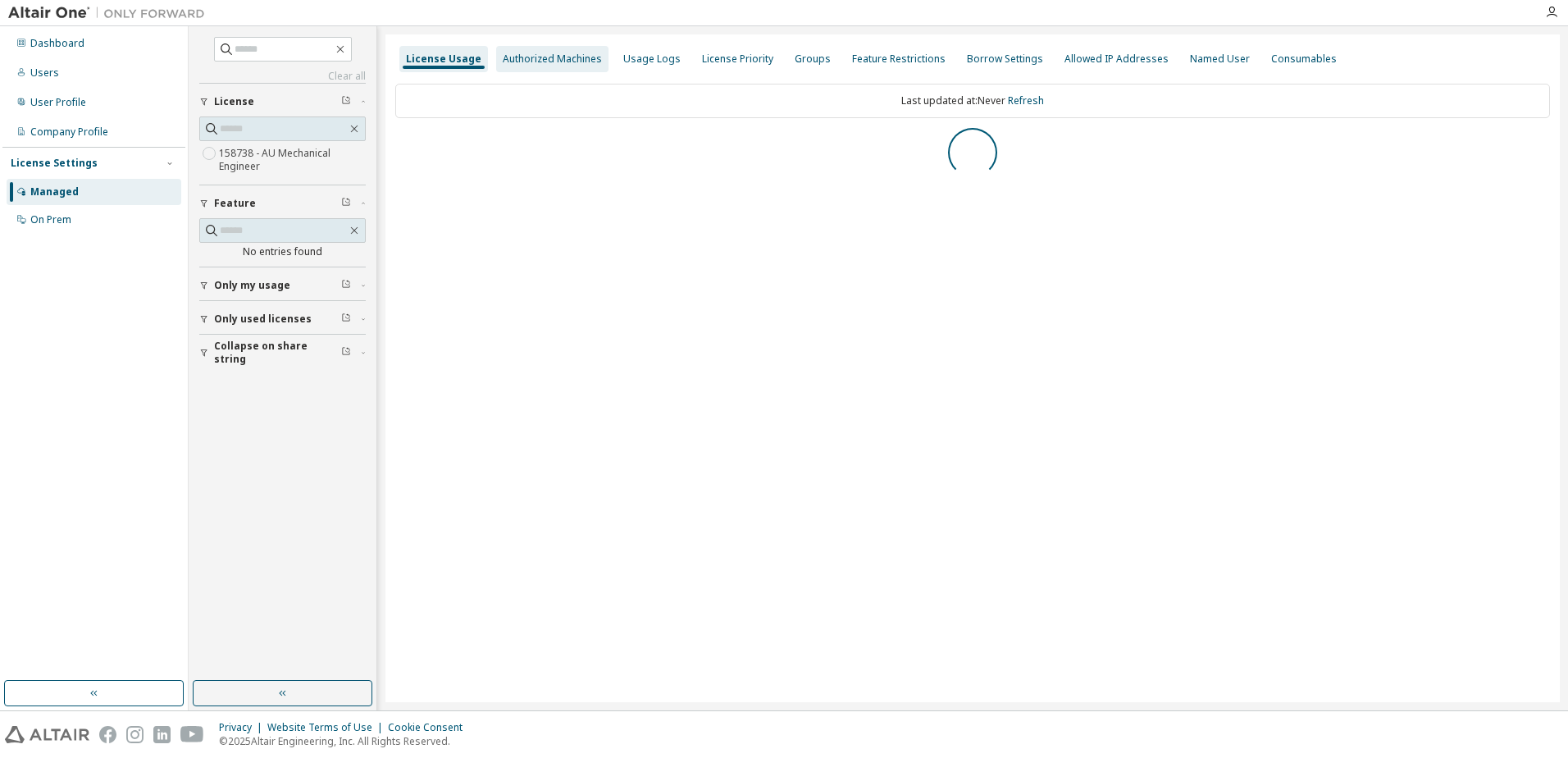
click at [521, 51] on div "Authorized Machines" at bounding box center [552, 59] width 112 height 26
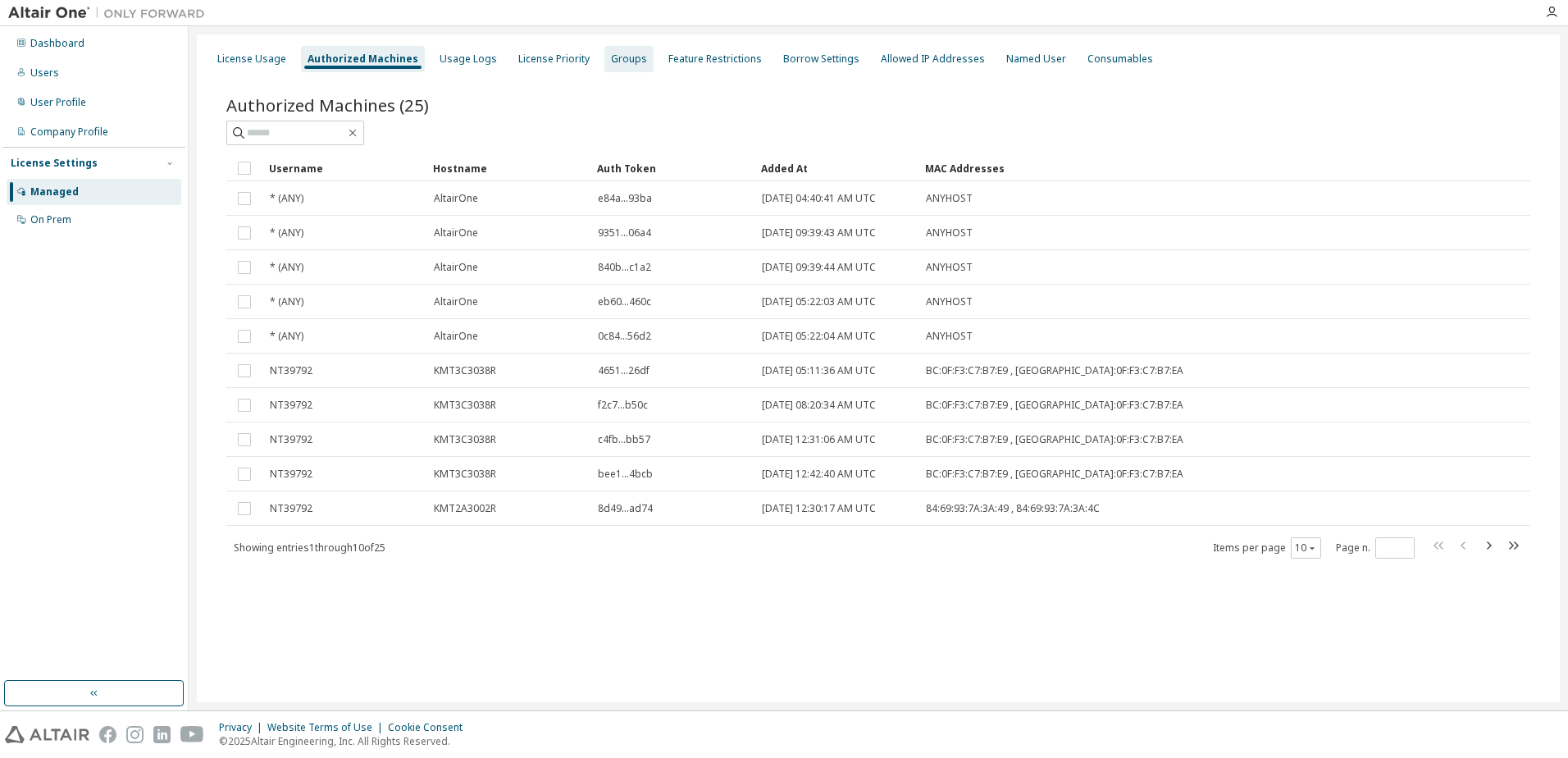
click at [611, 61] on div "Groups" at bounding box center [629, 59] width 36 height 13
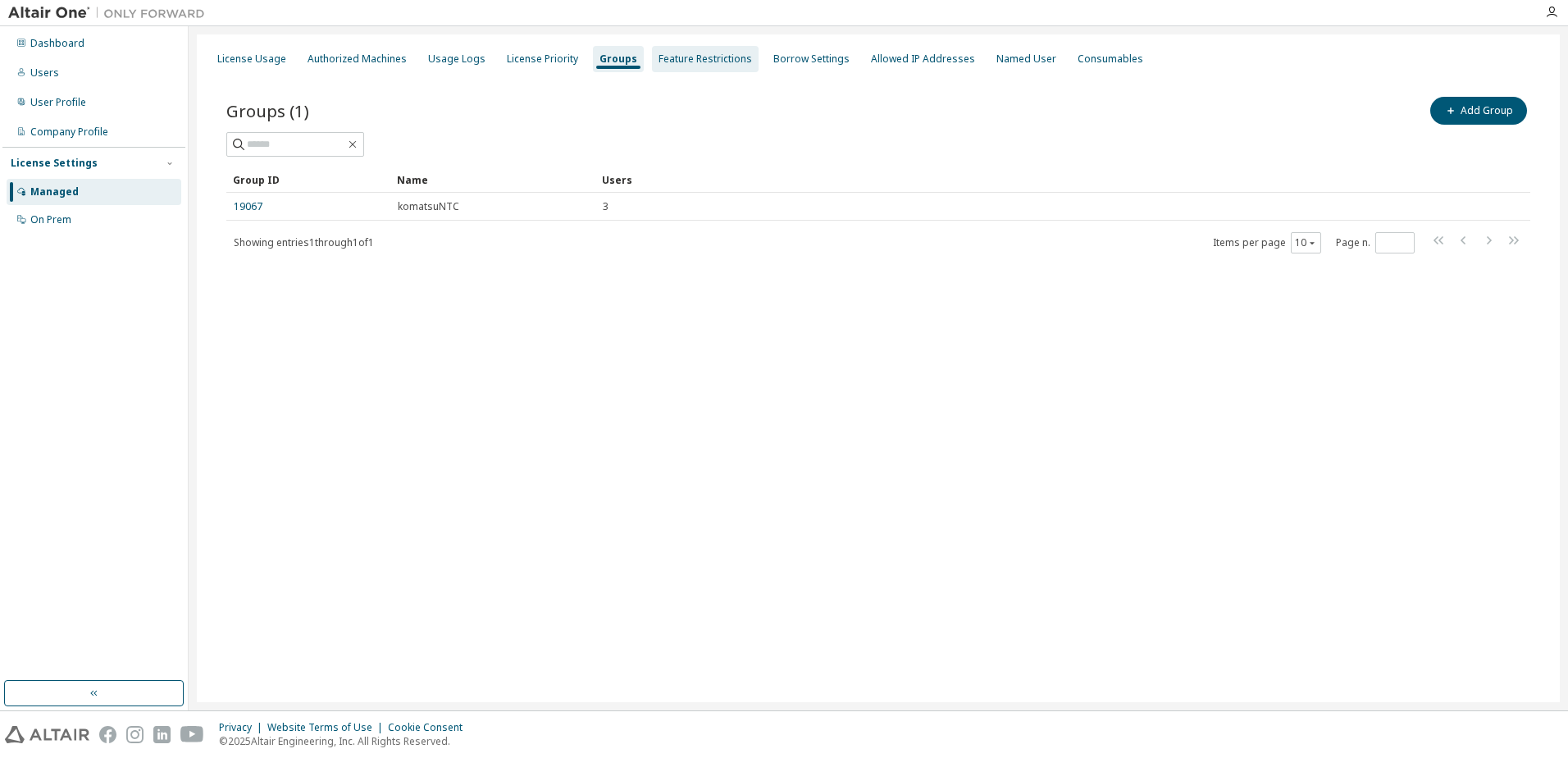
click at [705, 66] on div "Feature Restrictions" at bounding box center [705, 59] width 106 height 26
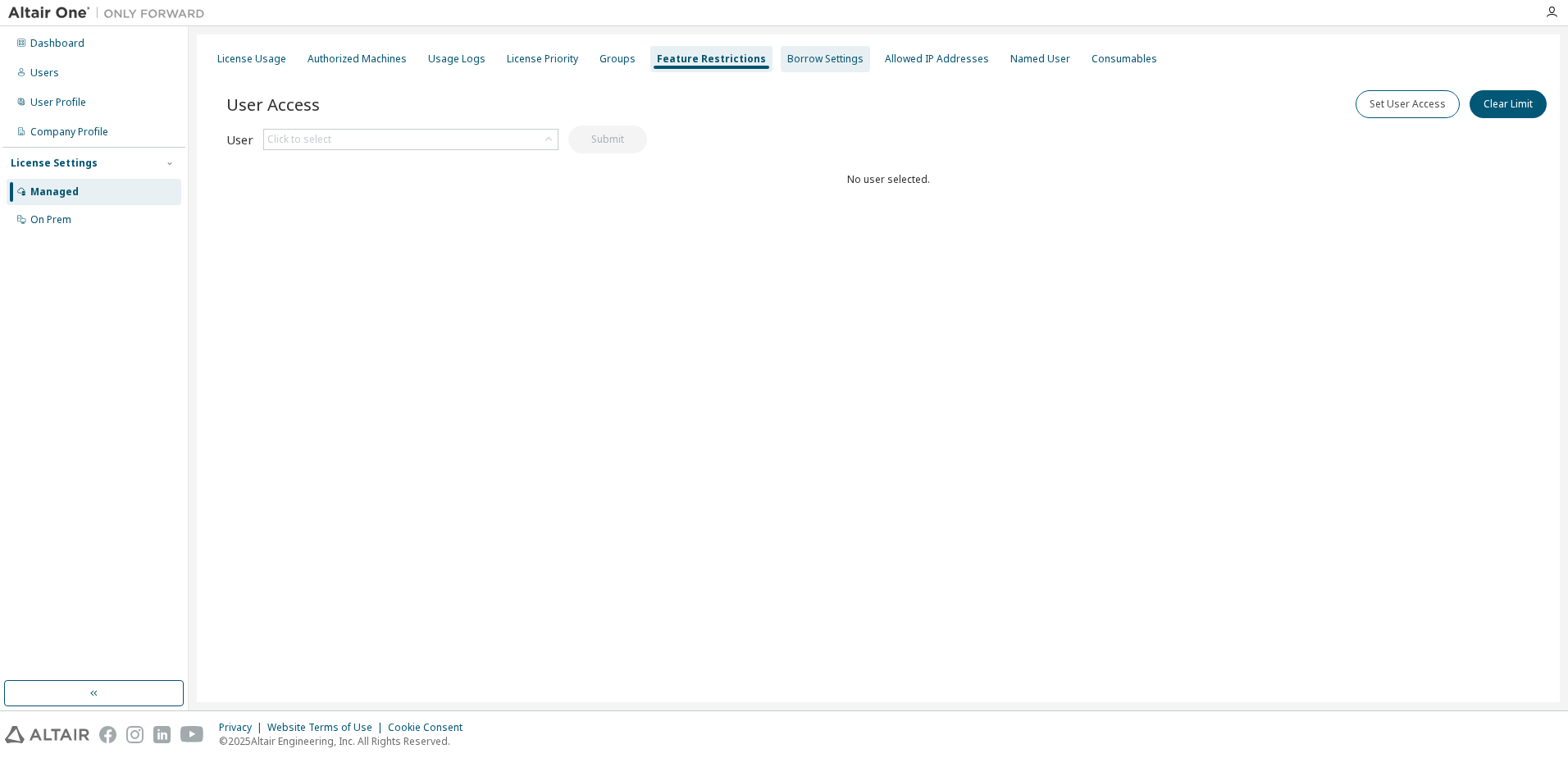
click at [814, 61] on div "Borrow Settings" at bounding box center [825, 59] width 77 height 13
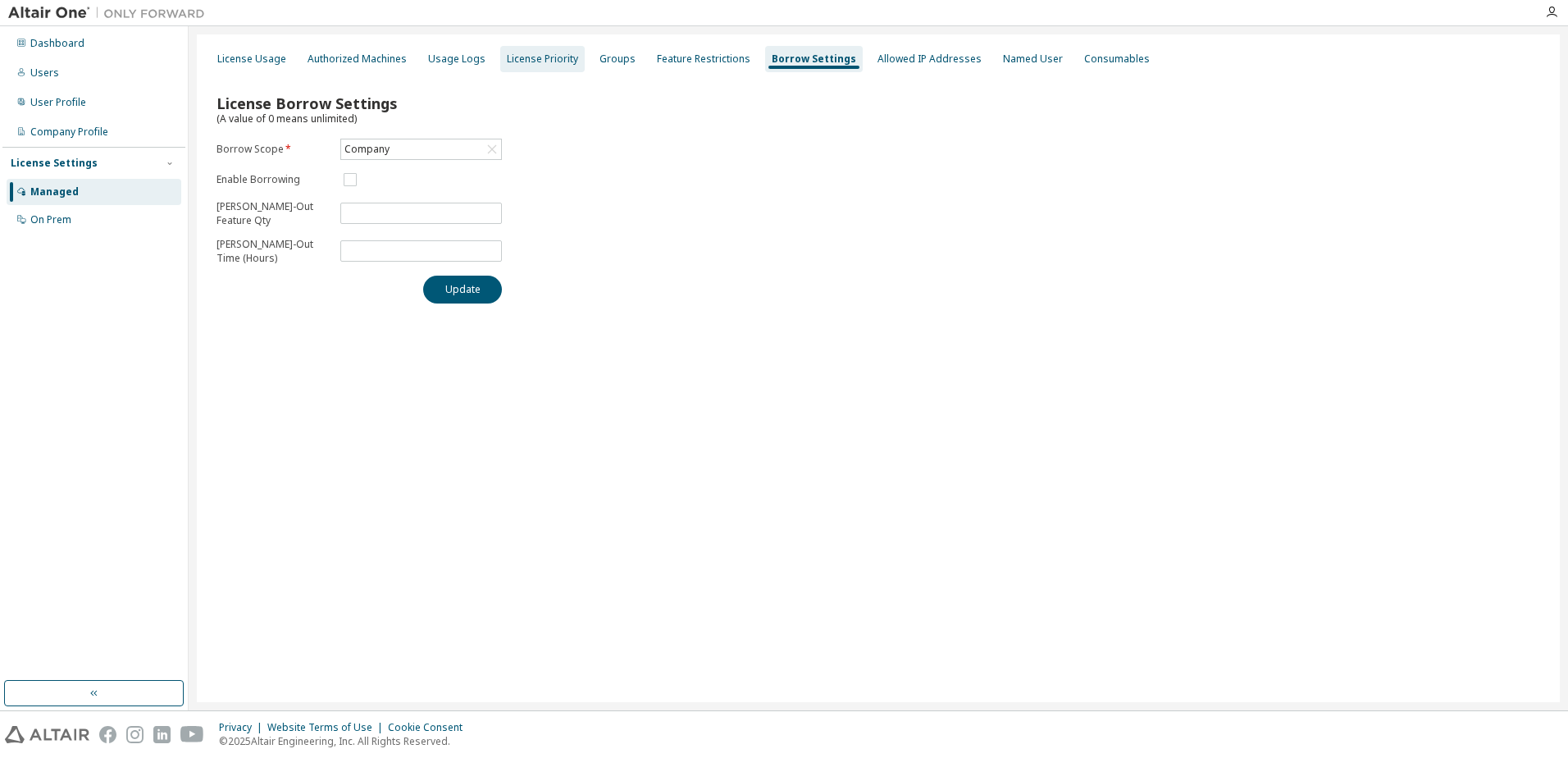
click at [525, 58] on div "License Priority" at bounding box center [542, 59] width 72 height 13
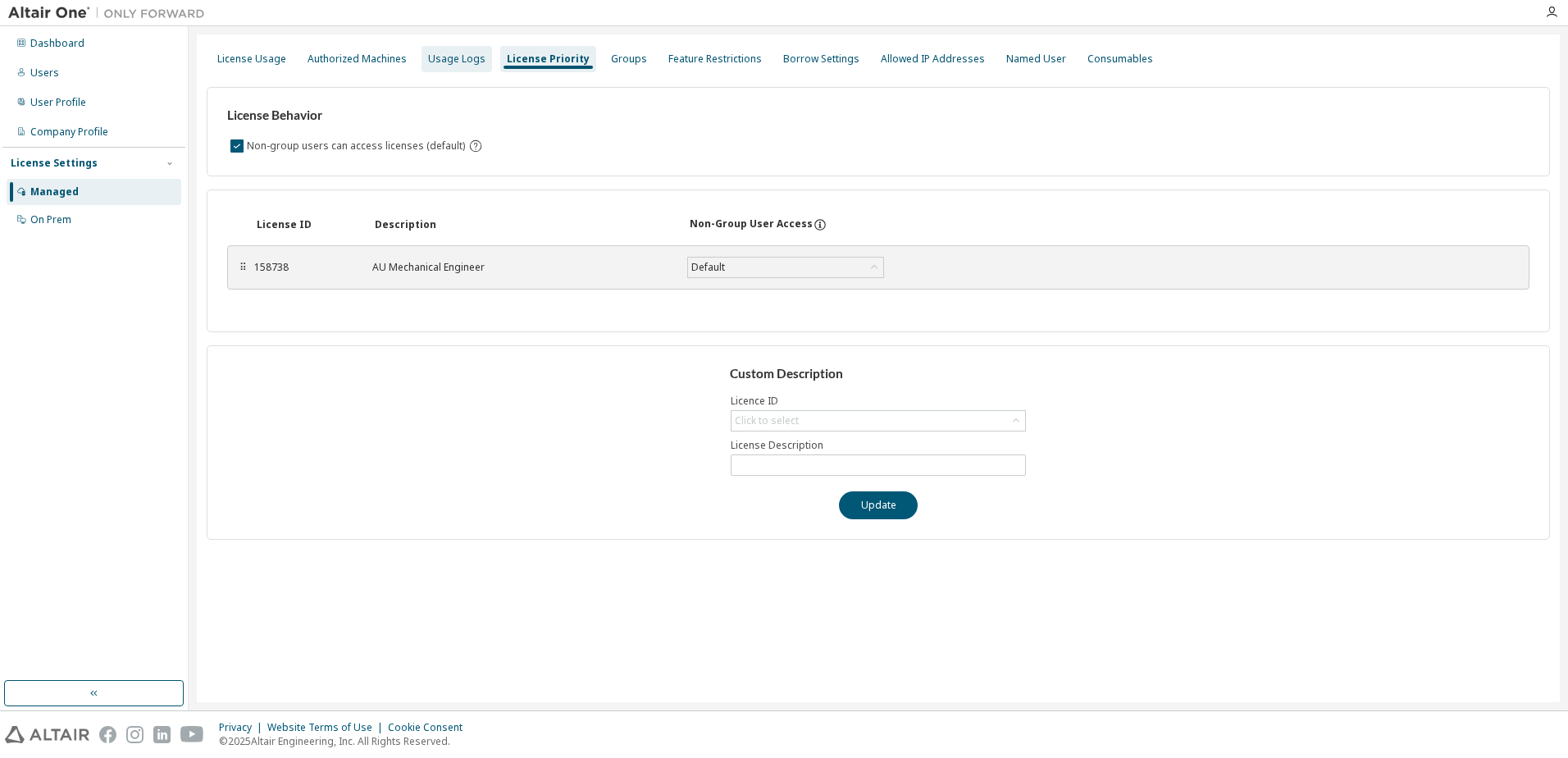
click at [457, 66] on div "Usage Logs" at bounding box center [457, 59] width 71 height 26
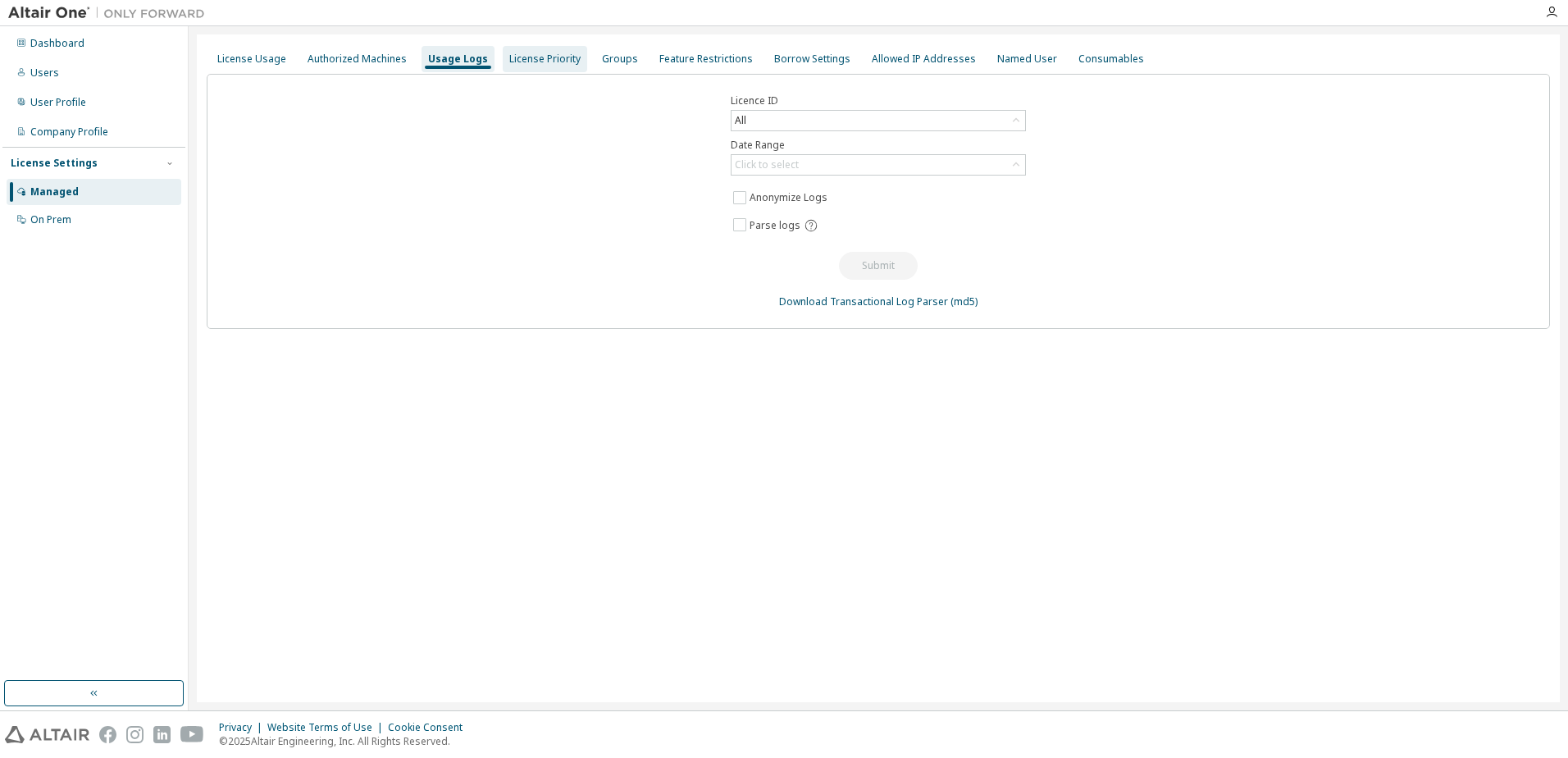
click at [513, 60] on div "License Priority" at bounding box center [544, 59] width 72 height 13
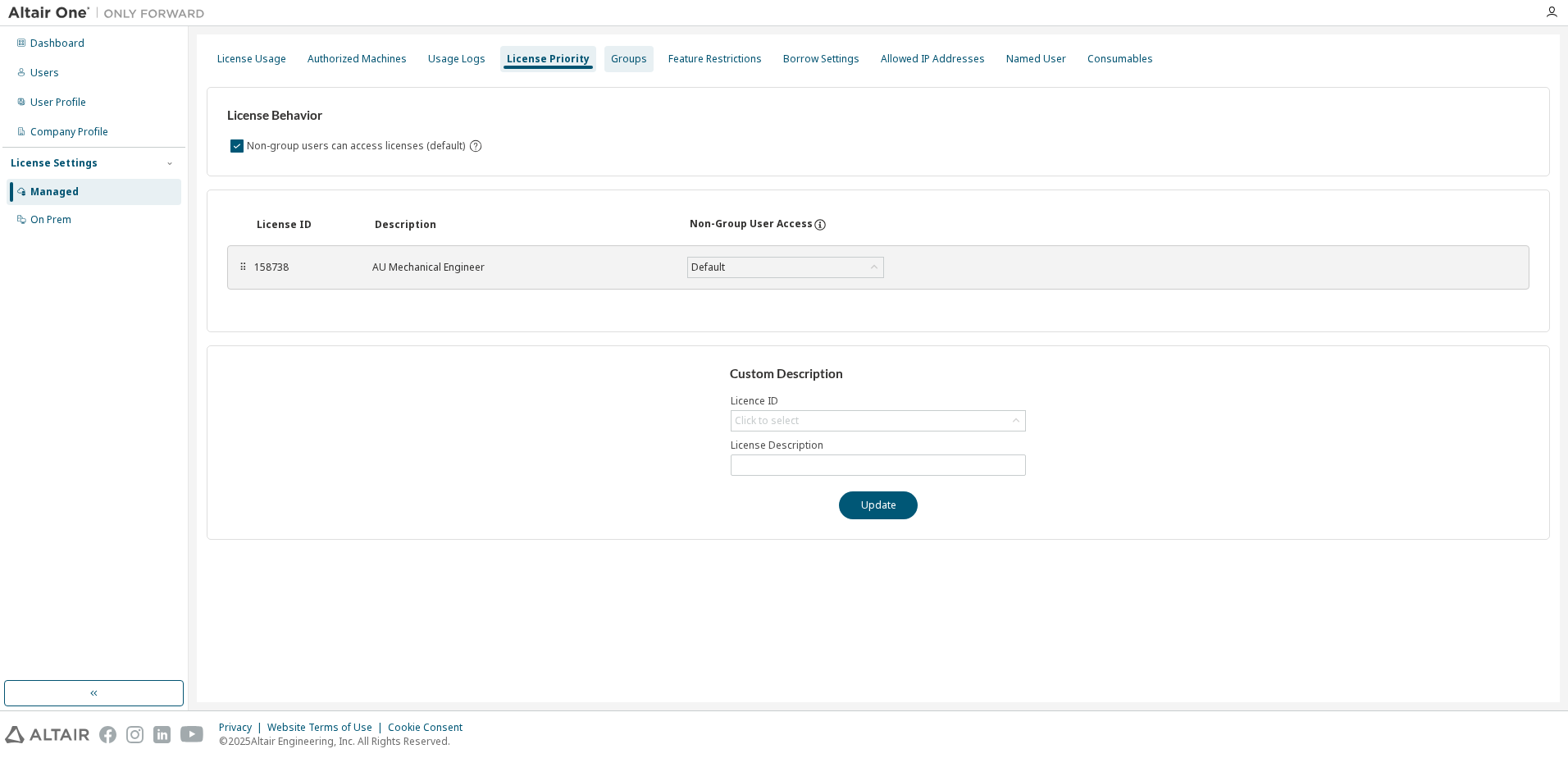
click at [611, 58] on div "Groups" at bounding box center [629, 59] width 36 height 13
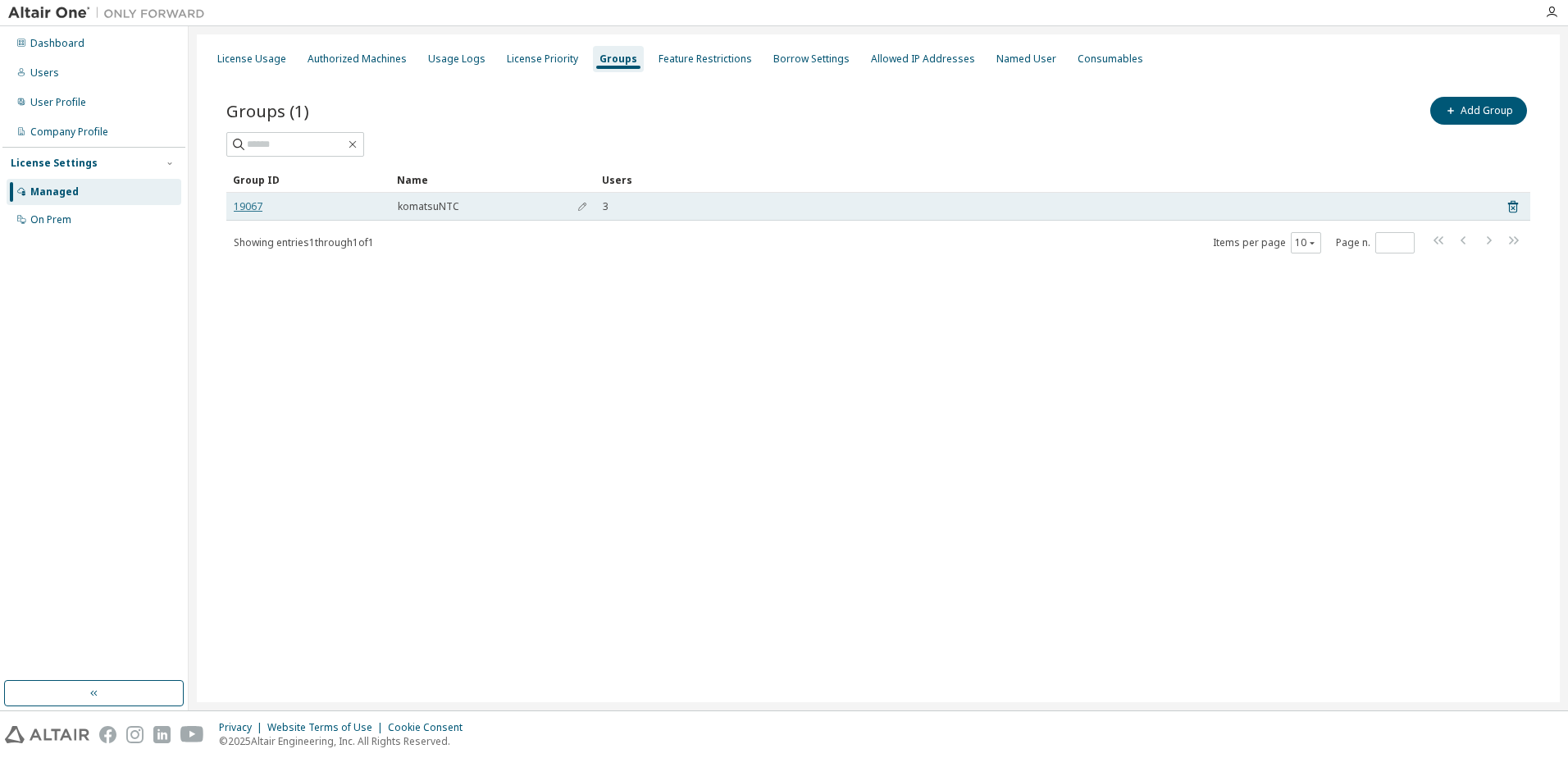
click at [259, 200] on link "19067" at bounding box center [248, 207] width 29 height 13
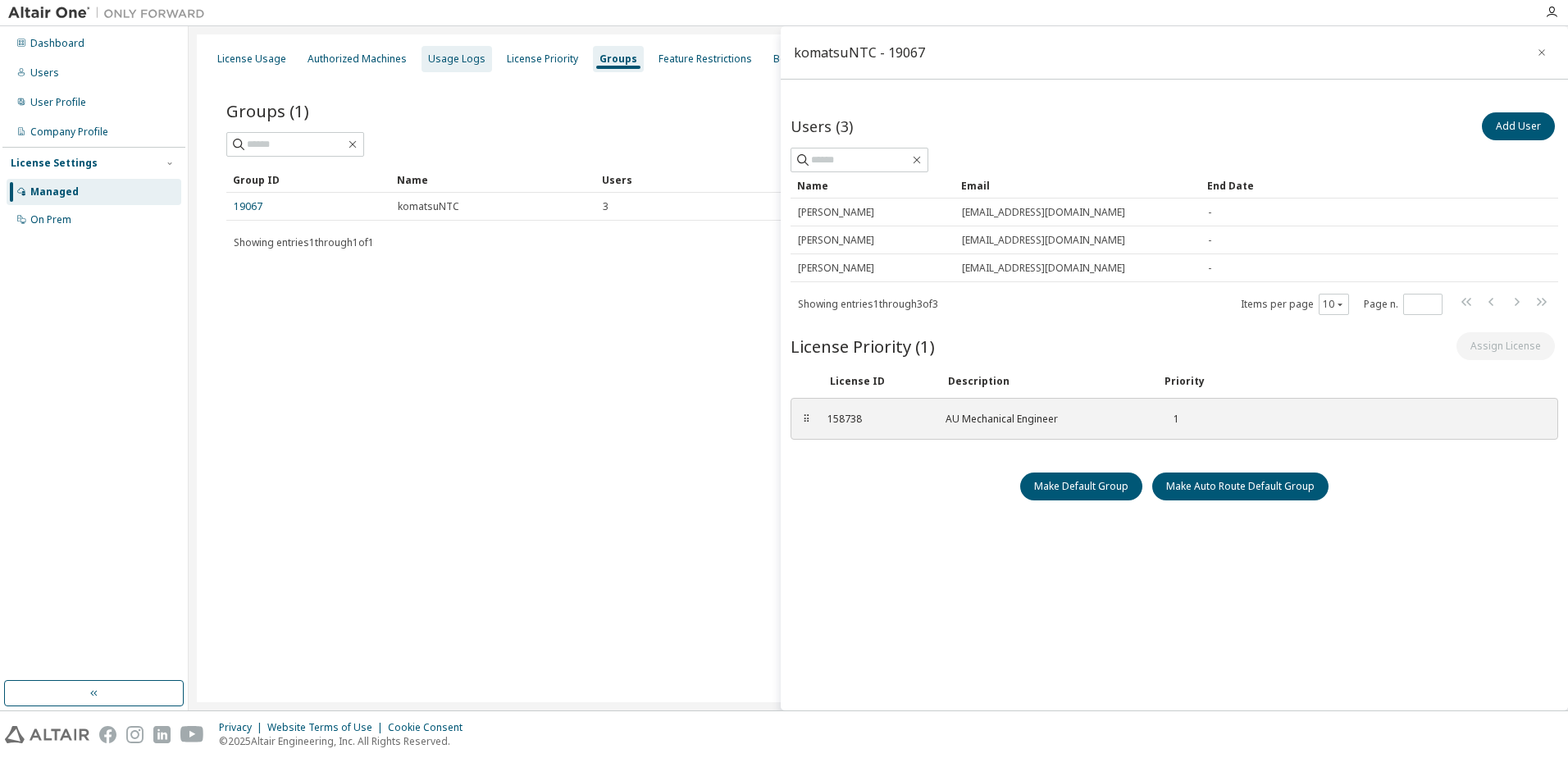
click at [473, 62] on div "Usage Logs" at bounding box center [457, 59] width 58 height 13
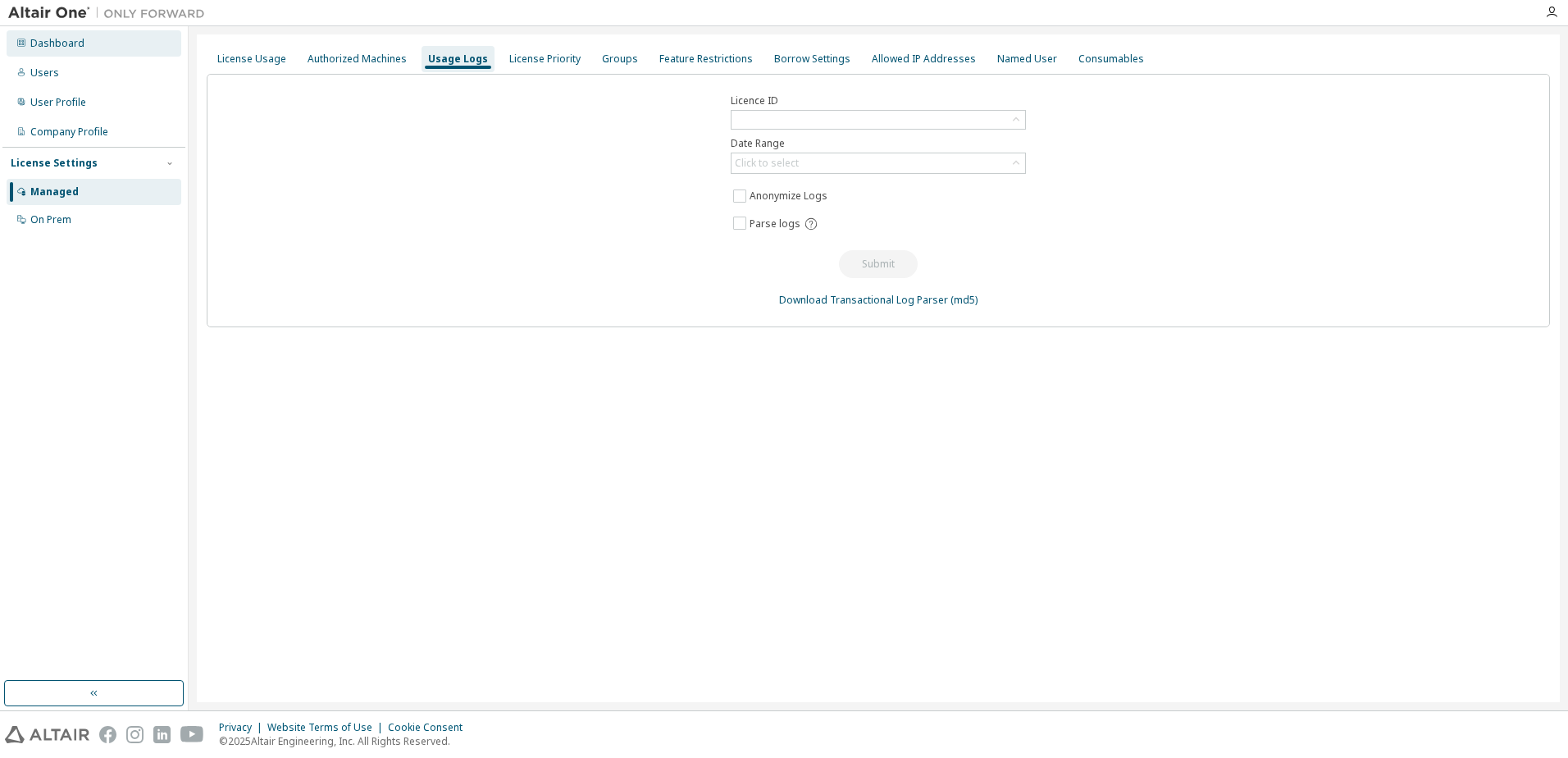
click at [62, 54] on div "Dashboard" at bounding box center [94, 44] width 175 height 26
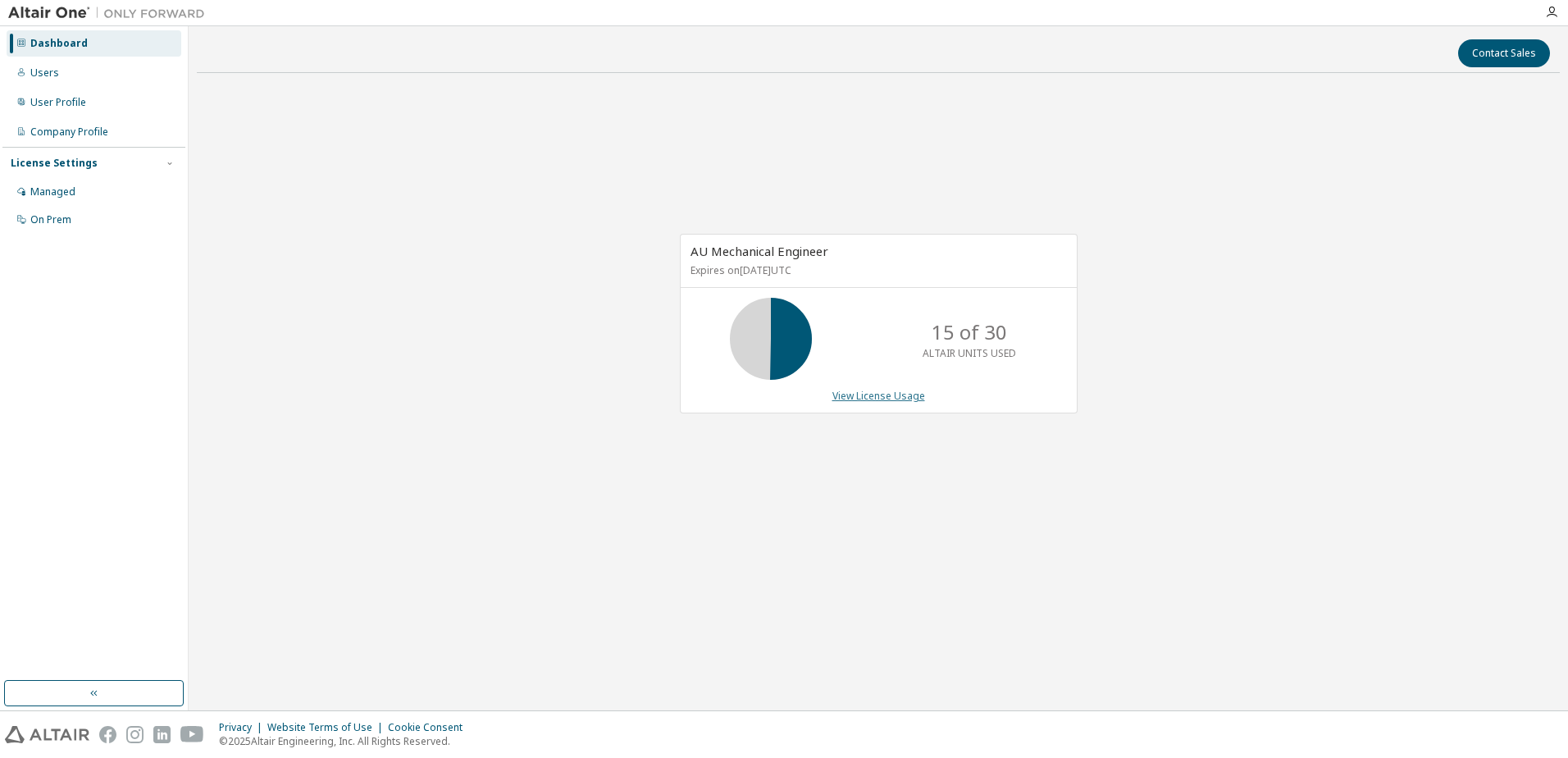
click at [906, 396] on link "View License Usage" at bounding box center [879, 395] width 93 height 14
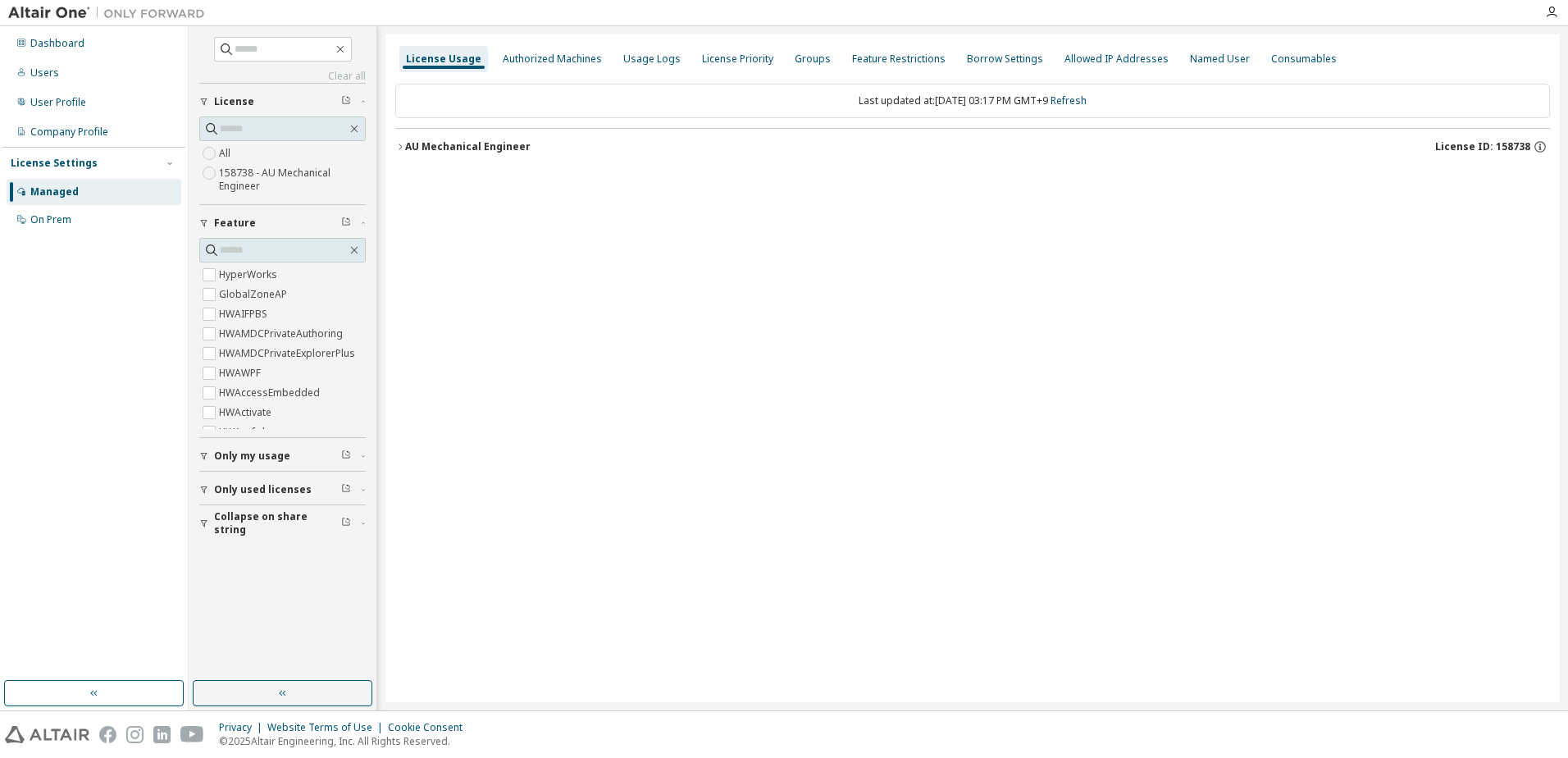
click at [421, 151] on div "AU Mechanical Engineer" at bounding box center [468, 147] width 125 height 13
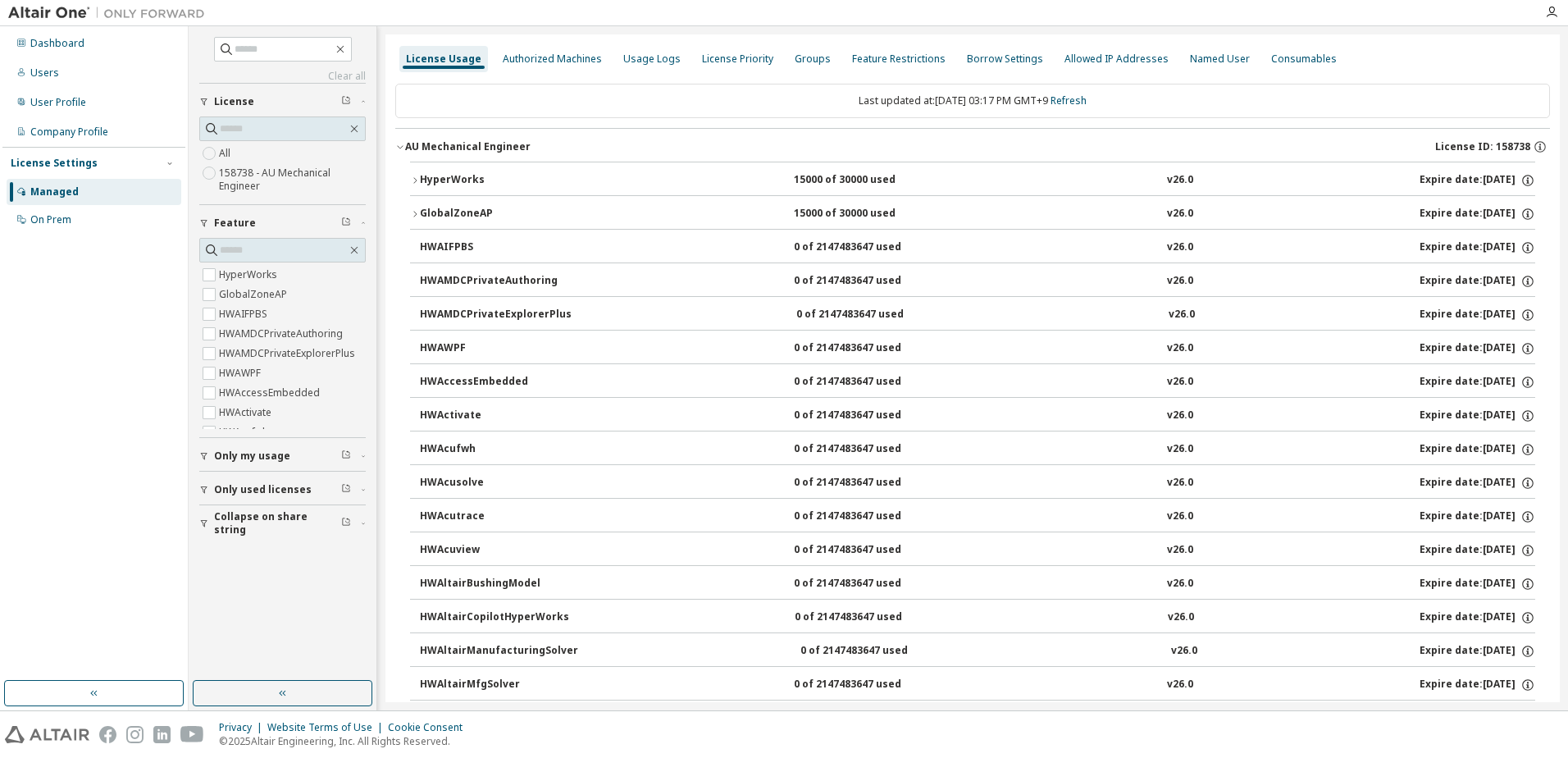
click at [412, 218] on icon "button" at bounding box center [415, 214] width 10 height 10
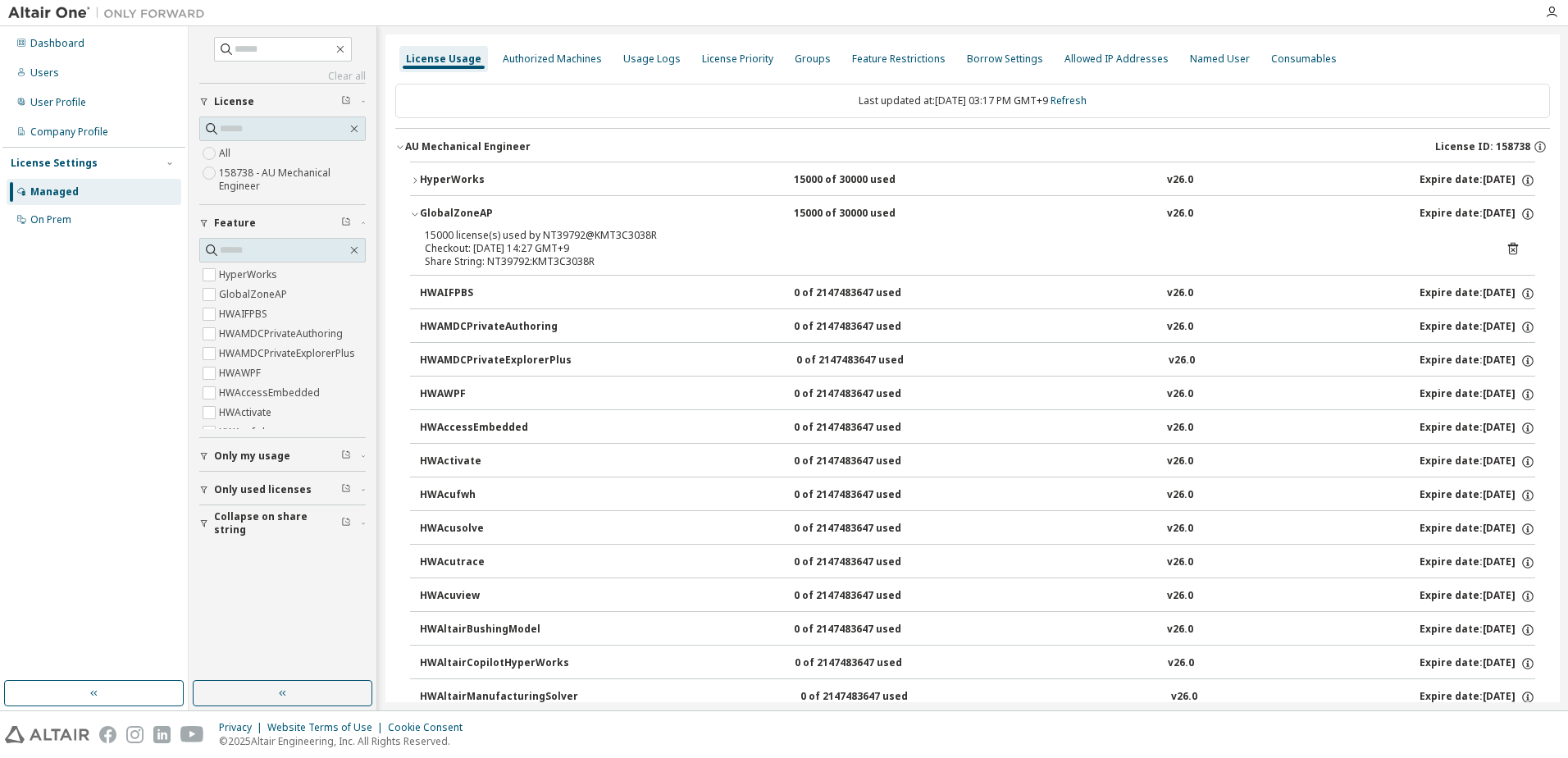
click at [417, 177] on icon "button" at bounding box center [415, 180] width 10 height 10
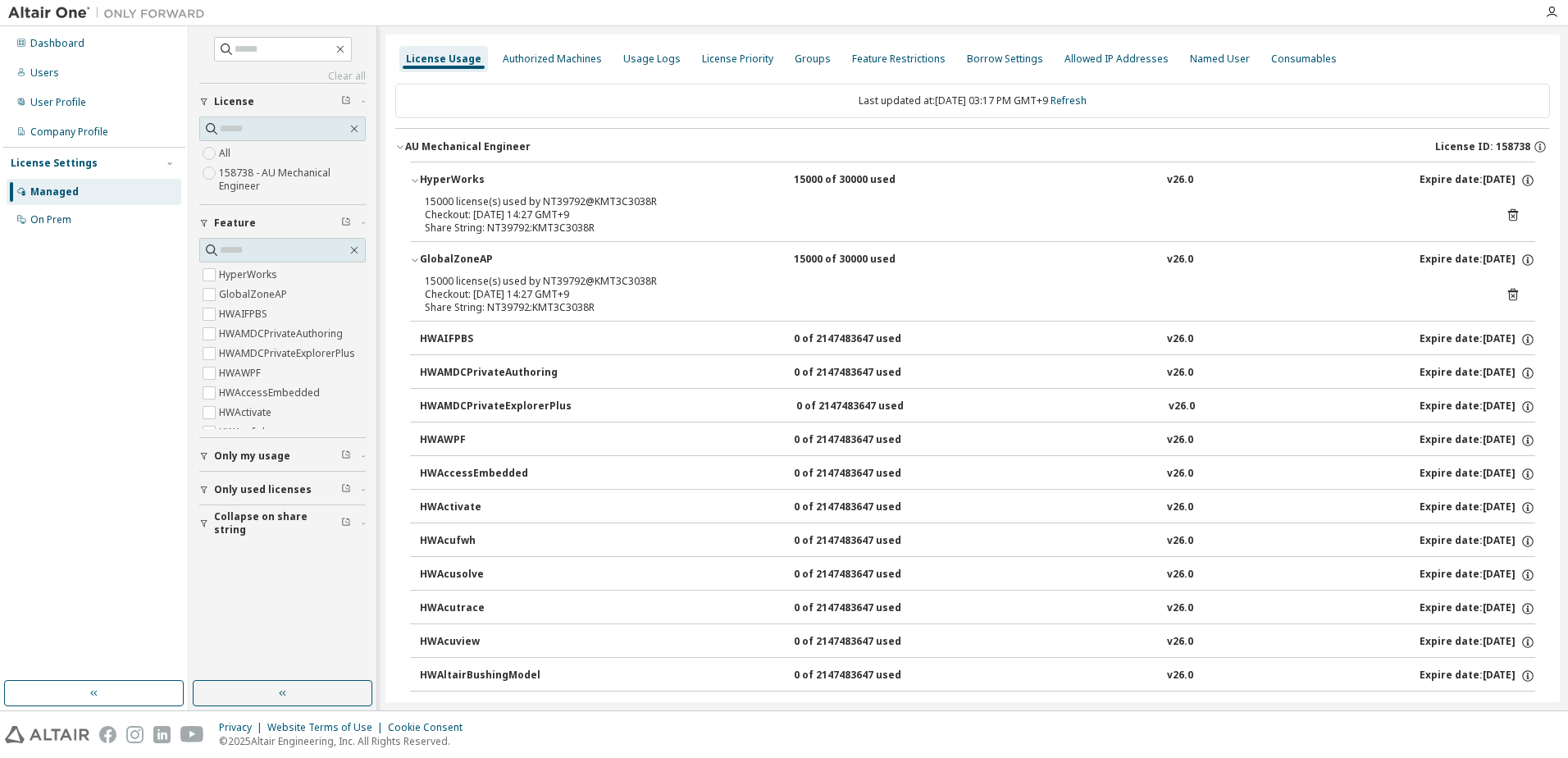
click at [412, 262] on icon "button" at bounding box center [415, 260] width 10 height 10
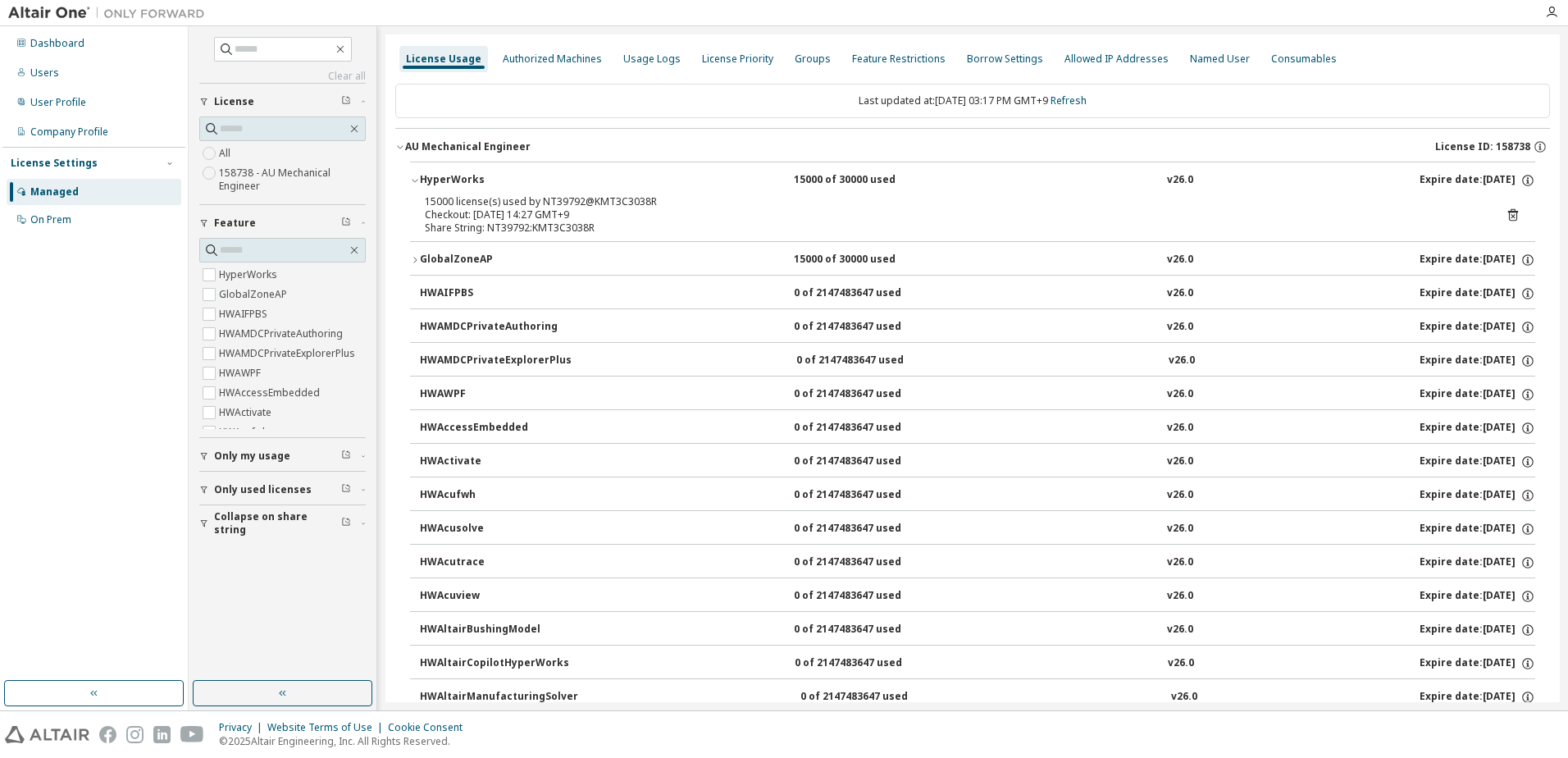
click at [413, 184] on icon "button" at bounding box center [415, 180] width 10 height 10
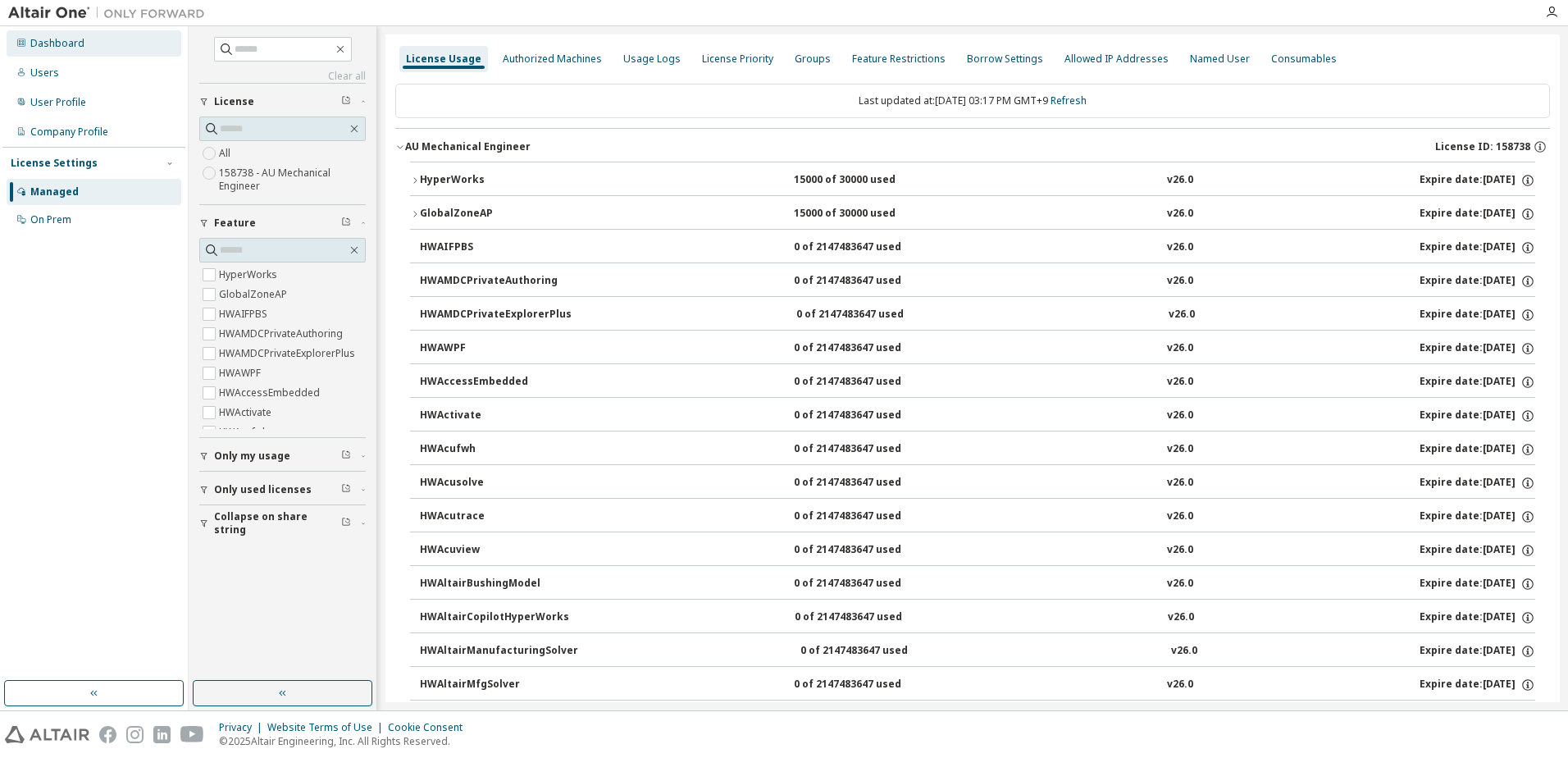
click at [58, 47] on div "Dashboard" at bounding box center [58, 44] width 54 height 13
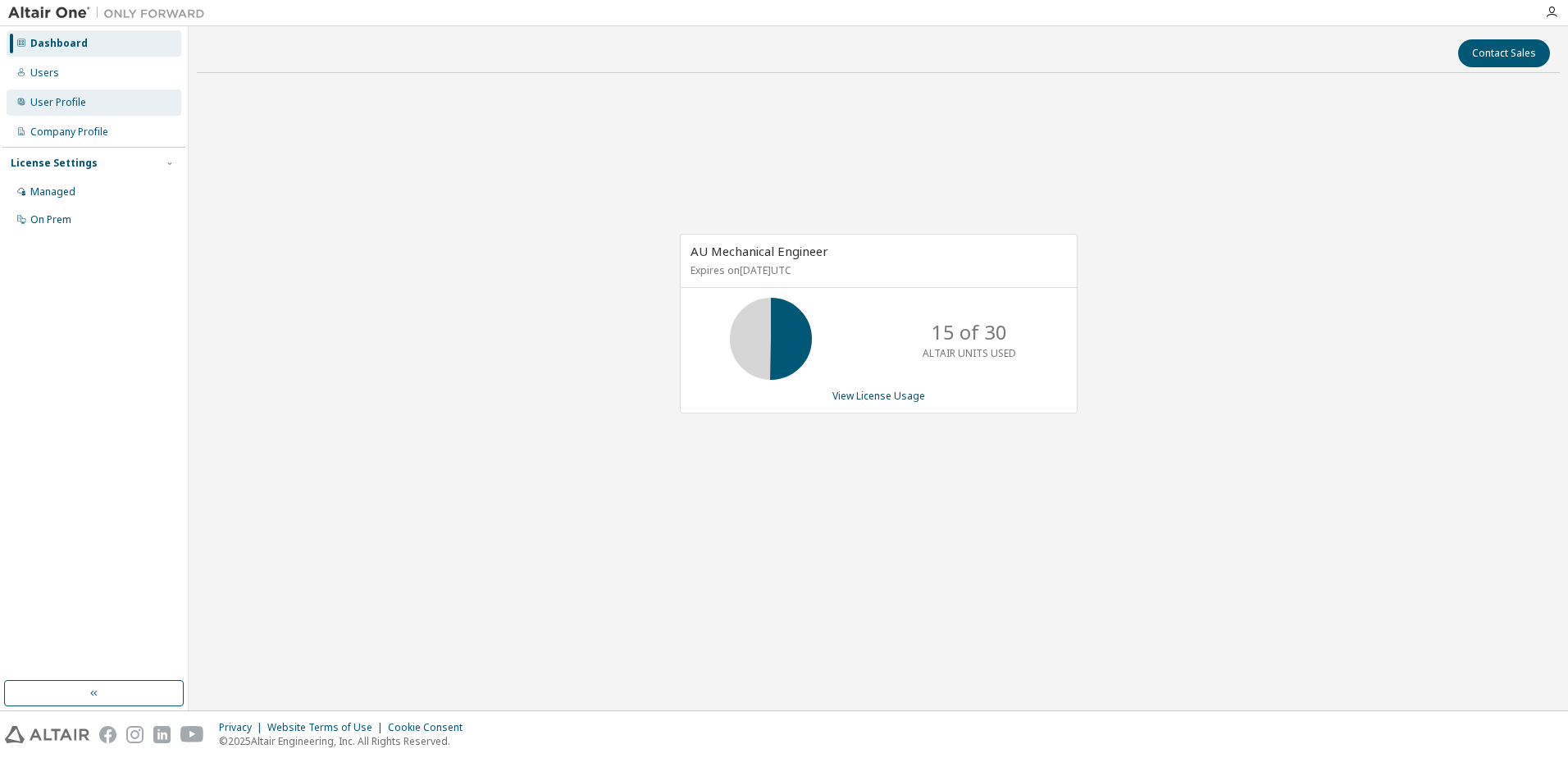
click at [68, 107] on div "User Profile" at bounding box center [58, 102] width 56 height 13
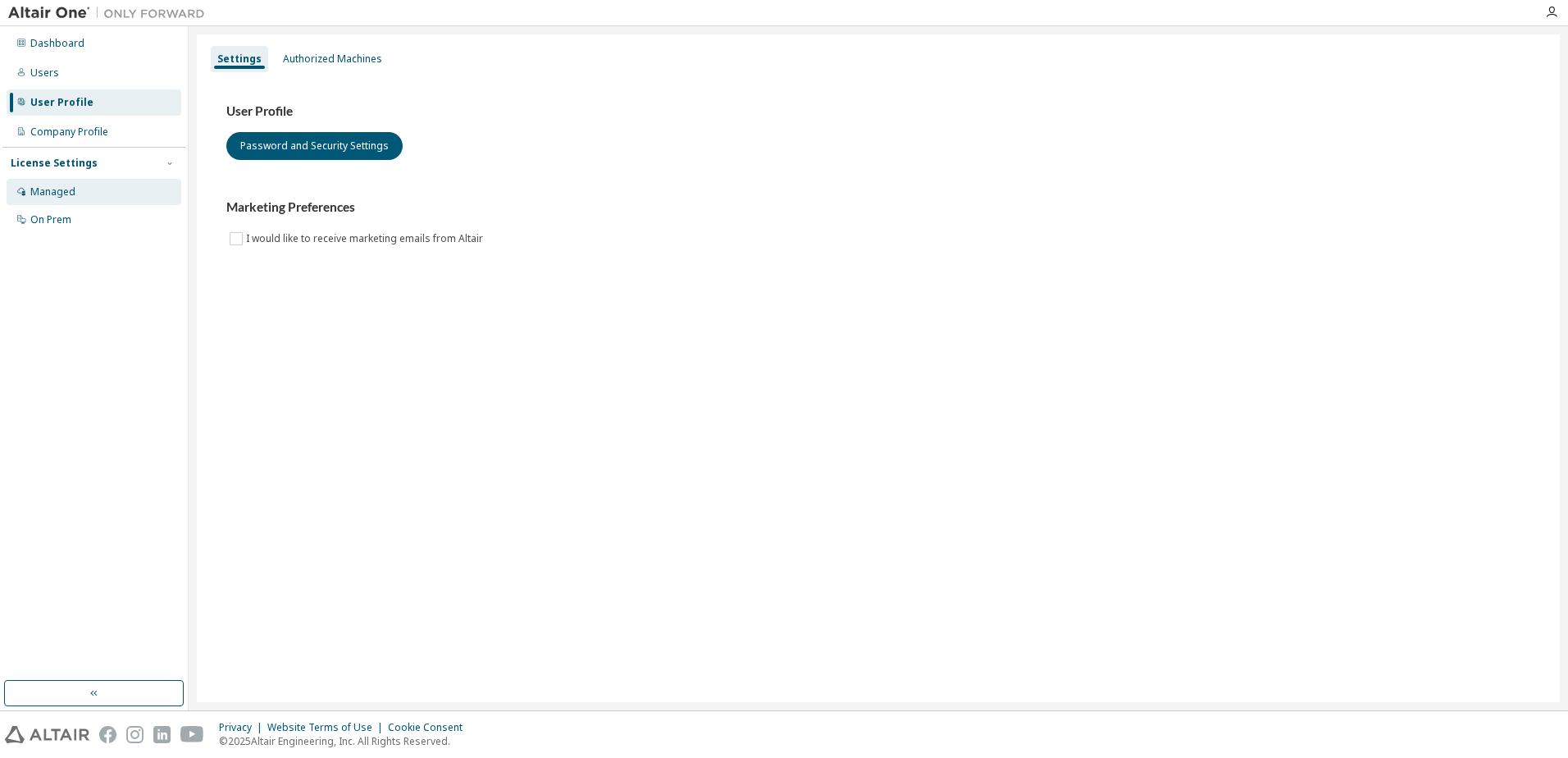
click at [61, 194] on div "Managed" at bounding box center [53, 192] width 45 height 13
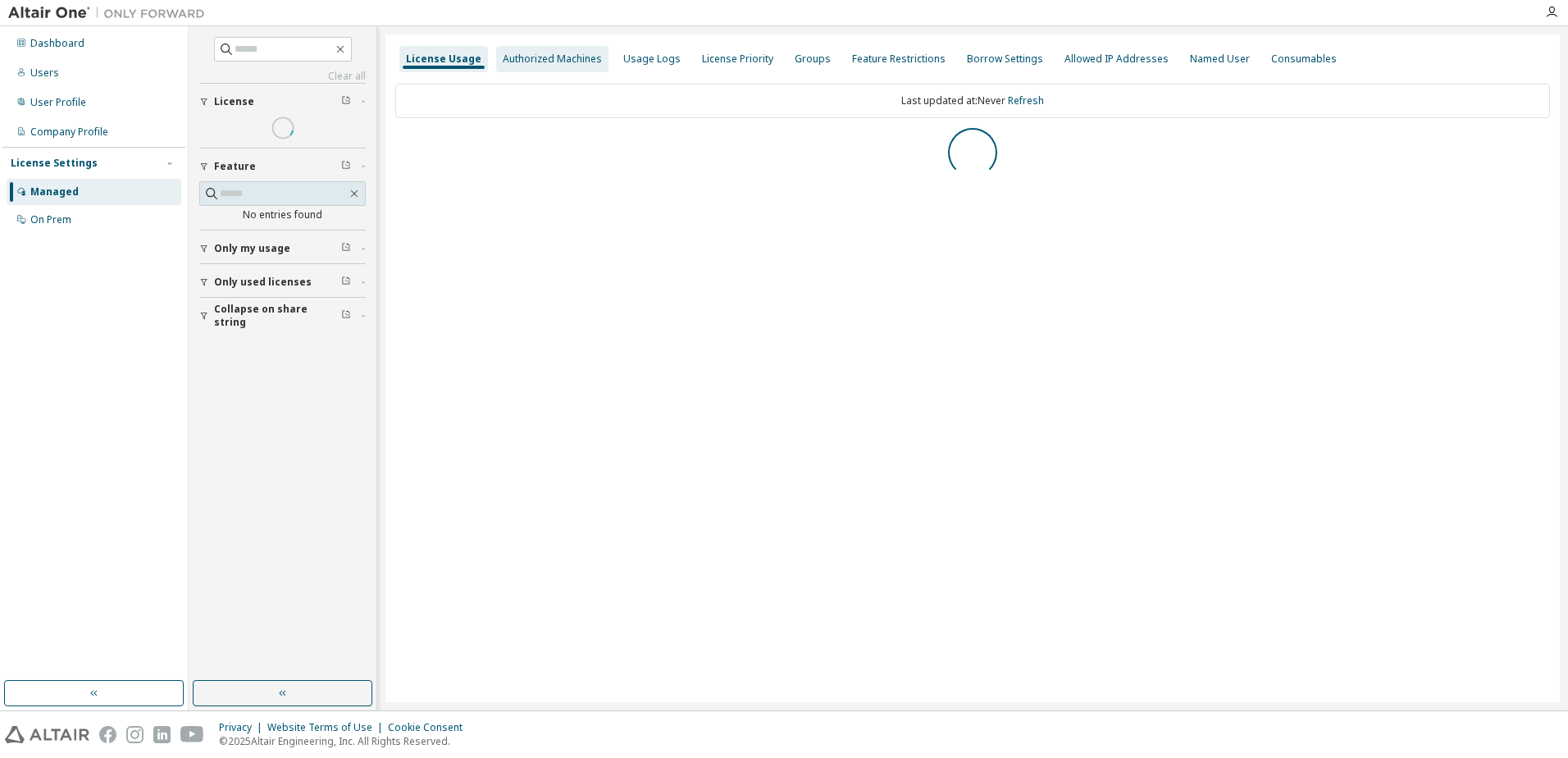
click at [556, 58] on div "Authorized Machines" at bounding box center [552, 59] width 99 height 13
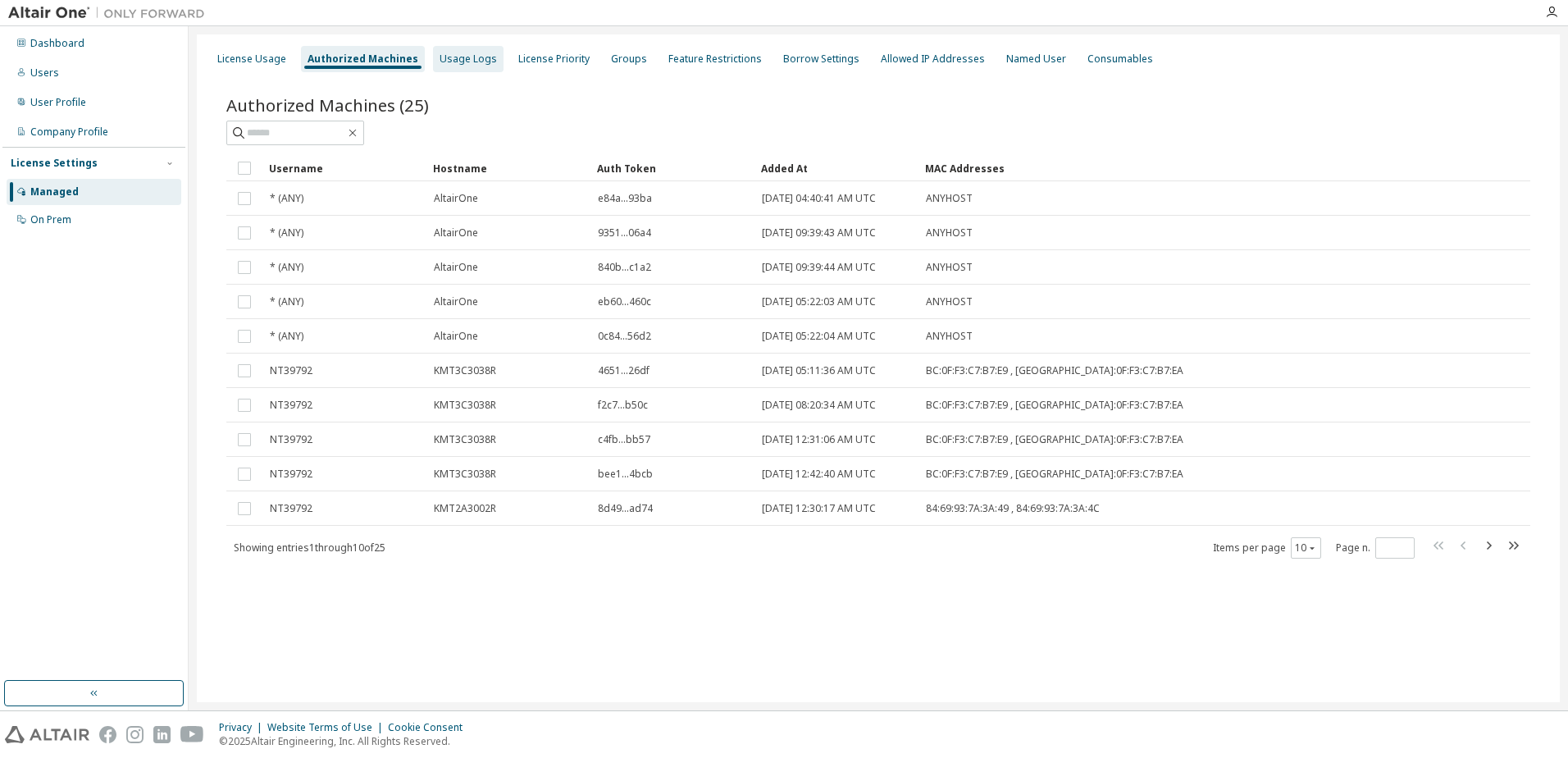
click at [447, 66] on div "Usage Logs" at bounding box center [469, 59] width 71 height 26
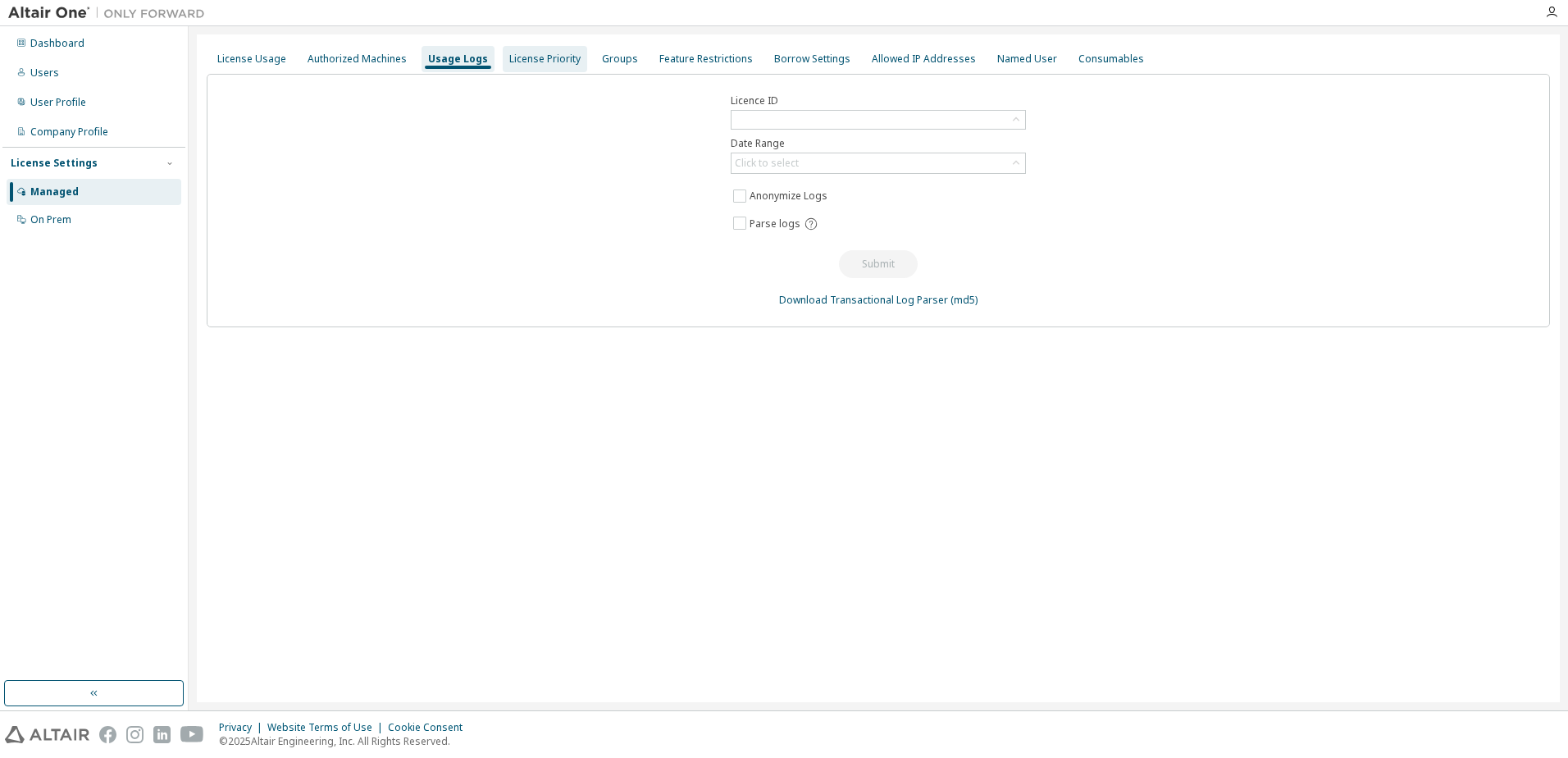
click at [509, 64] on div "License Priority" at bounding box center [544, 59] width 72 height 13
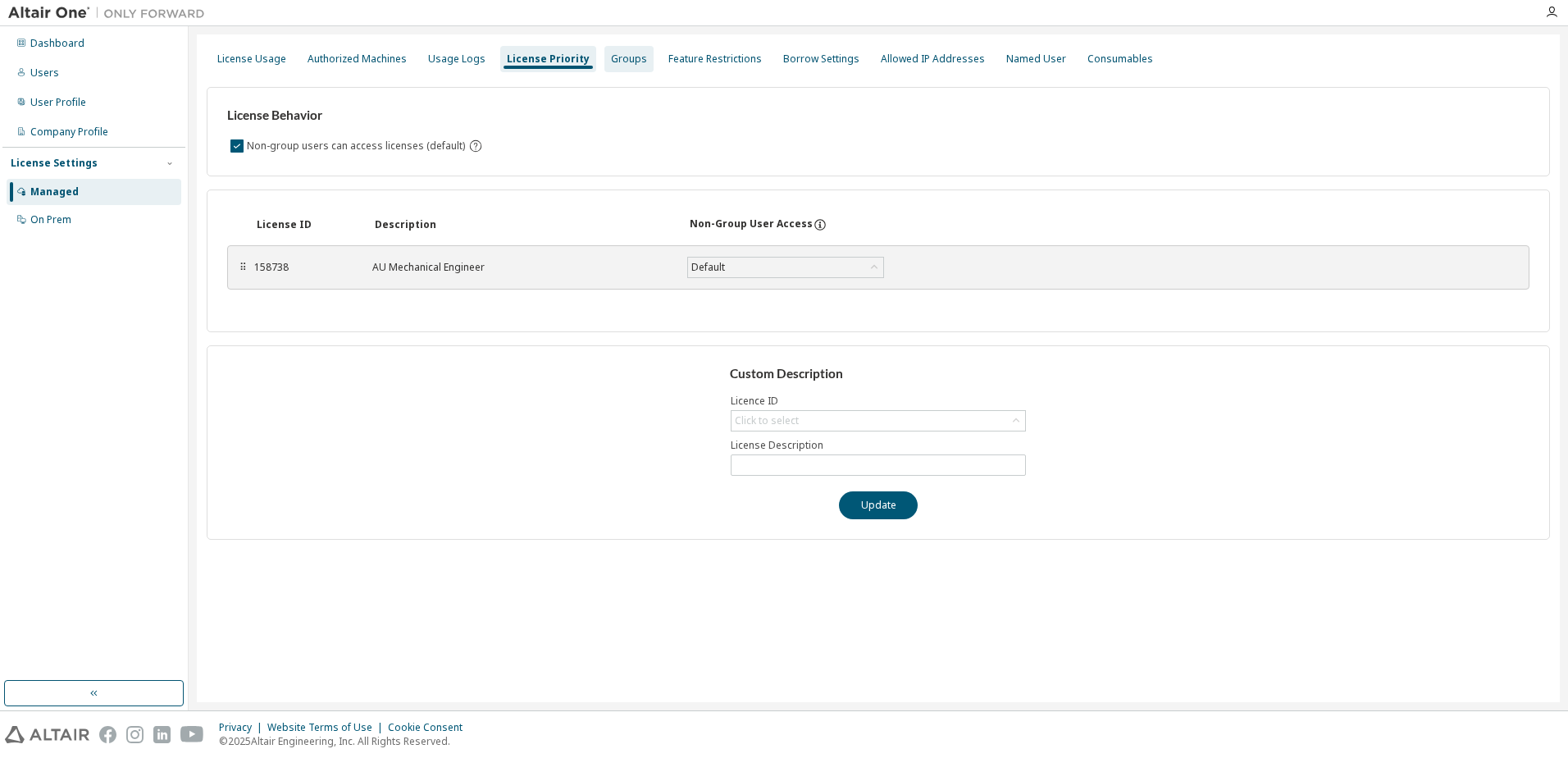
click at [608, 70] on div "Groups" at bounding box center [629, 59] width 49 height 26
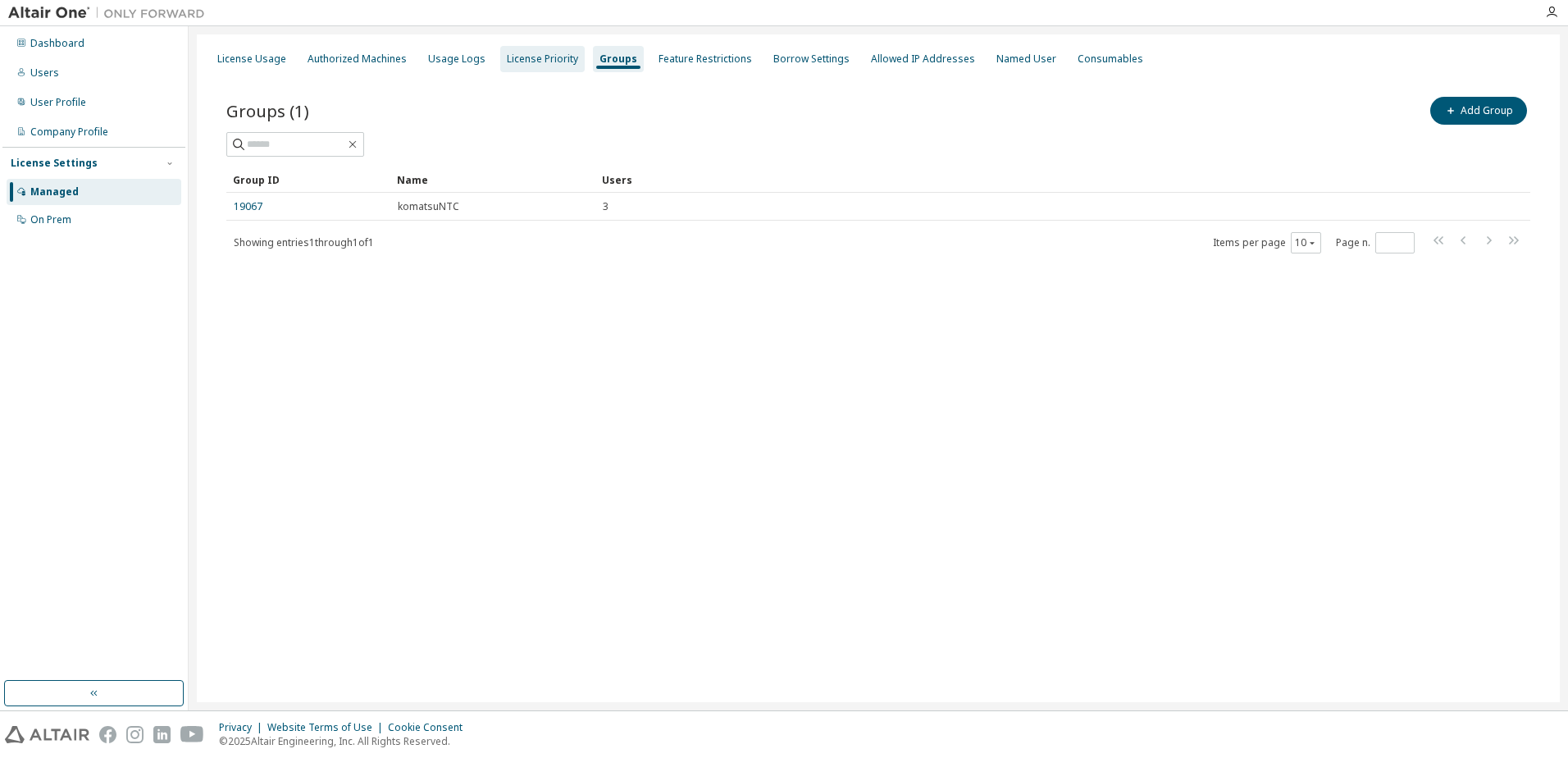
click at [509, 56] on div "License Priority" at bounding box center [542, 59] width 72 height 13
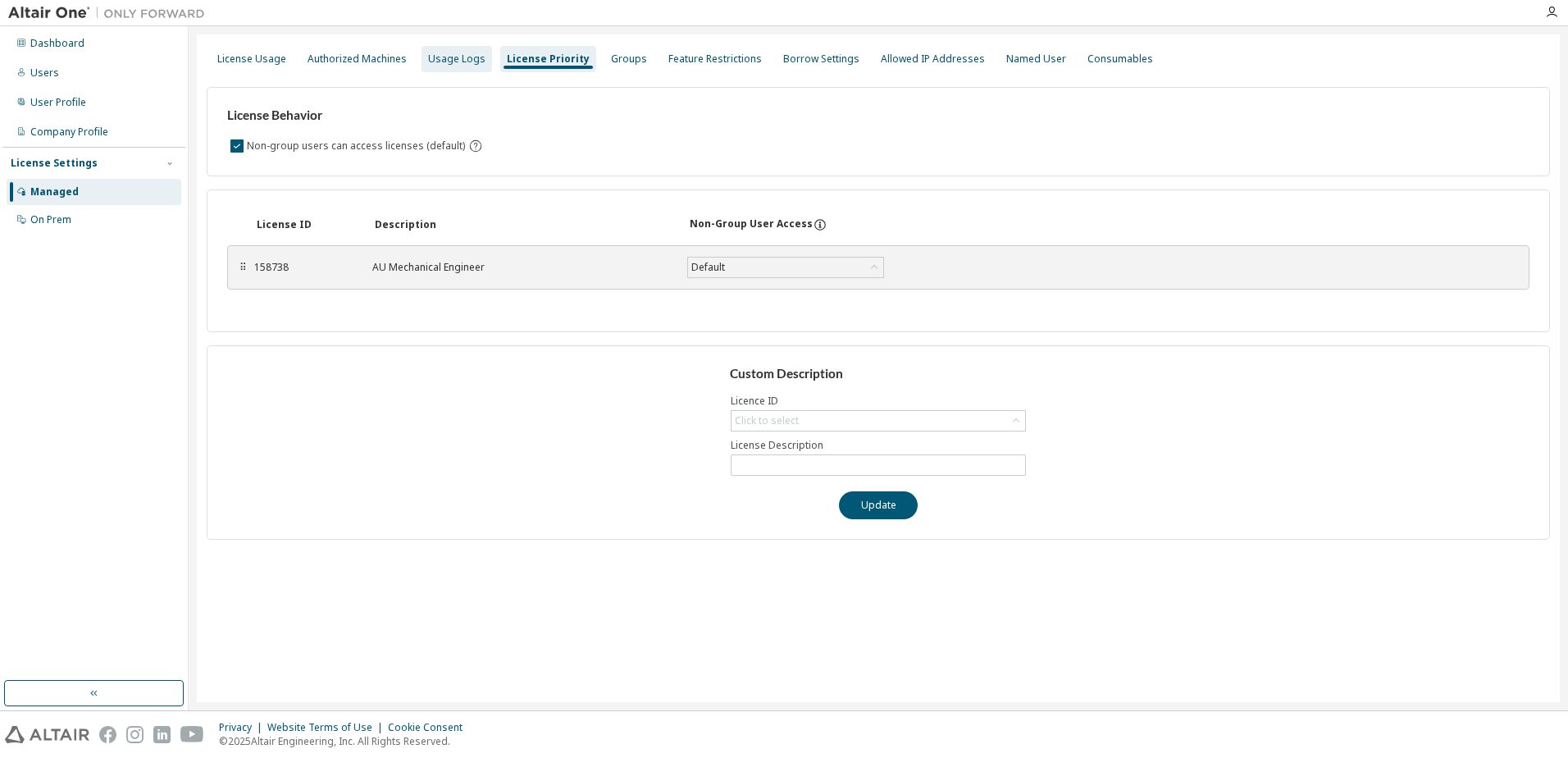
click at [457, 58] on div "Usage Logs" at bounding box center [457, 59] width 58 height 13
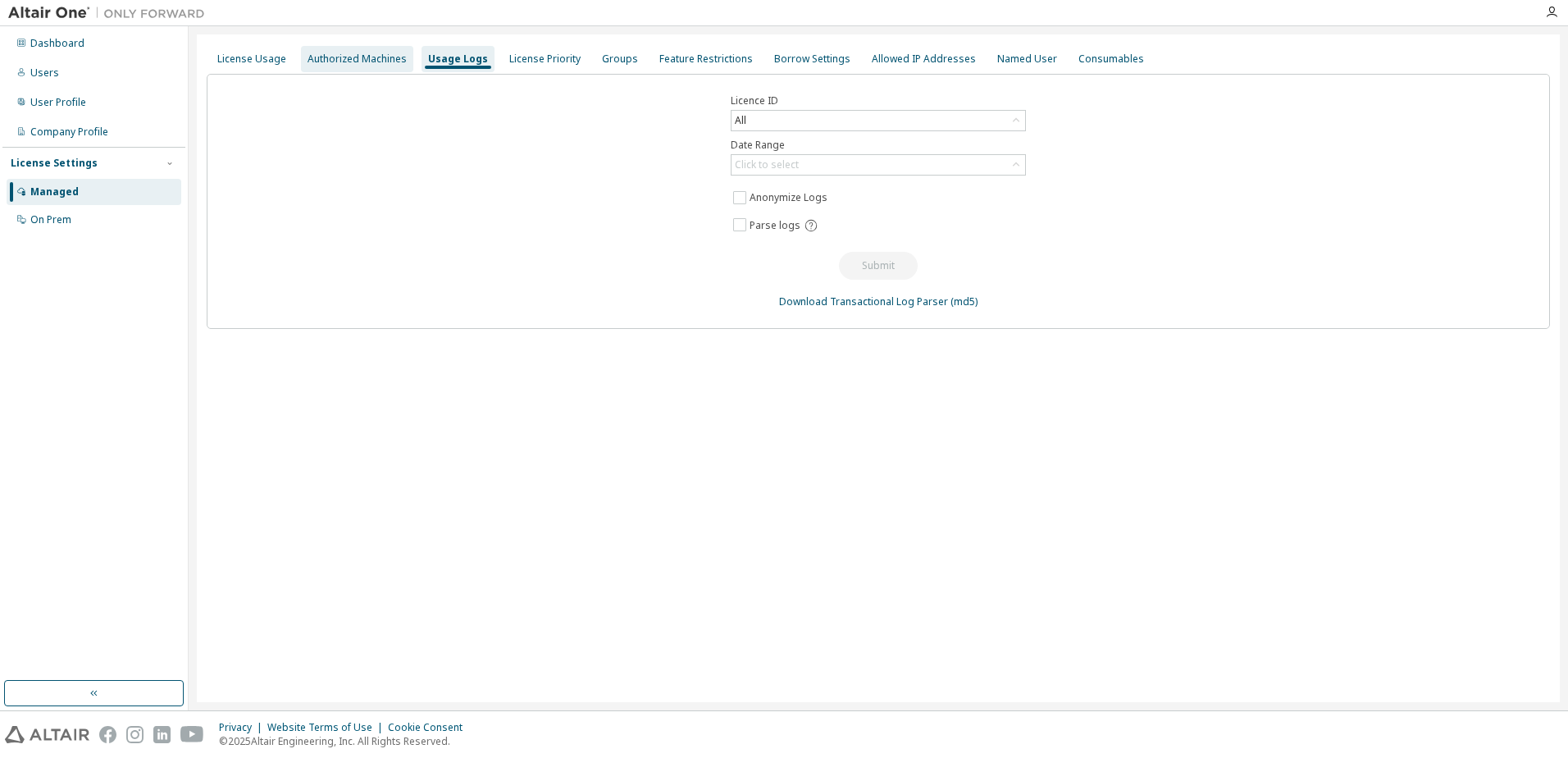
click at [340, 61] on div "Authorized Machines" at bounding box center [357, 59] width 99 height 13
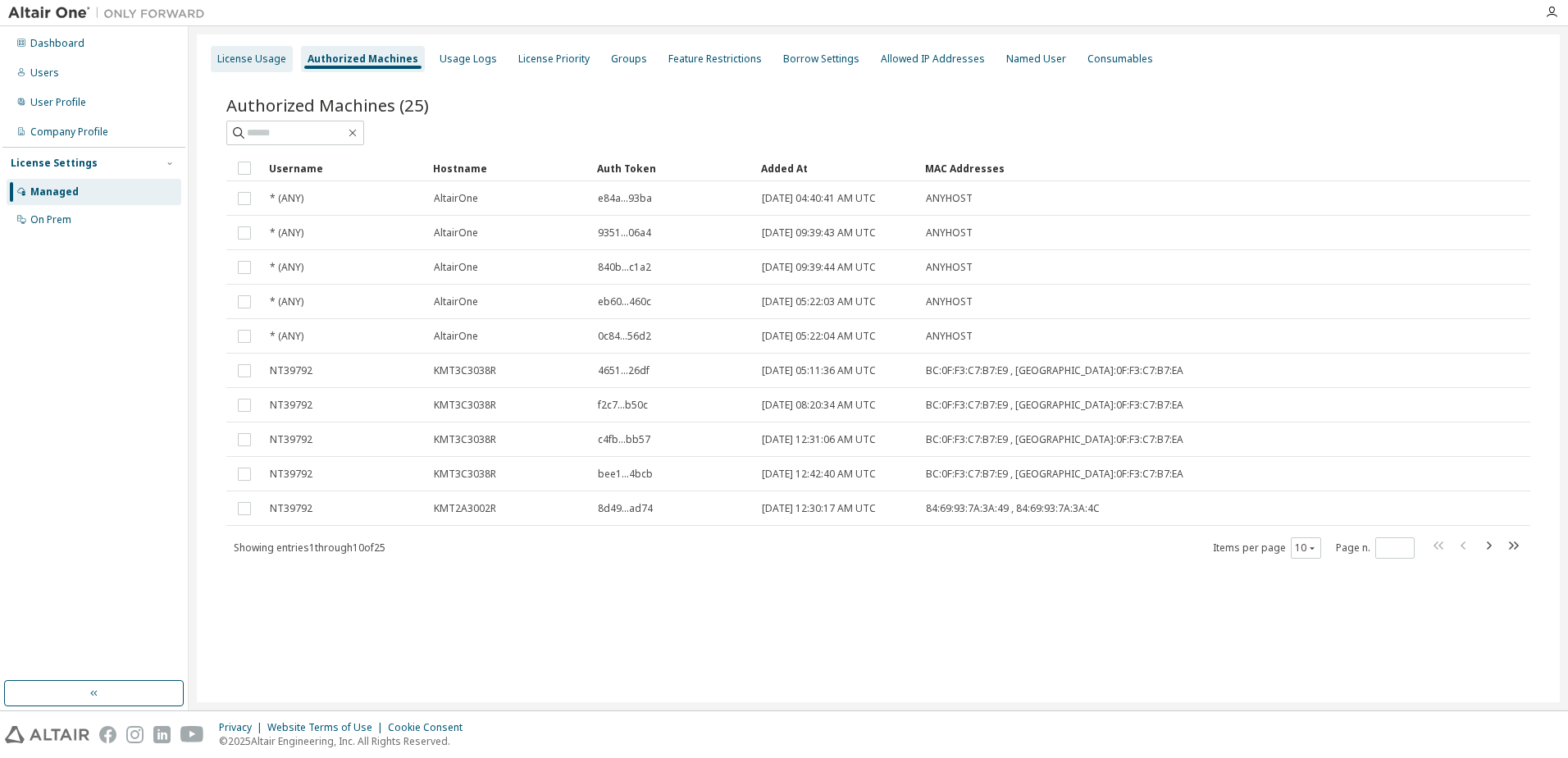
click at [272, 61] on div "License Usage" at bounding box center [252, 59] width 69 height 13
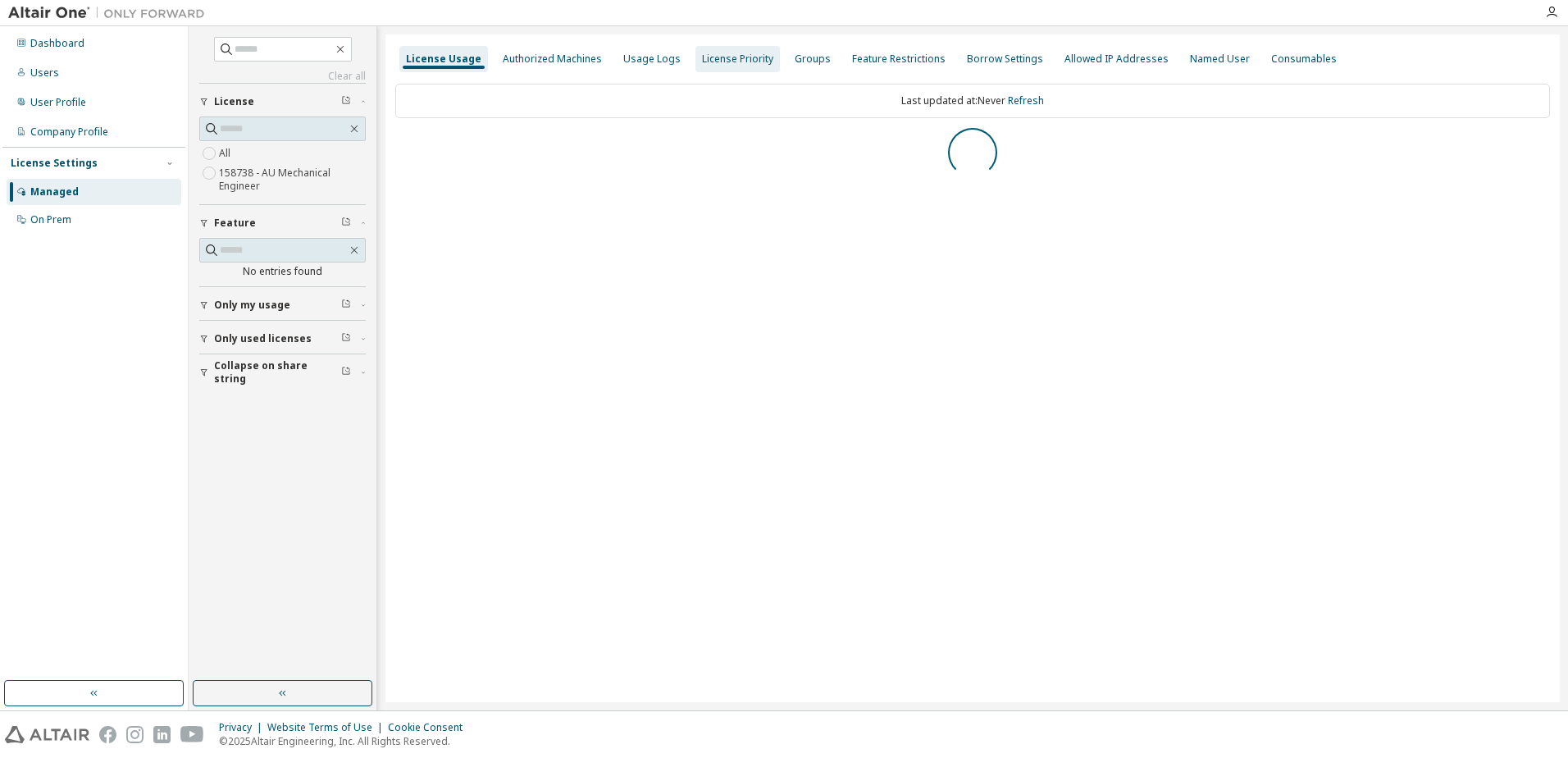
click at [744, 72] on div "License Priority" at bounding box center [737, 59] width 85 height 26
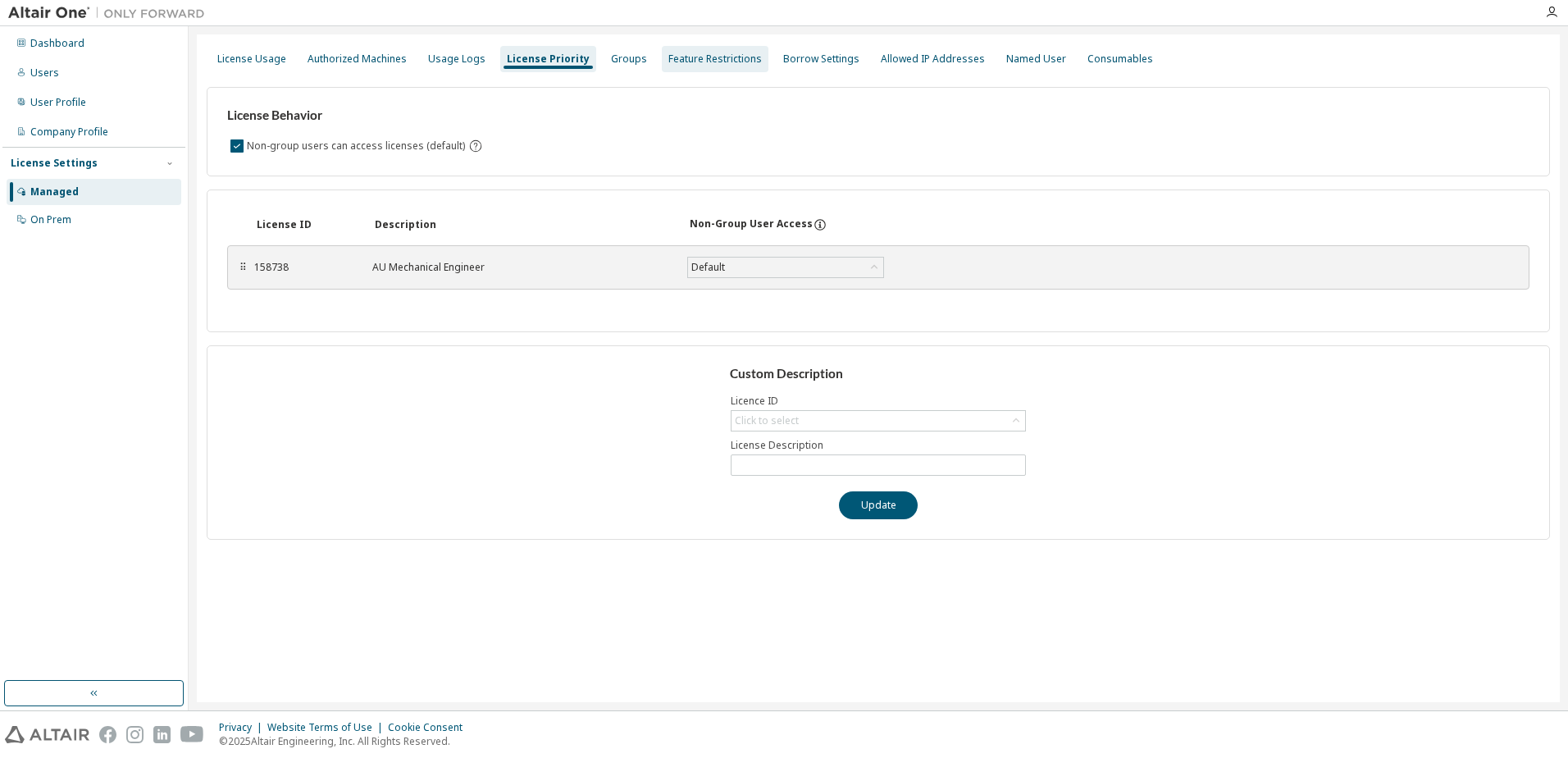
click at [716, 64] on div "Feature Restrictions" at bounding box center [716, 59] width 94 height 13
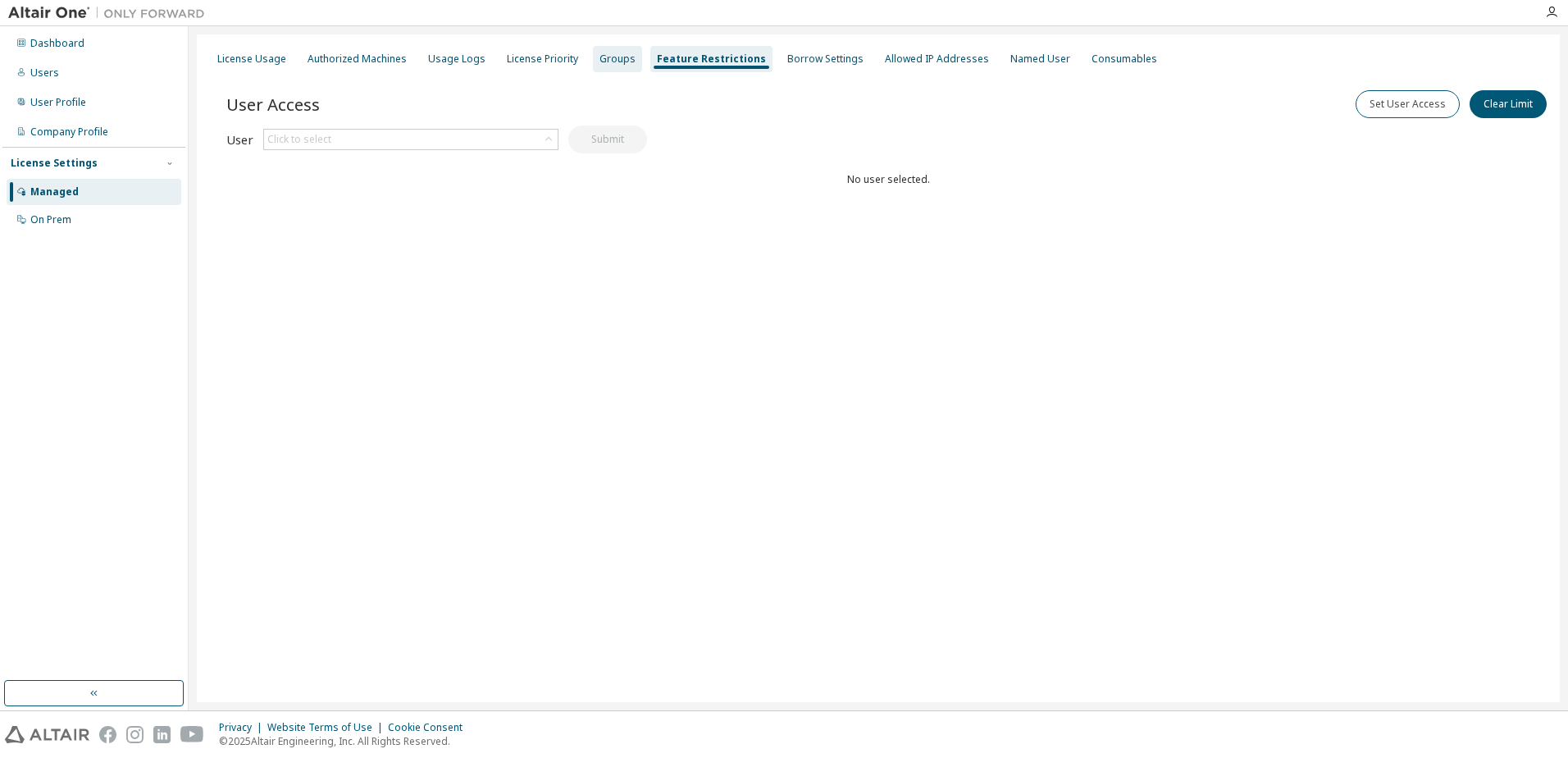
click at [593, 60] on div "Groups" at bounding box center [618, 59] width 49 height 26
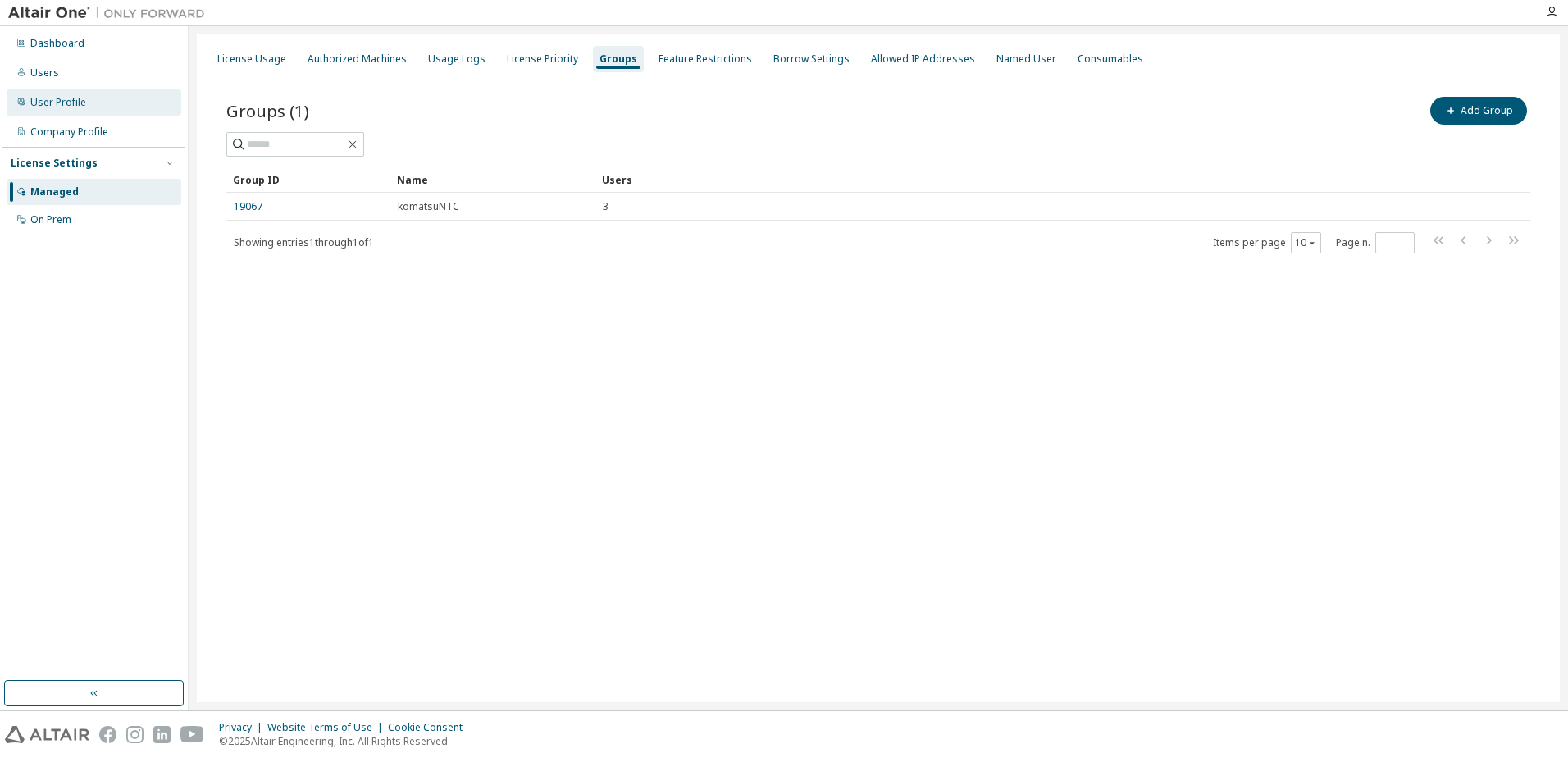
click at [90, 103] on div "User Profile" at bounding box center [94, 103] width 175 height 26
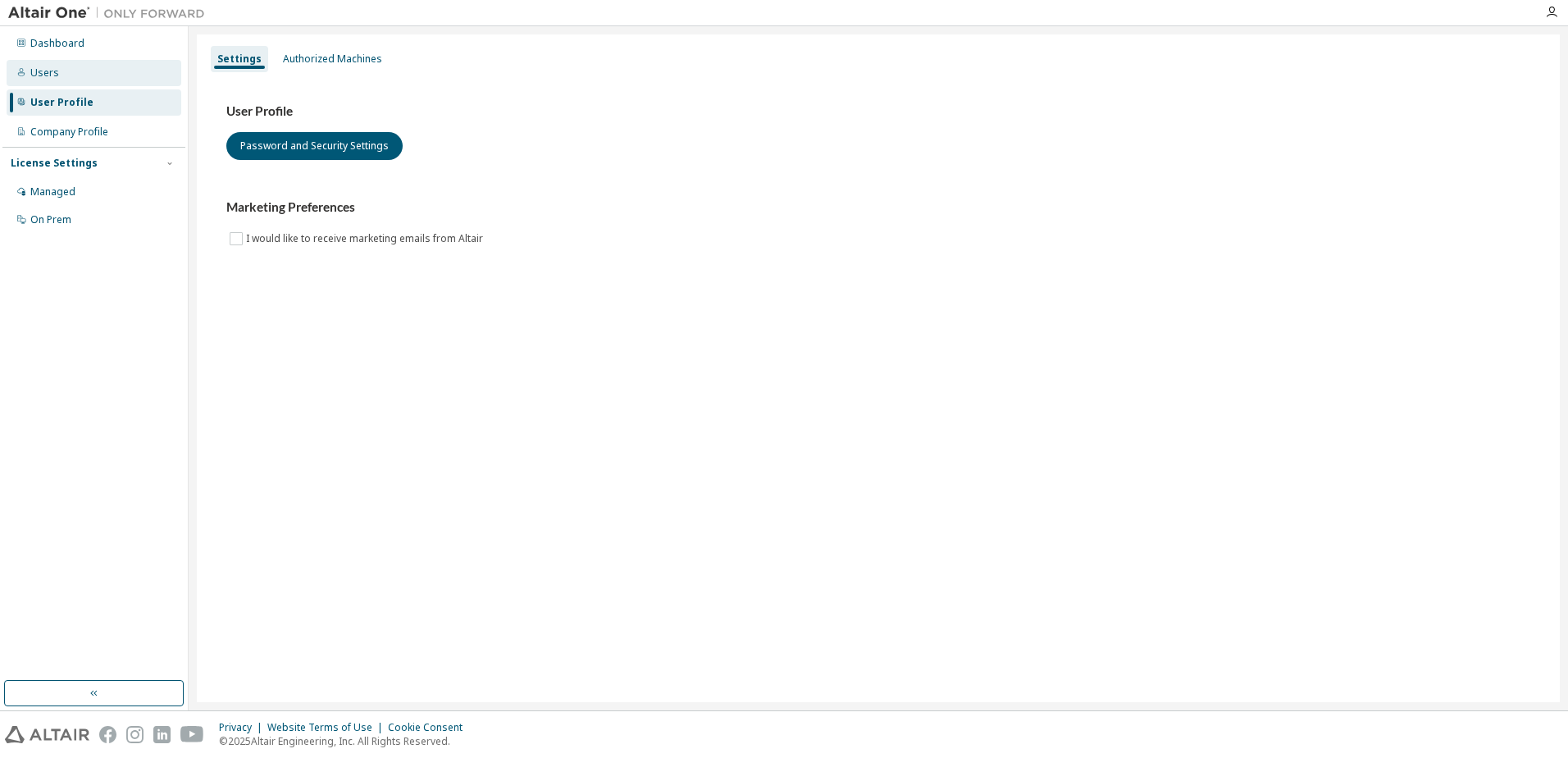
click at [104, 73] on div "Users" at bounding box center [94, 73] width 175 height 26
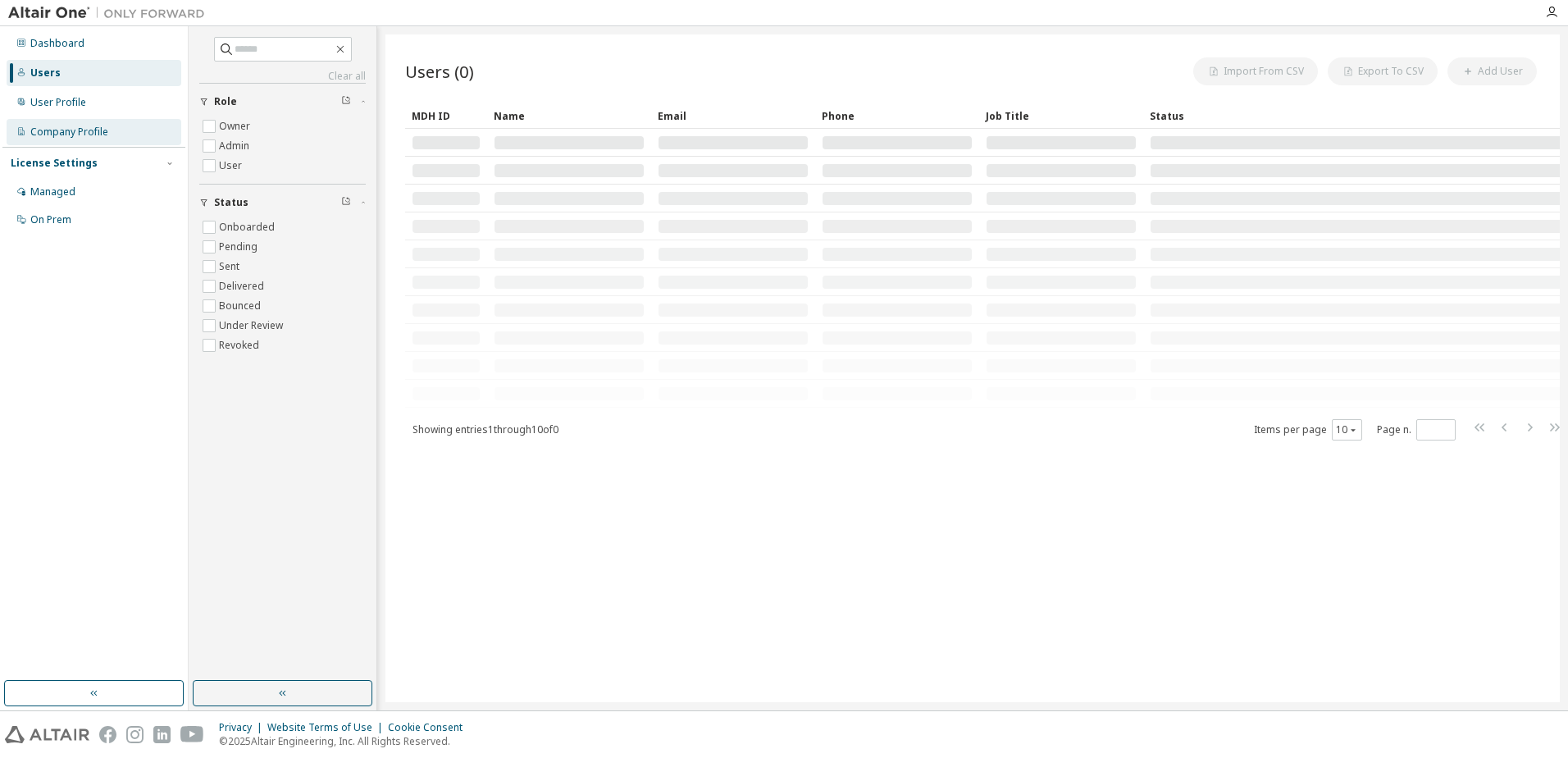
click at [96, 138] on div "Company Profile" at bounding box center [94, 132] width 175 height 26
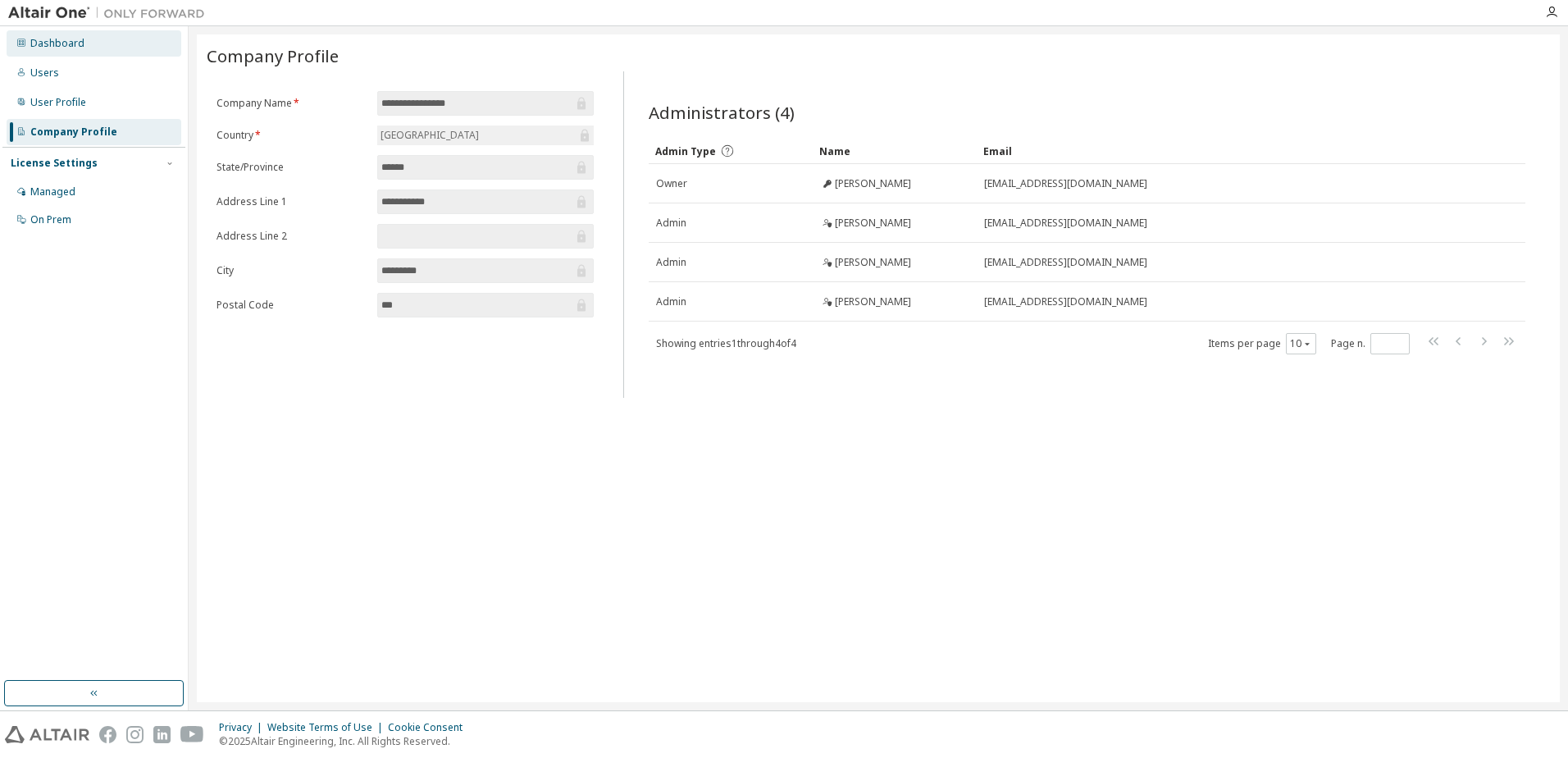
click at [58, 44] on div "Dashboard" at bounding box center [58, 44] width 54 height 13
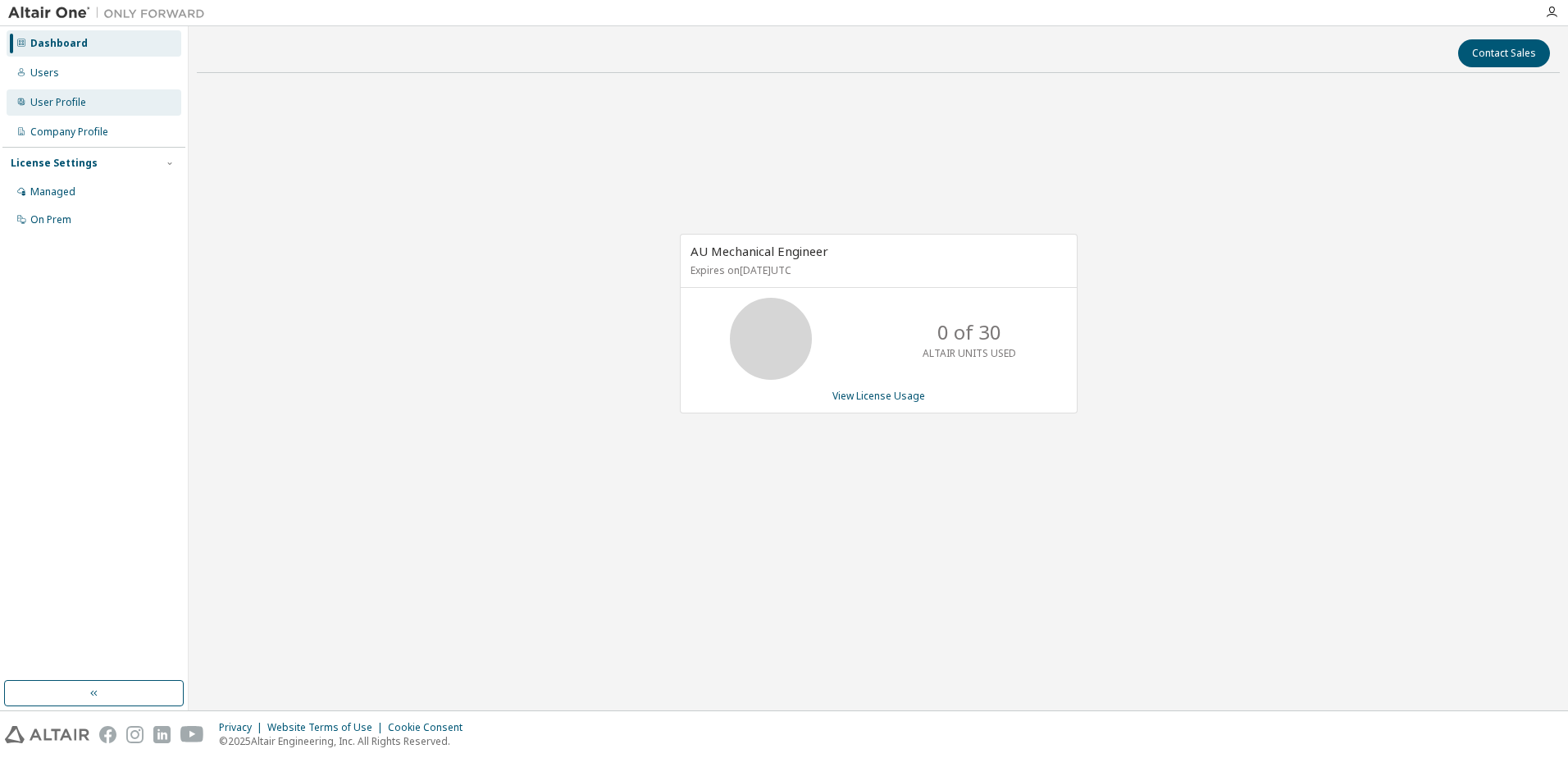
click at [40, 102] on div "User Profile" at bounding box center [58, 102] width 56 height 13
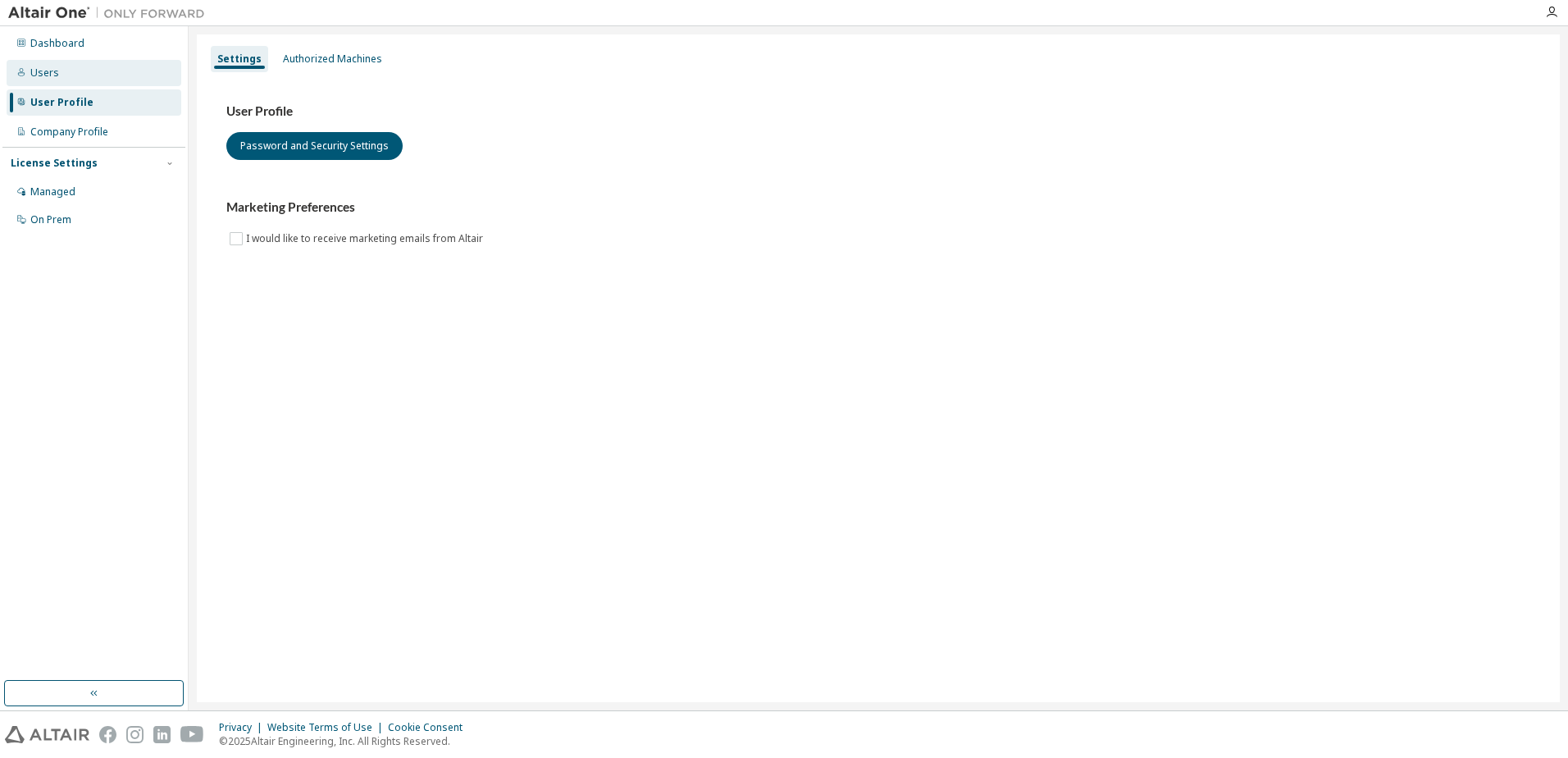
click at [49, 80] on div "Users" at bounding box center [94, 73] width 175 height 26
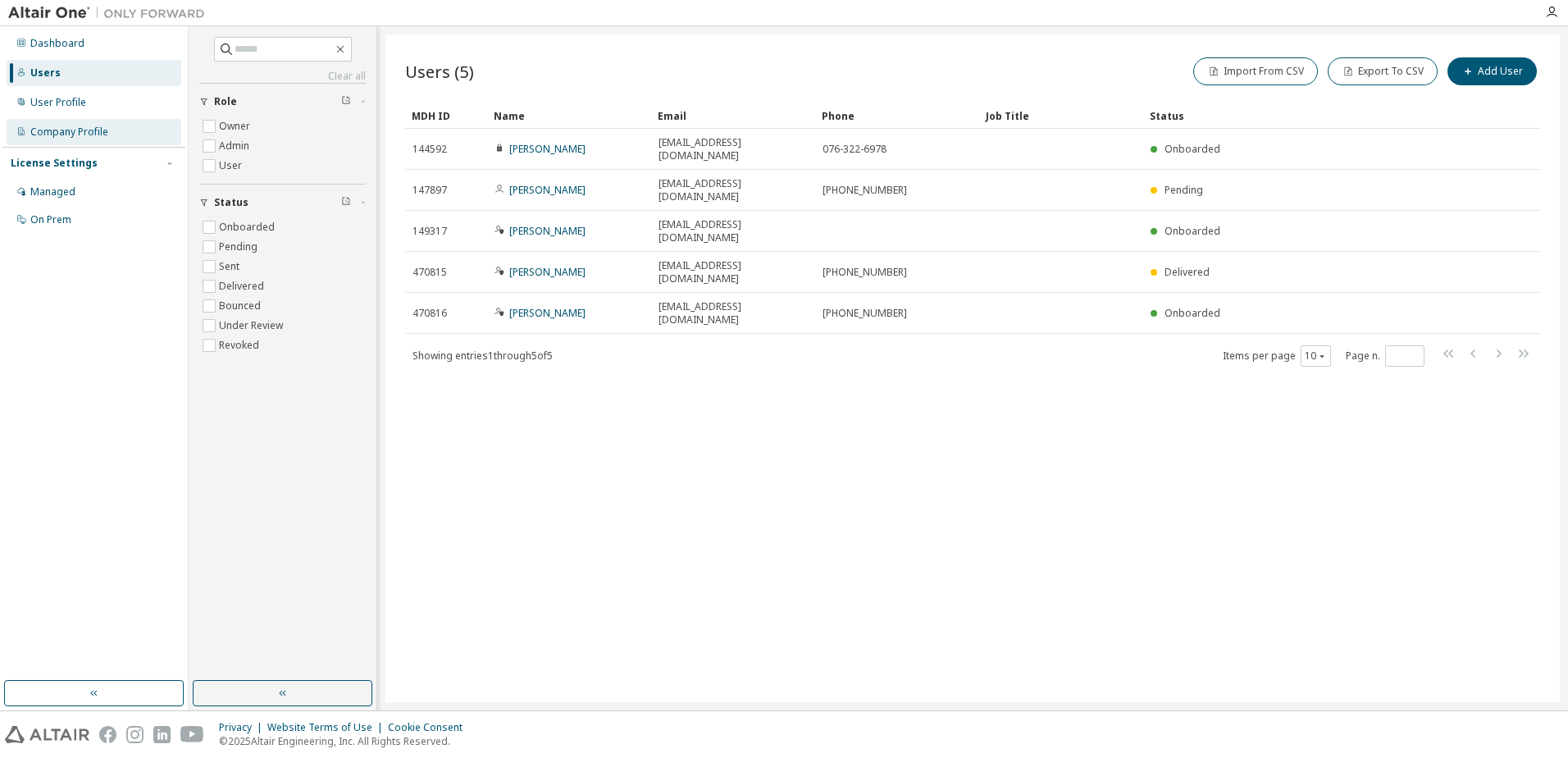
click at [56, 124] on div "Company Profile" at bounding box center [94, 132] width 175 height 26
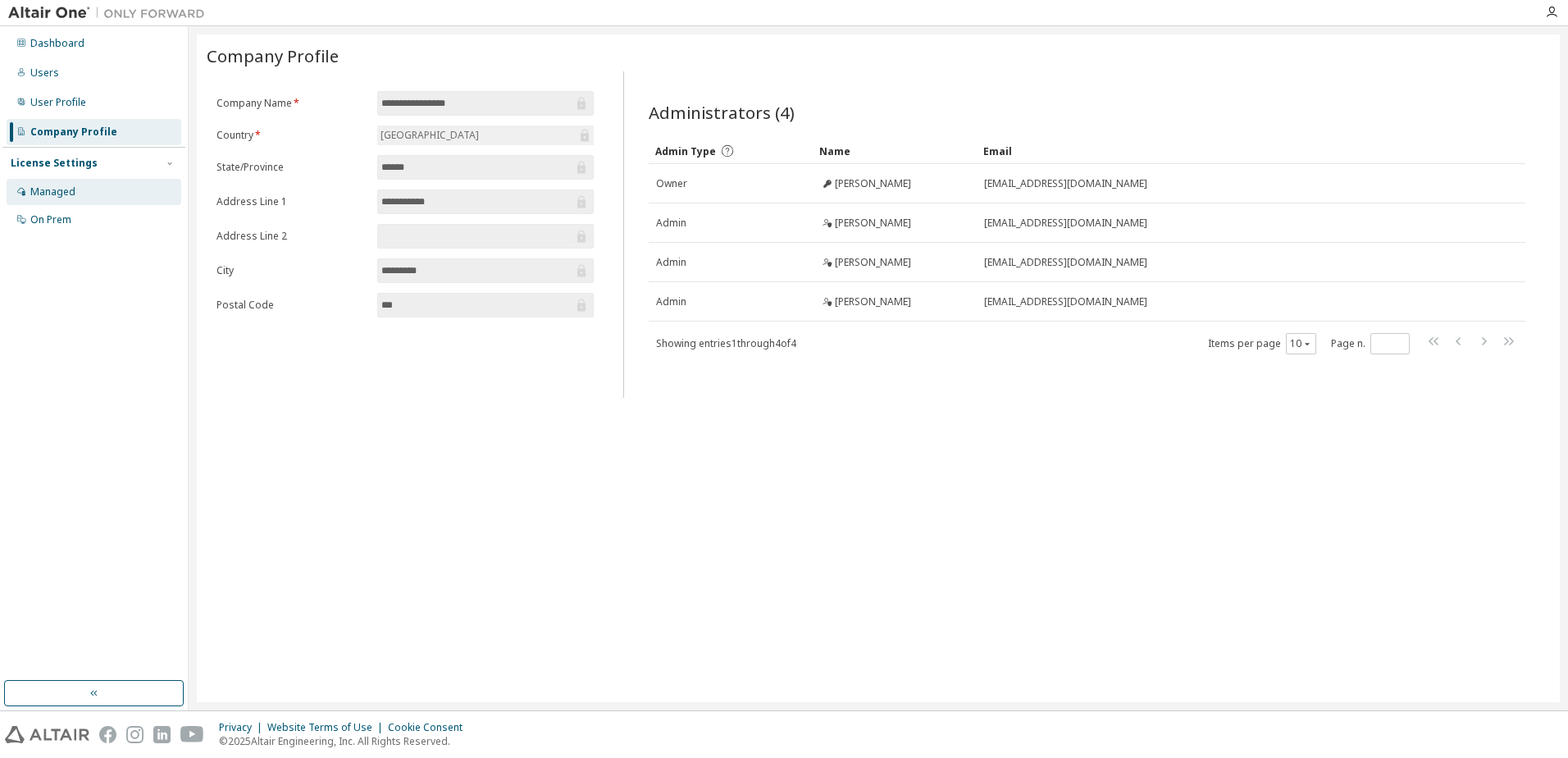
click at [52, 186] on div "Managed" at bounding box center [53, 192] width 45 height 13
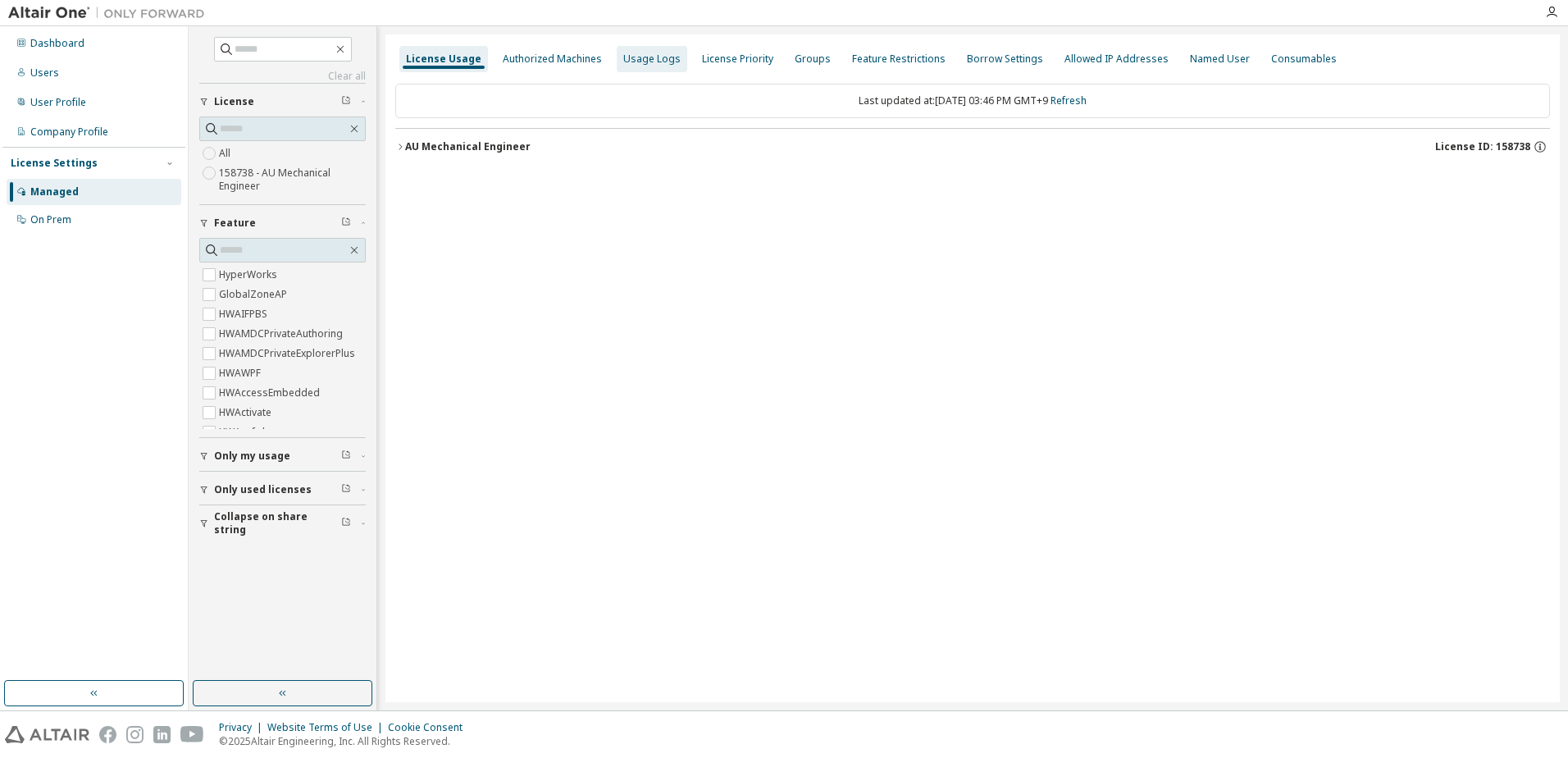
click at [674, 55] on div "License Usage Authorized Machines Usage Logs License Priority Groups Feature Re…" at bounding box center [973, 59] width 1155 height 30
click at [656, 60] on div "Usage Logs" at bounding box center [652, 59] width 58 height 13
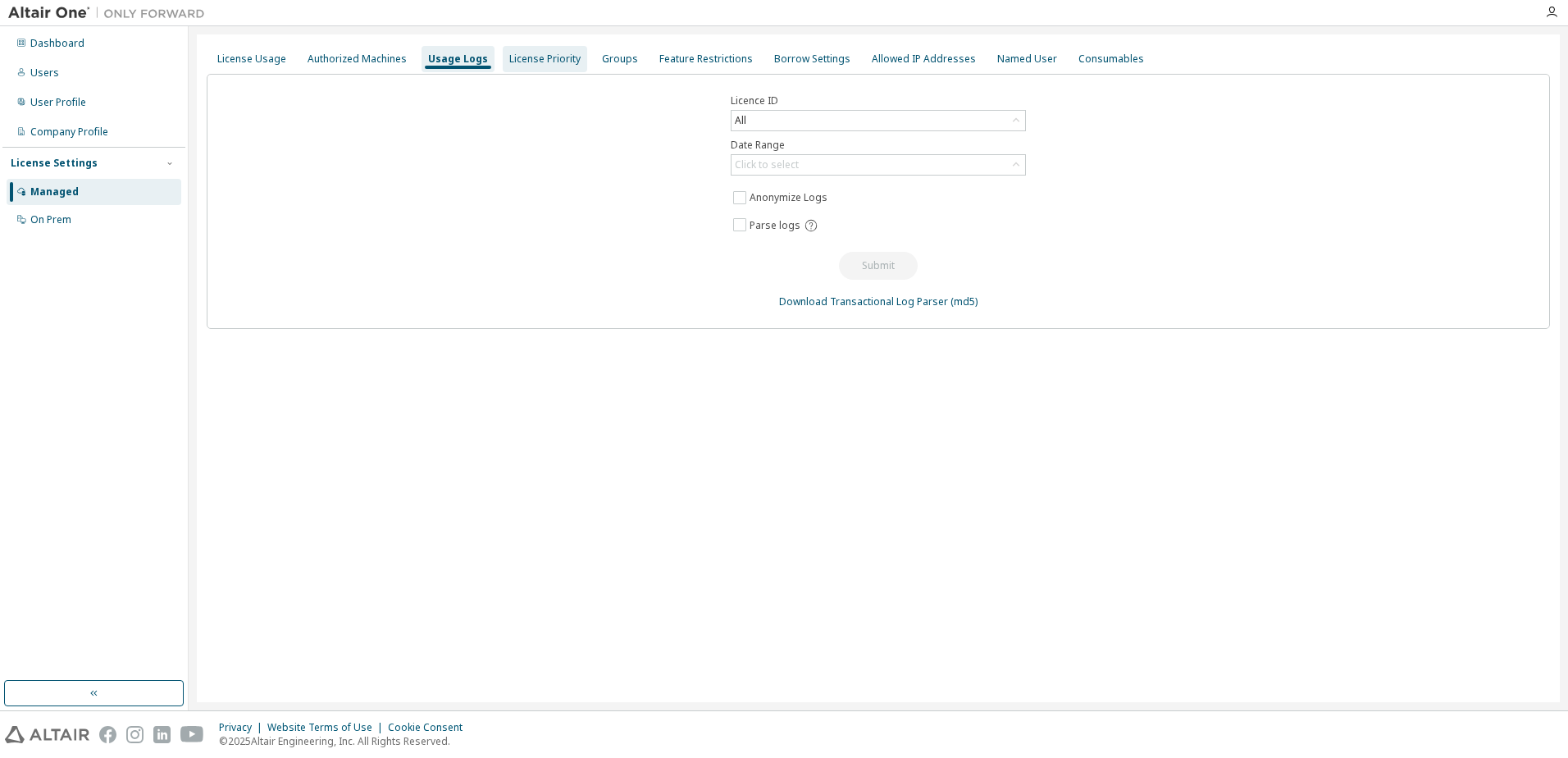
click at [544, 59] on div "License Priority" at bounding box center [544, 59] width 72 height 13
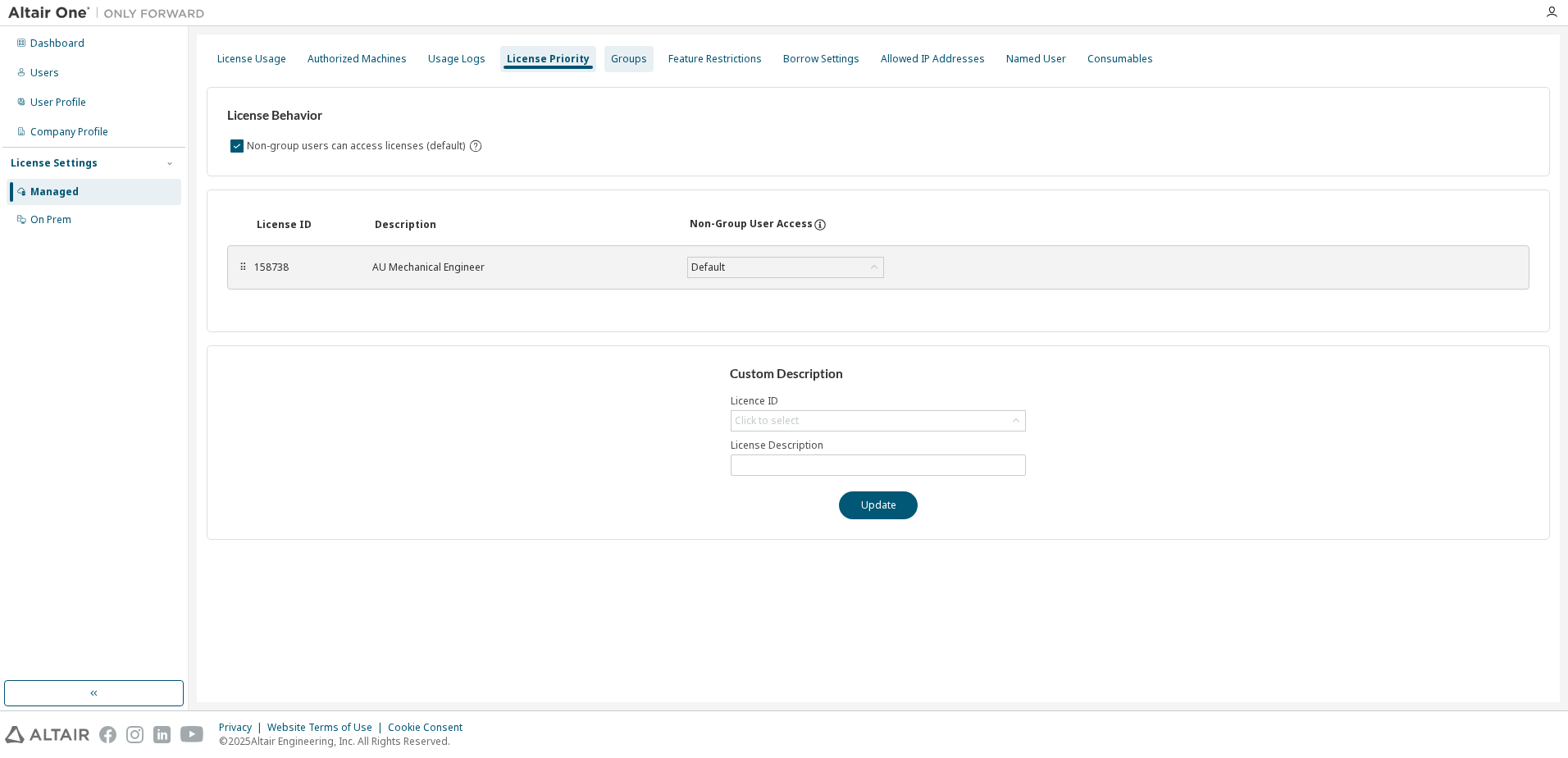
click at [611, 56] on div "Groups" at bounding box center [629, 59] width 36 height 13
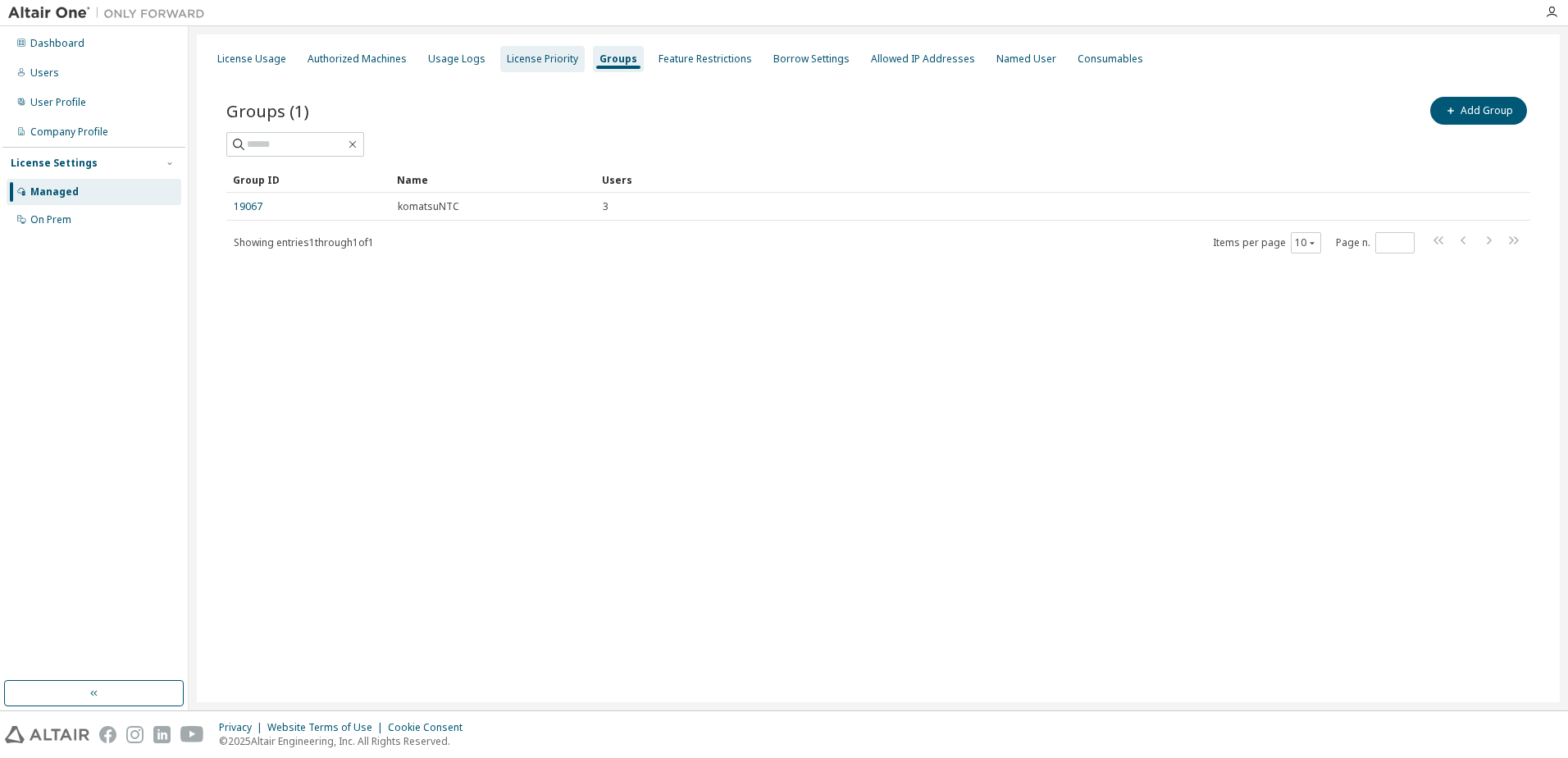
click at [544, 62] on div "License Priority" at bounding box center [542, 59] width 72 height 13
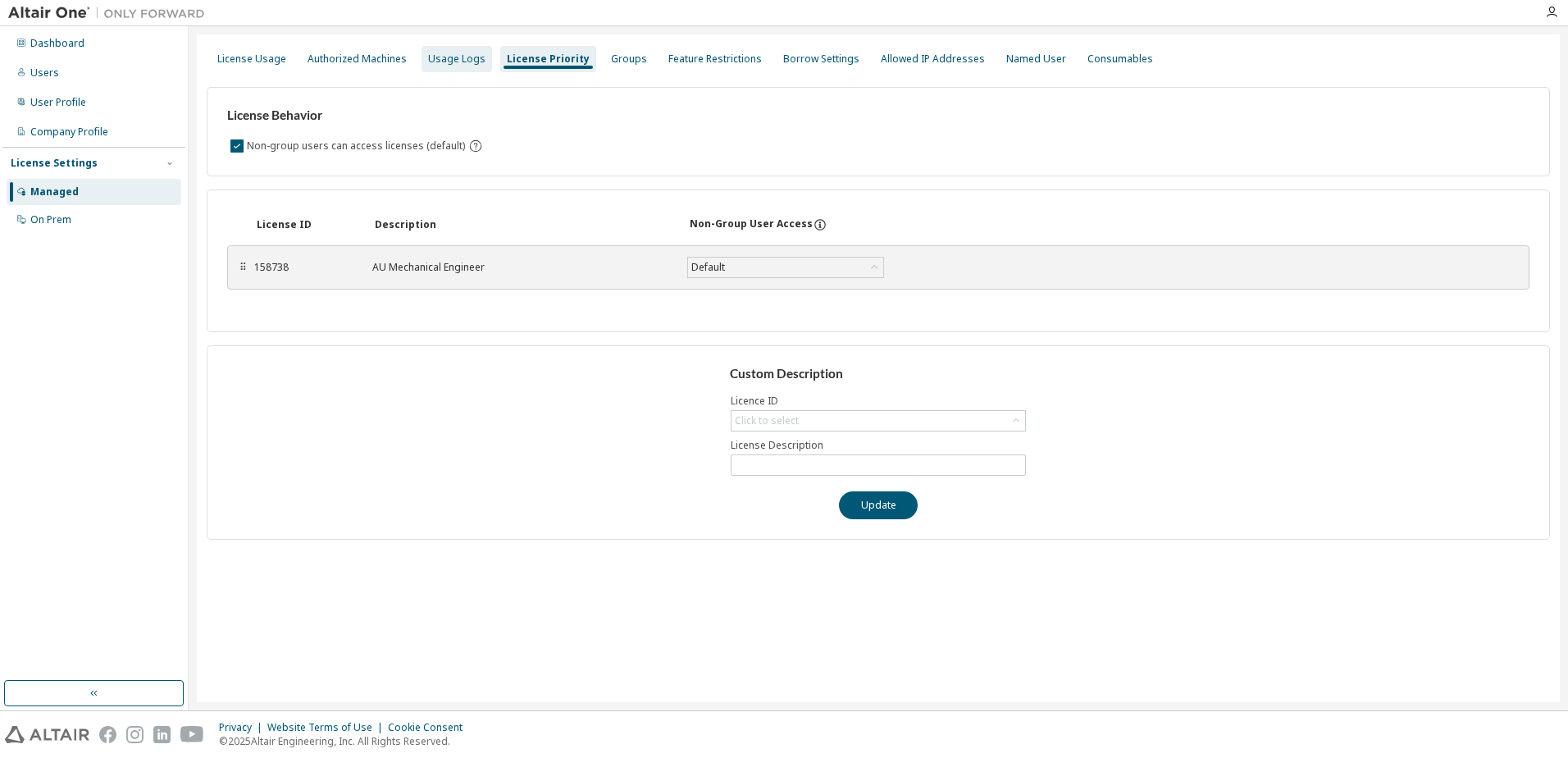
click at [472, 64] on div "Usage Logs" at bounding box center [457, 59] width 58 height 13
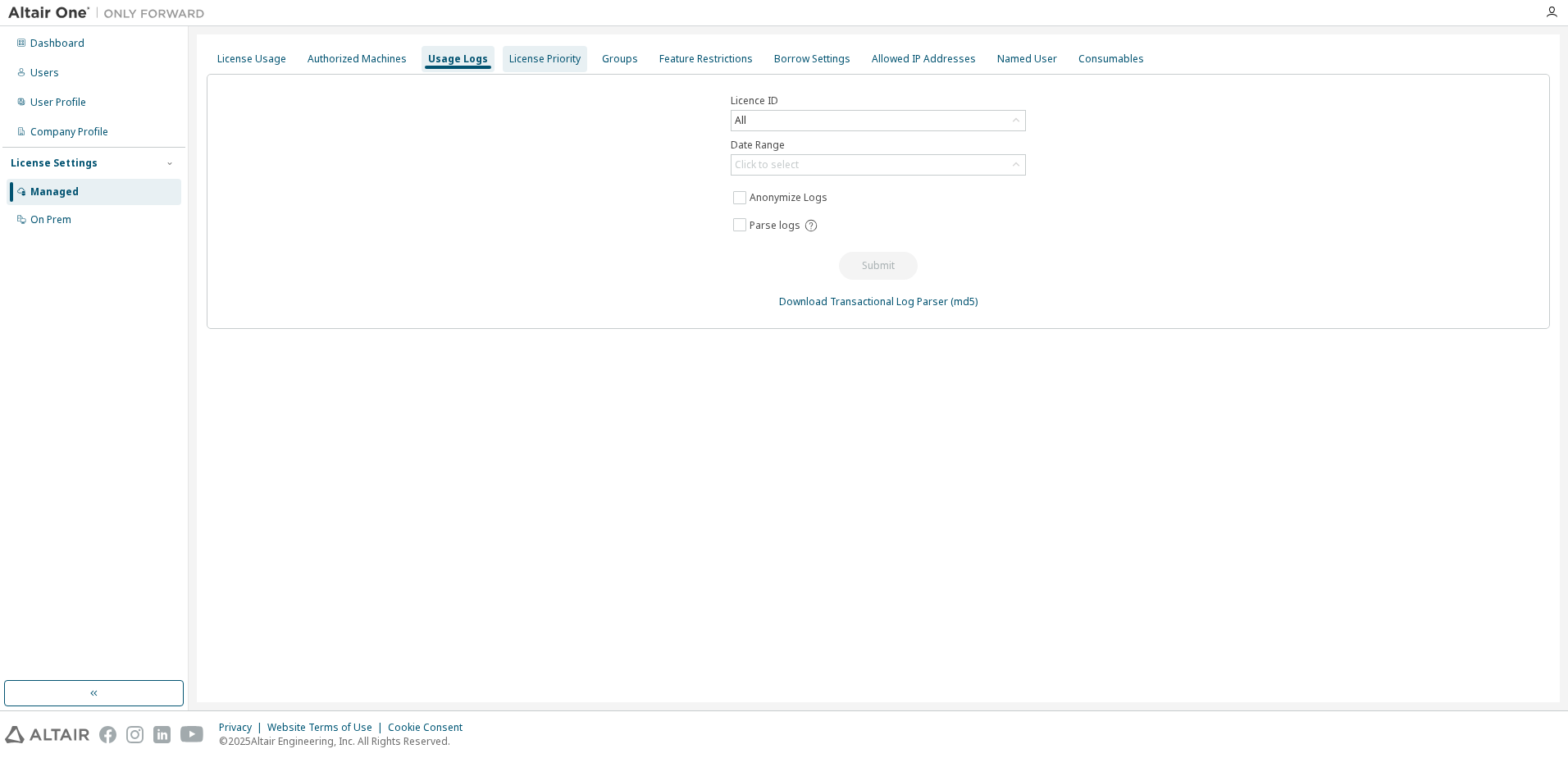
click at [516, 61] on div "License Priority" at bounding box center [544, 59] width 72 height 13
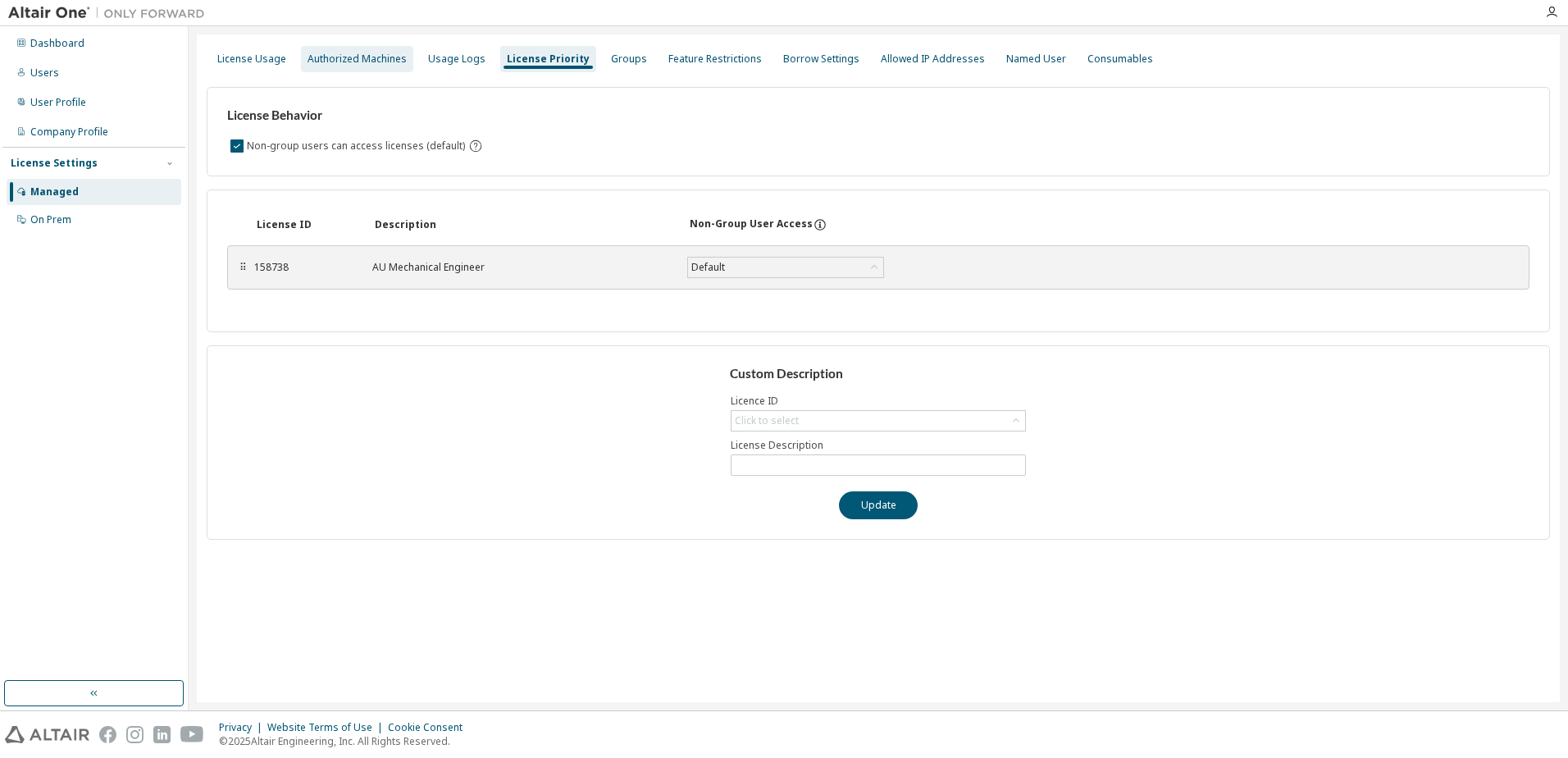
click at [345, 58] on div "Authorized Machines" at bounding box center [357, 59] width 99 height 13
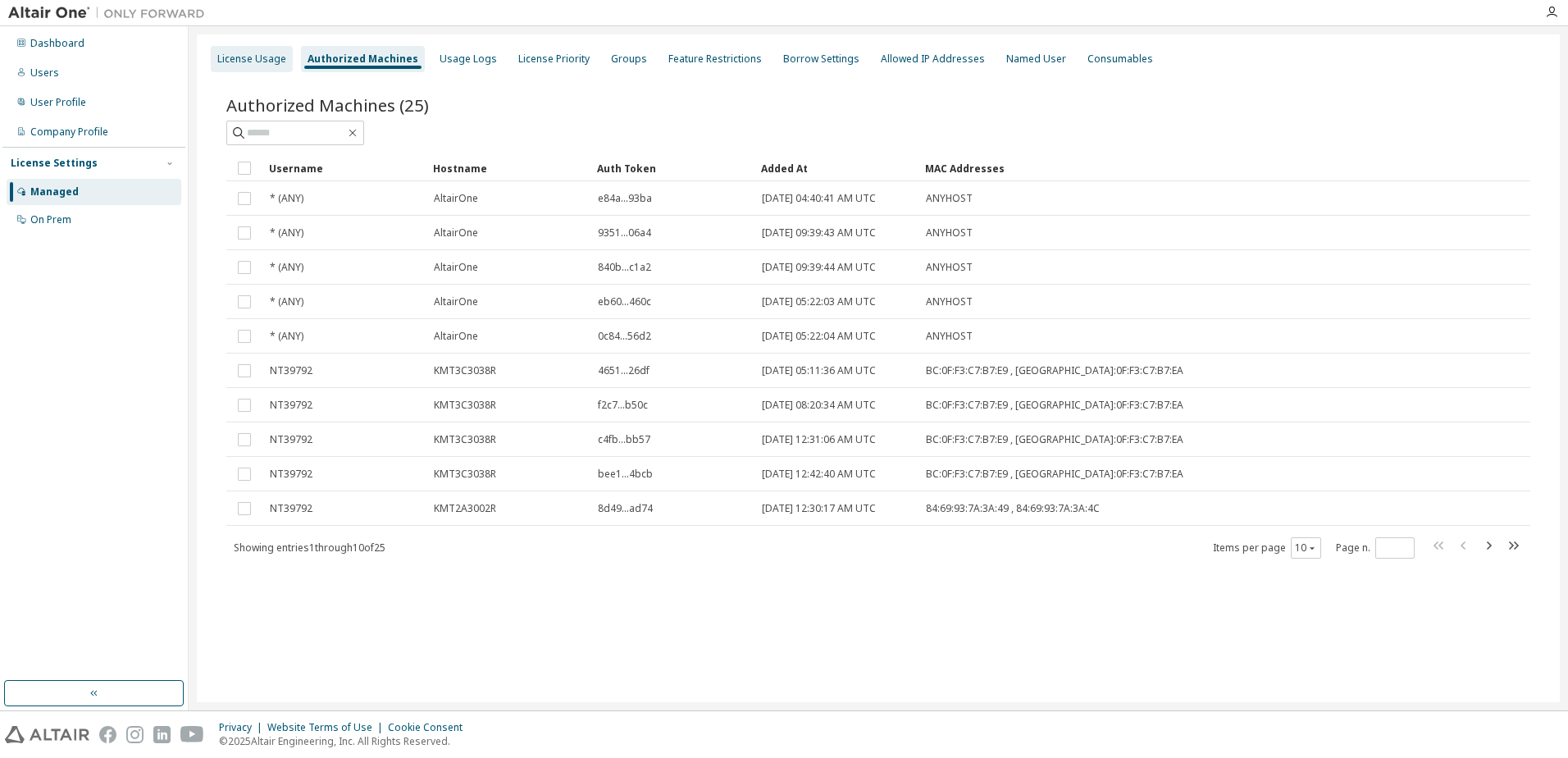
click at [265, 54] on div "License Usage" at bounding box center [252, 59] width 69 height 13
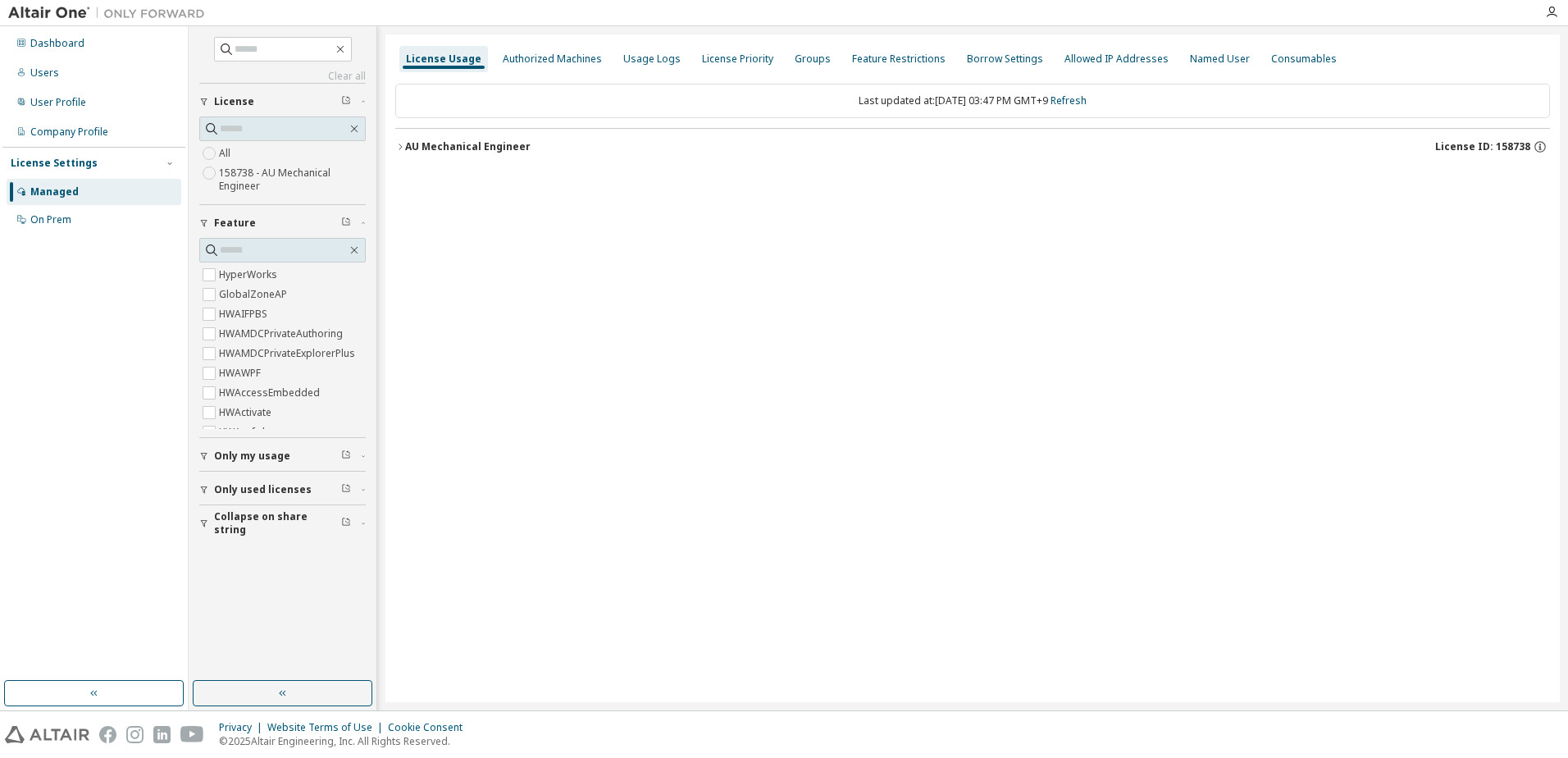
click at [403, 143] on icon "button" at bounding box center [400, 147] width 10 height 10
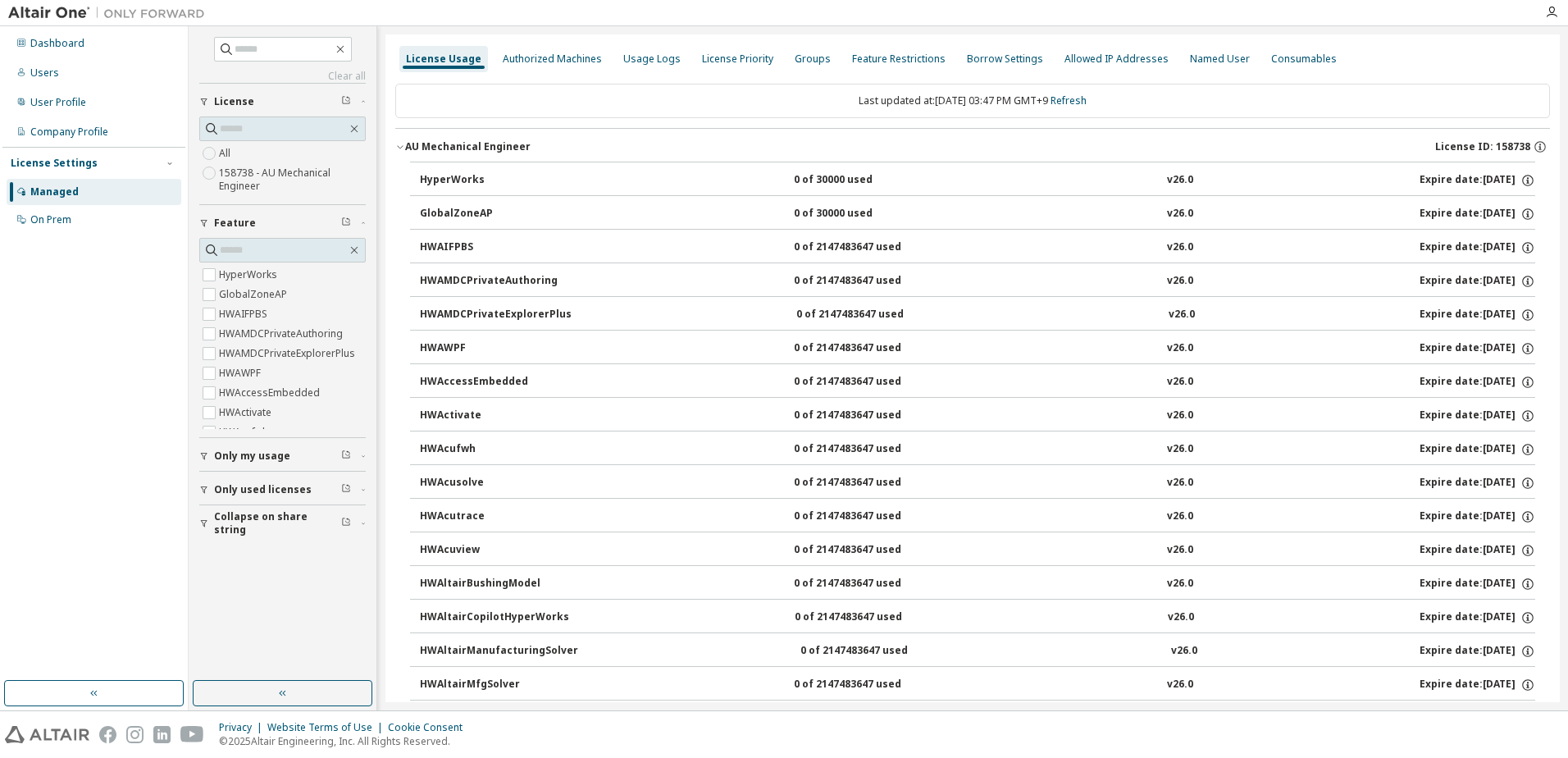
click at [438, 174] on div "HyperWorks" at bounding box center [493, 180] width 147 height 15
click at [549, 53] on div "Authorized Machines" at bounding box center [552, 59] width 99 height 13
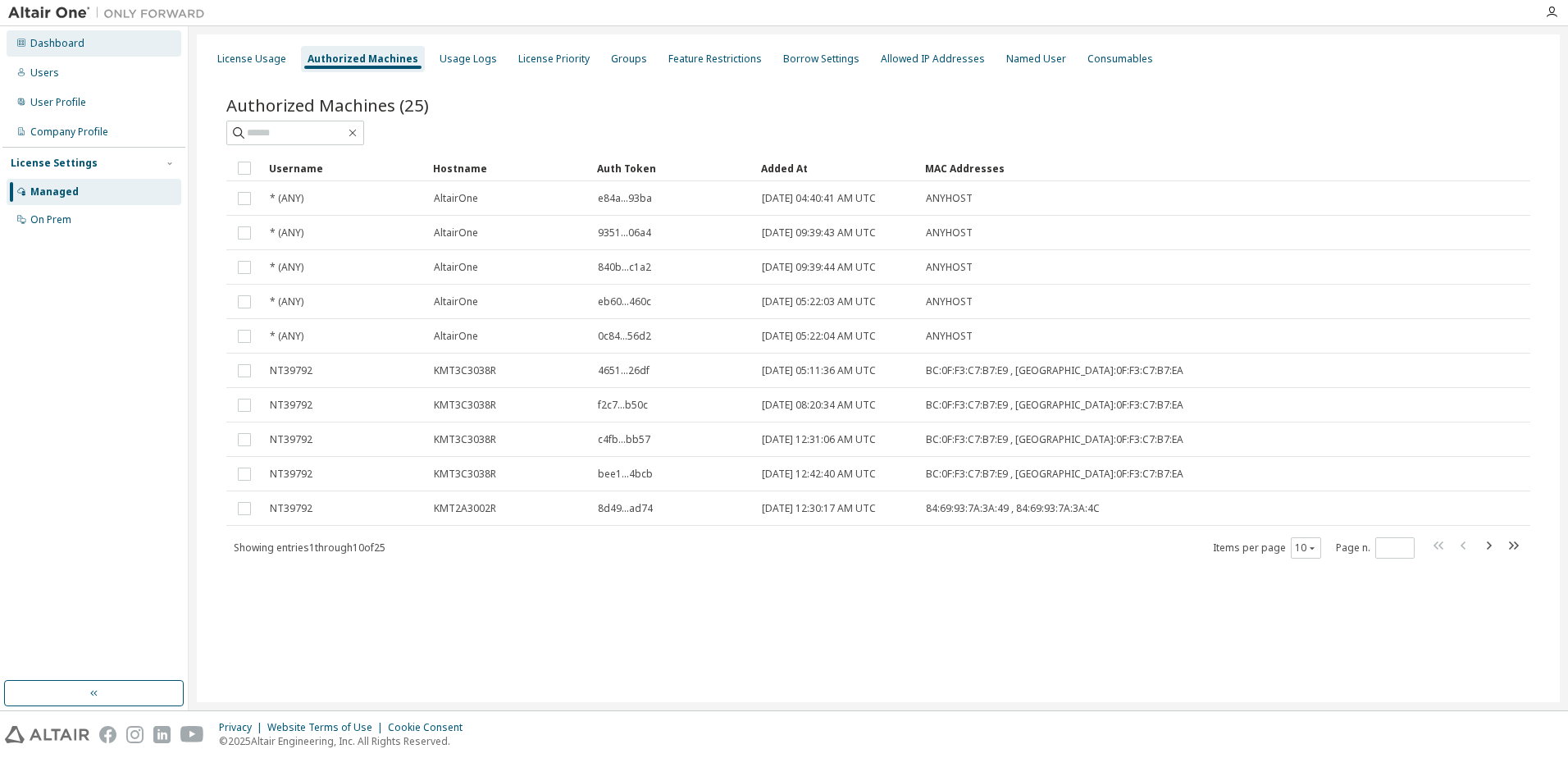
click at [64, 40] on div "Dashboard" at bounding box center [58, 44] width 54 height 13
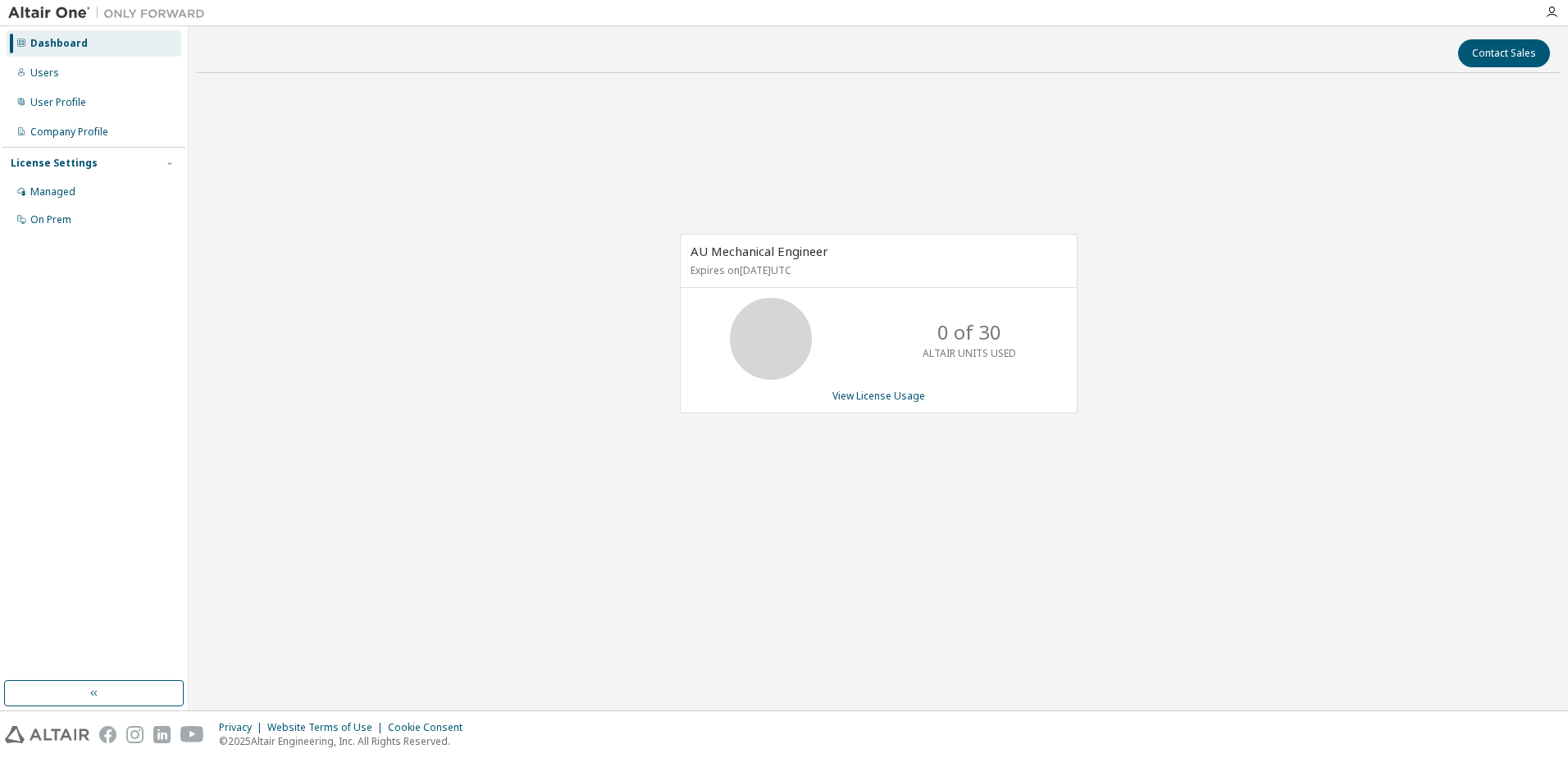
click at [583, 344] on div "AU Mechanical Engineer Expires on [DATE] UTC 0 of 30 ALTAIR UNITS USED View Lic…" at bounding box center [878, 333] width 1363 height 493
click at [983, 308] on div "0 of 30 ALTAIR UNITS USED" at bounding box center [968, 339] width 131 height 82
click at [71, 191] on div "Managed" at bounding box center [53, 192] width 45 height 13
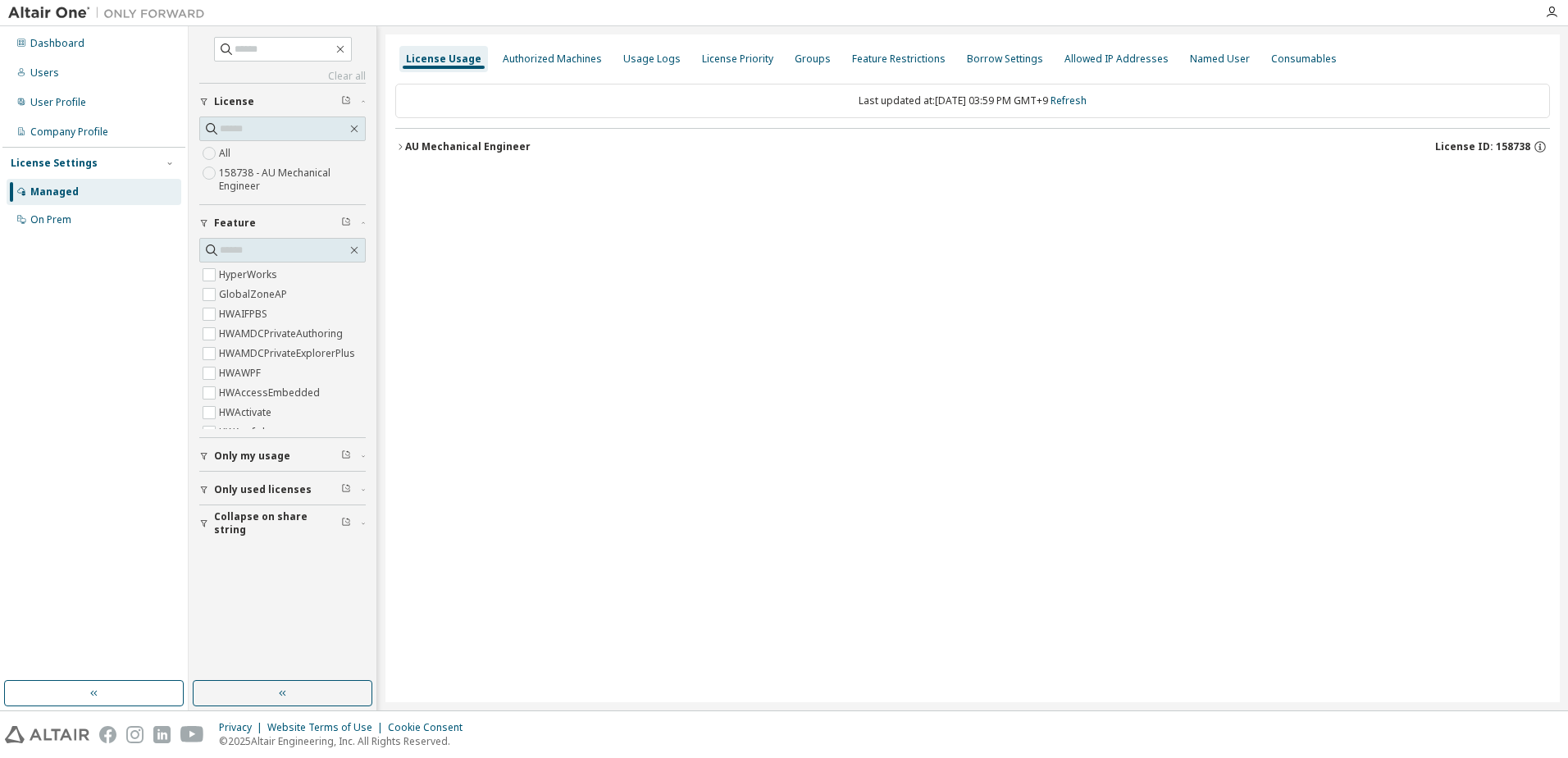
click at [394, 147] on div "License Usage Authorized Machines Usage Logs License Priority Groups Feature Re…" at bounding box center [973, 368] width 1174 height 668
click at [400, 150] on icon "button" at bounding box center [400, 147] width 10 height 10
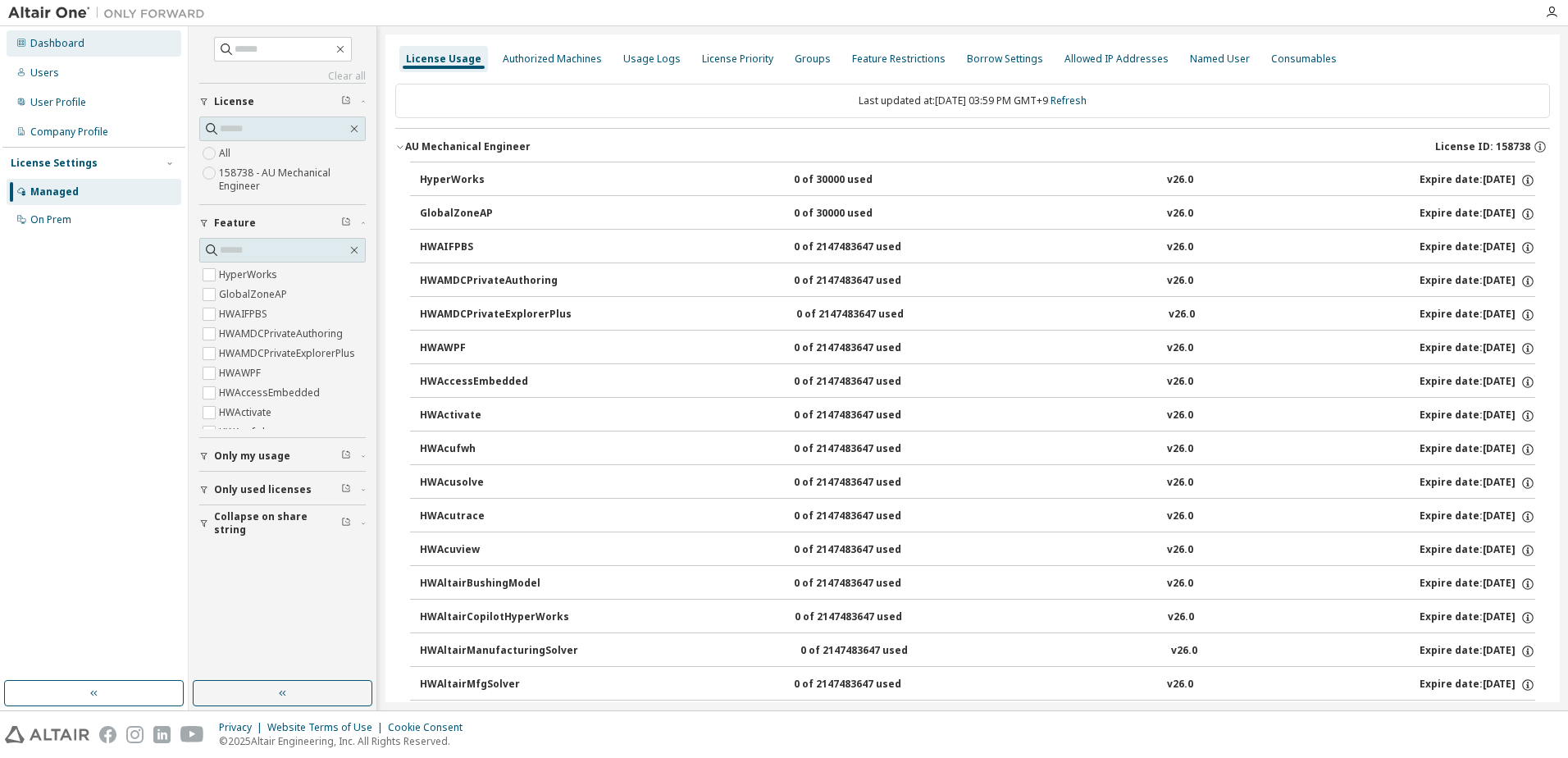
click at [51, 54] on div "Dashboard" at bounding box center [94, 44] width 175 height 26
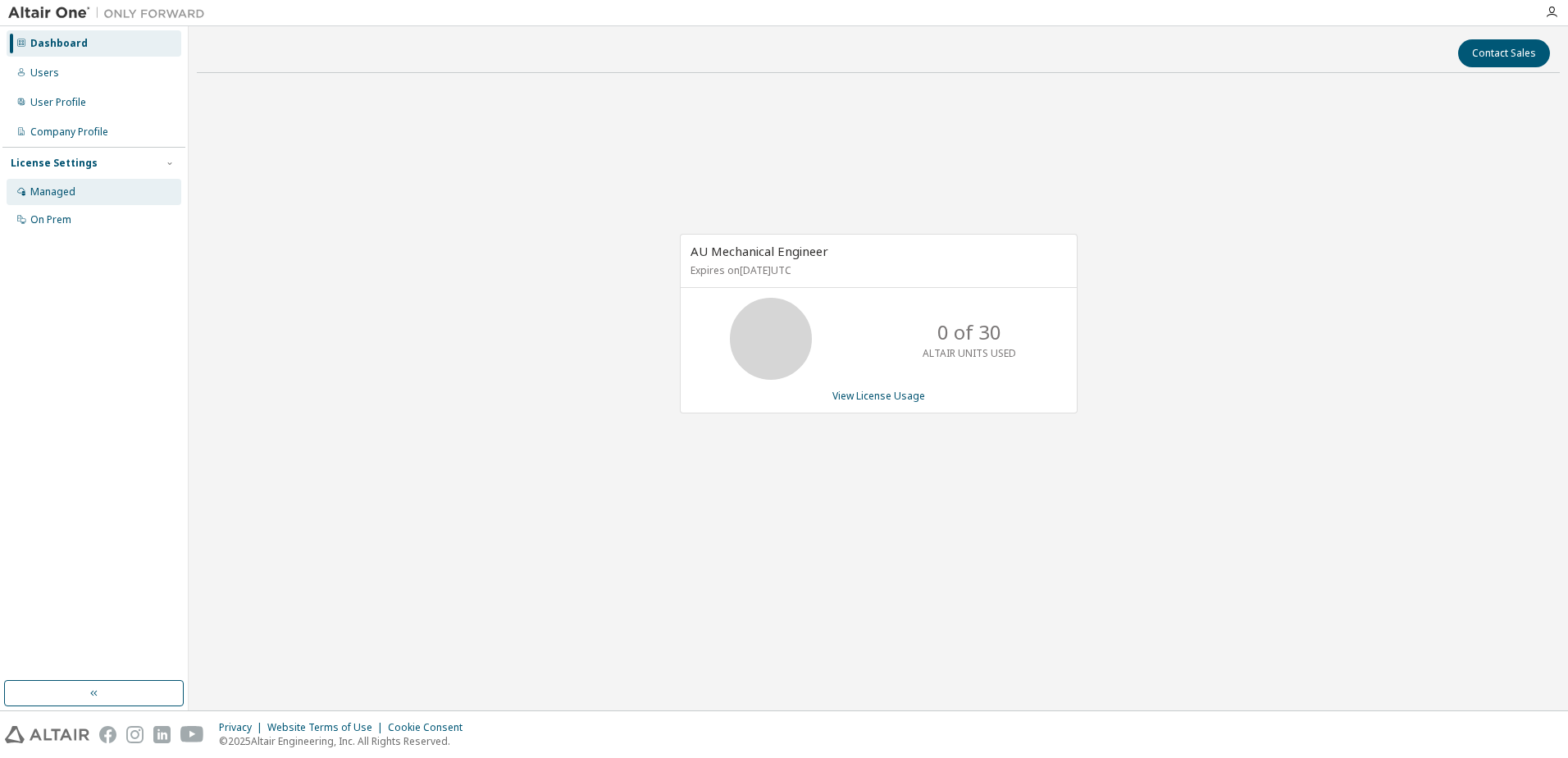
click at [50, 181] on div "Managed" at bounding box center [94, 192] width 175 height 26
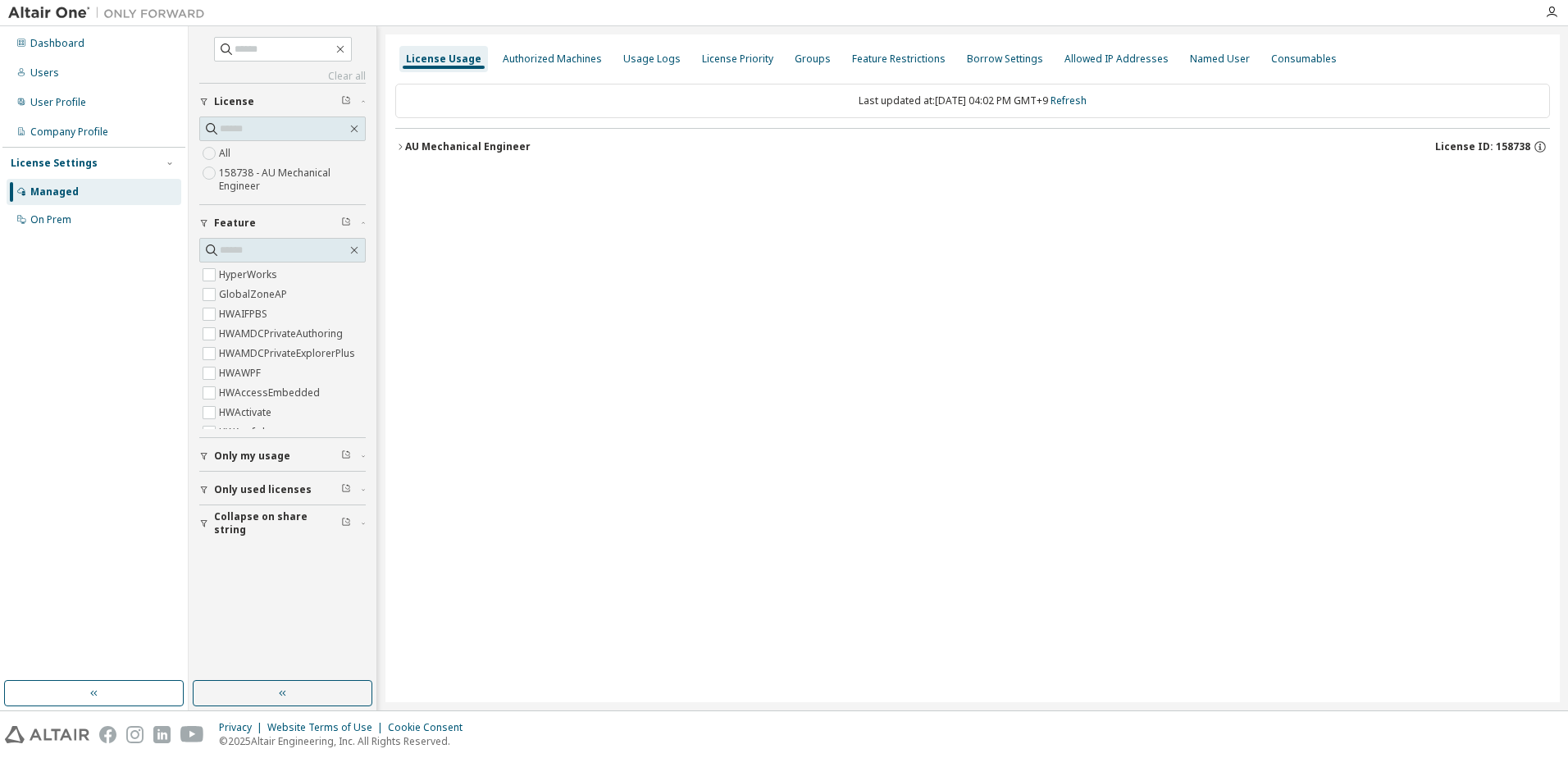
click at [457, 141] on div "AU Mechanical Engineer" at bounding box center [468, 147] width 125 height 13
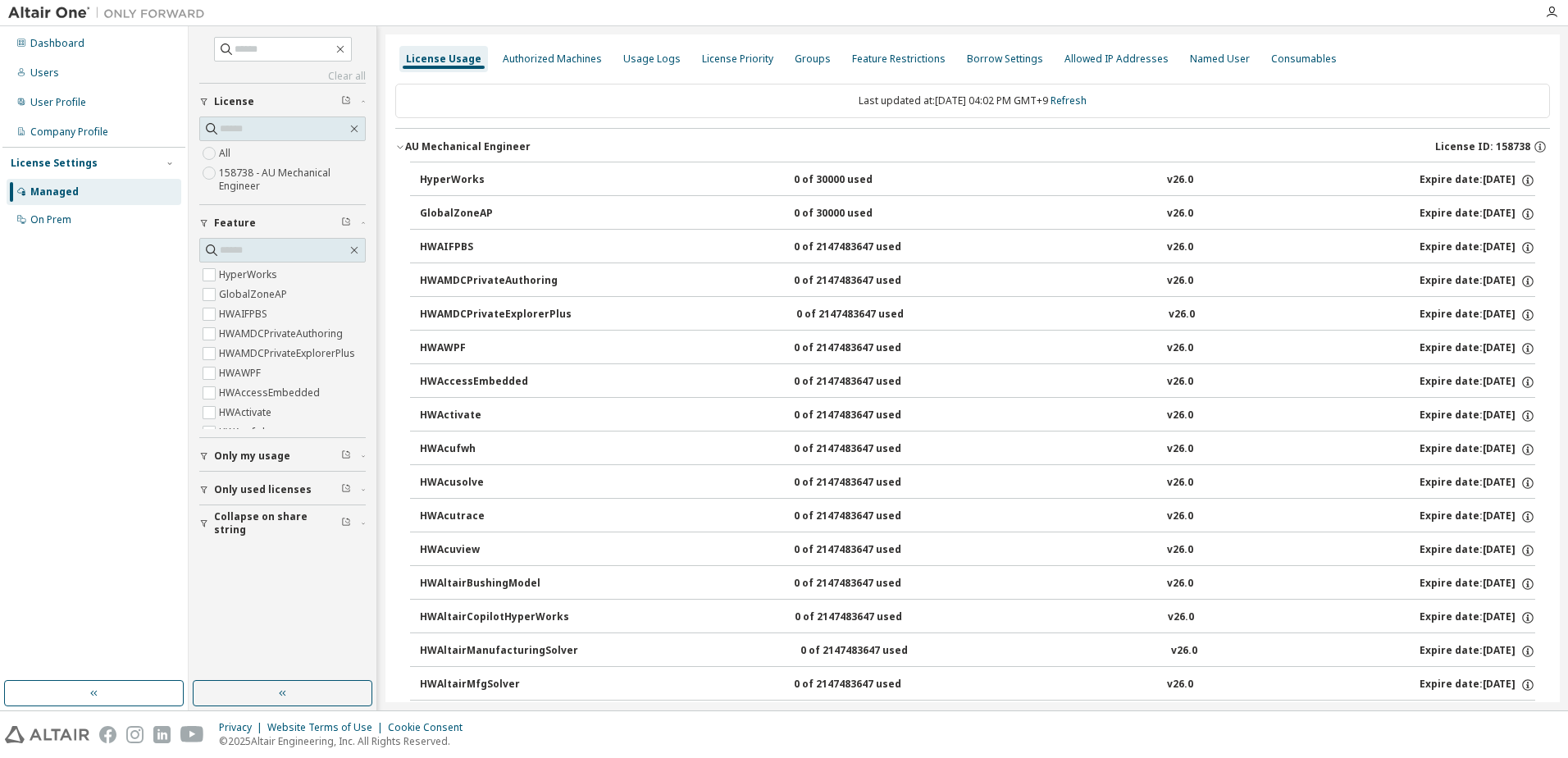
click at [456, 147] on div "AU Mechanical Engineer" at bounding box center [468, 147] width 125 height 13
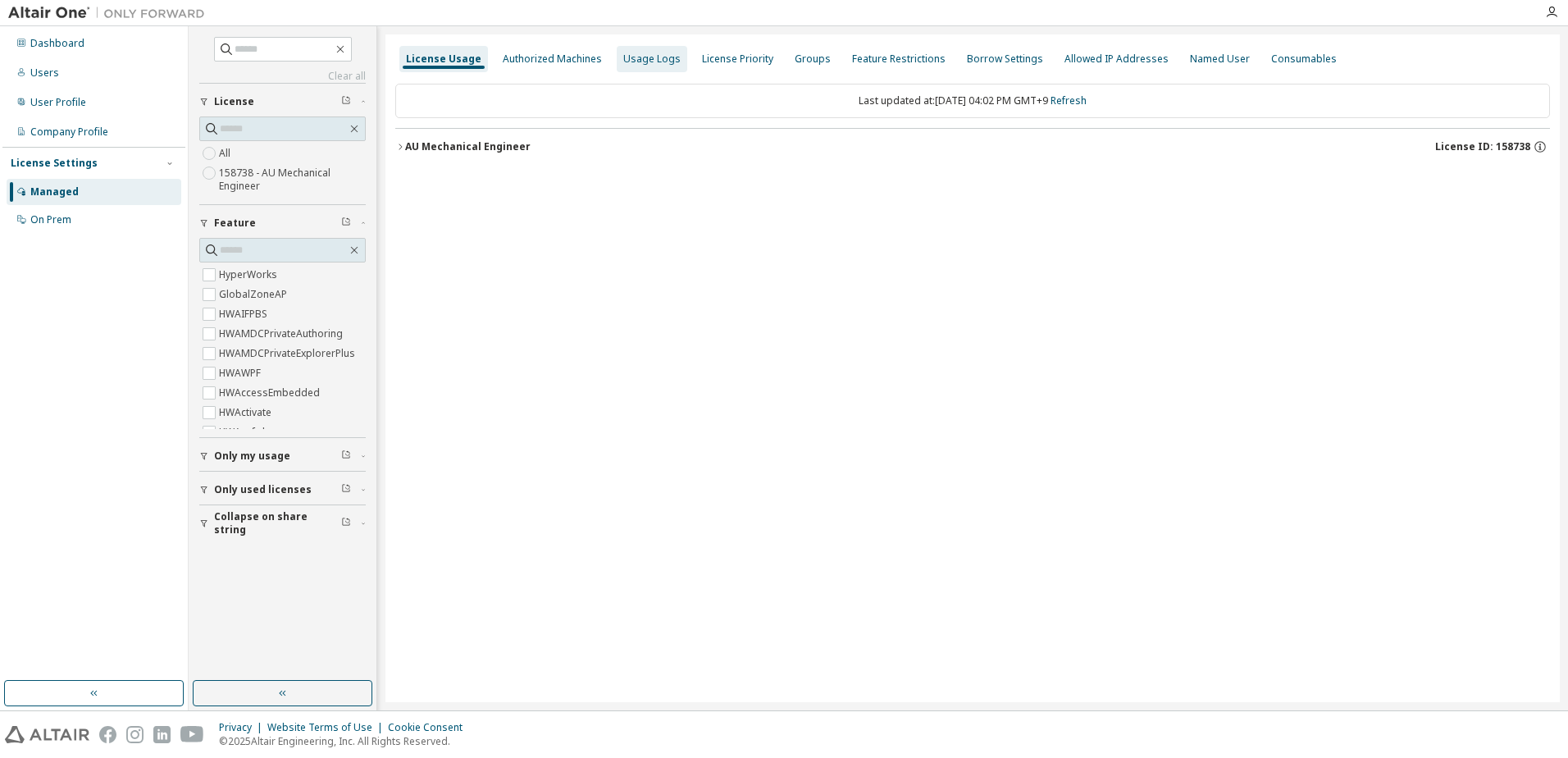
click at [654, 67] on div "Usage Logs" at bounding box center [652, 59] width 71 height 26
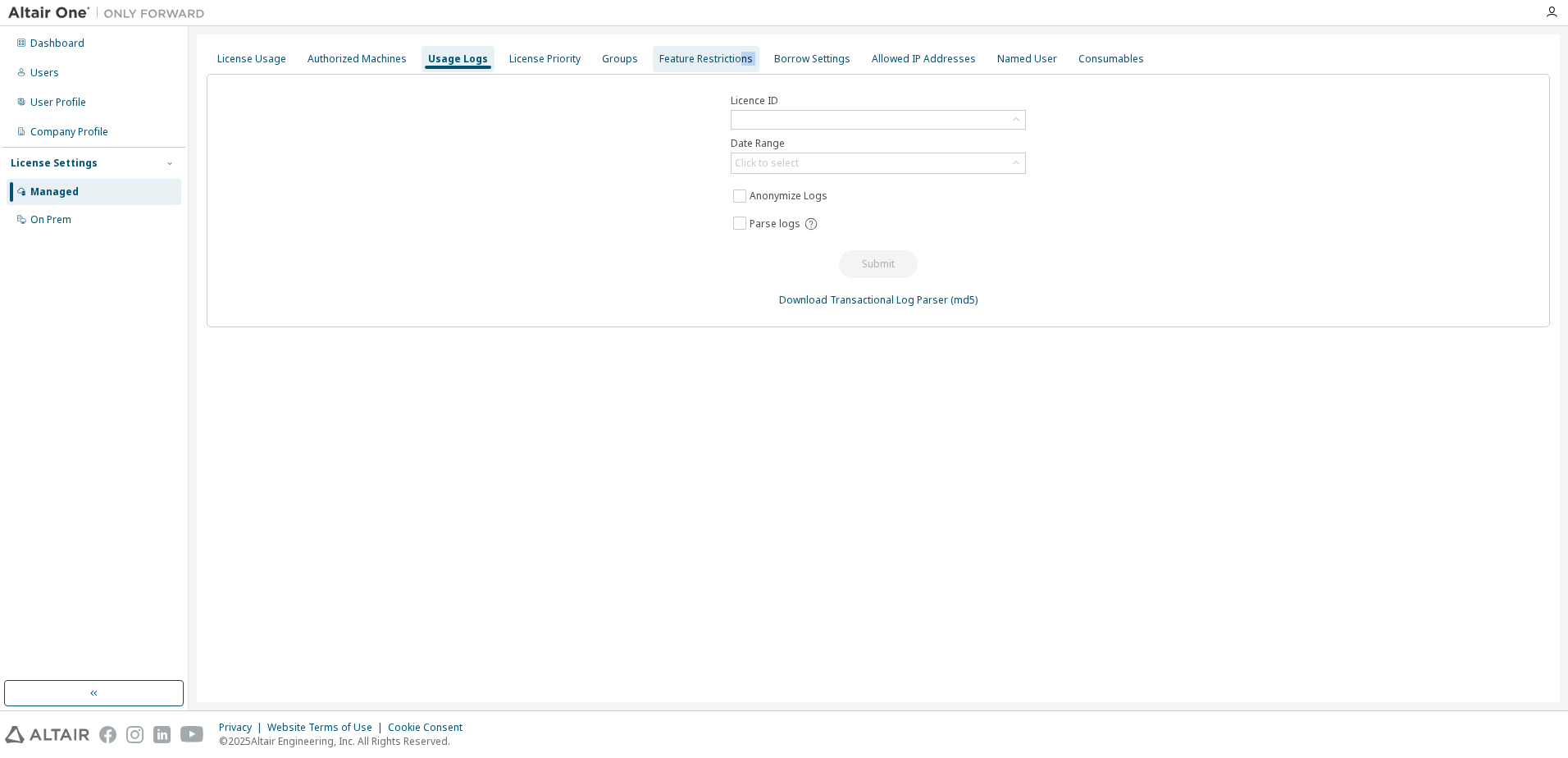
drag, startPoint x: 758, startPoint y: 59, endPoint x: 723, endPoint y: 59, distance: 35.0
click at [725, 59] on div "License Usage Authorized Machines Usage Logs License Priority Groups Feature Re…" at bounding box center [878, 59] width 1343 height 30
drag, startPoint x: 723, startPoint y: 59, endPoint x: 679, endPoint y: 63, distance: 44.2
click at [693, 60] on div "Feature Restrictions" at bounding box center [707, 59] width 94 height 13
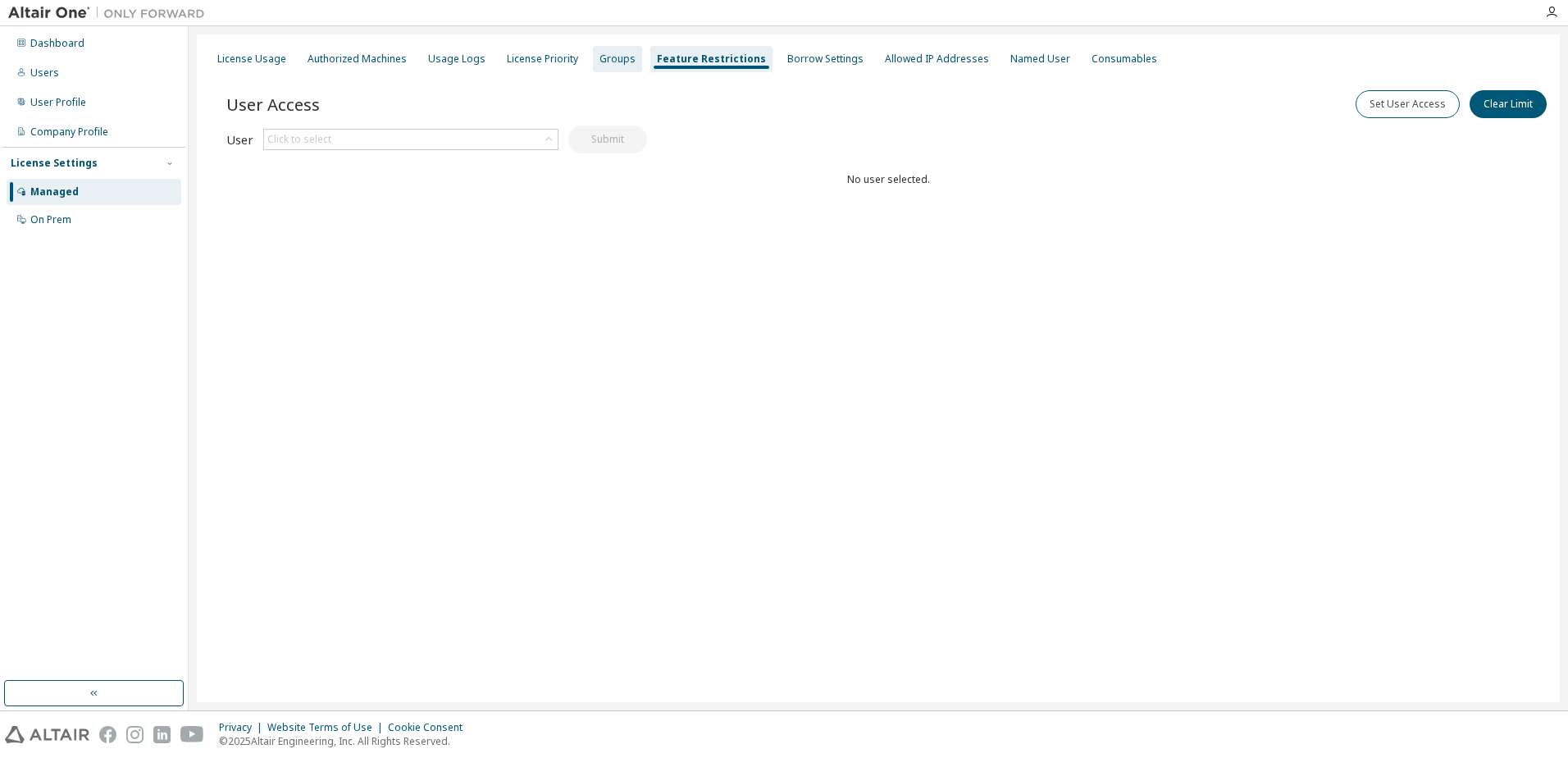
drag, startPoint x: 679, startPoint y: 63, endPoint x: 625, endPoint y: 61, distance: 54.0
click at [625, 61] on div "Groups" at bounding box center [618, 59] width 49 height 26
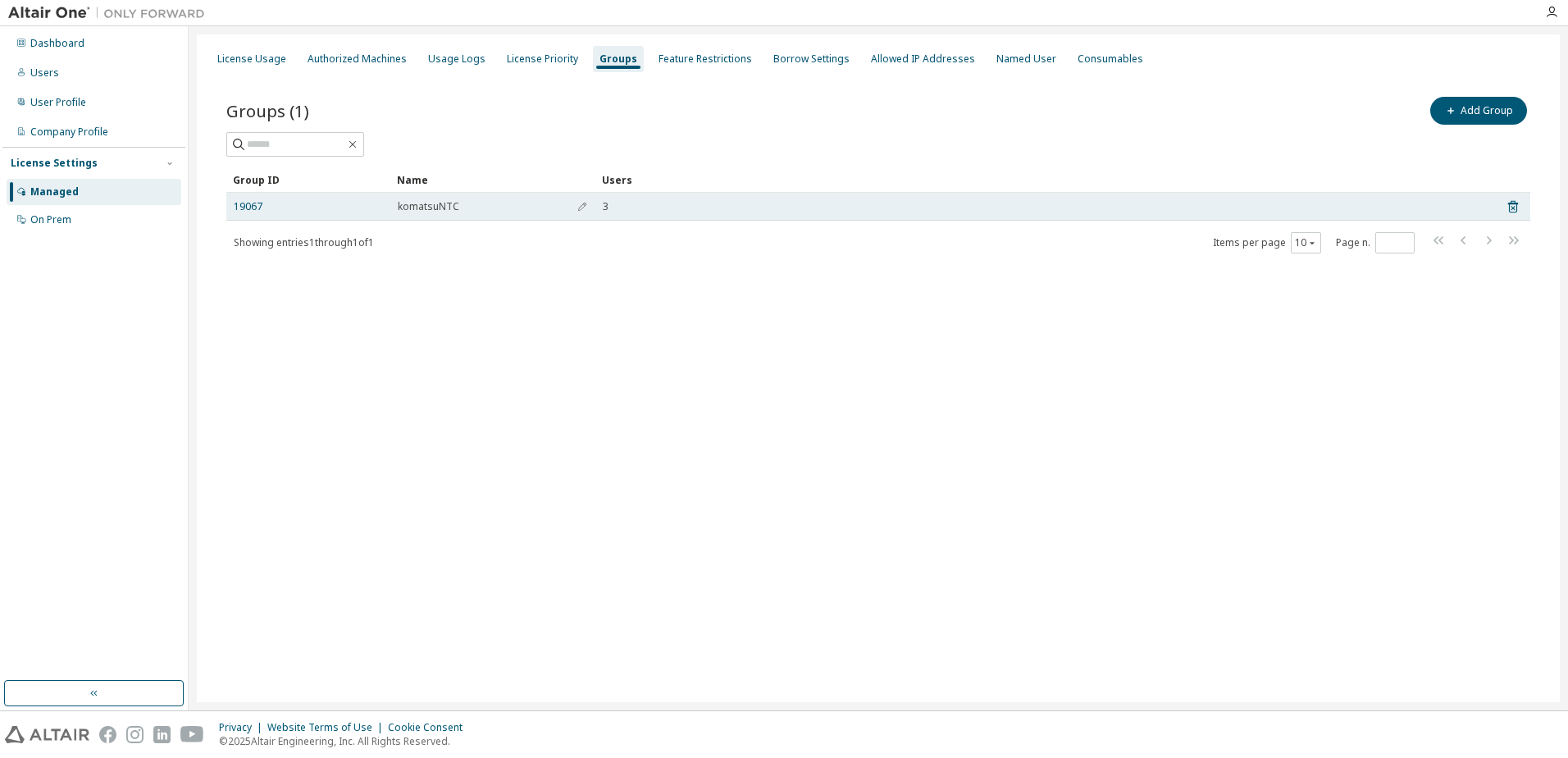
click at [404, 203] on span "komatsuNTC" at bounding box center [428, 207] width 62 height 13
click at [246, 203] on link "19067" at bounding box center [248, 207] width 29 height 13
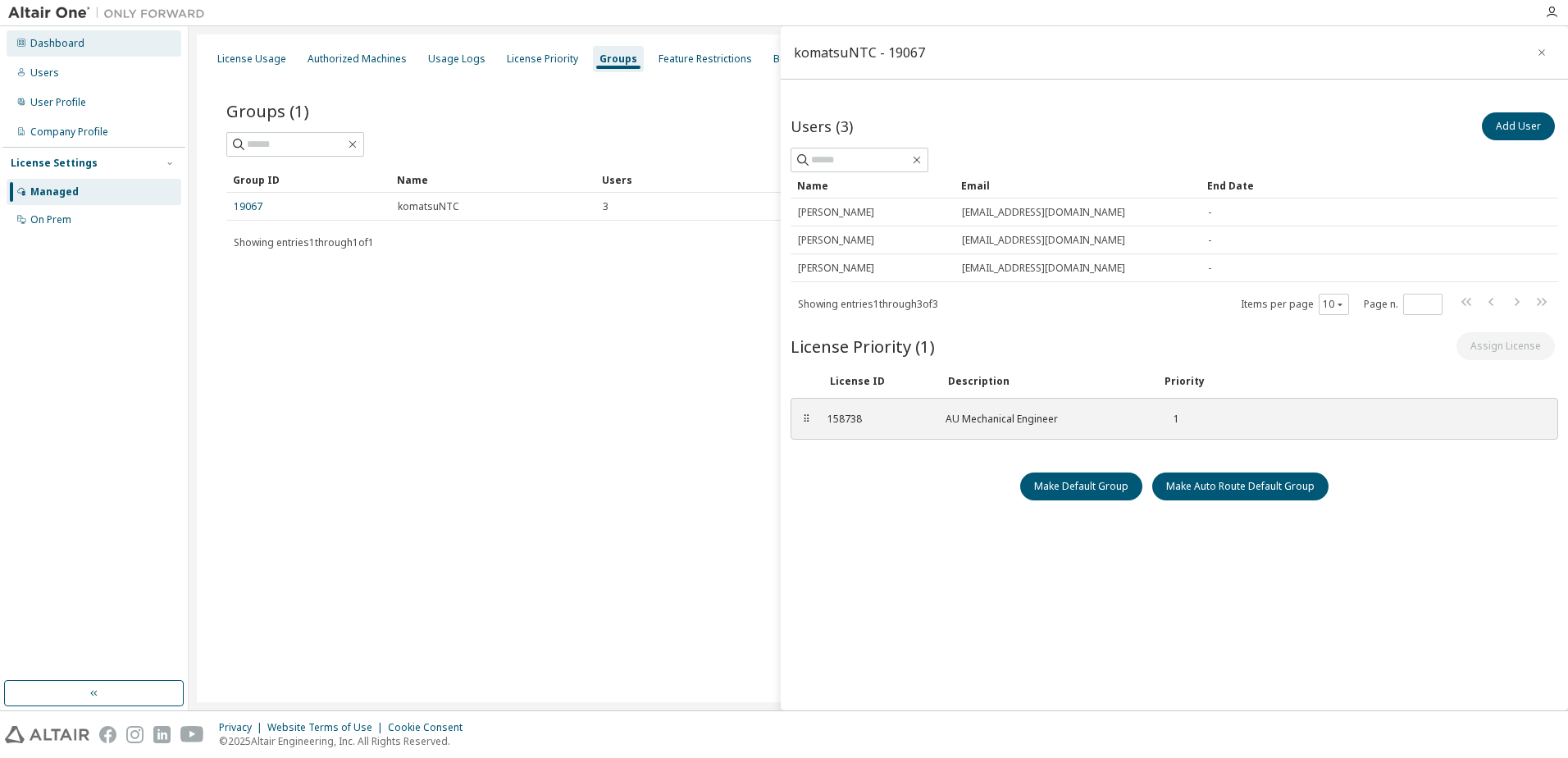
click at [50, 39] on div "Dashboard" at bounding box center [58, 44] width 54 height 13
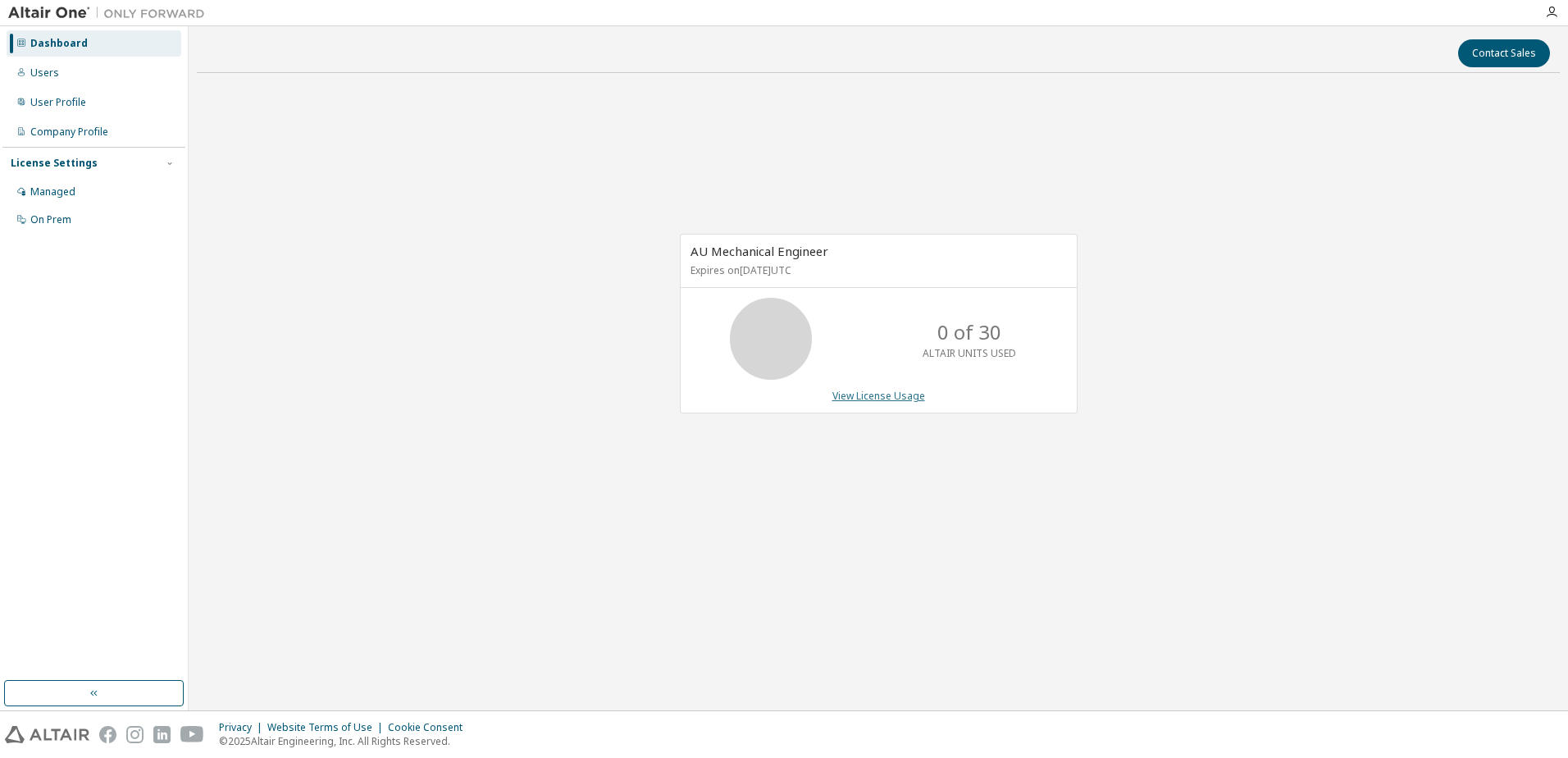
click at [893, 403] on link "View License Usage" at bounding box center [879, 395] width 93 height 14
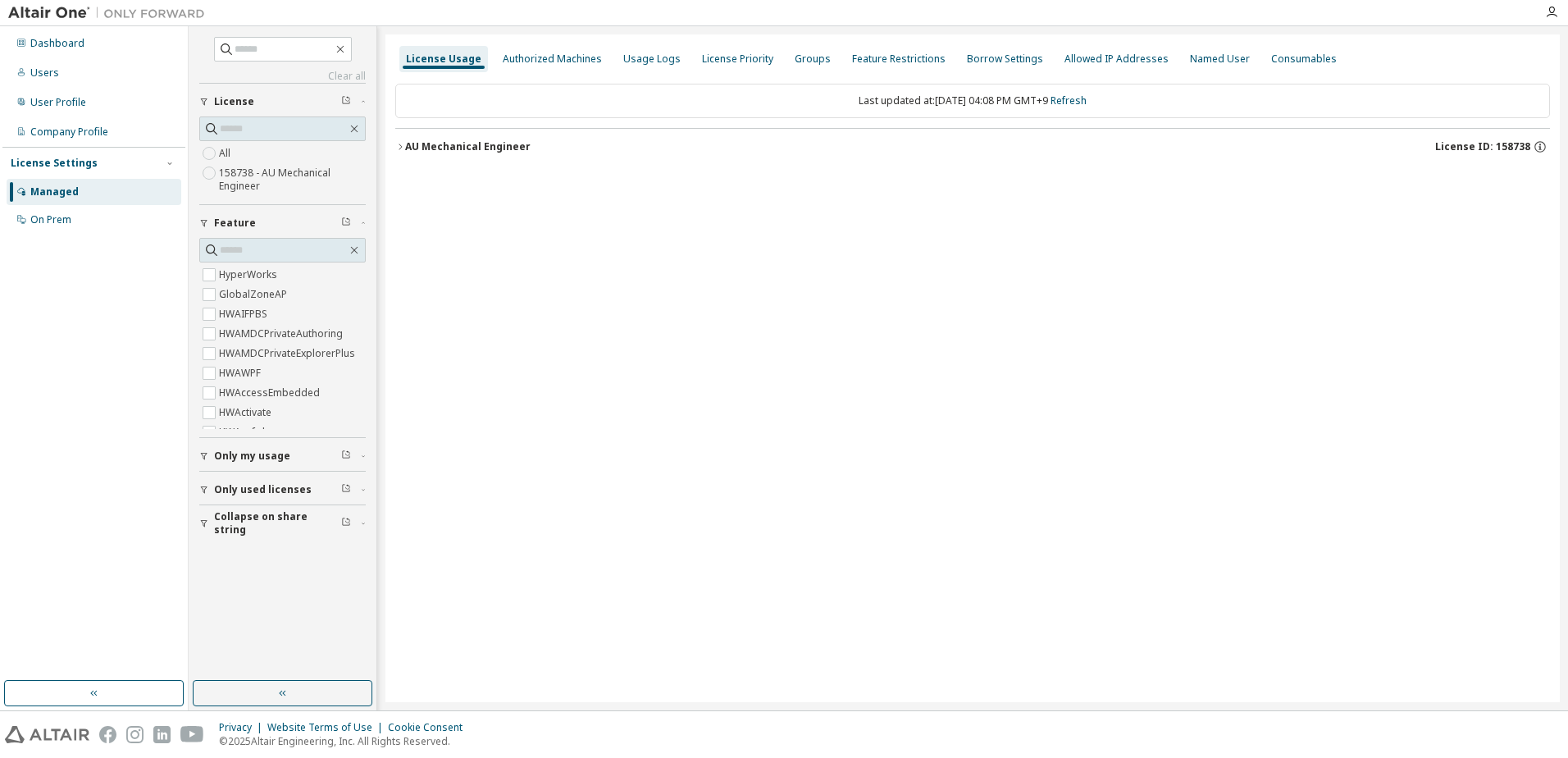
click at [399, 144] on icon "button" at bounding box center [400, 147] width 10 height 10
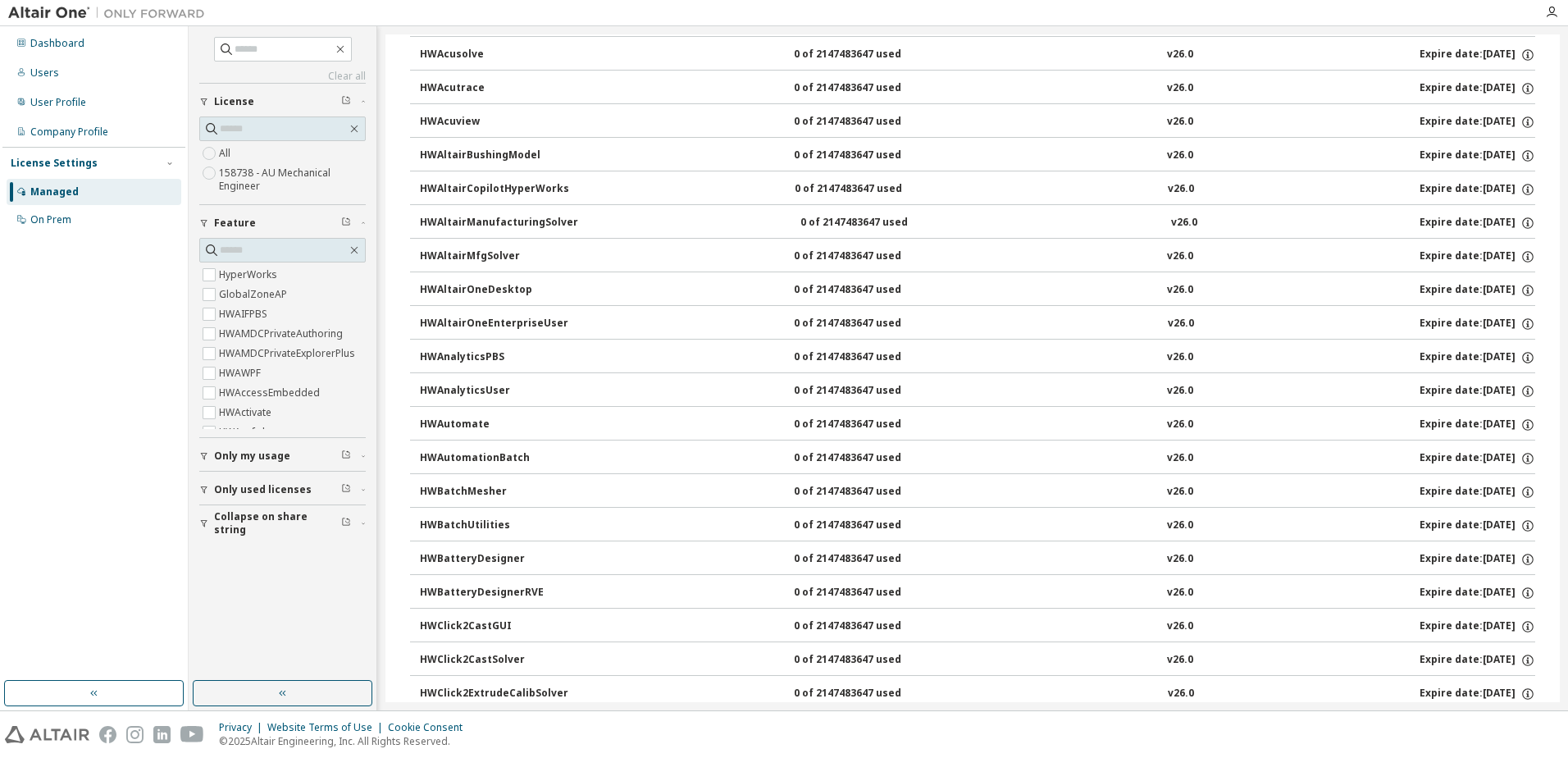
scroll to position [657, 0]
